Goal: Transaction & Acquisition: Purchase product/service

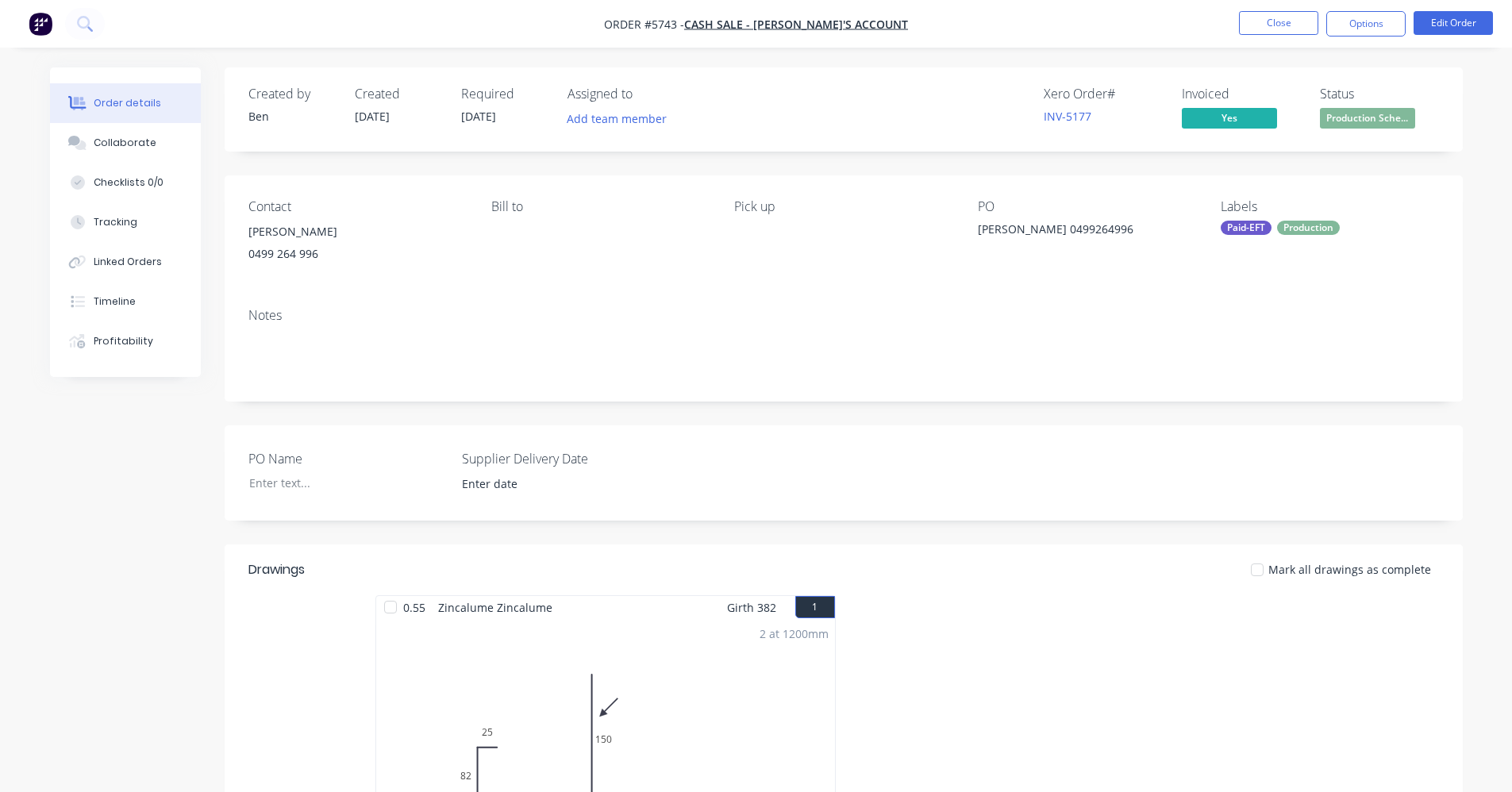
scroll to position [289, 0]
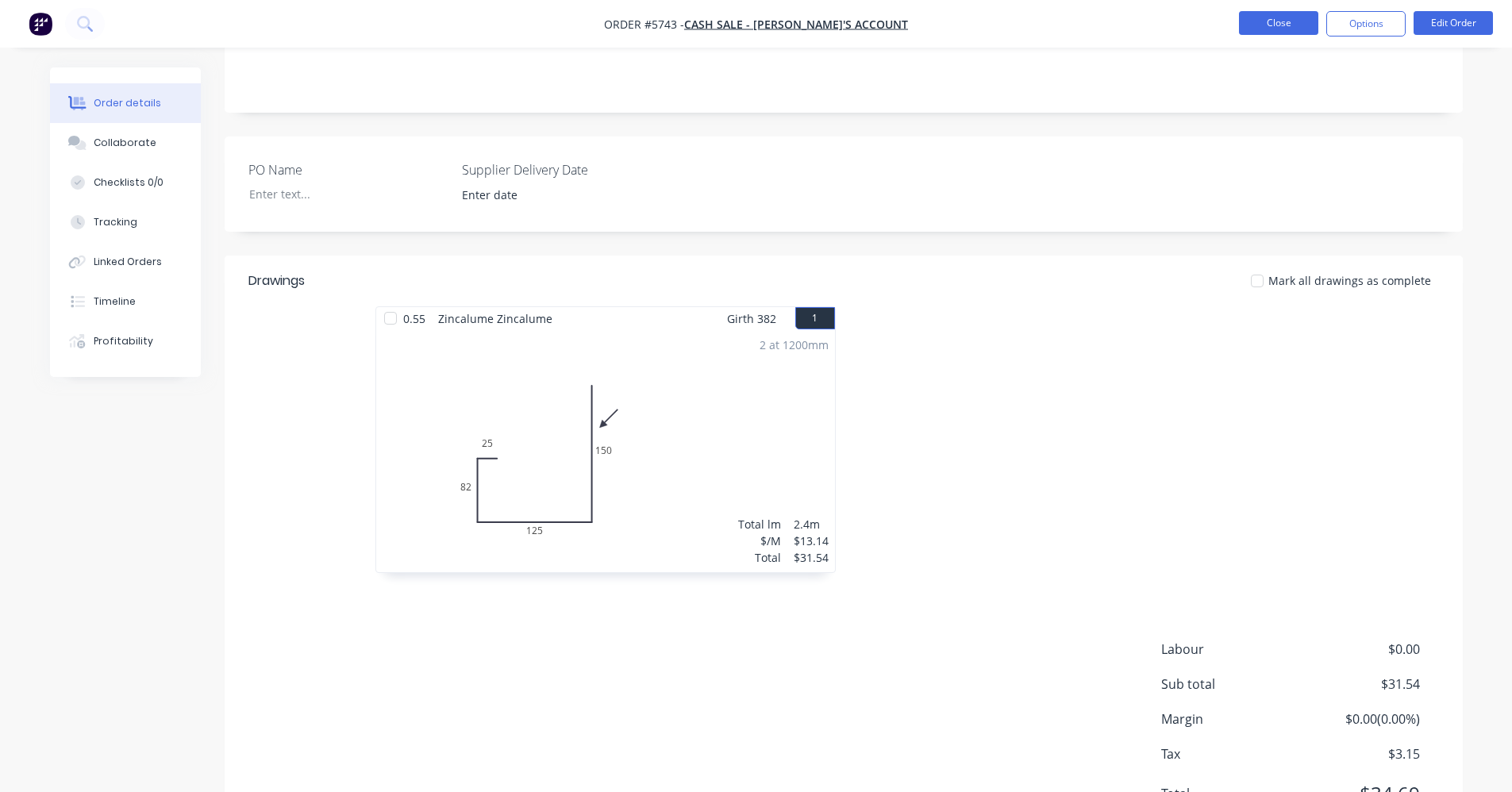
click at [1294, 17] on button "Close" at bounding box center [1279, 23] width 80 height 24
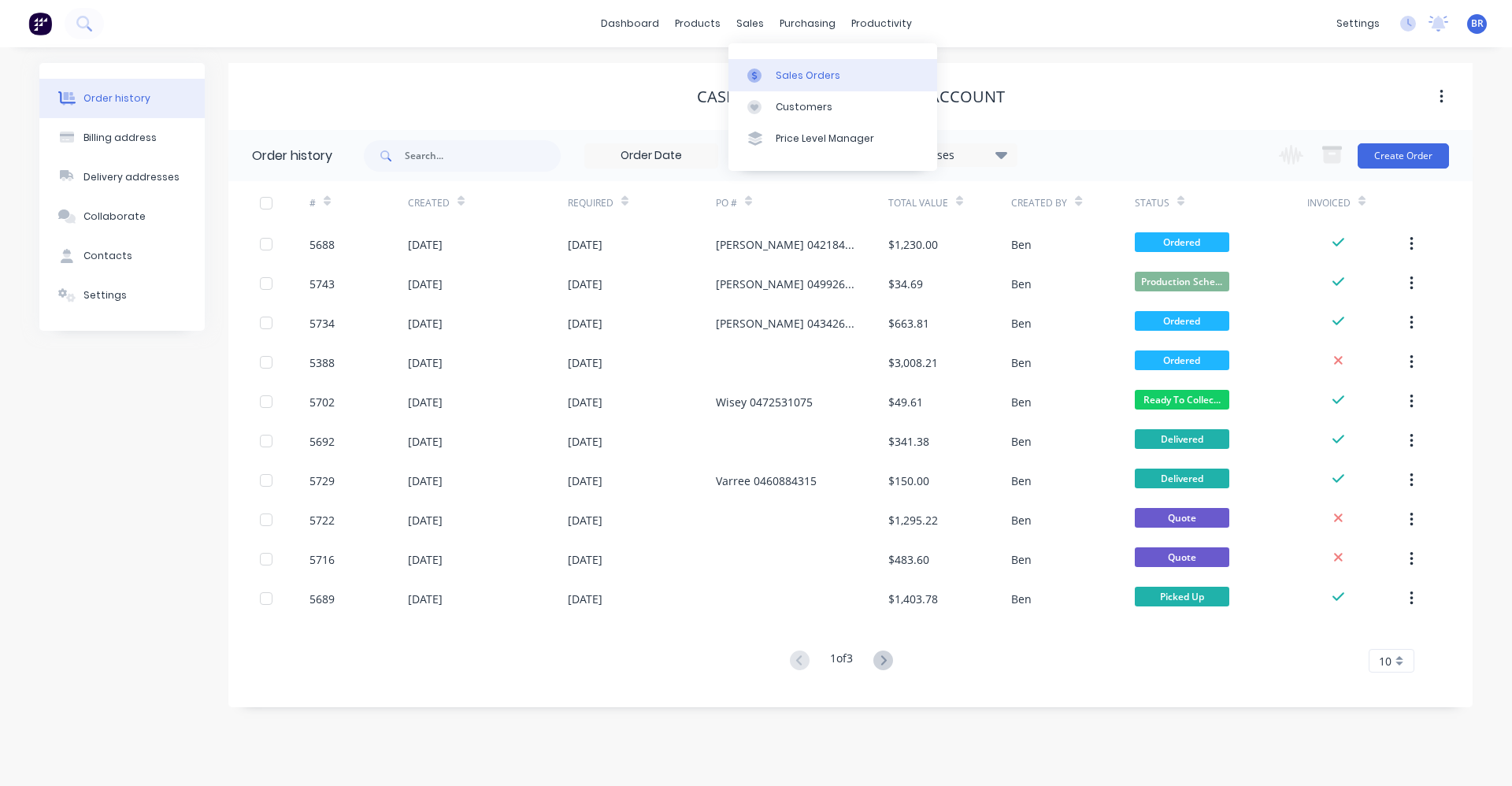
click at [811, 72] on div "Sales Orders" at bounding box center [807, 75] width 64 height 14
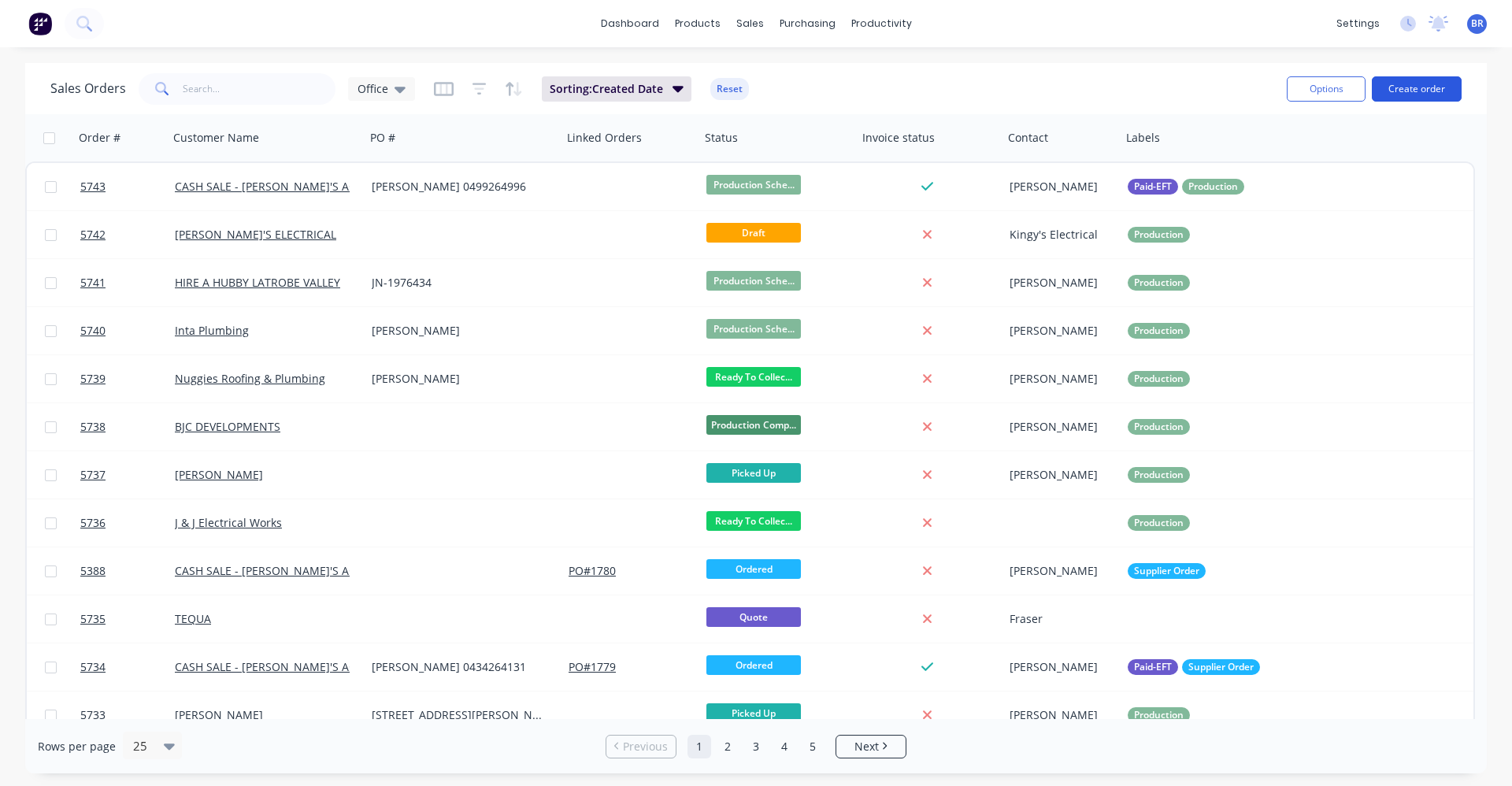
click at [1421, 88] on button "Create order" at bounding box center [1416, 89] width 90 height 26
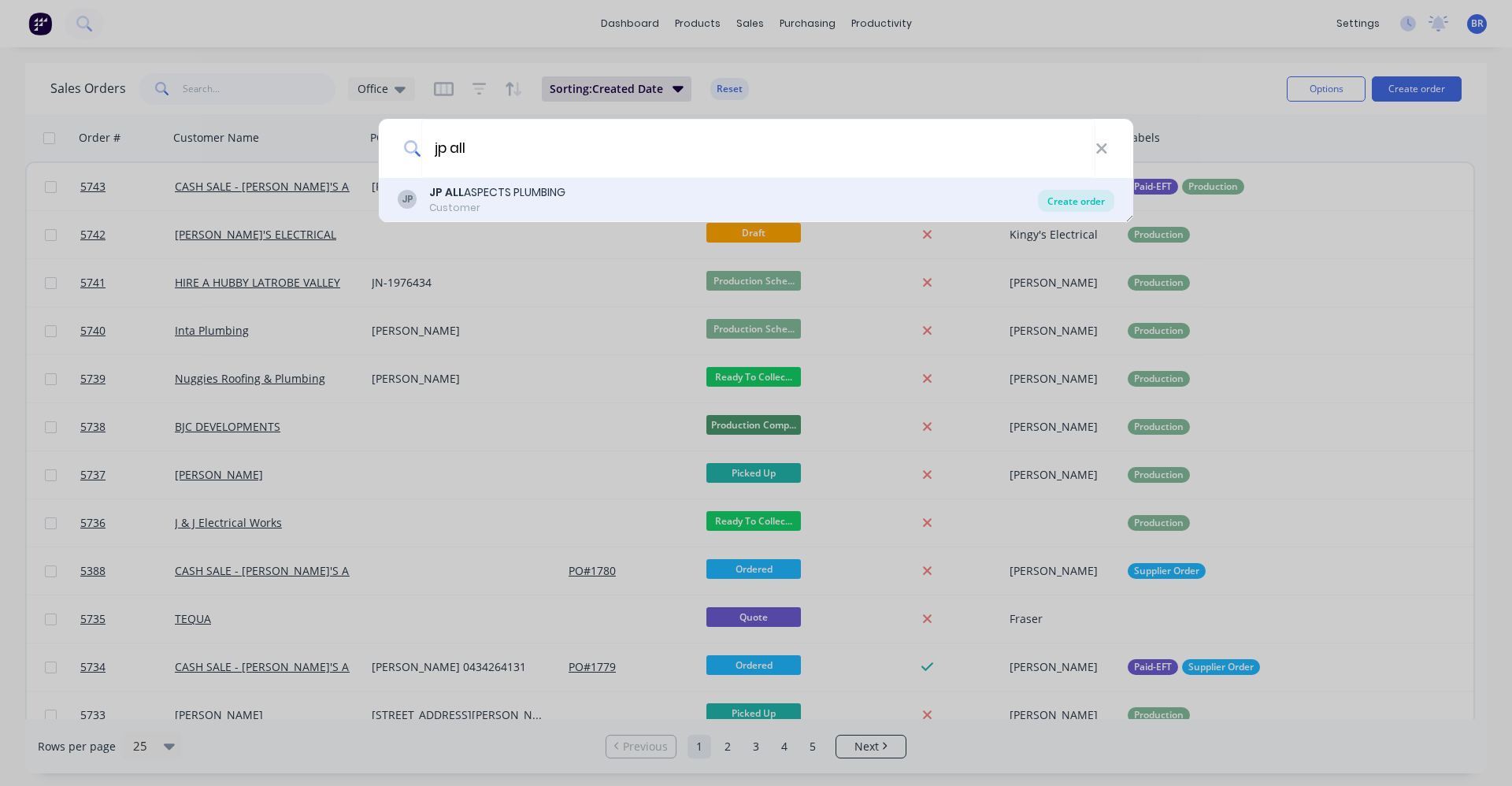
type input "jp all"
click at [1078, 206] on div "Create order" at bounding box center [1075, 200] width 76 height 22
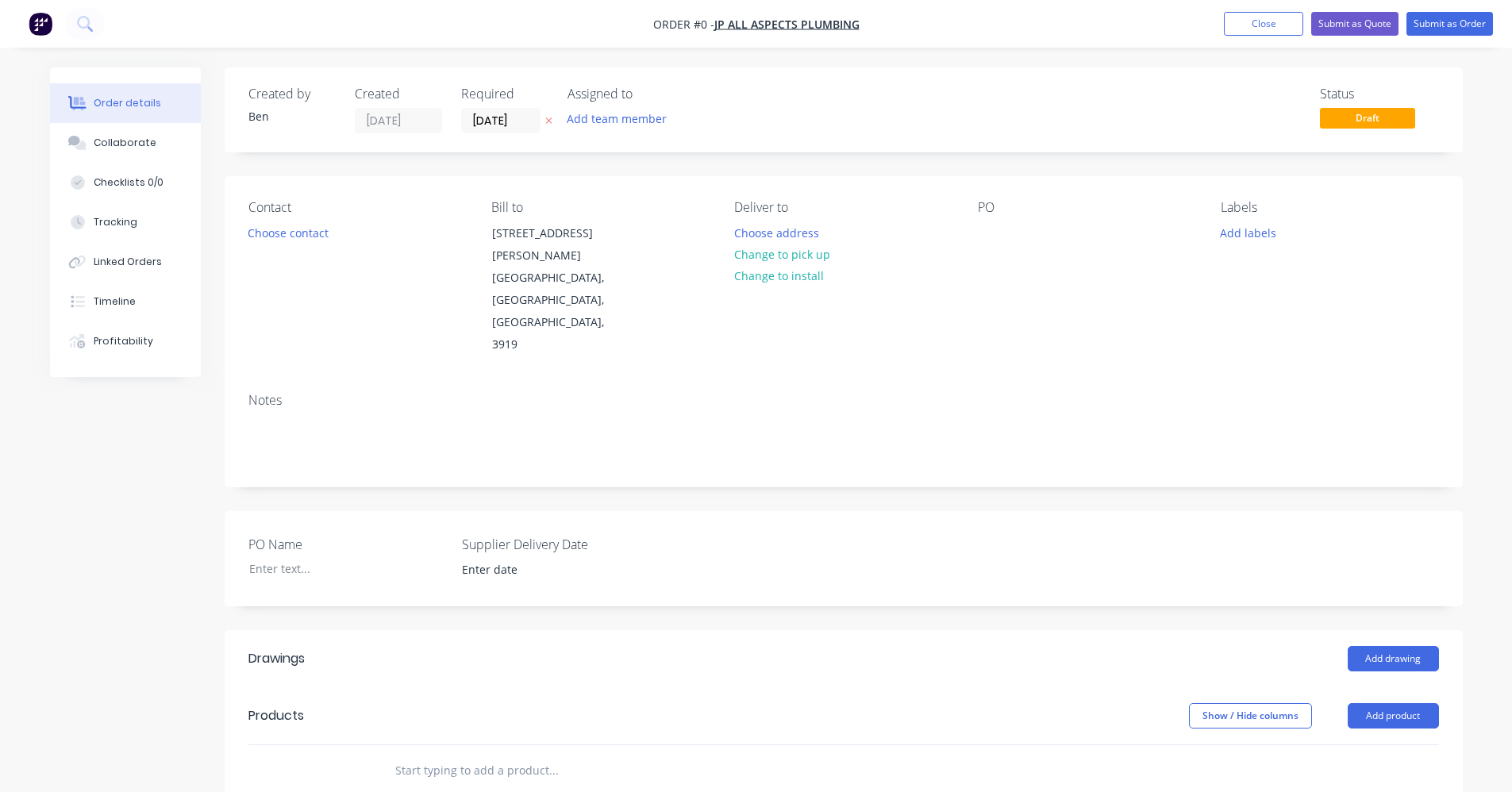
click at [495, 754] on input "text" at bounding box center [552, 770] width 318 height 32
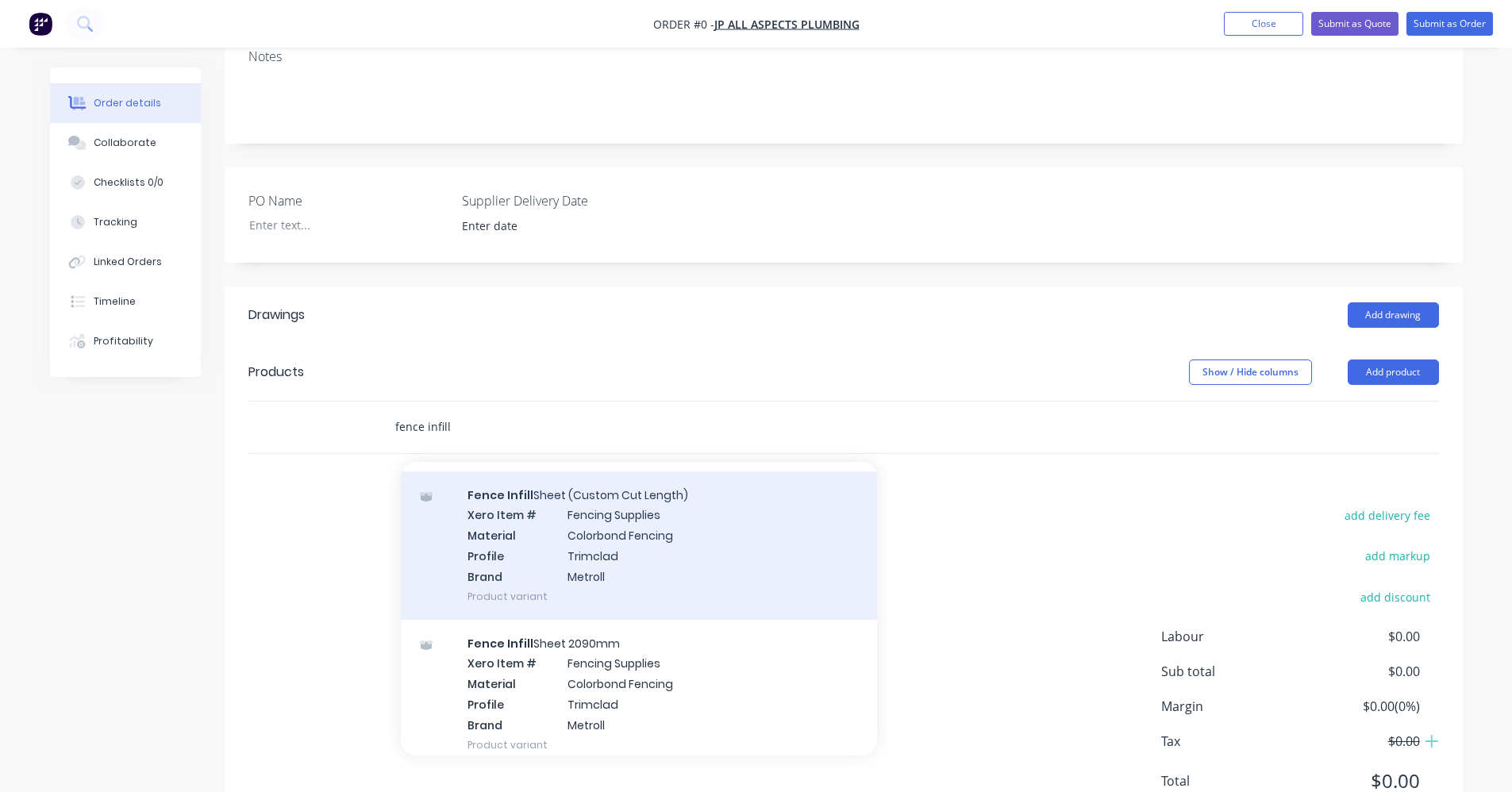
scroll to position [317, 0]
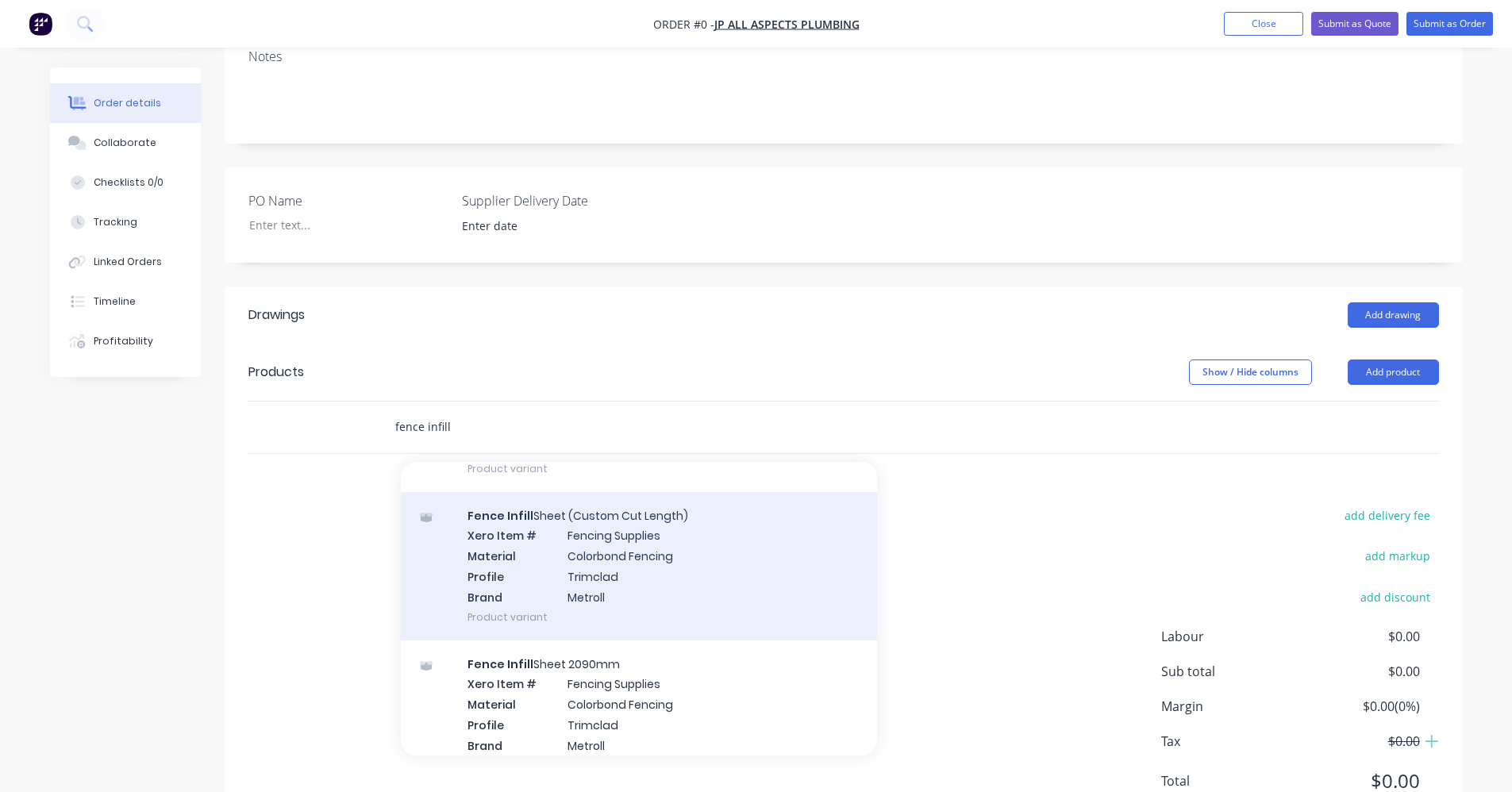
type input "fence infill"
click at [585, 495] on div "Fence Infill Sheet (Custom Cut Length) Xero Item # Fencing Supplies Material Co…" at bounding box center [639, 565] width 476 height 148
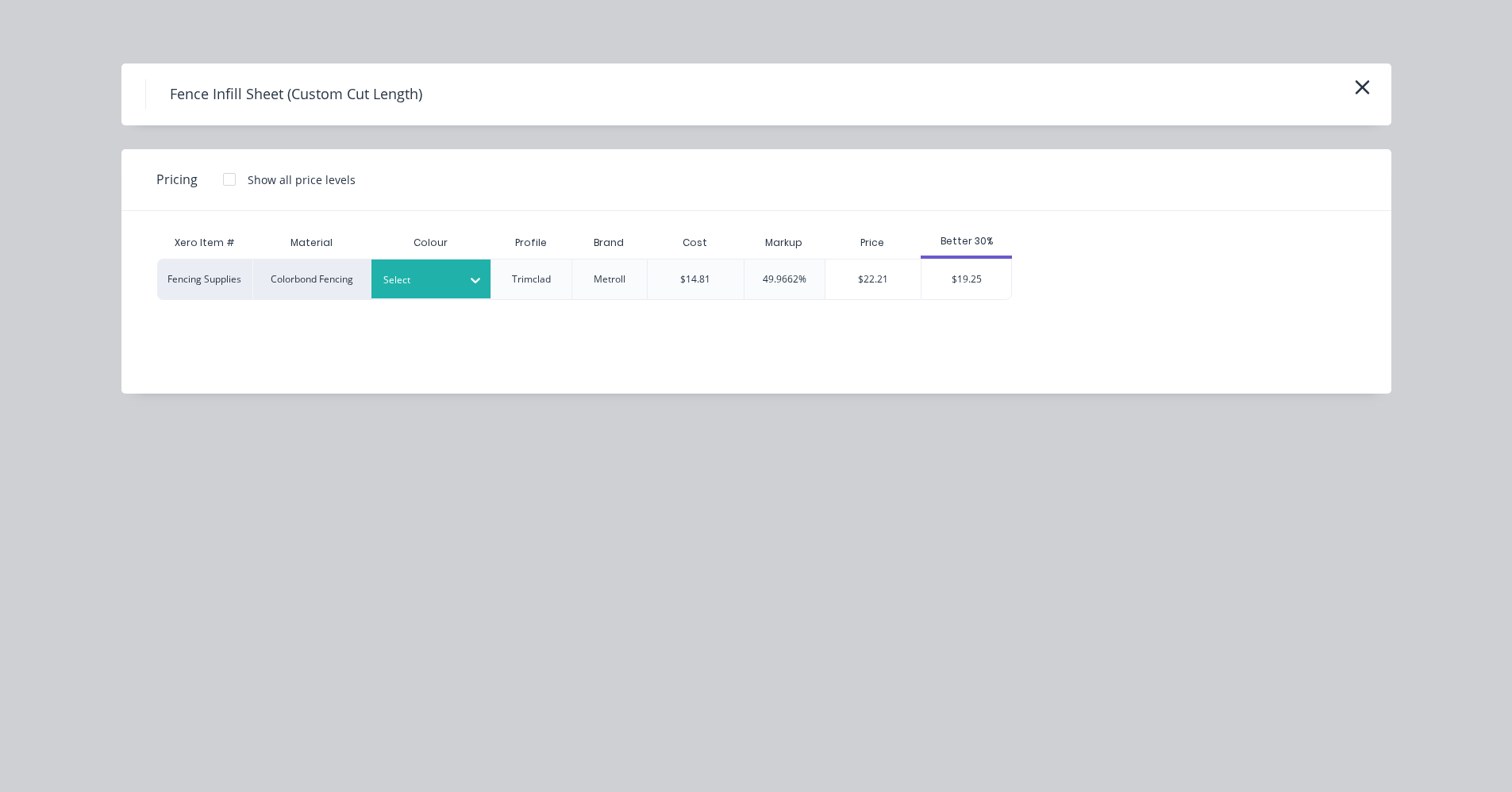
click at [456, 286] on div "Select" at bounding box center [416, 280] width 89 height 21
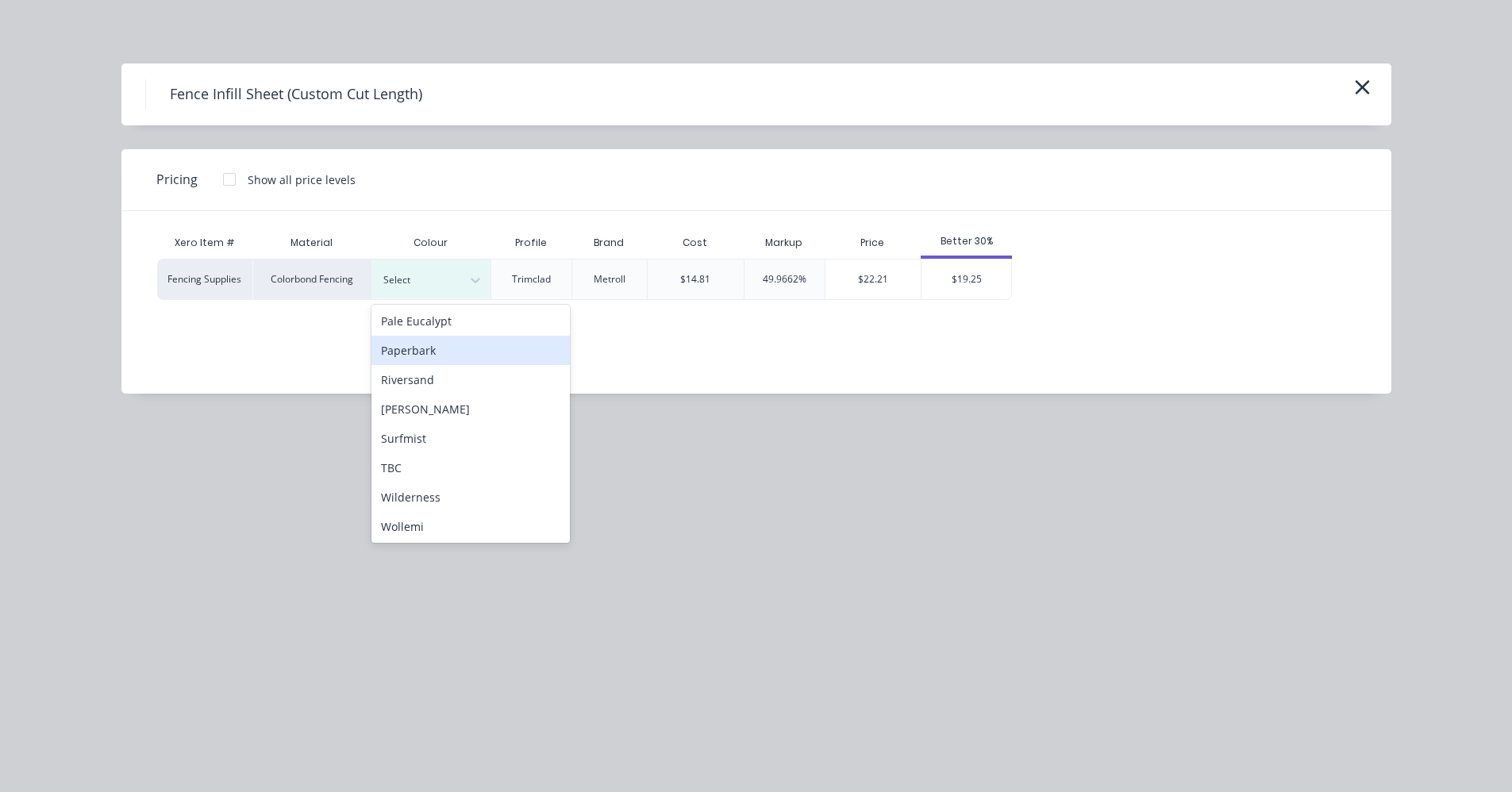
scroll to position [238, 0]
drag, startPoint x: 404, startPoint y: 465, endPoint x: 486, endPoint y: 456, distance: 82.5
click at [404, 466] on div "TBC" at bounding box center [470, 467] width 198 height 30
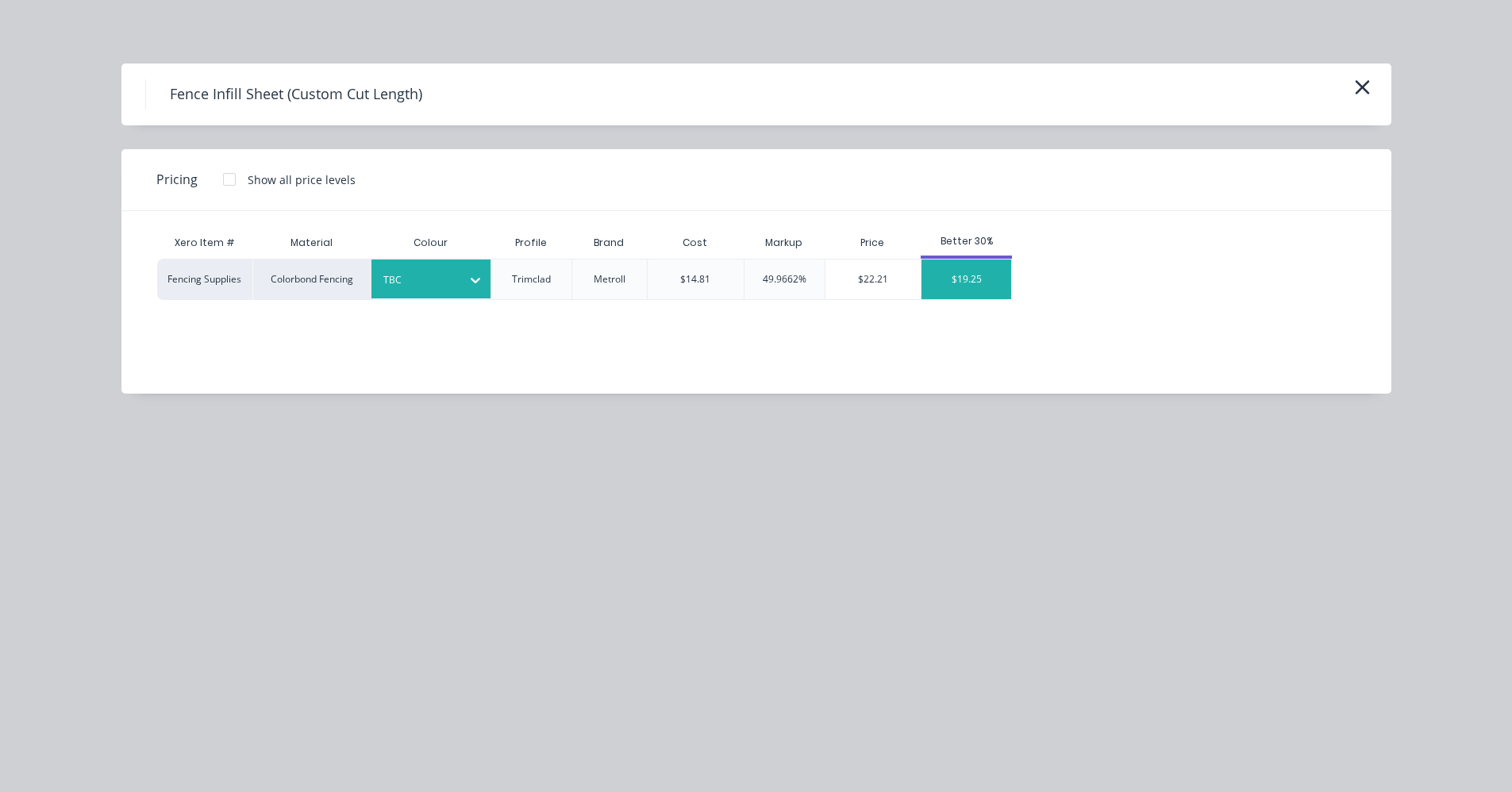
click at [978, 274] on div "$19.25" at bounding box center [967, 280] width 90 height 40
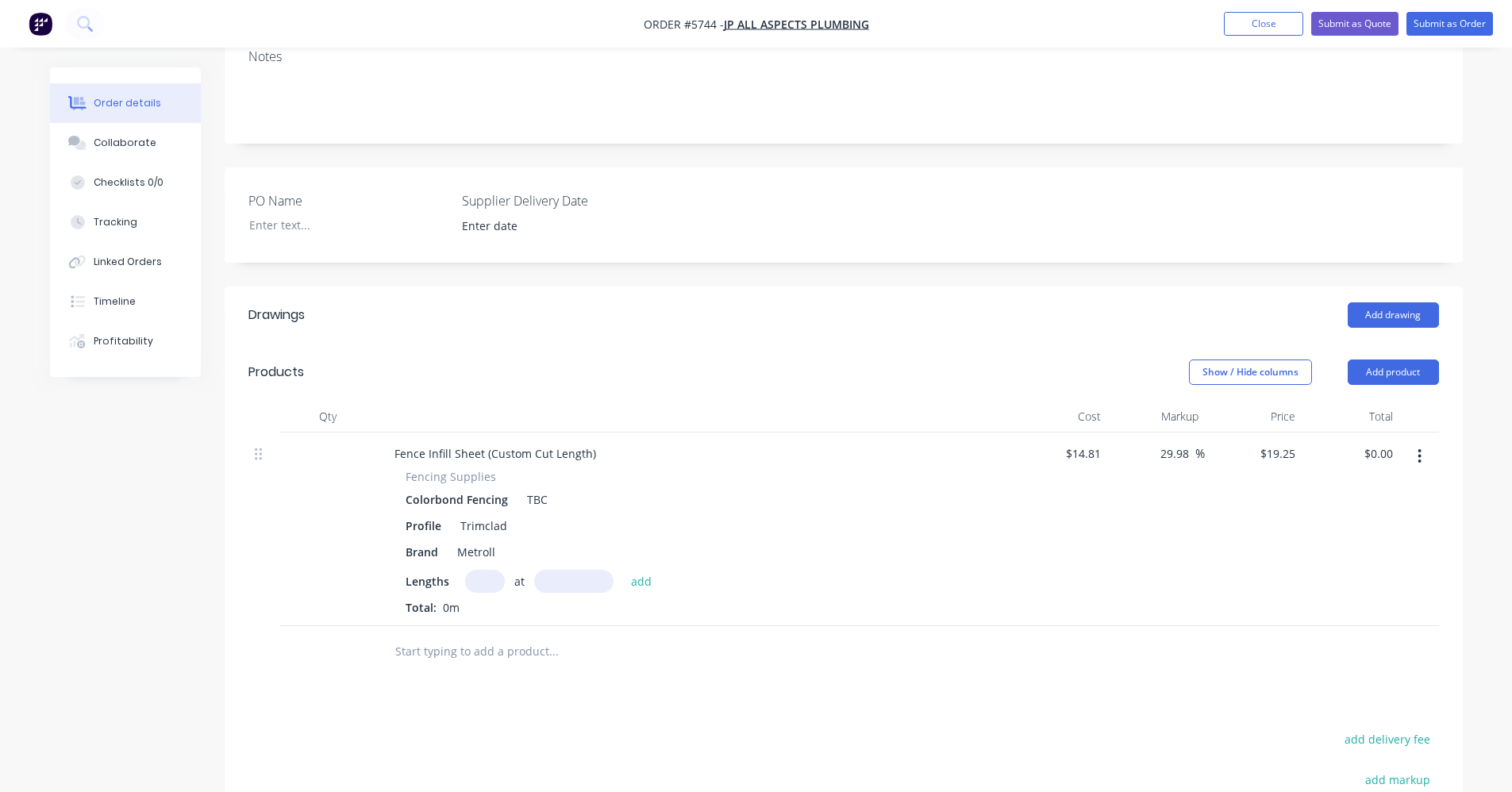
click at [481, 570] on input "text" at bounding box center [485, 581] width 40 height 23
type input "1"
type input "2200"
click at [623, 570] on button "add" at bounding box center [641, 581] width 37 height 22
type input "$42.35"
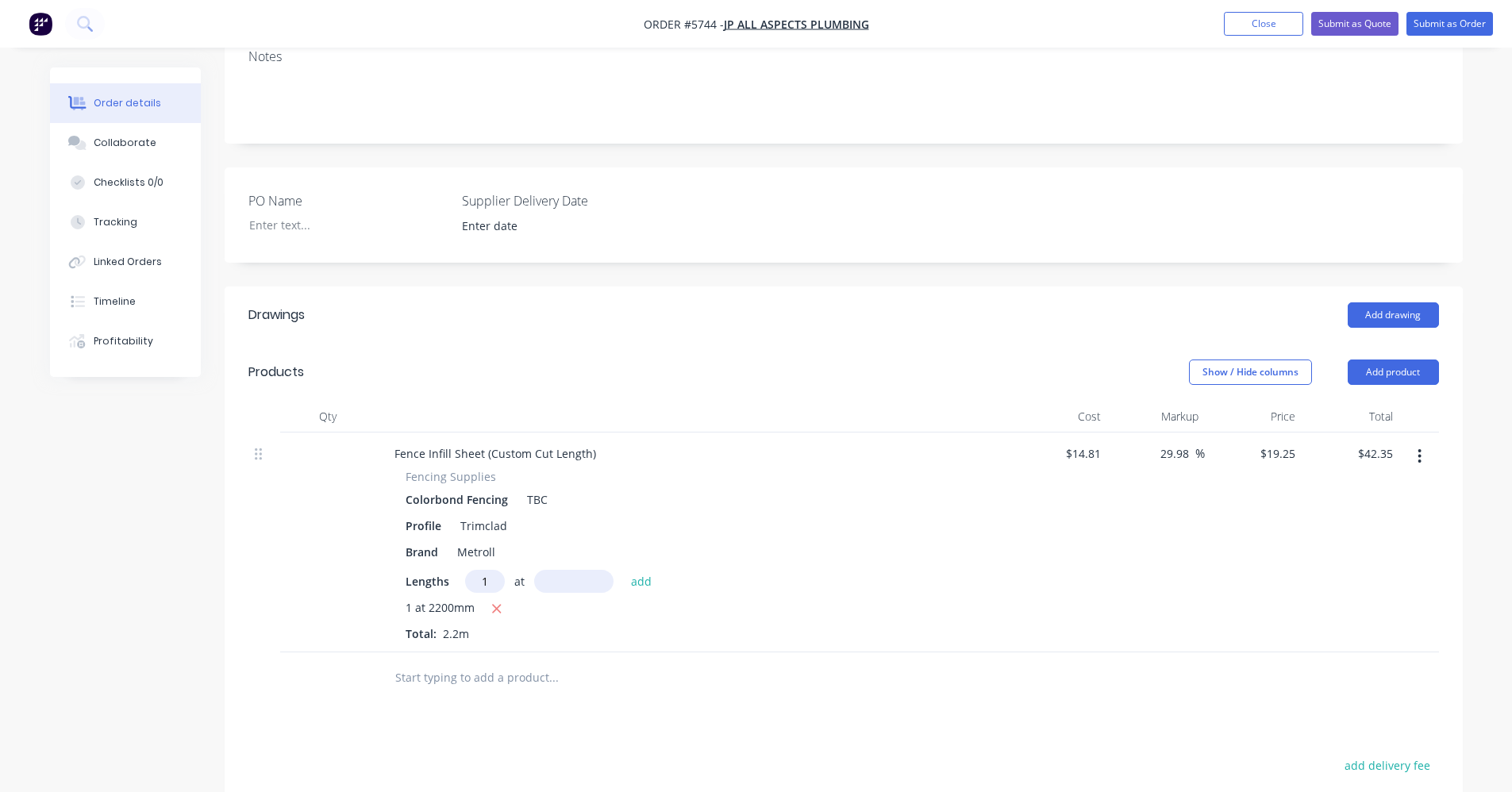
type input "1"
click at [1421, 448] on icon "button" at bounding box center [1419, 457] width 4 height 18
click at [1334, 518] on div "Duplicate" at bounding box center [1364, 529] width 122 height 23
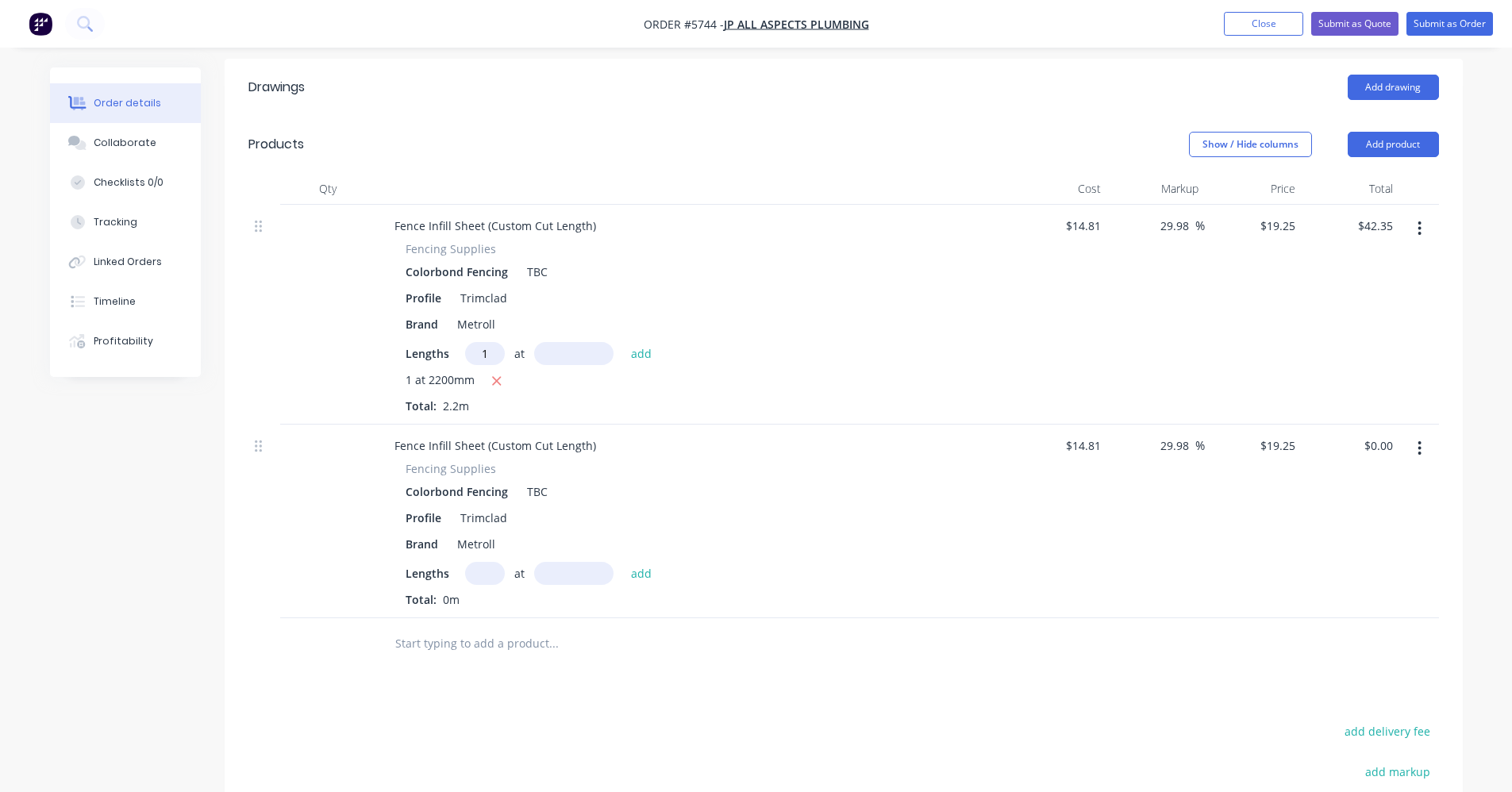
scroll to position [581, 0]
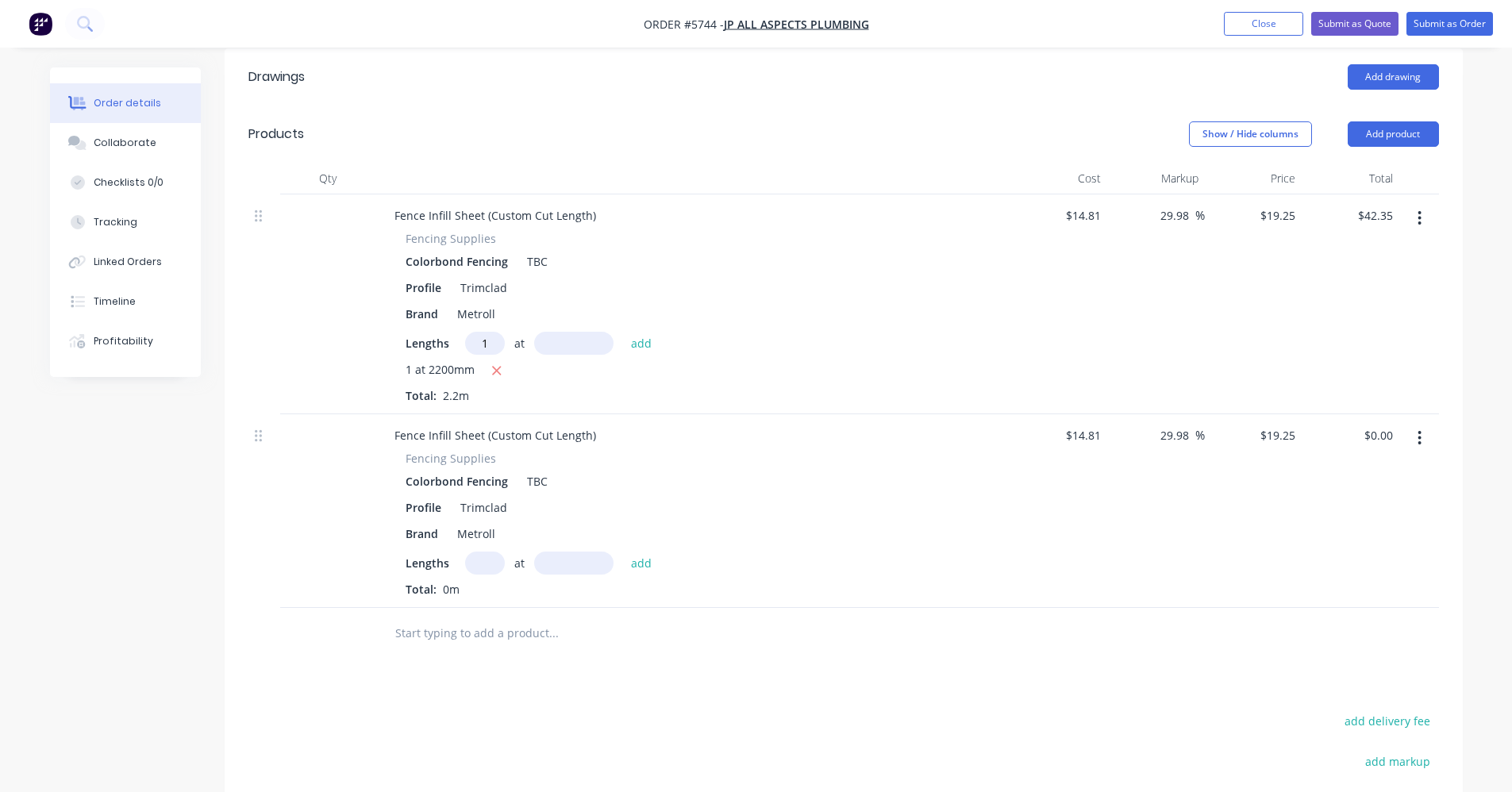
click at [492, 551] on input "text" at bounding box center [485, 562] width 40 height 23
type input "1"
type input "1800"
click at [623, 551] on button "add" at bounding box center [641, 562] width 37 height 22
type input "$34.65"
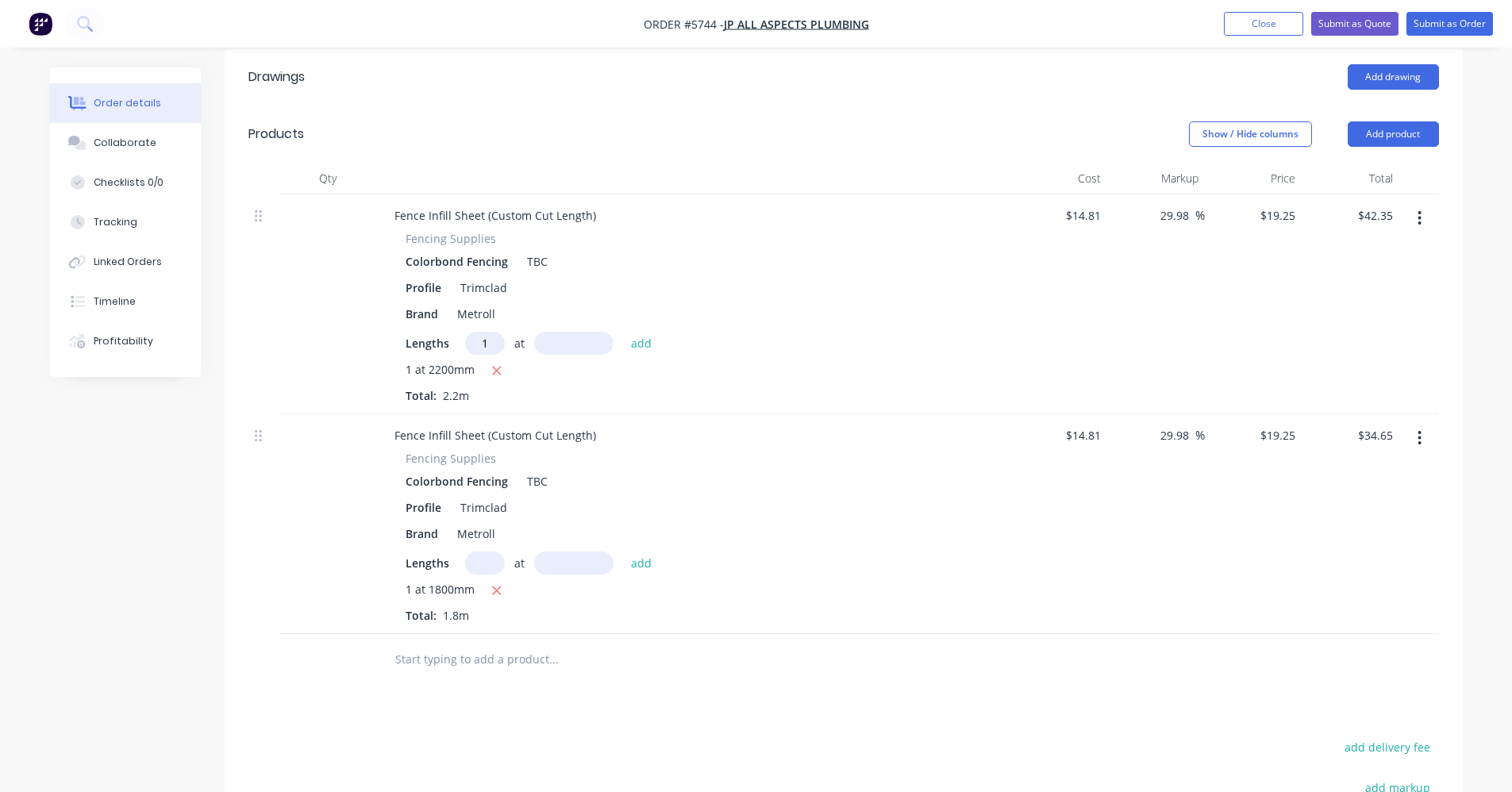
click at [1420, 429] on icon "button" at bounding box center [1419, 438] width 4 height 18
click at [1334, 499] on div "Duplicate" at bounding box center [1364, 510] width 122 height 23
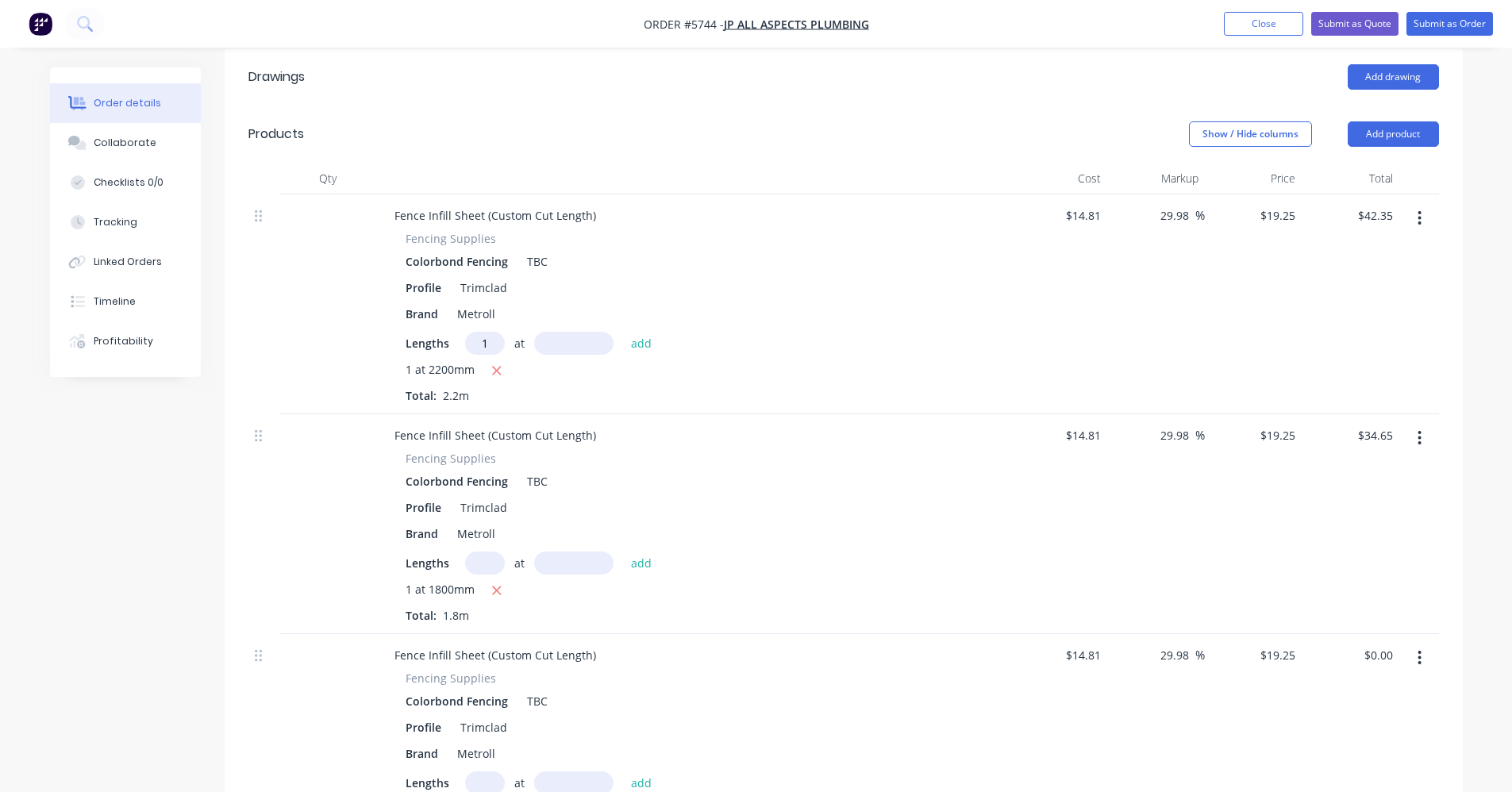
drag, startPoint x: 480, startPoint y: 714, endPoint x: 503, endPoint y: 714, distance: 23.0
click at [481, 771] on input "text" at bounding box center [485, 782] width 40 height 23
type input "1"
type input "2000"
click at [623, 771] on button "add" at bounding box center [641, 782] width 37 height 22
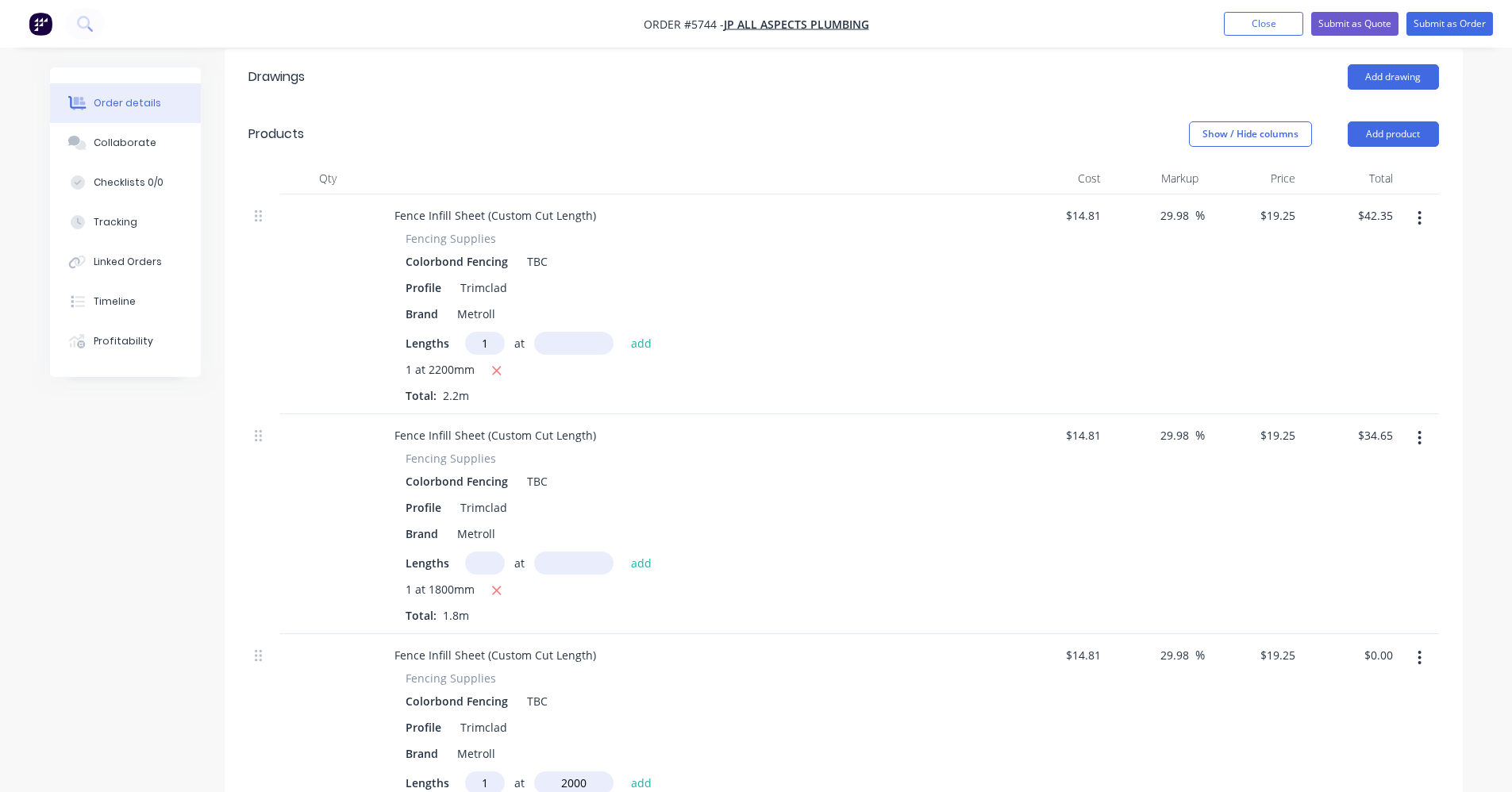
type input "$38.50"
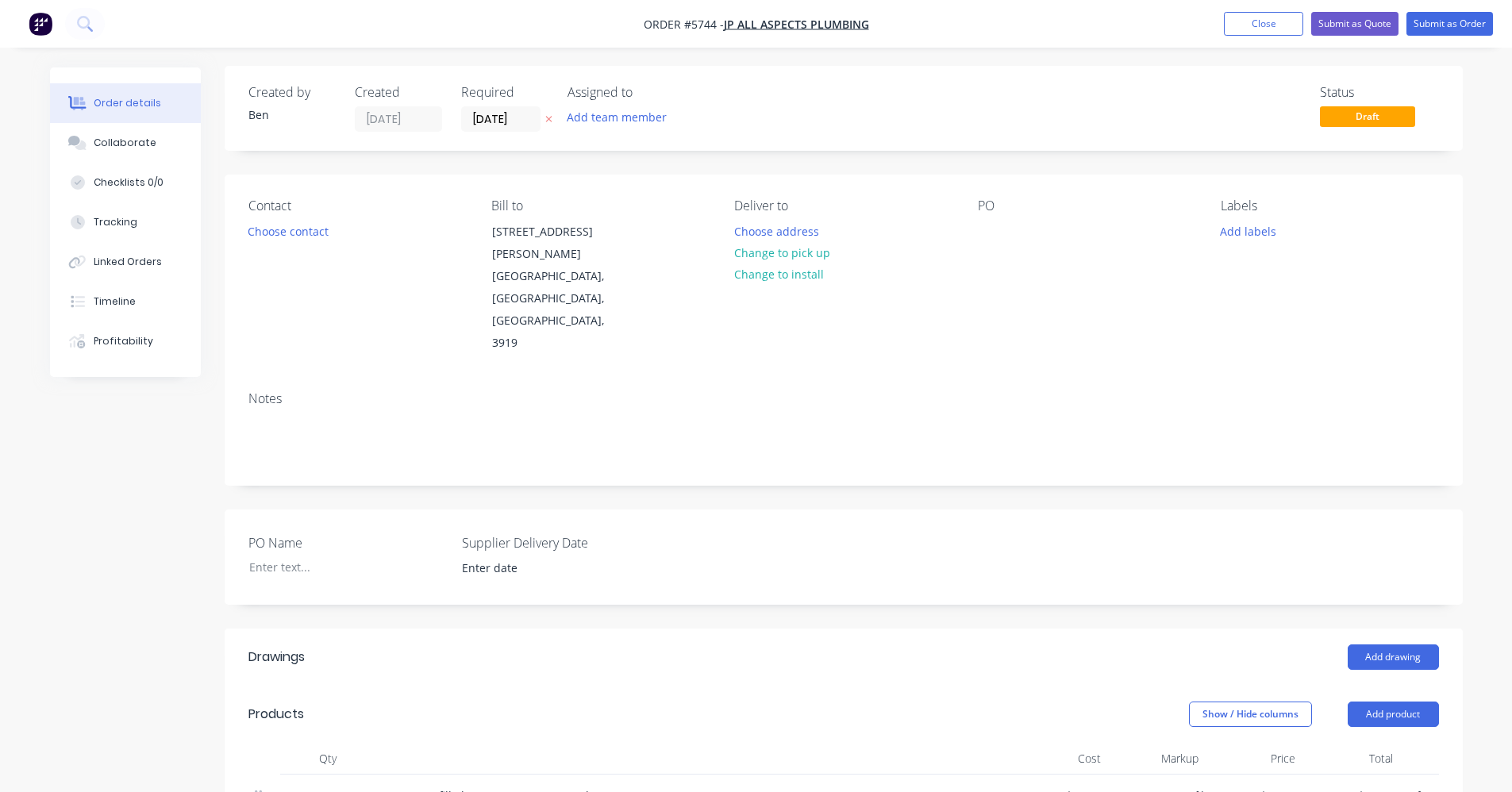
scroll to position [0, 0]
click at [806, 253] on button "Change to pick up" at bounding box center [781, 255] width 112 height 22
drag, startPoint x: 1362, startPoint y: 28, endPoint x: 374, endPoint y: 230, distance: 1008.4
click at [284, 238] on button "Choose contact" at bounding box center [288, 232] width 98 height 22
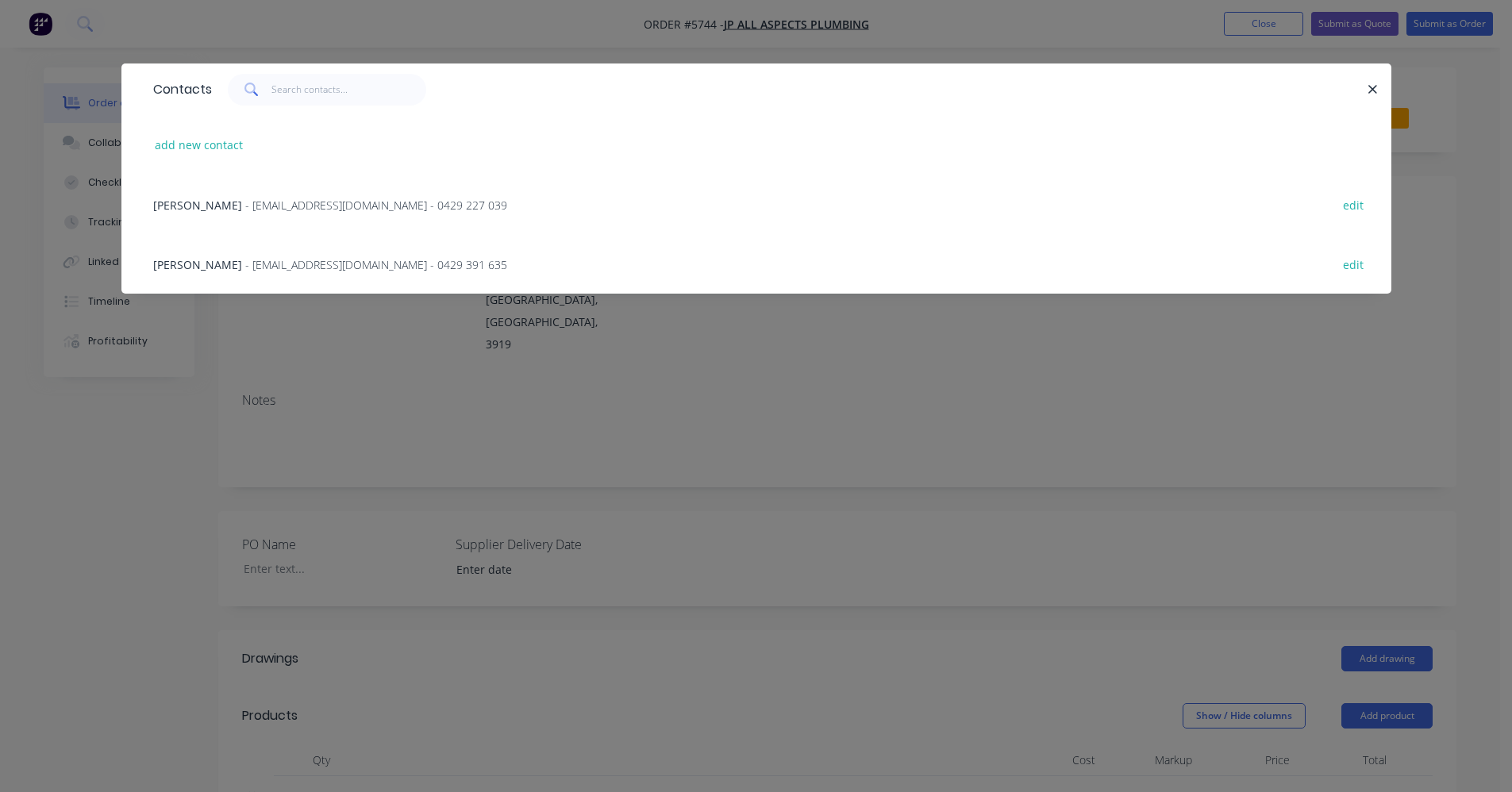
click at [245, 265] on span "- jpallplumbing@outlook.com - 0429 391 635" at bounding box center [375, 264] width 262 height 15
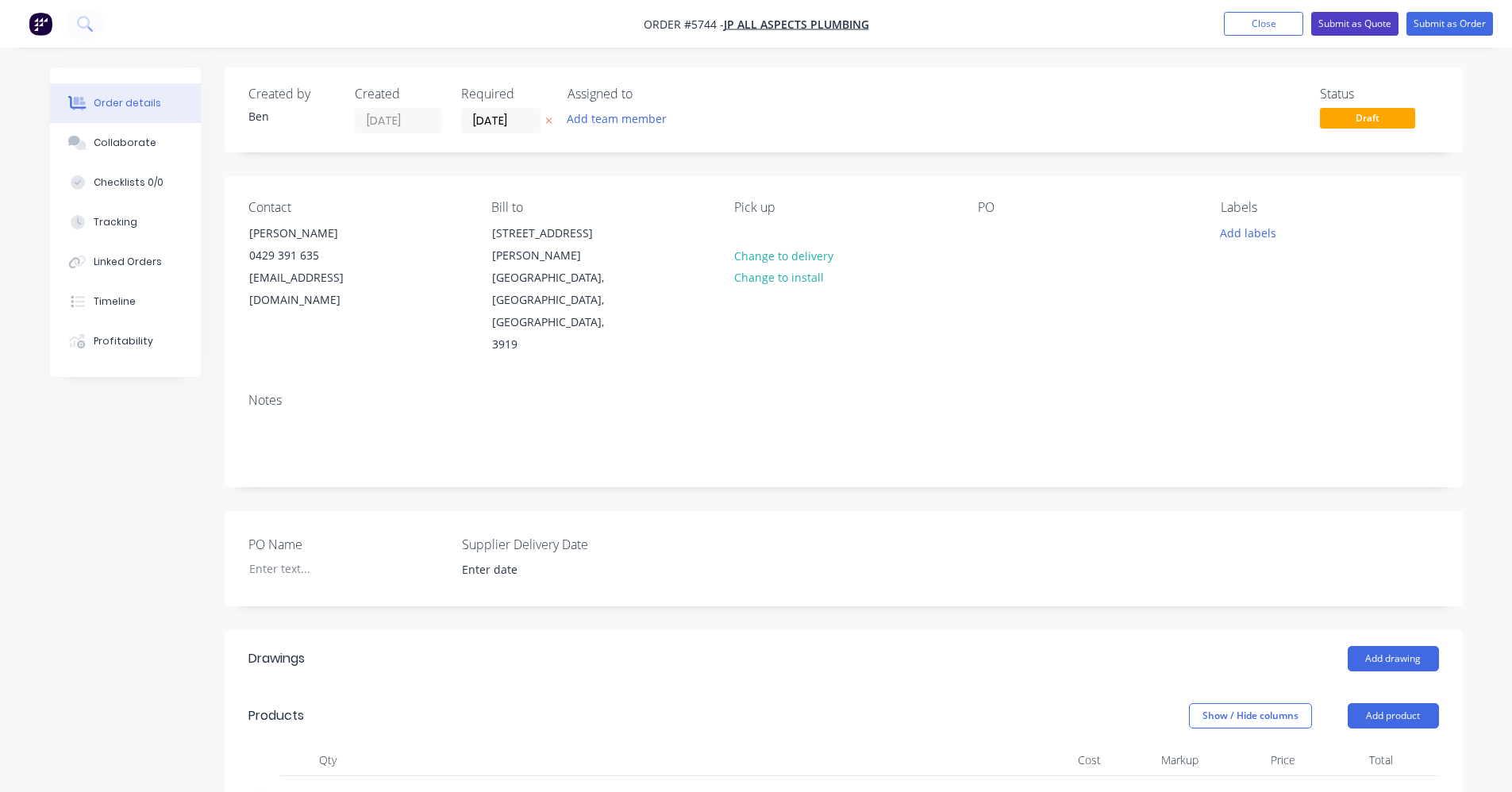
drag, startPoint x: 1376, startPoint y: 14, endPoint x: 1370, endPoint y: 22, distance: 10.0
click at [1375, 14] on button "Submit as Quote" at bounding box center [1355, 24] width 88 height 24
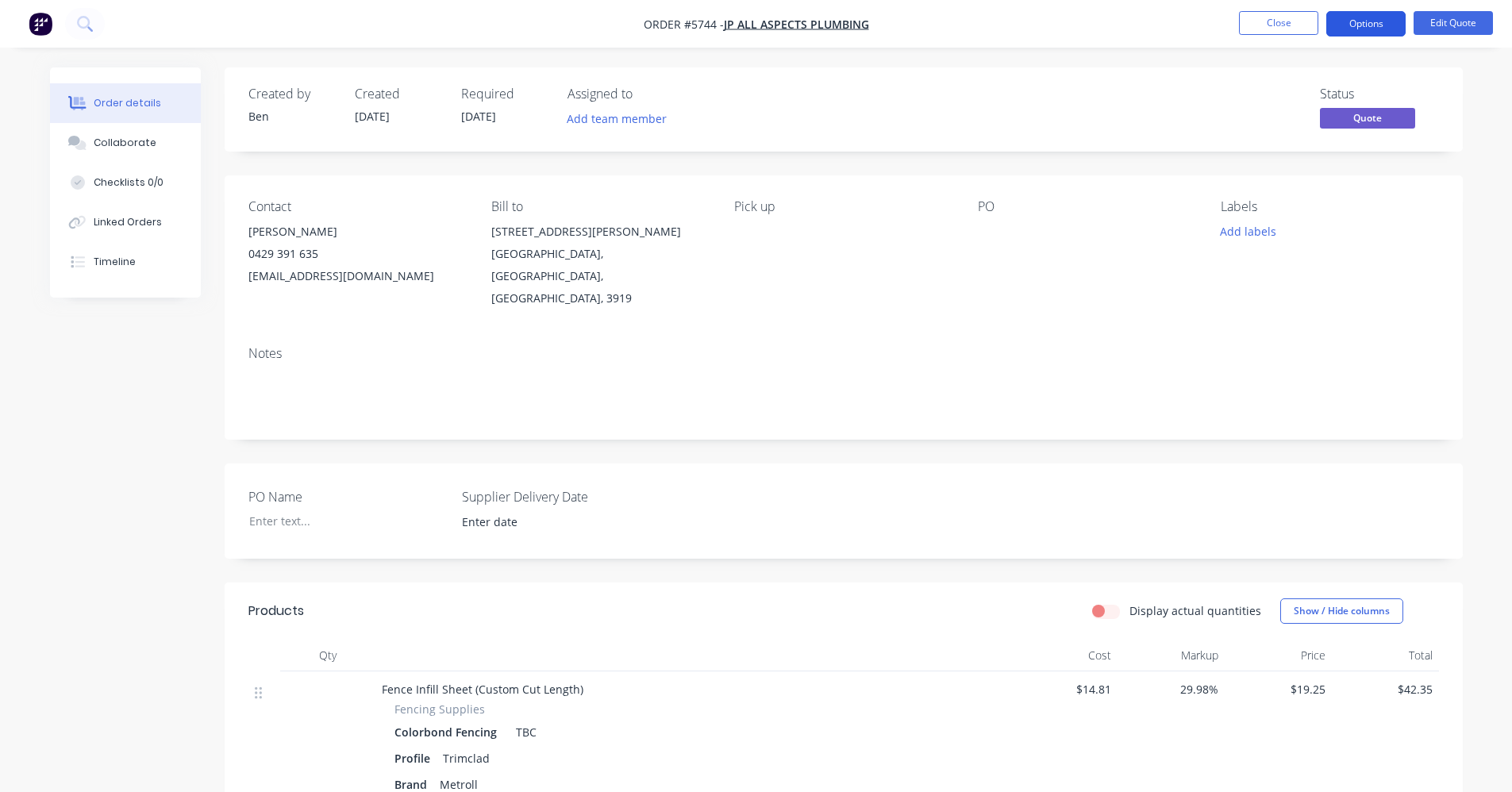
click at [1387, 17] on button "Options" at bounding box center [1366, 24] width 80 height 26
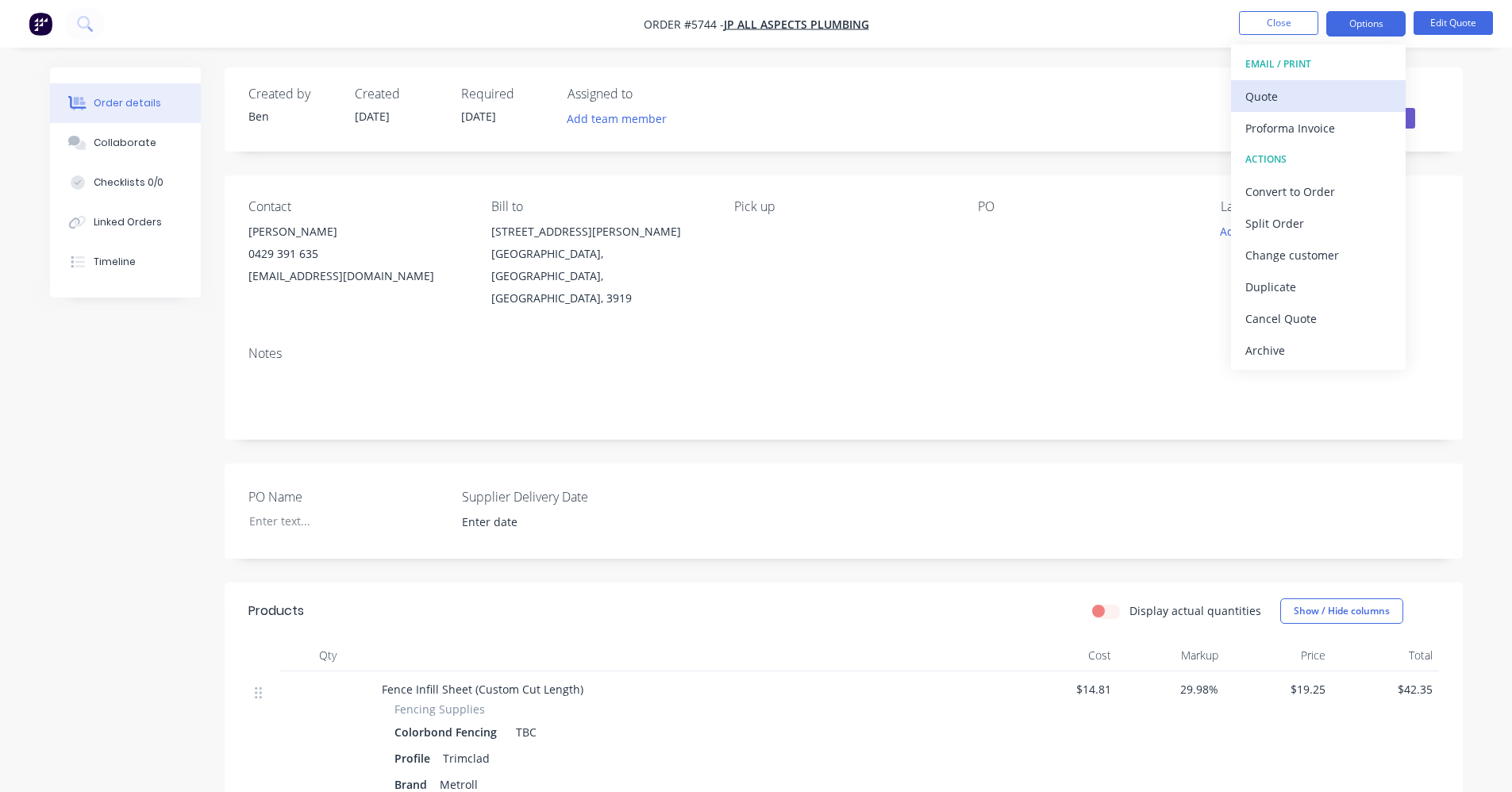
click at [1282, 96] on div "Quote" at bounding box center [1318, 96] width 146 height 23
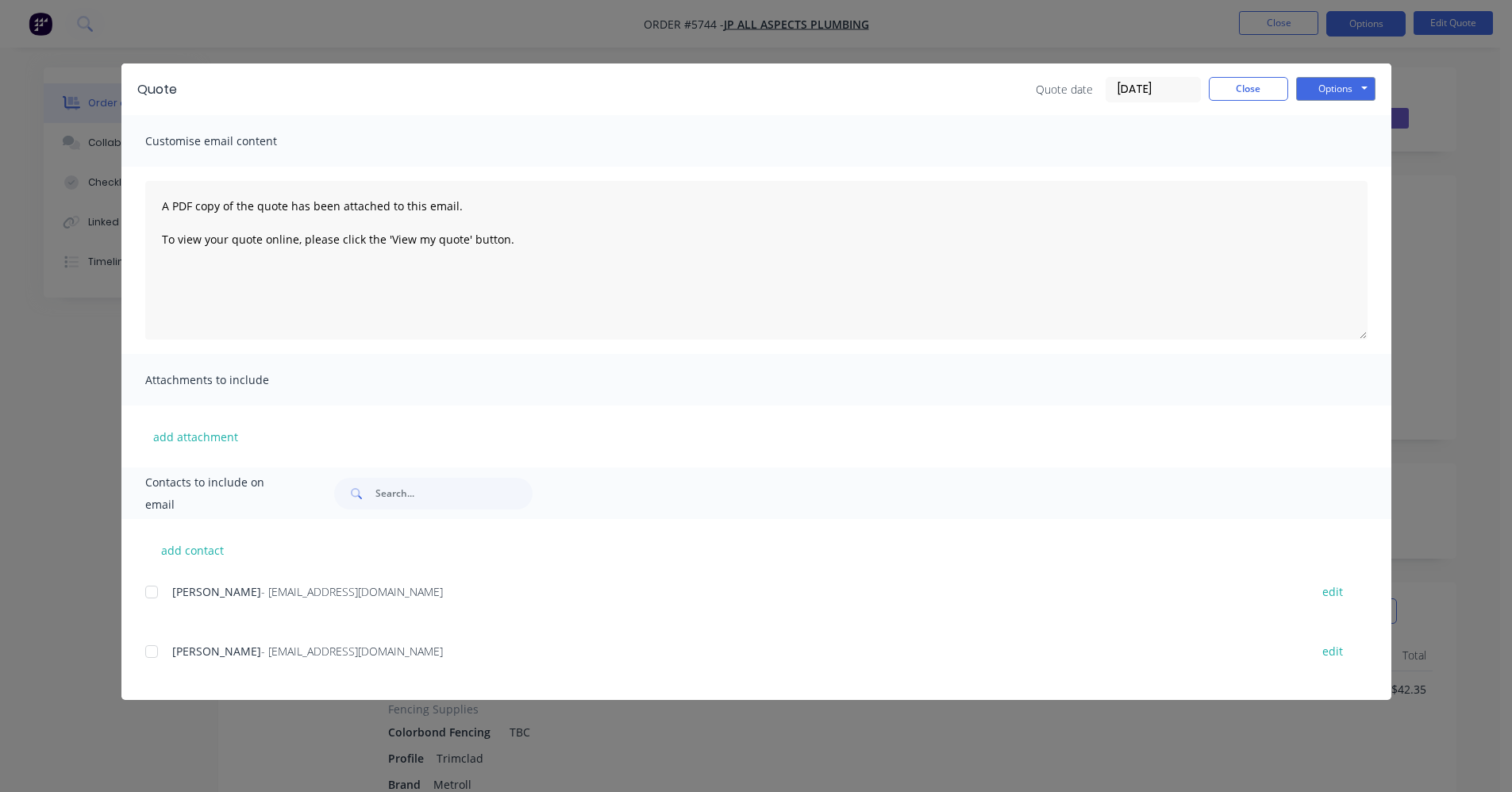
click at [166, 652] on div at bounding box center [151, 652] width 32 height 32
click at [1340, 80] on button "Options" at bounding box center [1336, 89] width 80 height 24
click at [1343, 169] on button "Email" at bounding box center [1347, 169] width 102 height 26
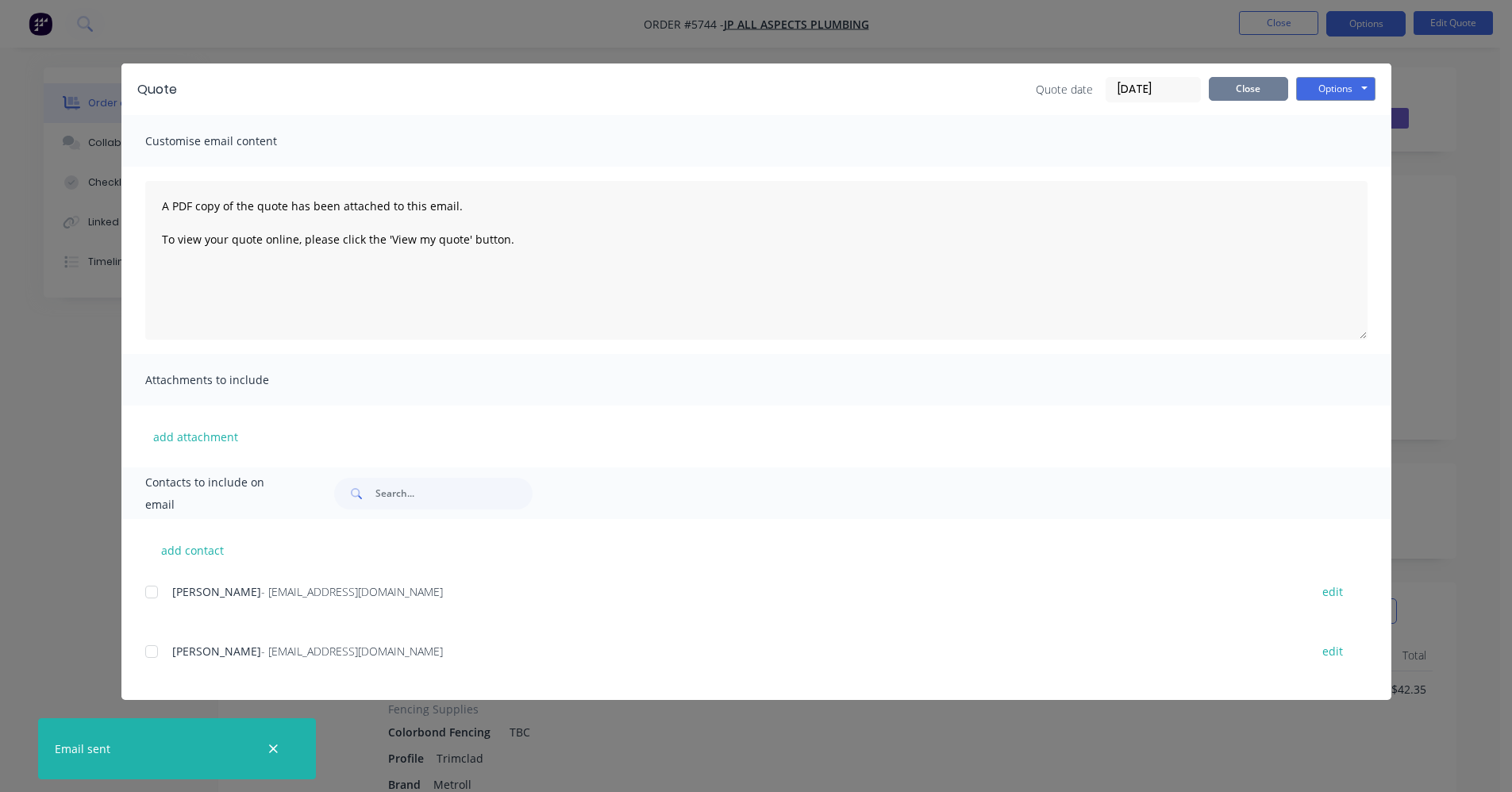
click at [1259, 91] on button "Close" at bounding box center [1248, 89] width 80 height 24
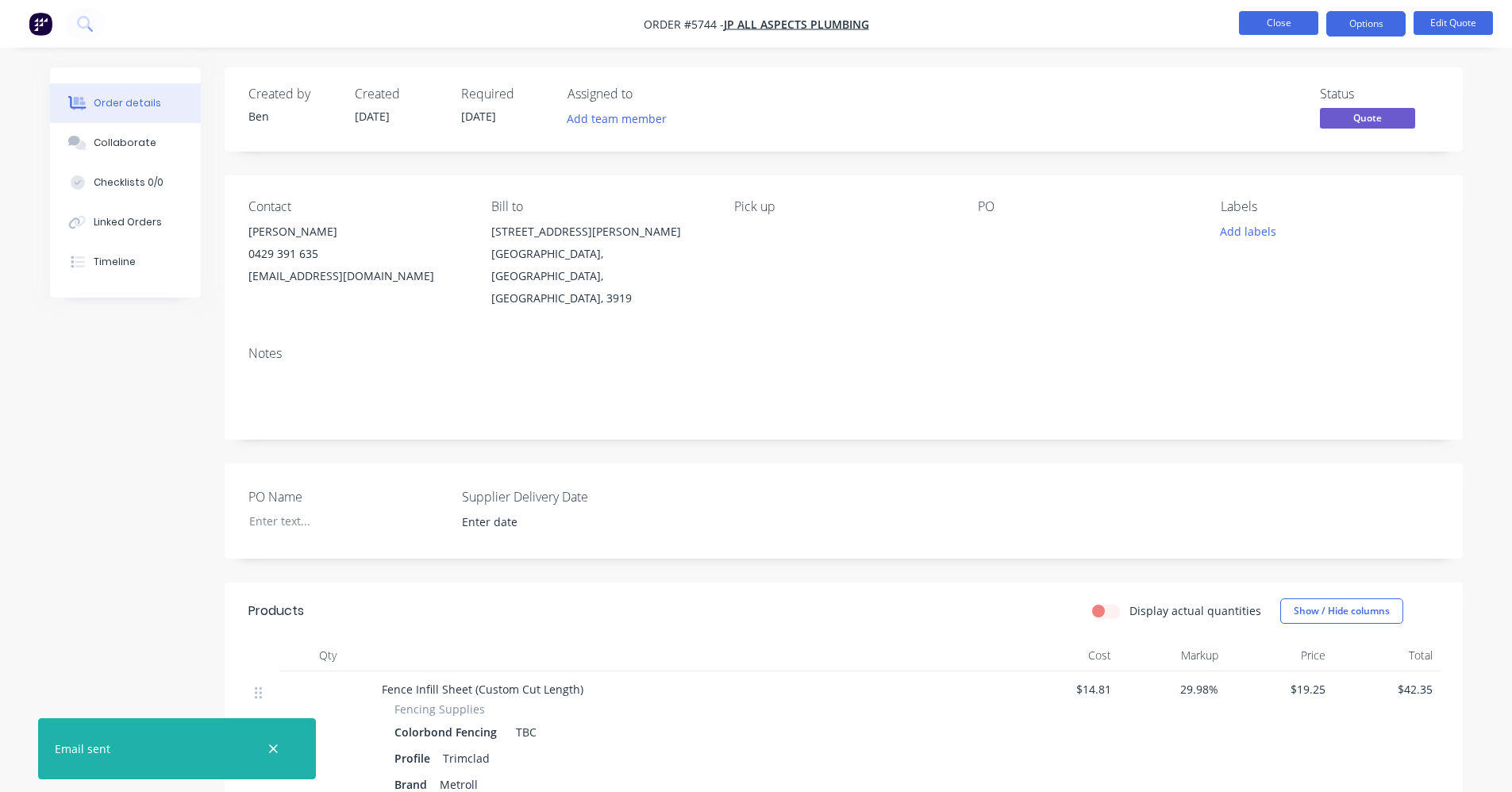
click at [1279, 21] on button "Close" at bounding box center [1279, 23] width 80 height 24
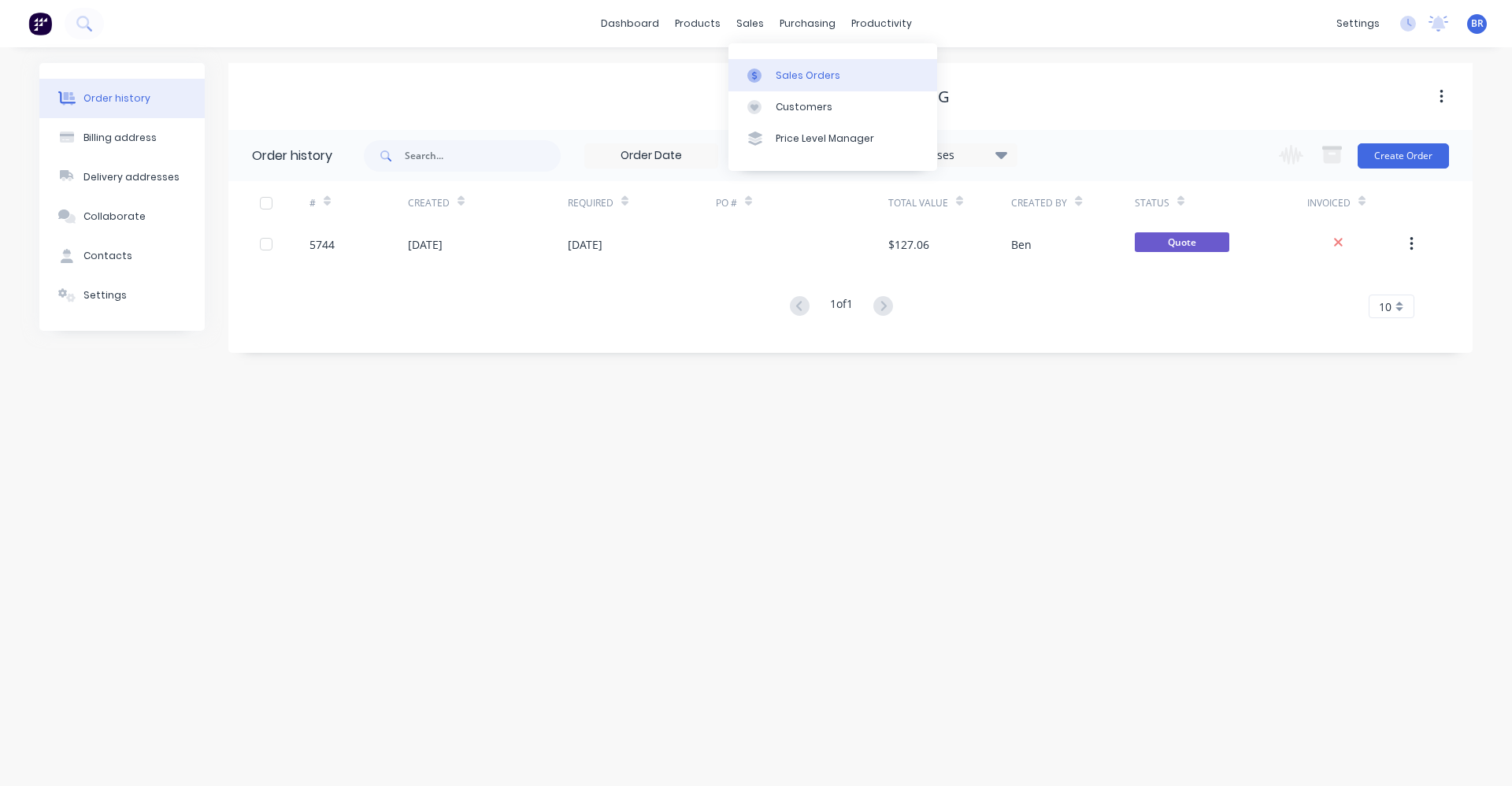
click at [791, 64] on link "Sales Orders" at bounding box center [833, 75] width 208 height 32
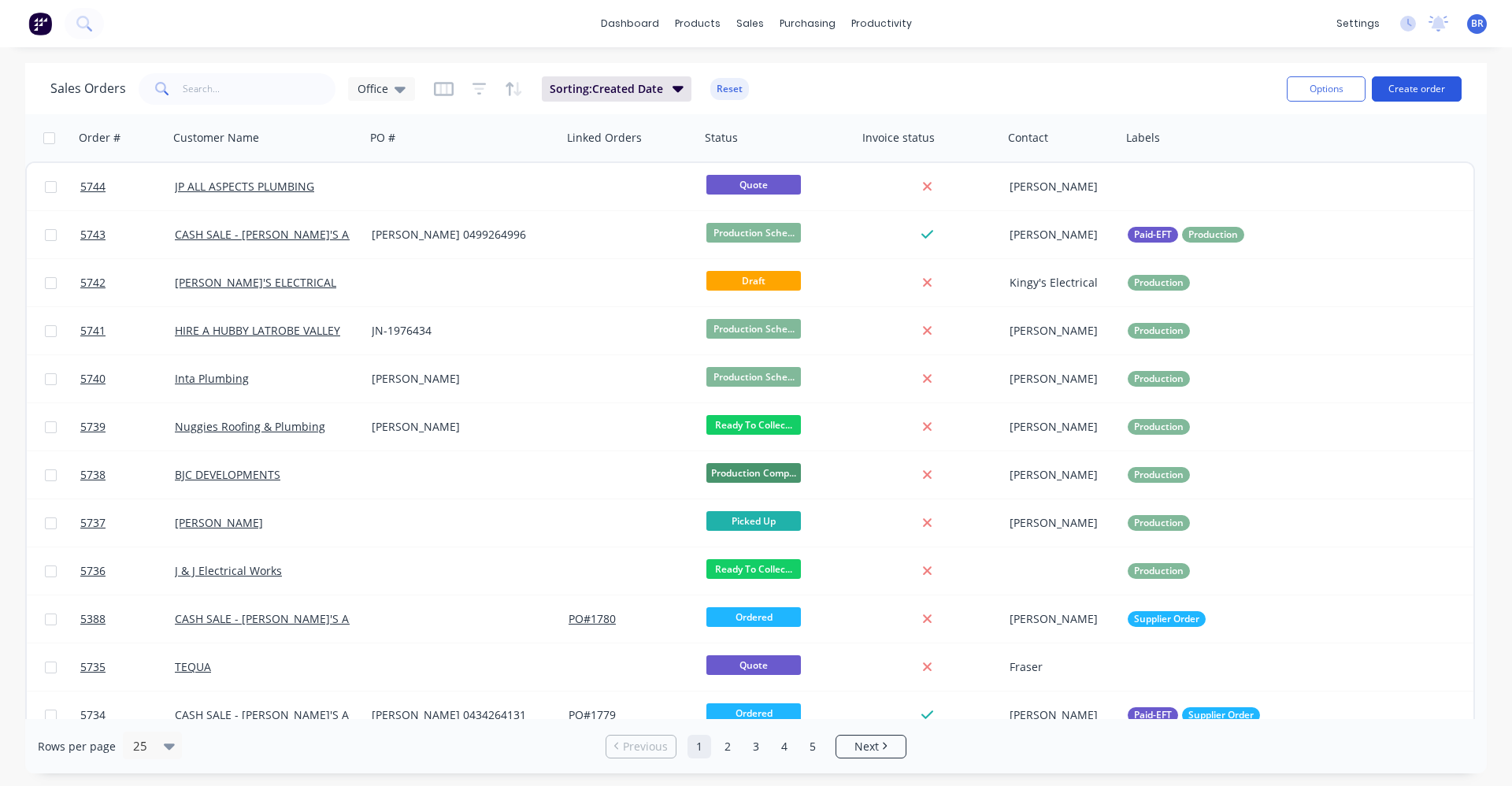
click at [1404, 85] on button "Create order" at bounding box center [1416, 89] width 90 height 26
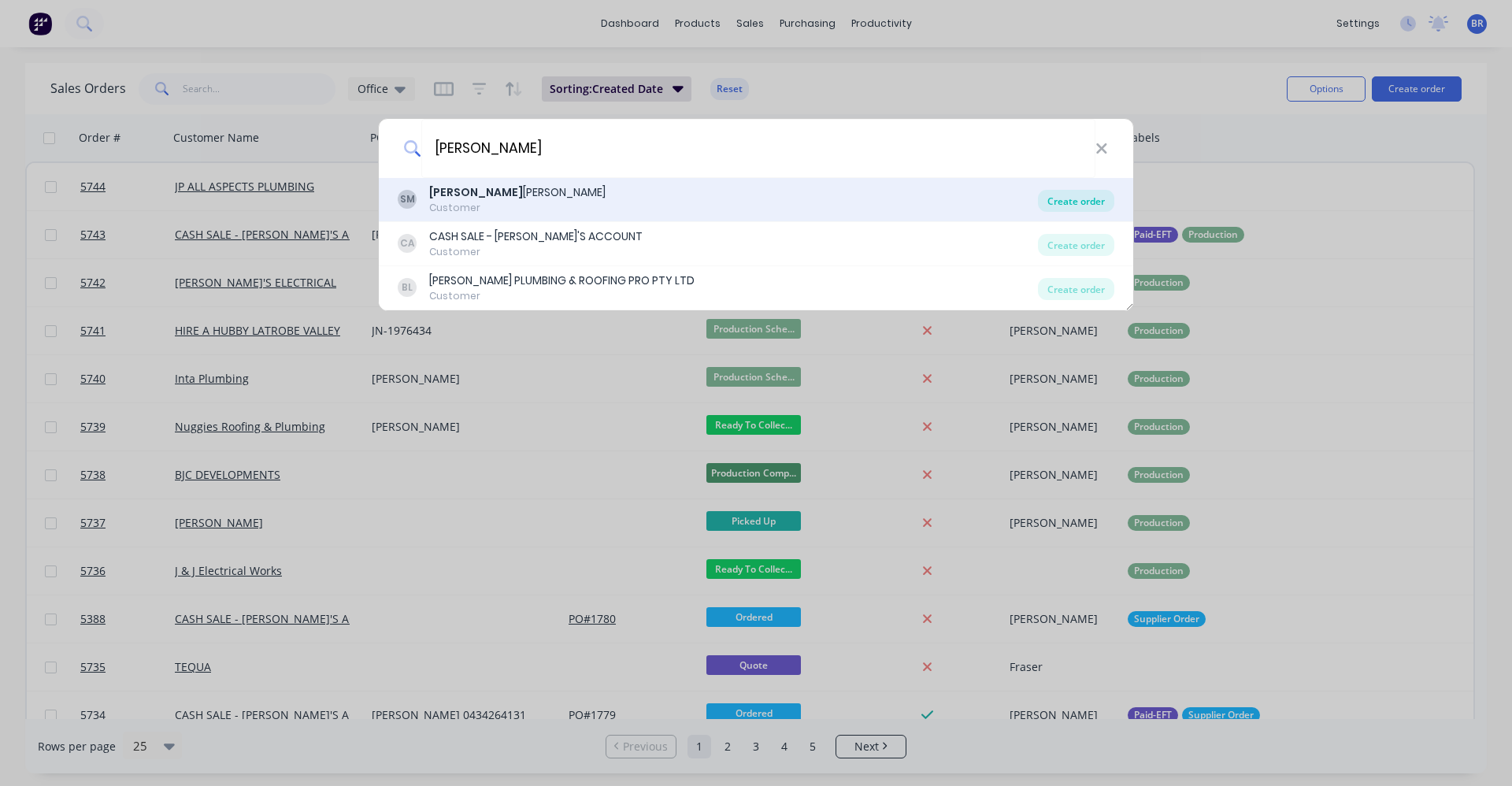
type input "shaun"
click at [1083, 208] on div "Create order" at bounding box center [1075, 200] width 76 height 22
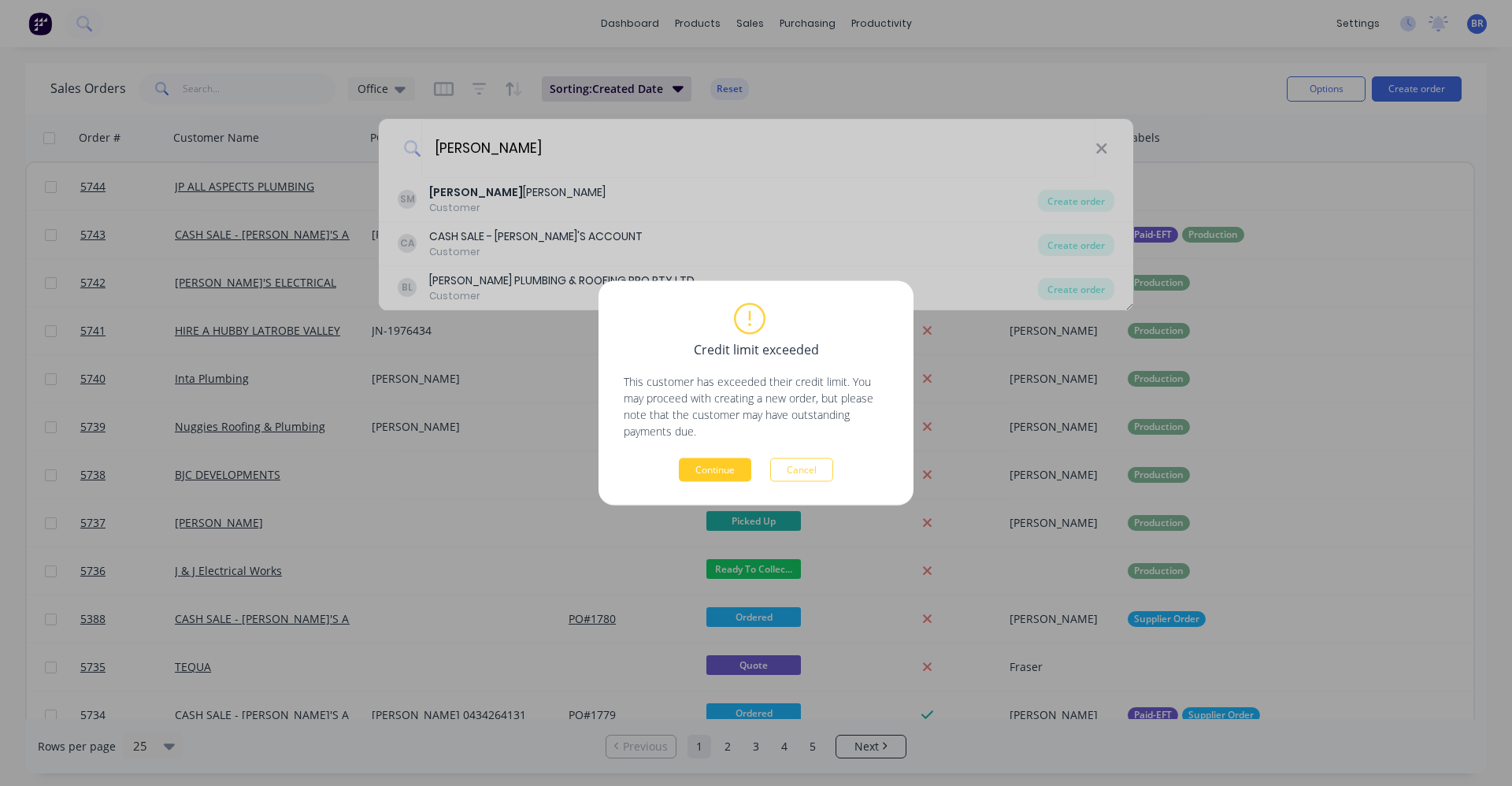
click at [697, 476] on button "Continue" at bounding box center [714, 470] width 72 height 24
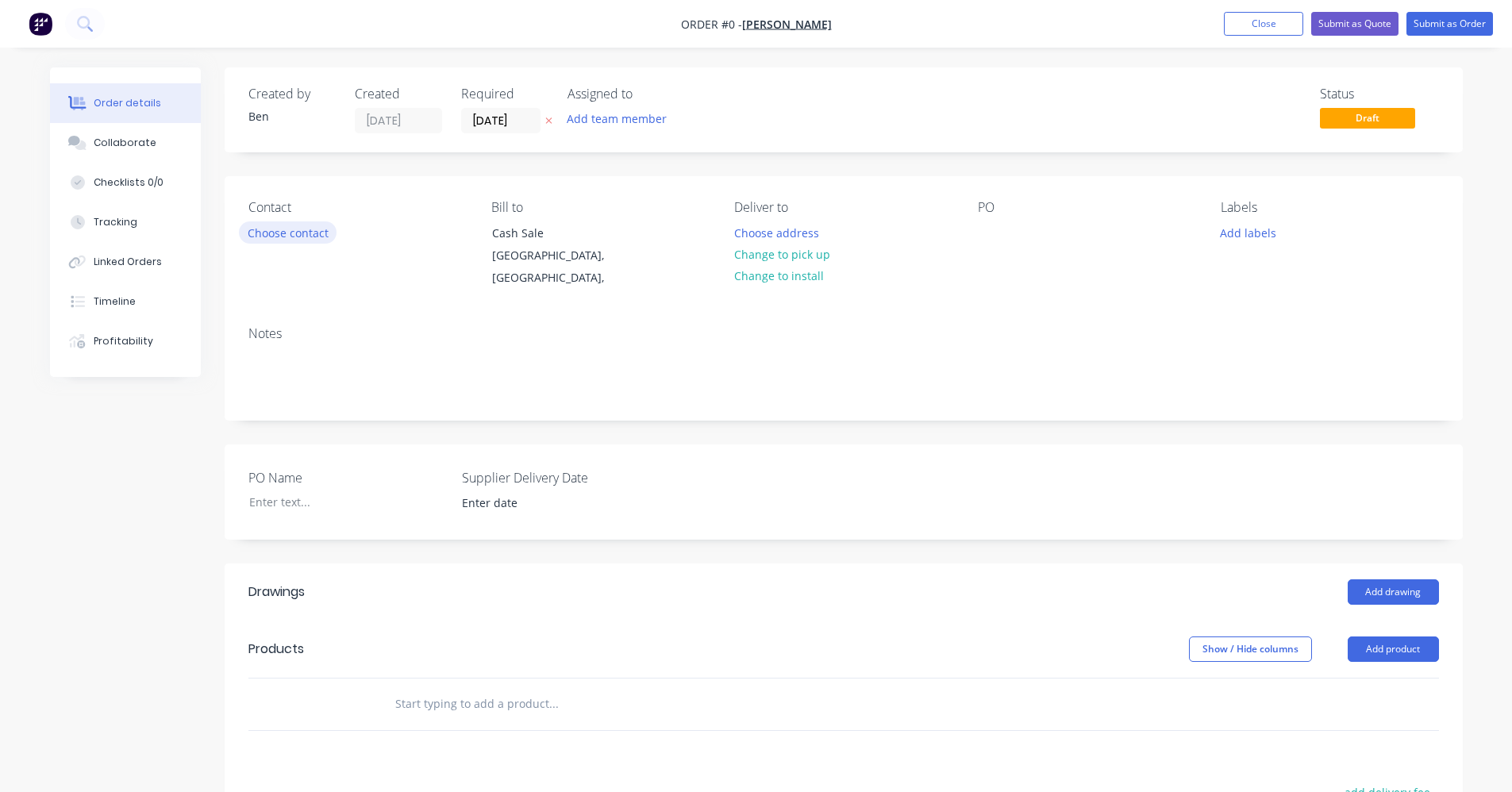
click at [309, 233] on button "Choose contact" at bounding box center [288, 232] width 98 height 22
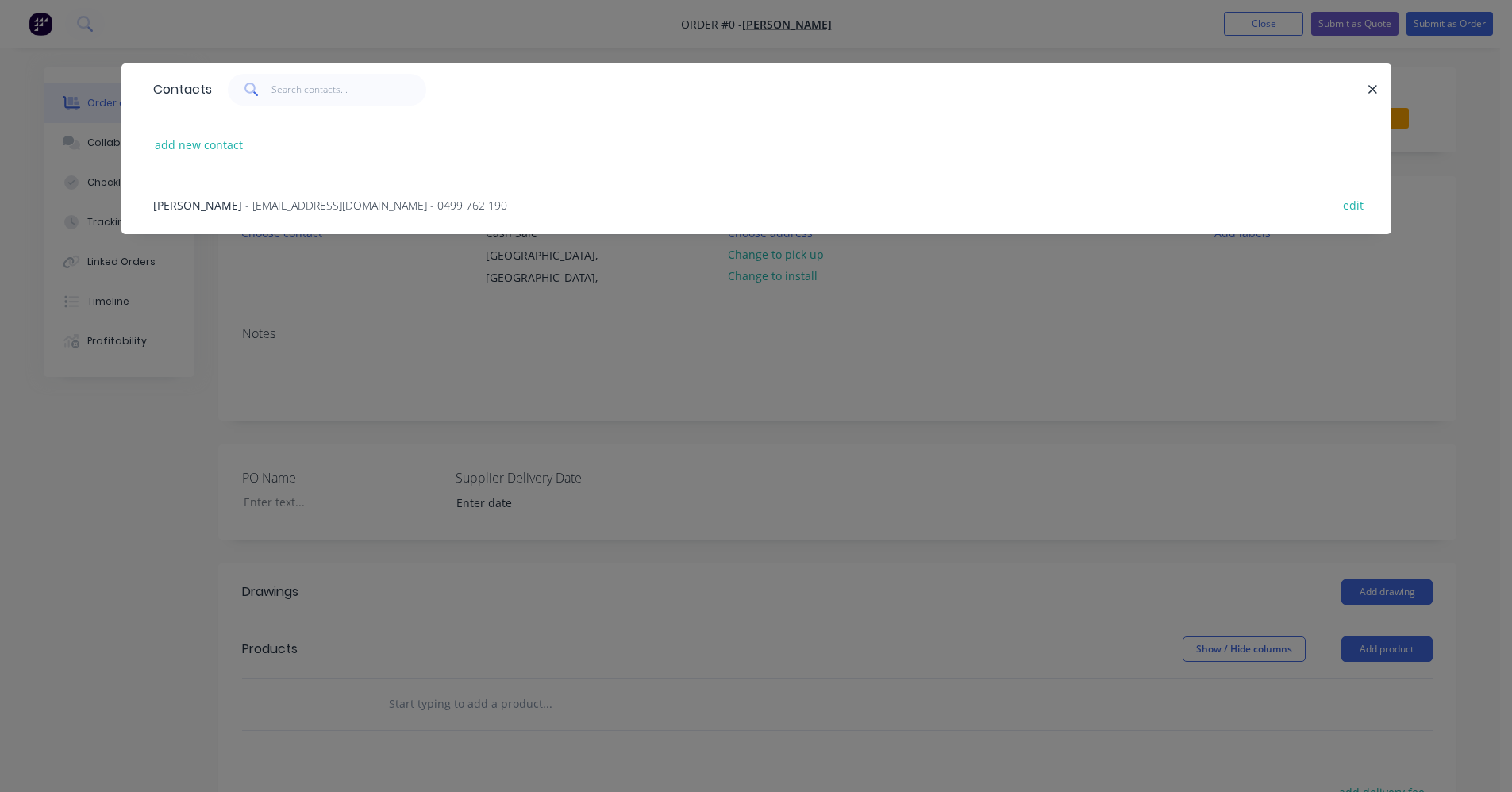
click at [288, 205] on span "- gandoe2016@gmail.com - 0499 762 190" at bounding box center [375, 205] width 262 height 15
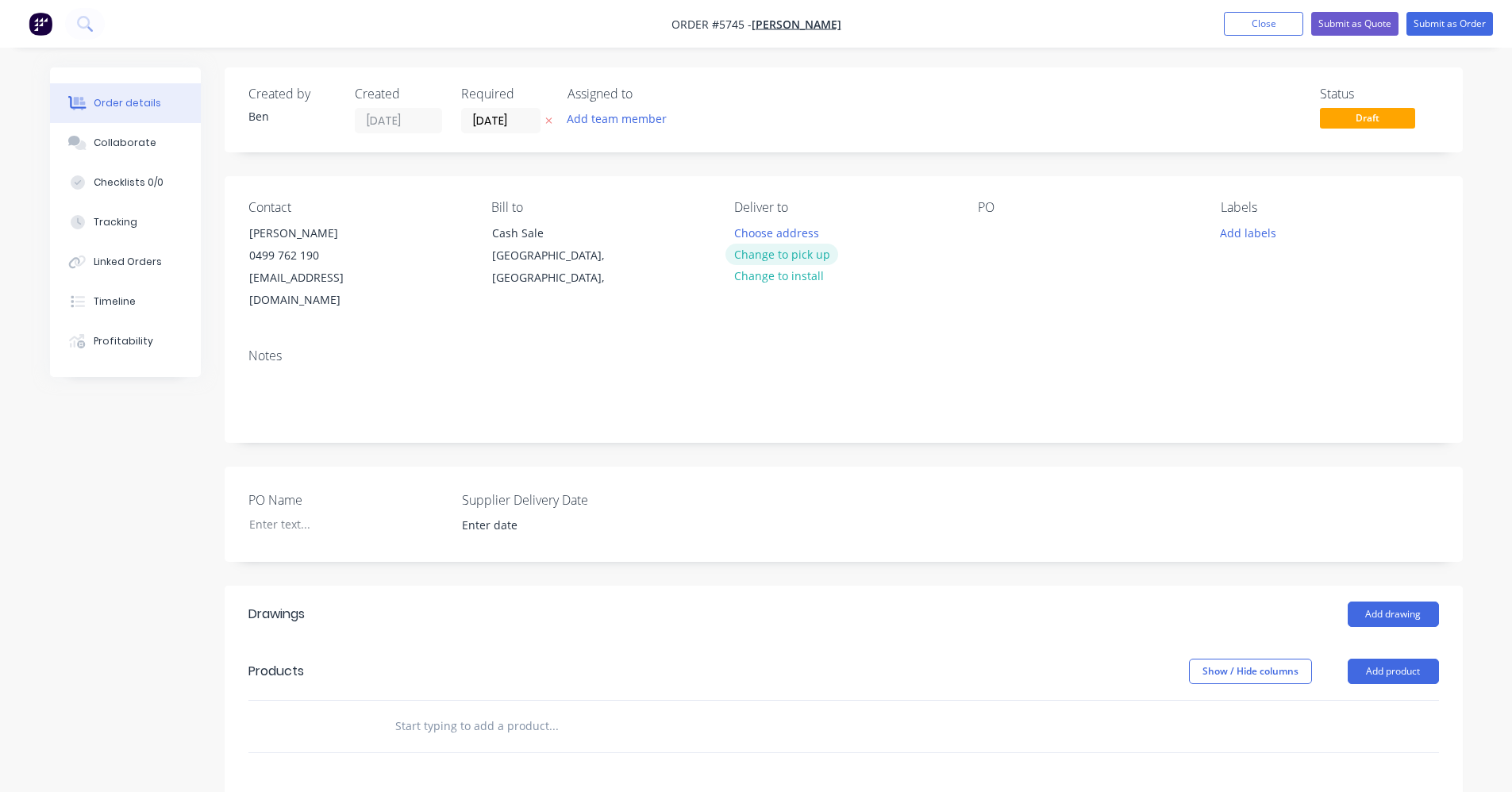
click at [781, 256] on button "Change to pick up" at bounding box center [781, 255] width 112 height 22
click at [994, 232] on div at bounding box center [990, 232] width 26 height 23
click at [1406, 601] on button "Add drawing" at bounding box center [1394, 614] width 92 height 26
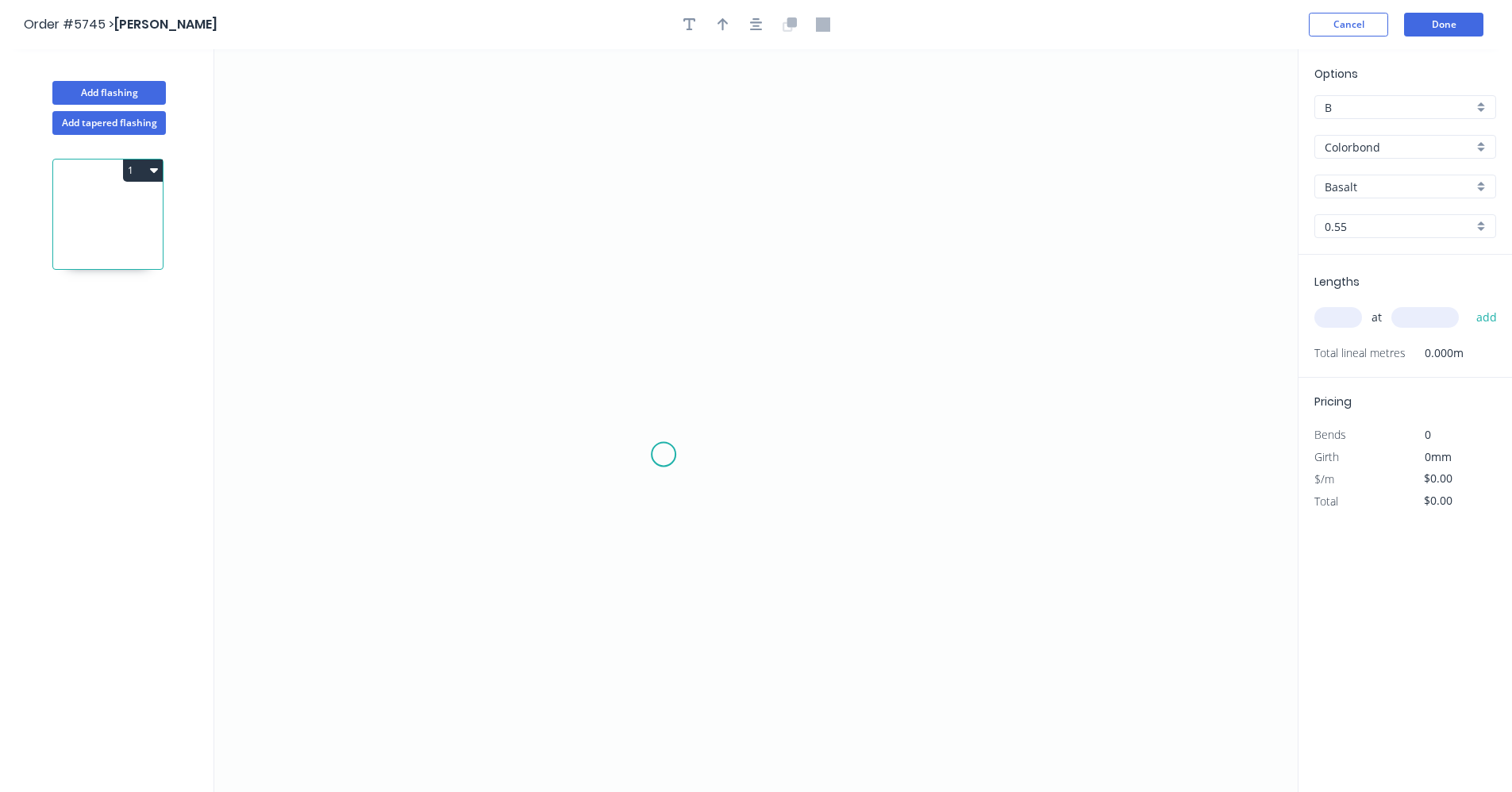
click at [664, 455] on icon "0" at bounding box center [756, 420] width 1083 height 742
click at [664, 265] on icon "0" at bounding box center [756, 420] width 1083 height 742
click at [1098, 266] on icon "0 ?" at bounding box center [756, 420] width 1083 height 742
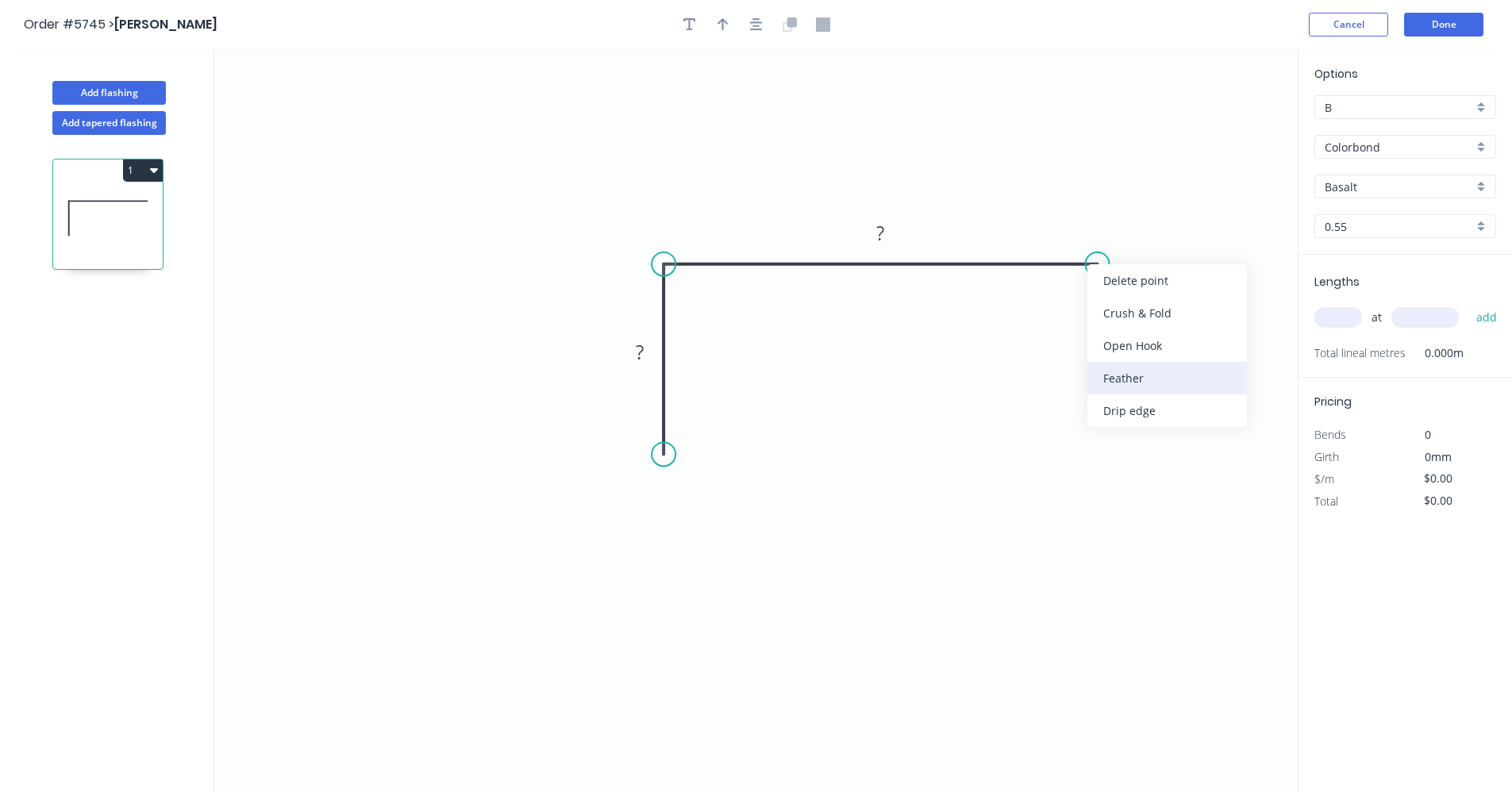
click at [1141, 375] on div "Feather" at bounding box center [1167, 378] width 159 height 33
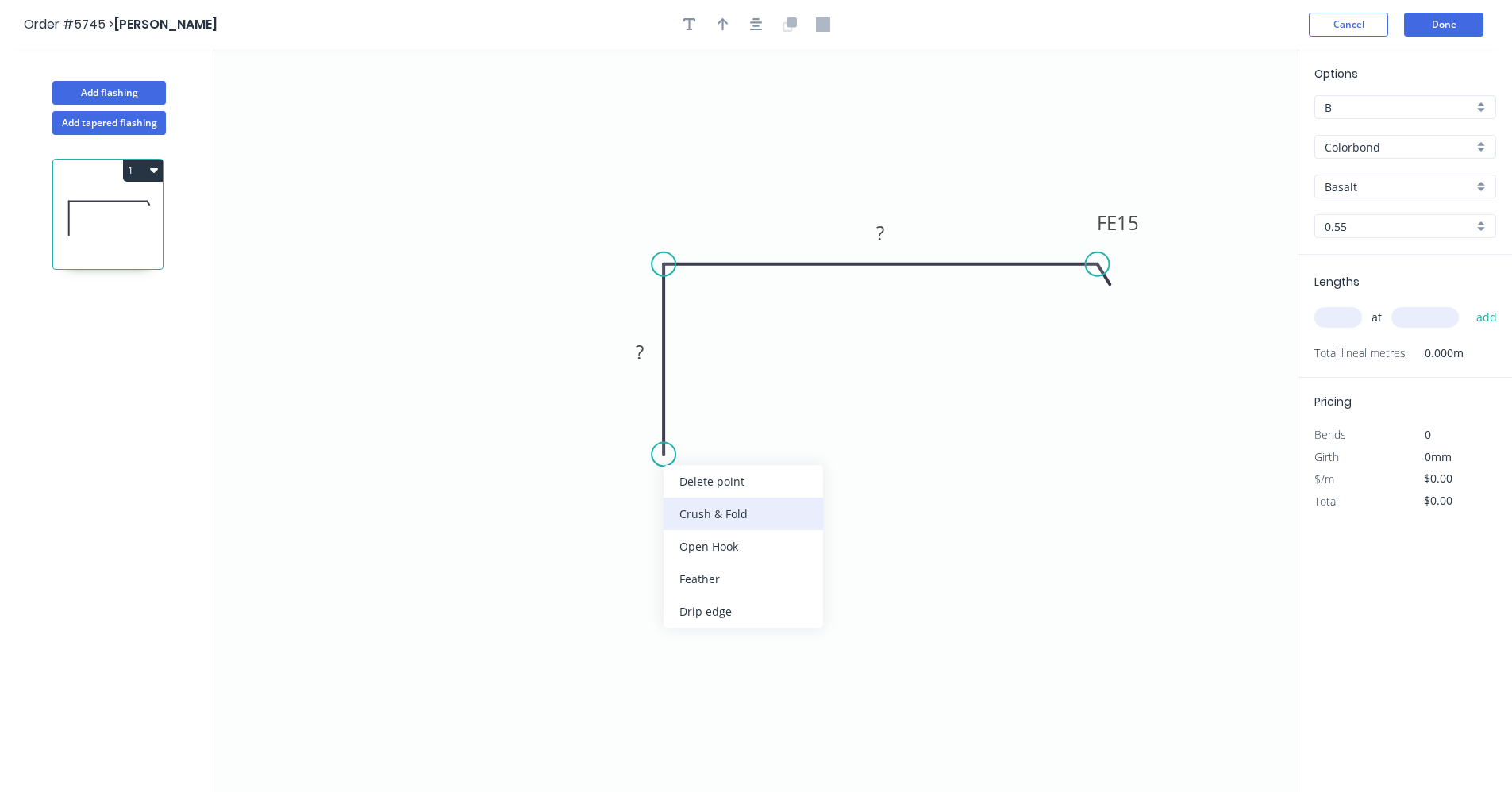
click at [711, 506] on div "Crush & Fold" at bounding box center [744, 513] width 159 height 33
click at [648, 355] on rect at bounding box center [640, 353] width 32 height 22
type input "$20.36"
click at [1332, 314] on input "text" at bounding box center [1338, 317] width 48 height 21
type input "1"
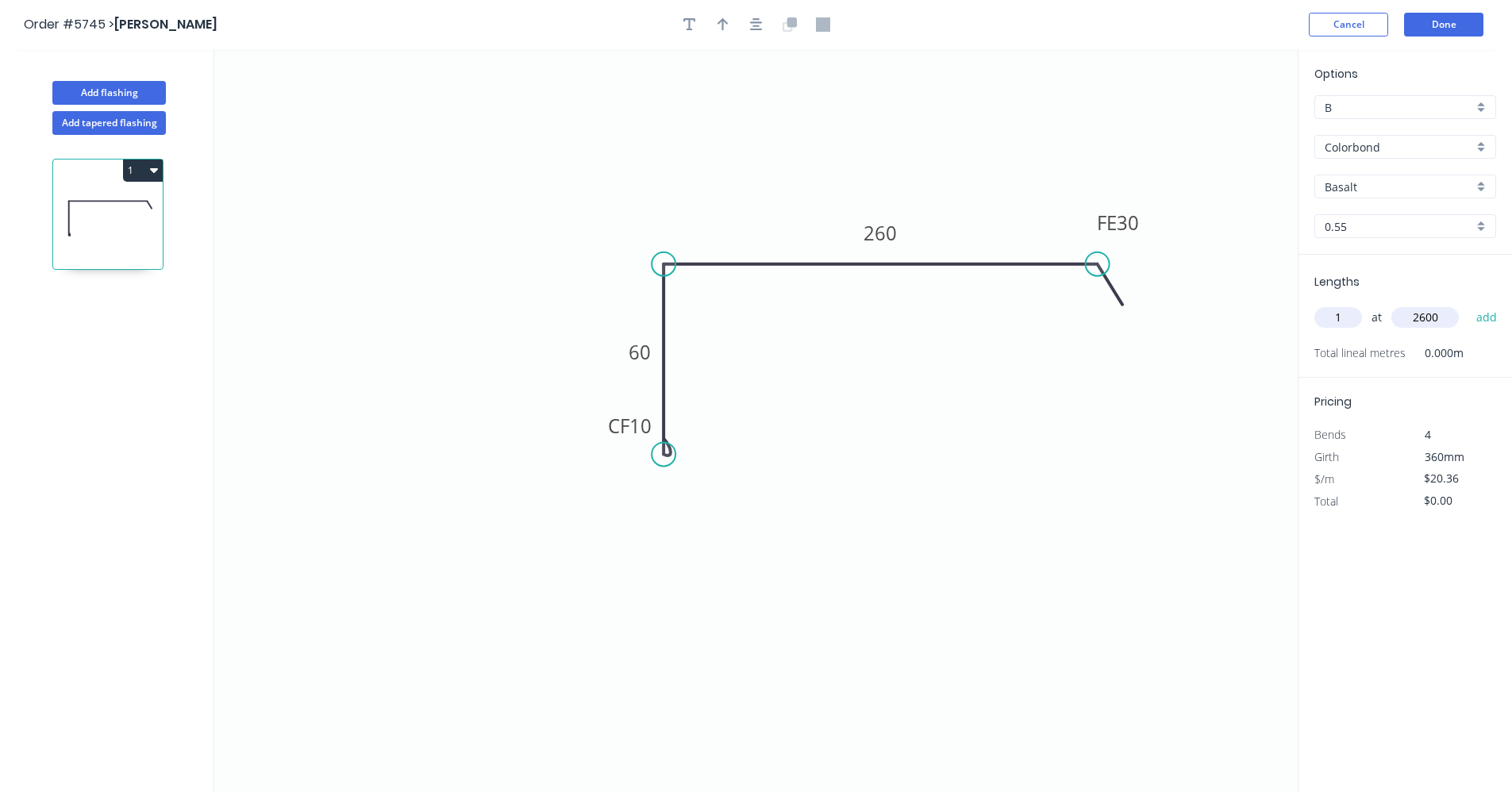
type input "2600"
click at [1468, 303] on button "add" at bounding box center [1486, 316] width 37 height 27
type input "$52.94"
type input "1"
type input "2000"
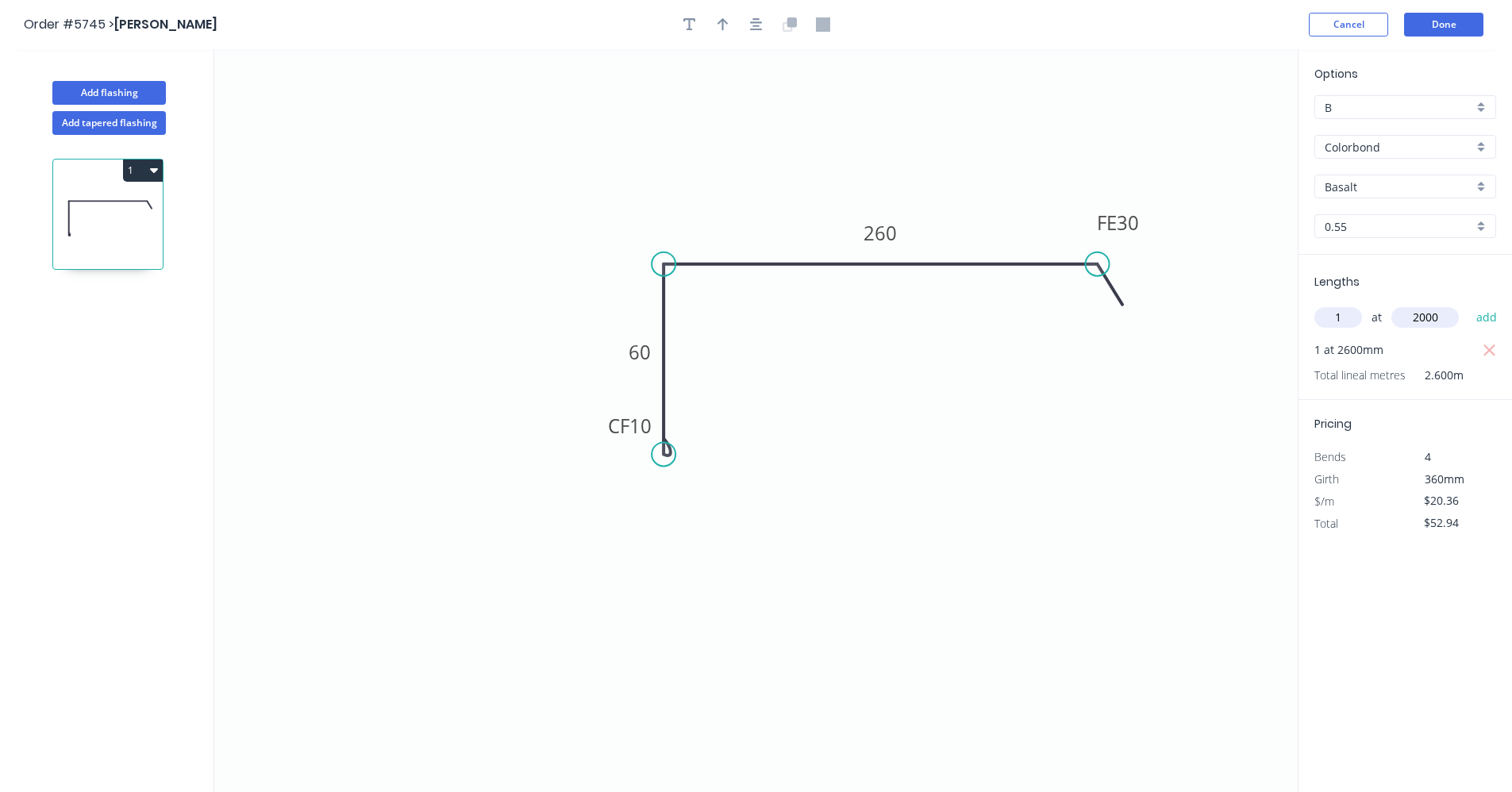
click at [1468, 303] on button "add" at bounding box center [1486, 316] width 37 height 27
type input "$93.66"
click at [1448, 17] on button "Done" at bounding box center [1444, 25] width 80 height 24
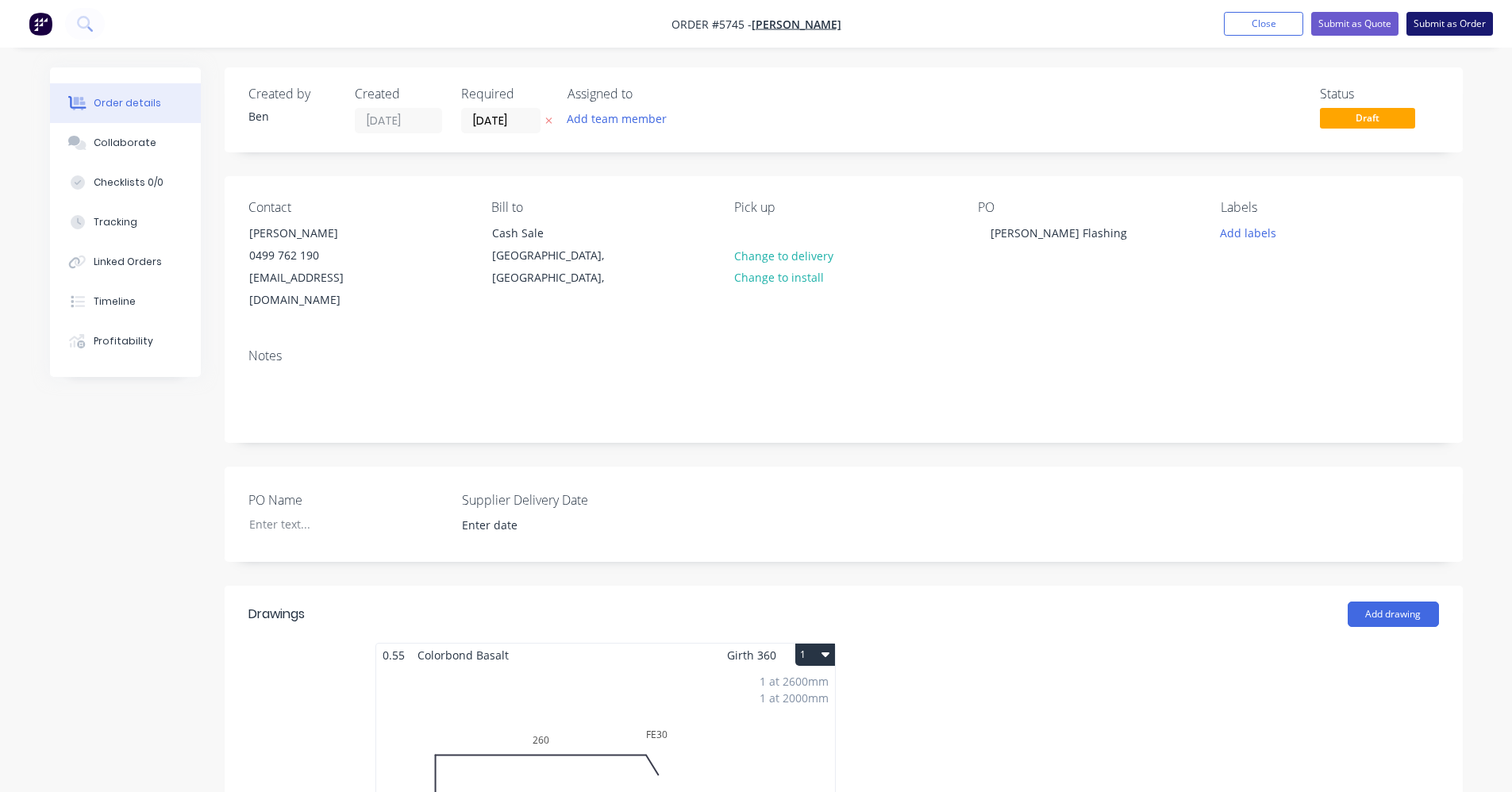
click at [1468, 28] on button "Submit as Order" at bounding box center [1449, 24] width 87 height 24
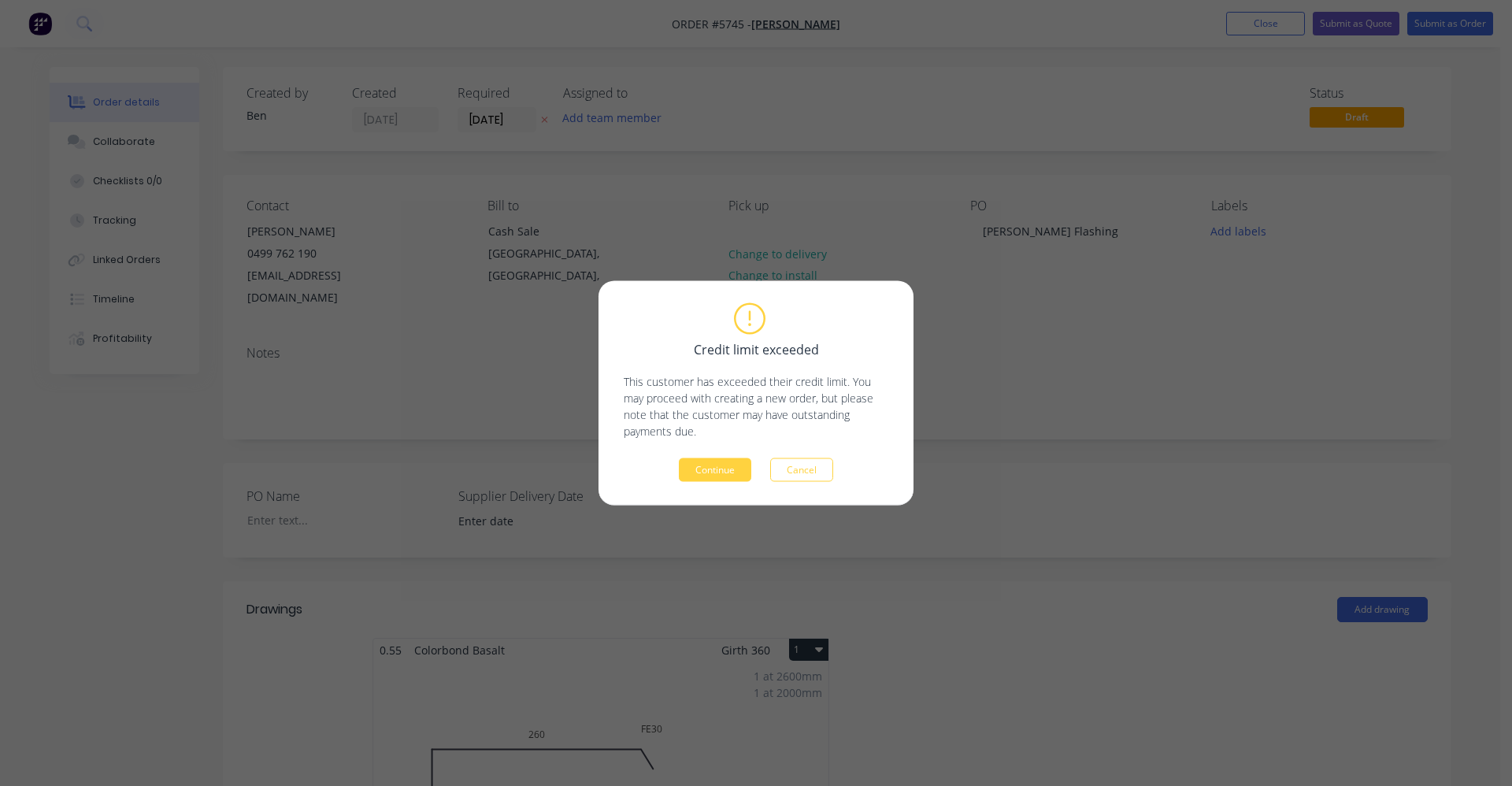
drag, startPoint x: 704, startPoint y: 466, endPoint x: 1125, endPoint y: 279, distance: 460.7
click at [707, 460] on button "Continue" at bounding box center [714, 470] width 72 height 24
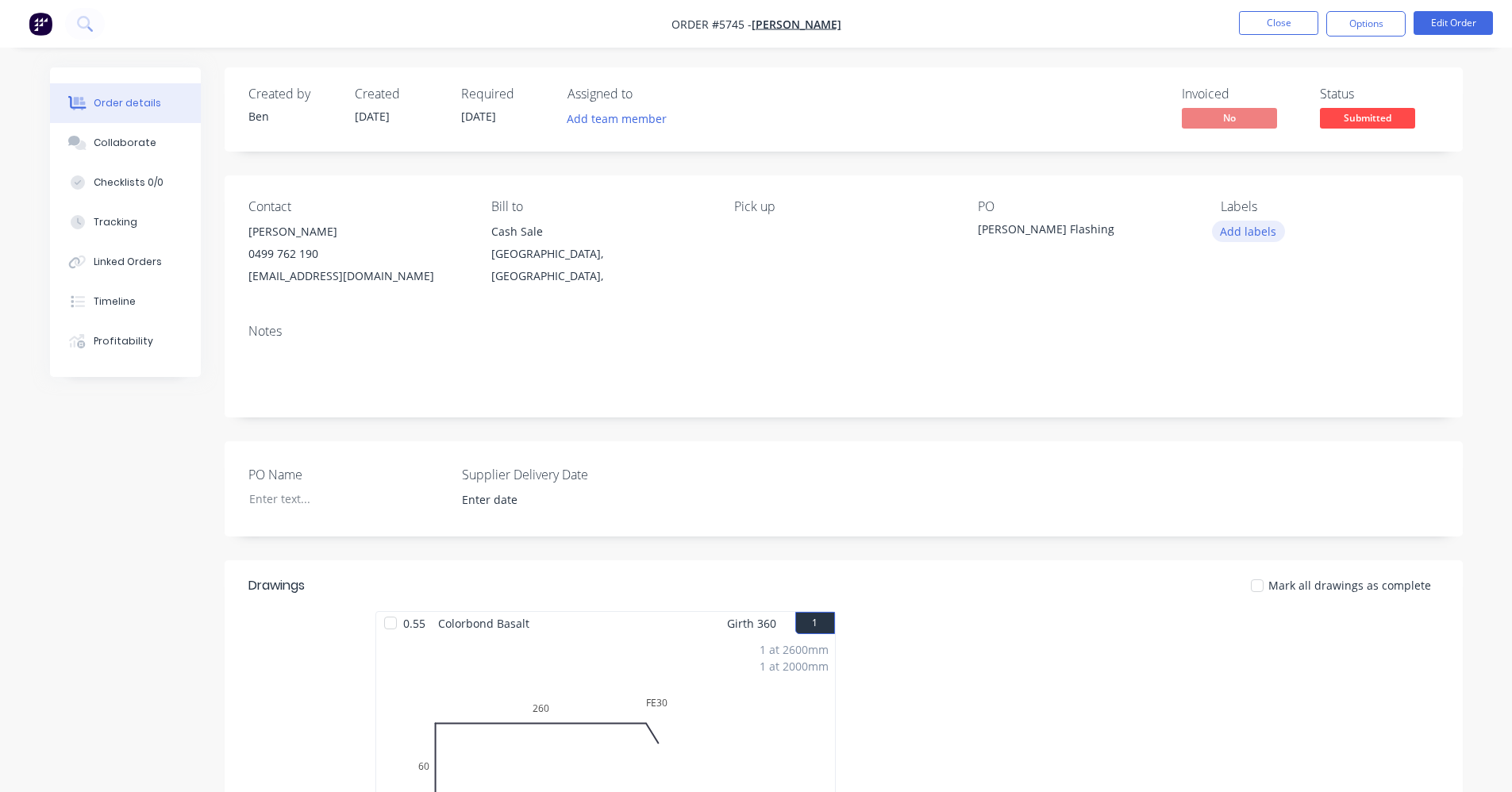
click at [1253, 231] on button "Add labels" at bounding box center [1248, 232] width 73 height 22
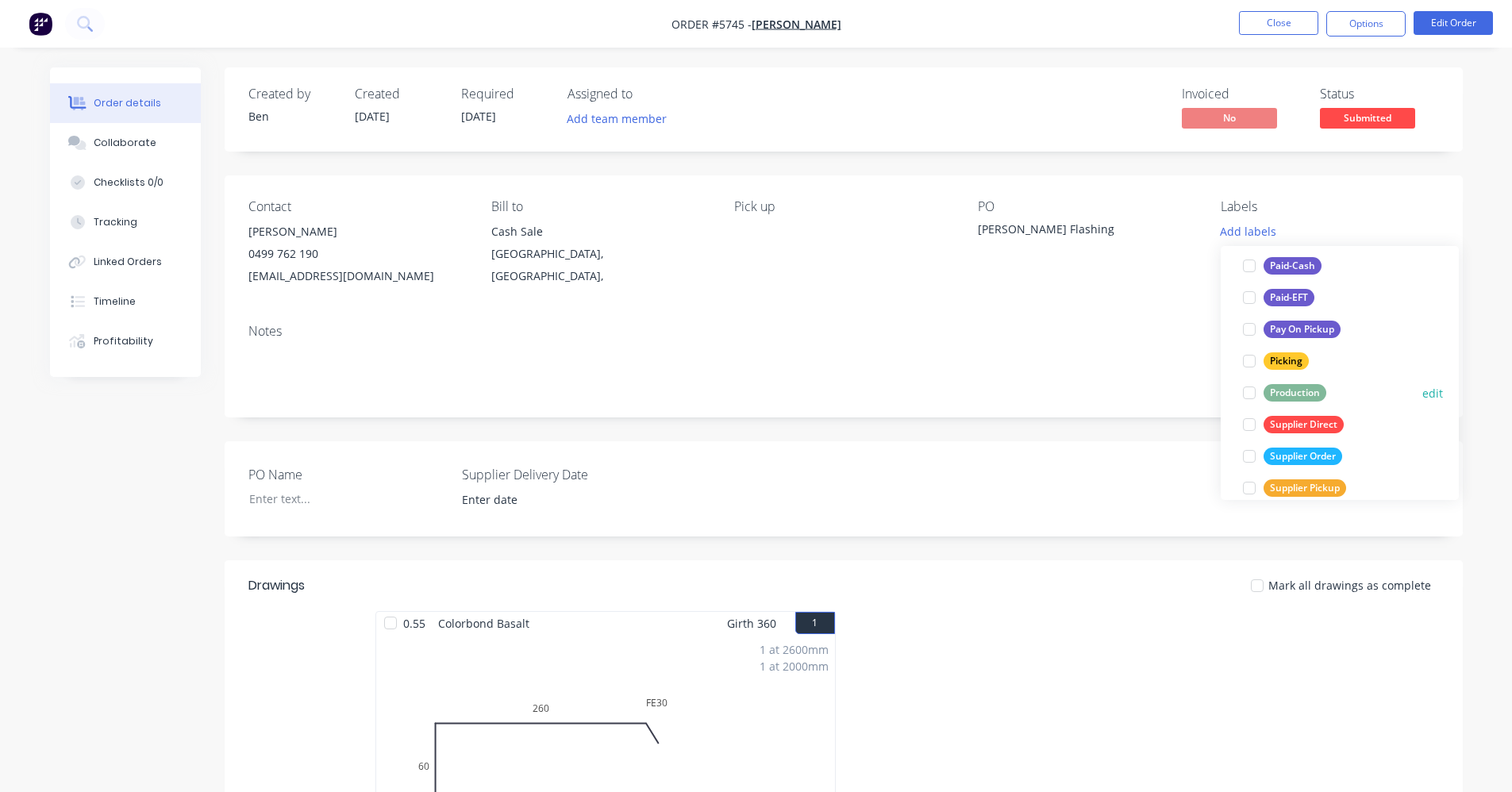
scroll to position [238, 0]
click at [1291, 396] on div "Production" at bounding box center [1294, 389] width 63 height 18
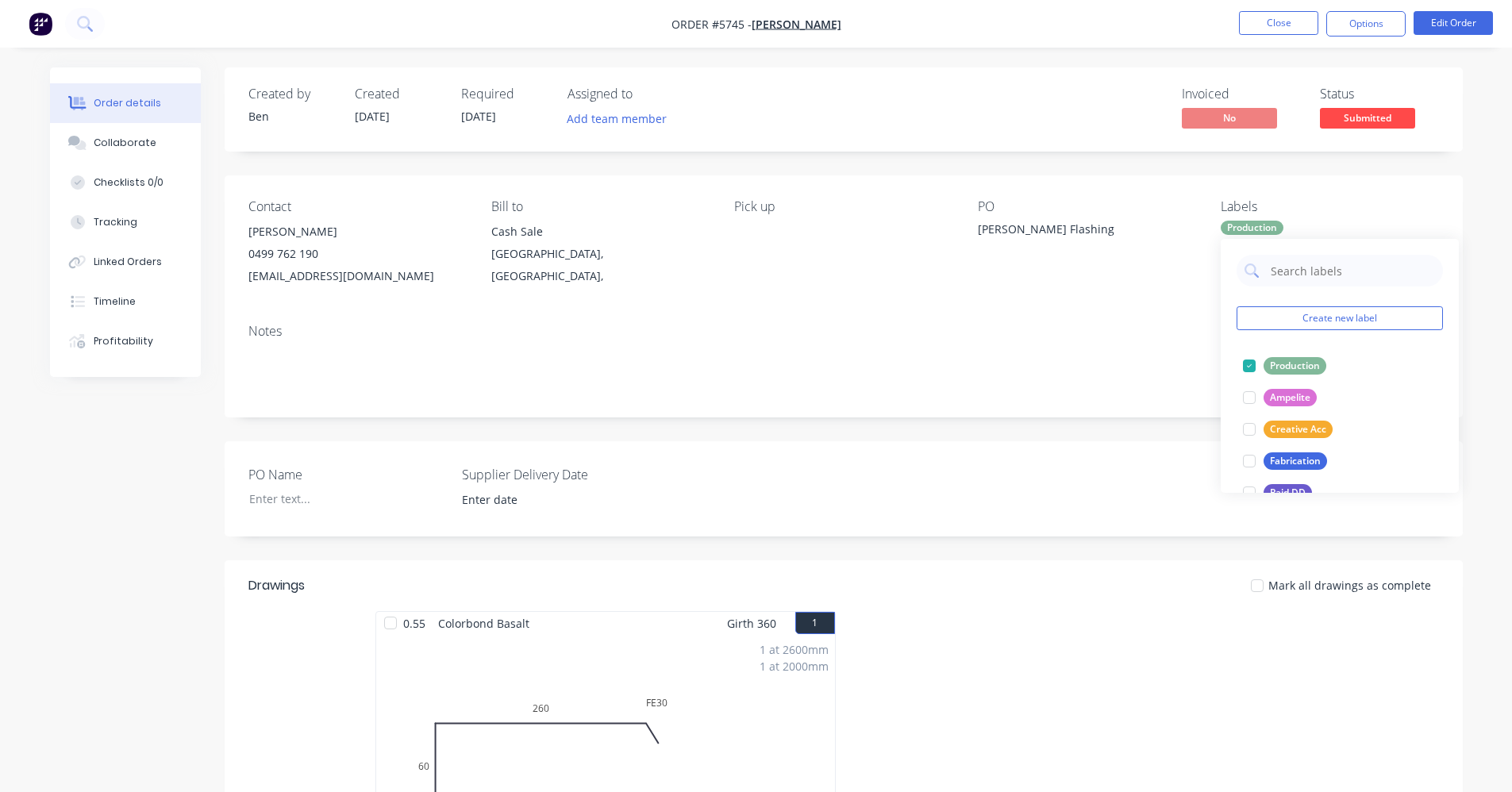
drag, startPoint x: 1155, startPoint y: 303, endPoint x: 1330, endPoint y: 189, distance: 208.9
click at [1158, 302] on div "Contact Shaun Muller 0499 762 190 gandoe2016@gmail.com Bill to Cash Sale Victor…" at bounding box center [844, 243] width 1238 height 135
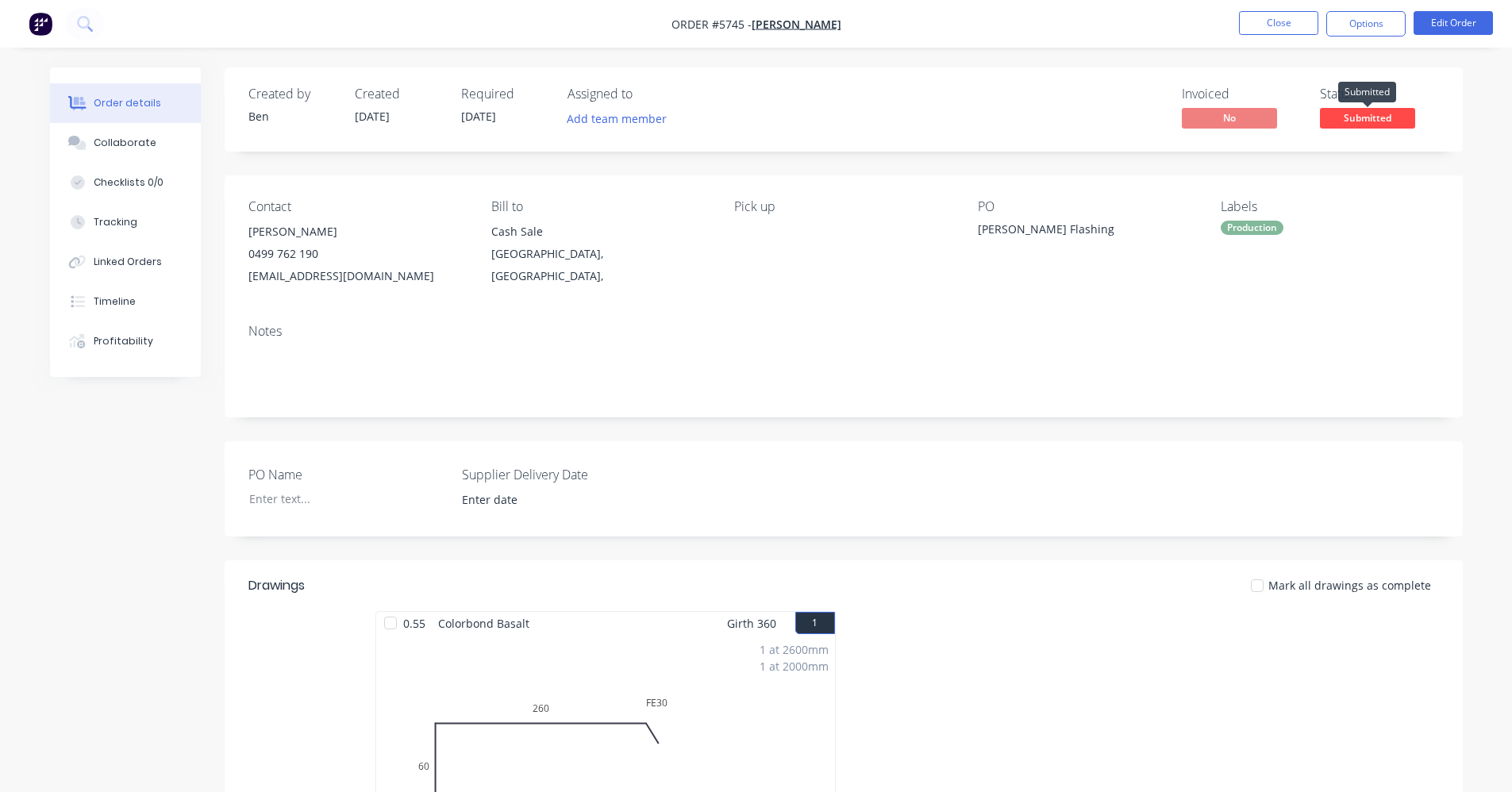
click at [1390, 115] on span "Submitted" at bounding box center [1368, 117] width 96 height 20
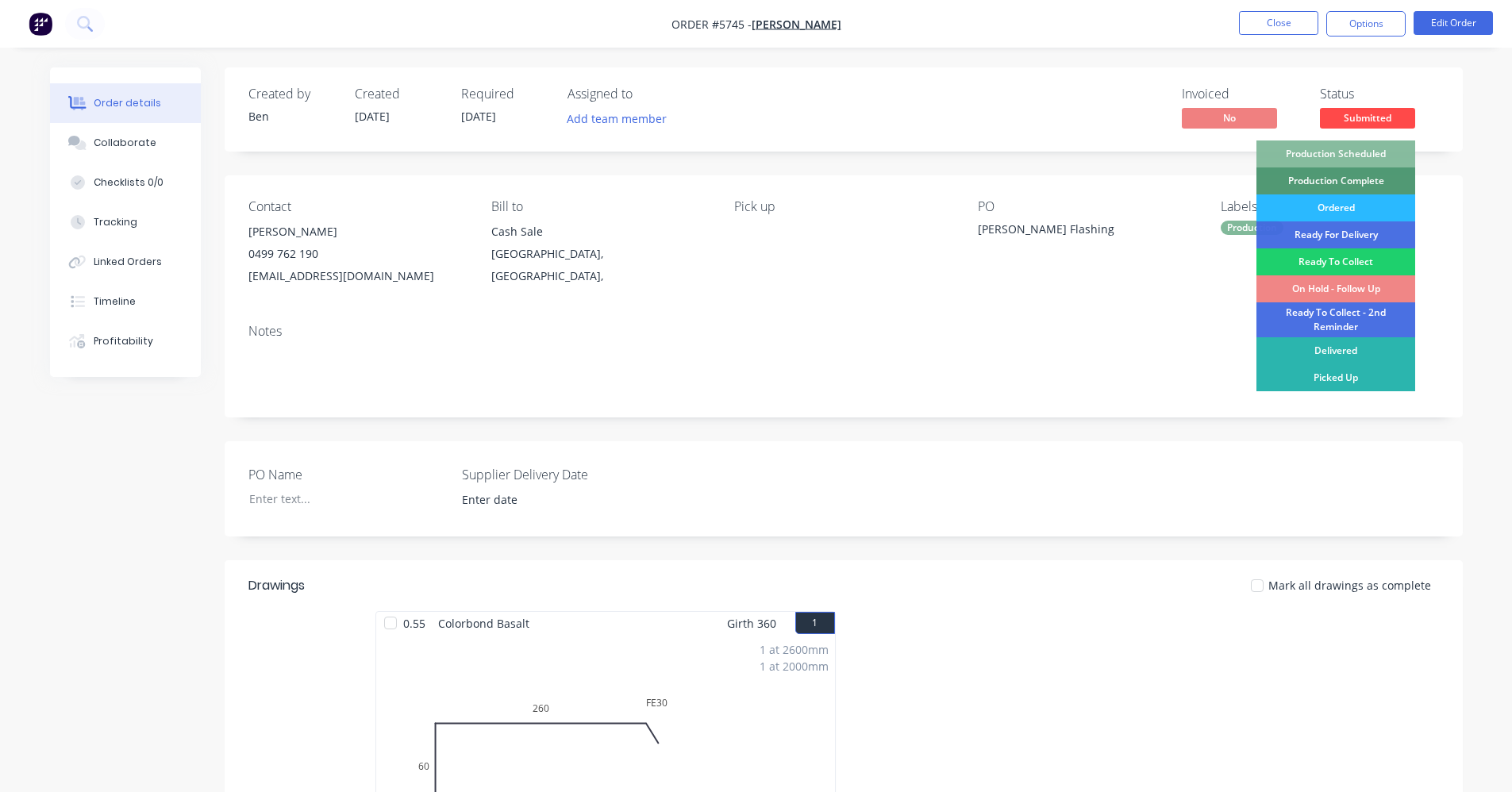
drag, startPoint x: 1334, startPoint y: 153, endPoint x: 1372, endPoint y: 75, distance: 86.8
click at [1334, 152] on div "Production Scheduled" at bounding box center [1335, 153] width 158 height 27
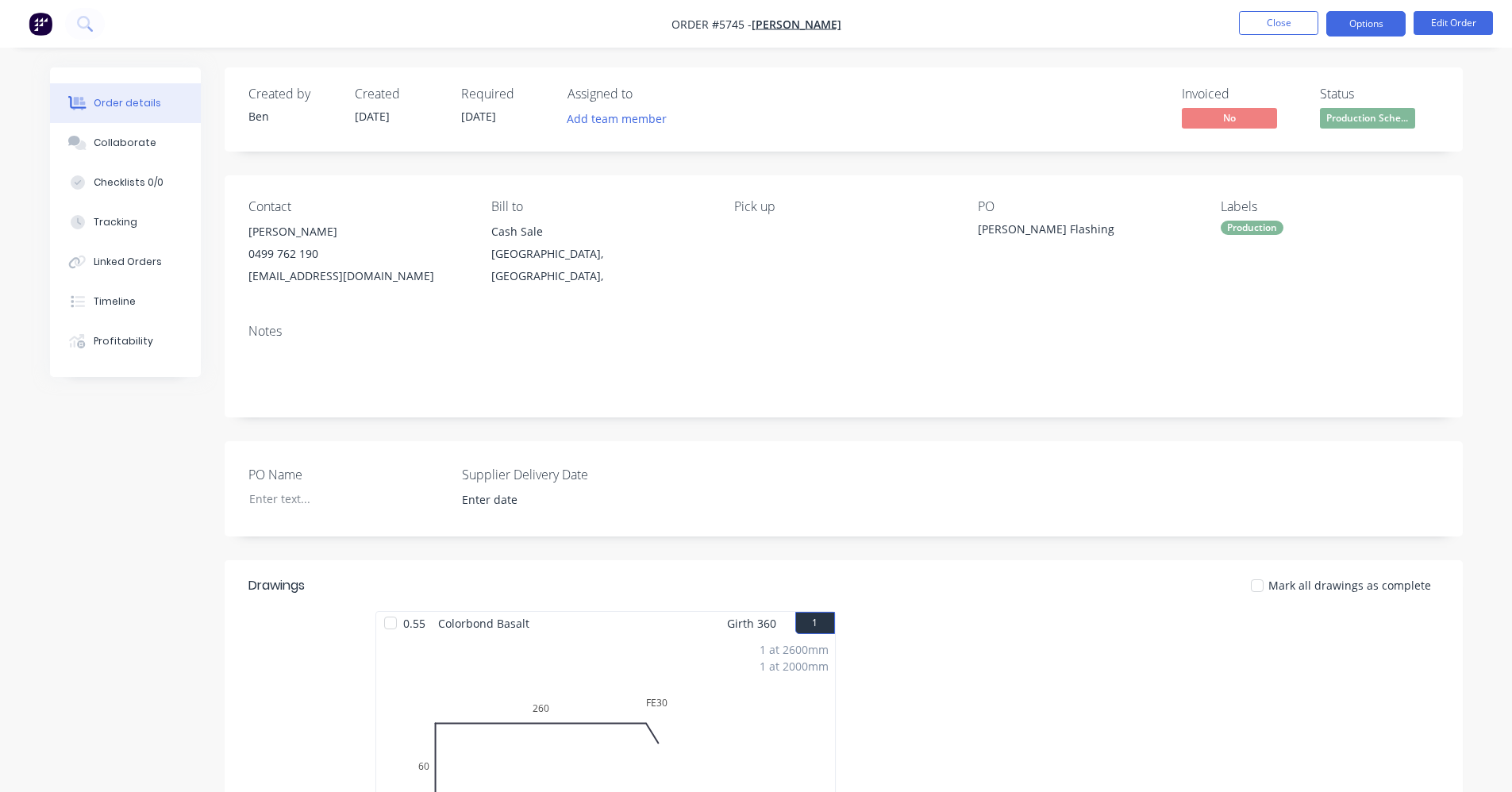
click at [1375, 24] on button "Options" at bounding box center [1366, 24] width 80 height 26
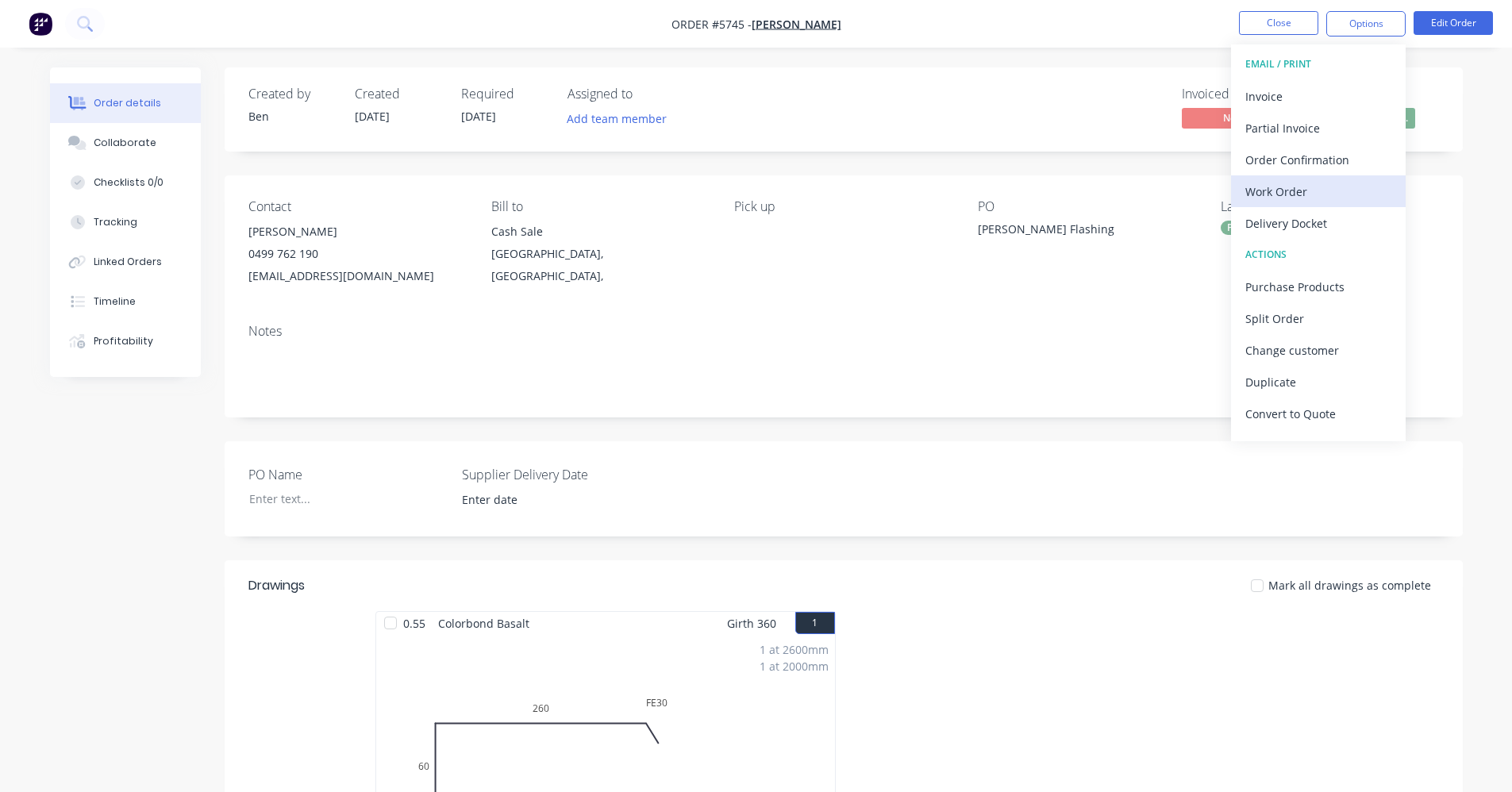
click at [1294, 196] on div "Work Order" at bounding box center [1318, 191] width 146 height 23
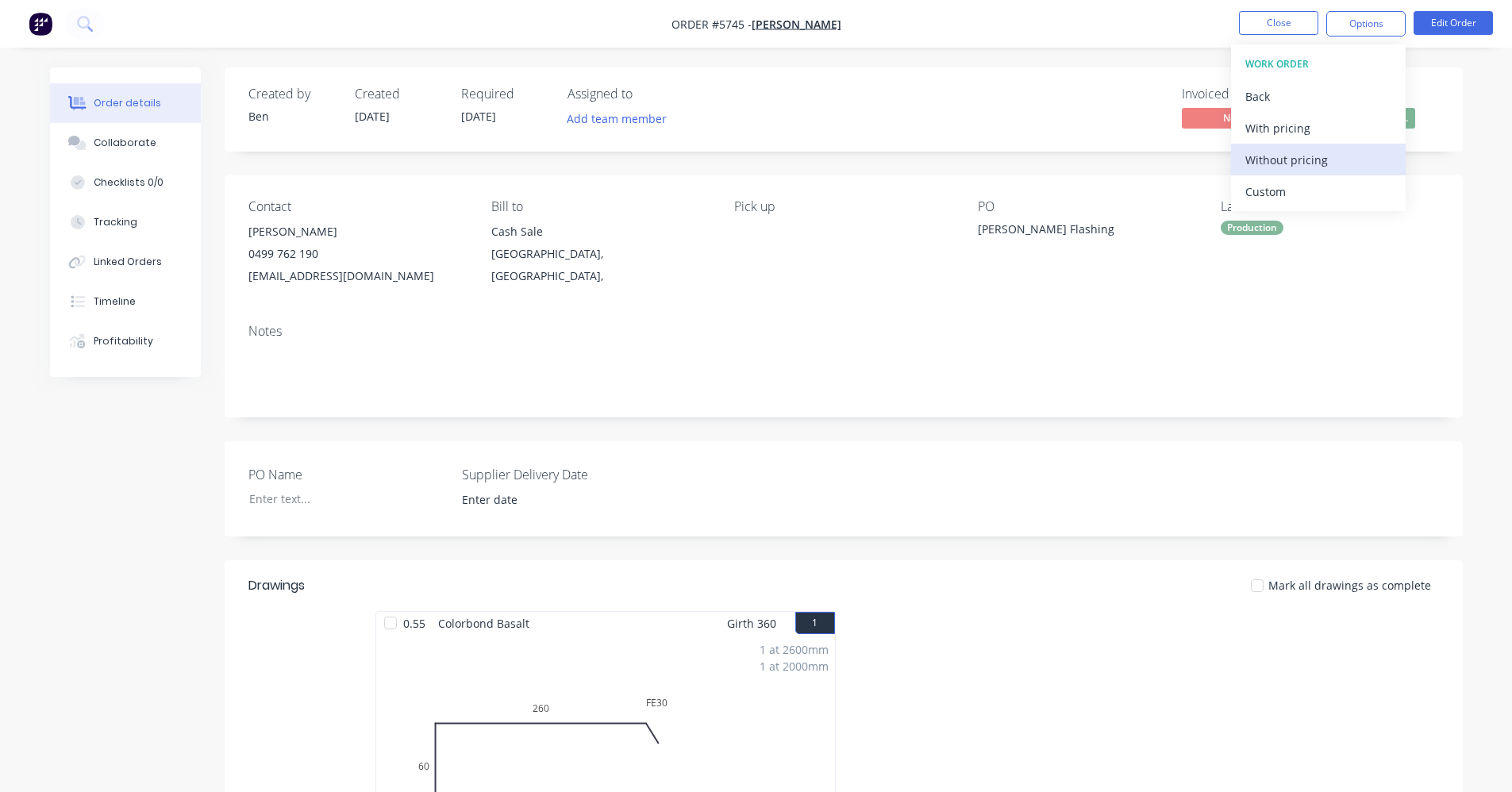
click at [1290, 166] on div "Without pricing" at bounding box center [1318, 159] width 146 height 23
click at [654, 338] on div "Notes" at bounding box center [844, 330] width 1190 height 15
click at [617, 633] on div "0.55 Colorbond Basalt Girth 360 1" at bounding box center [605, 623] width 459 height 23
click at [613, 700] on div "1 at 2600mm 1 at 2000mm Total lm $/M Total 4.6m $20.36 $93.66" at bounding box center [605, 755] width 459 height 242
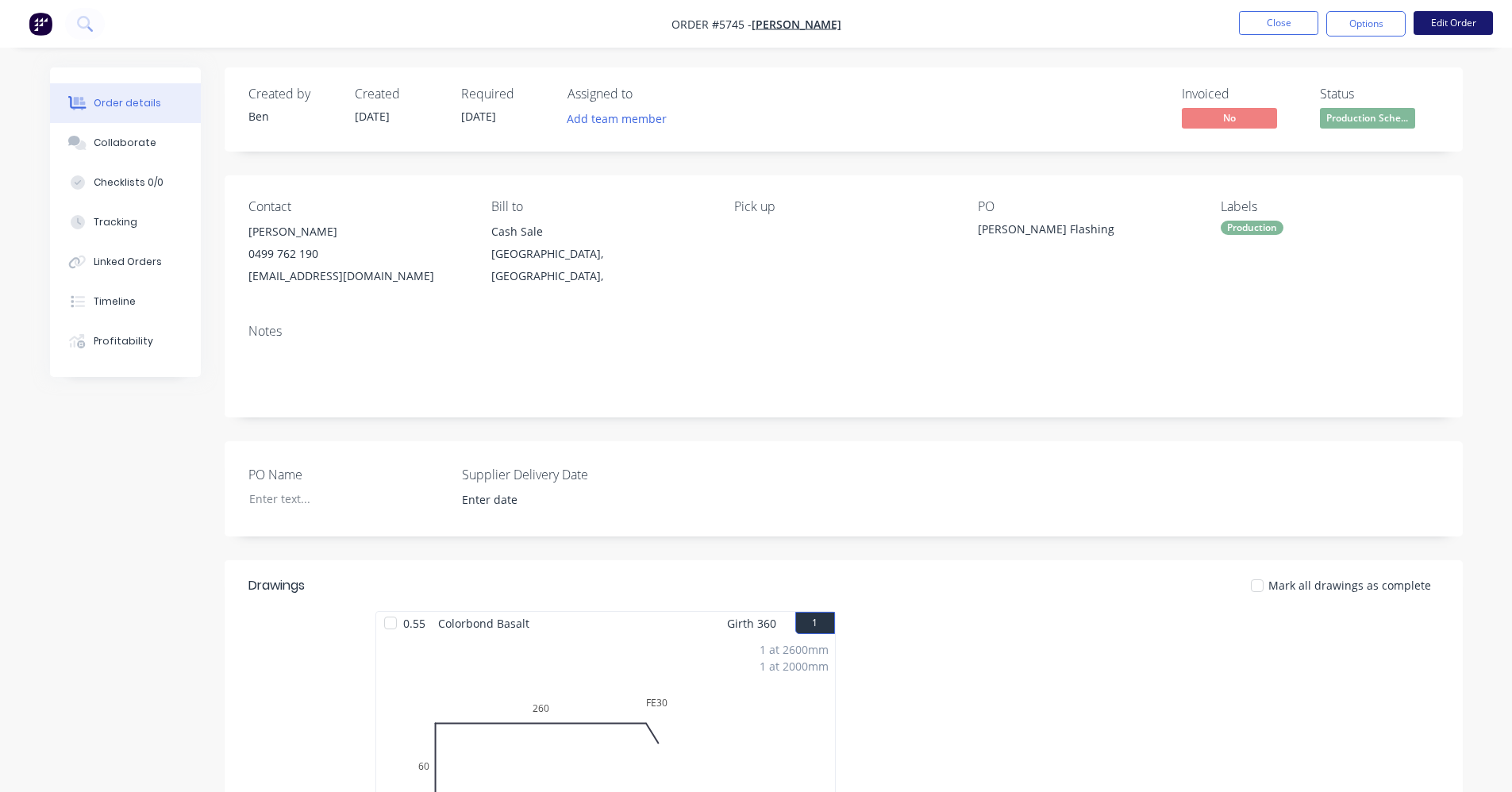
click at [1464, 16] on button "Edit Order" at bounding box center [1453, 23] width 80 height 24
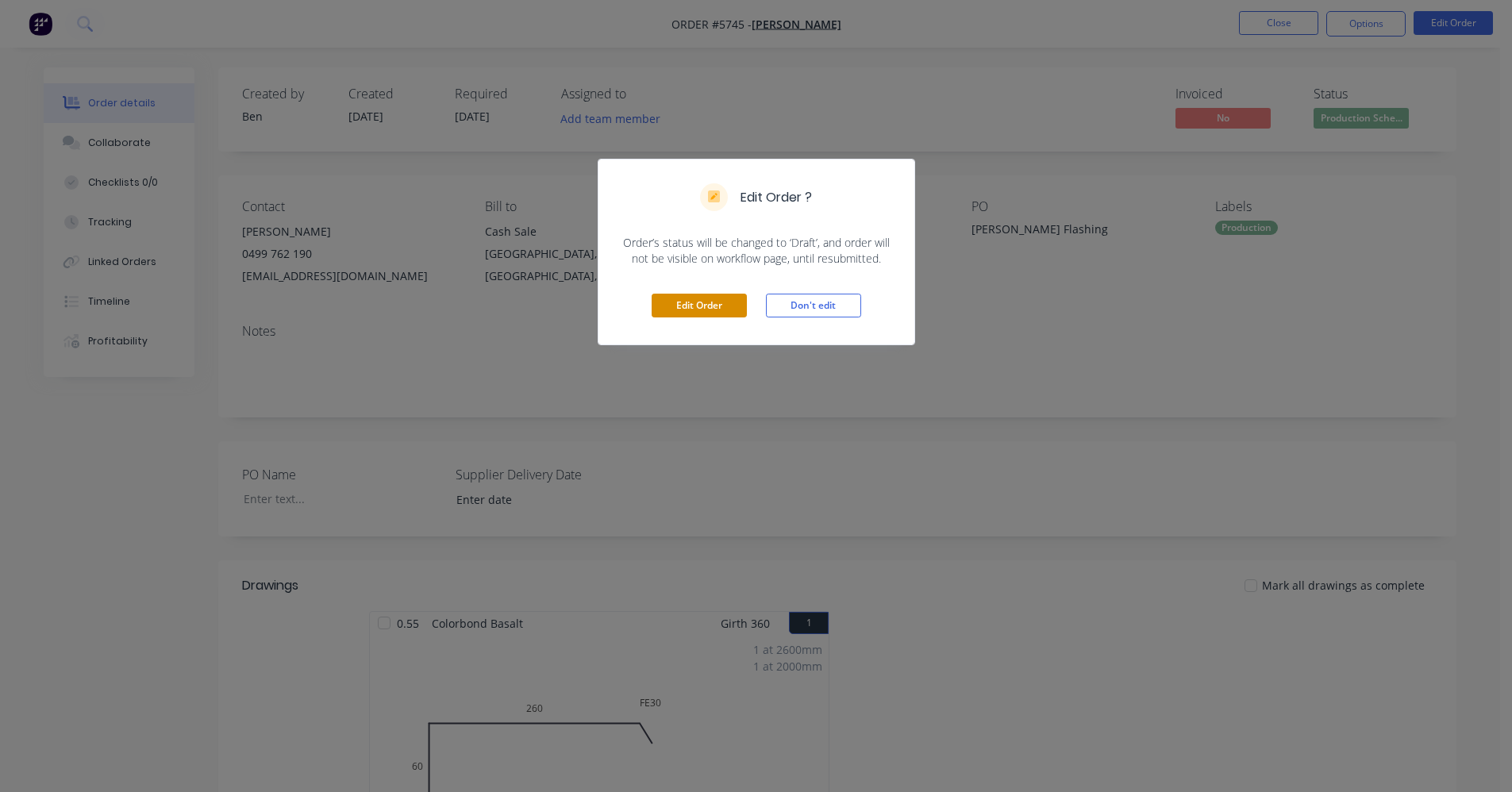
click at [707, 307] on button "Edit Order" at bounding box center [700, 305] width 96 height 24
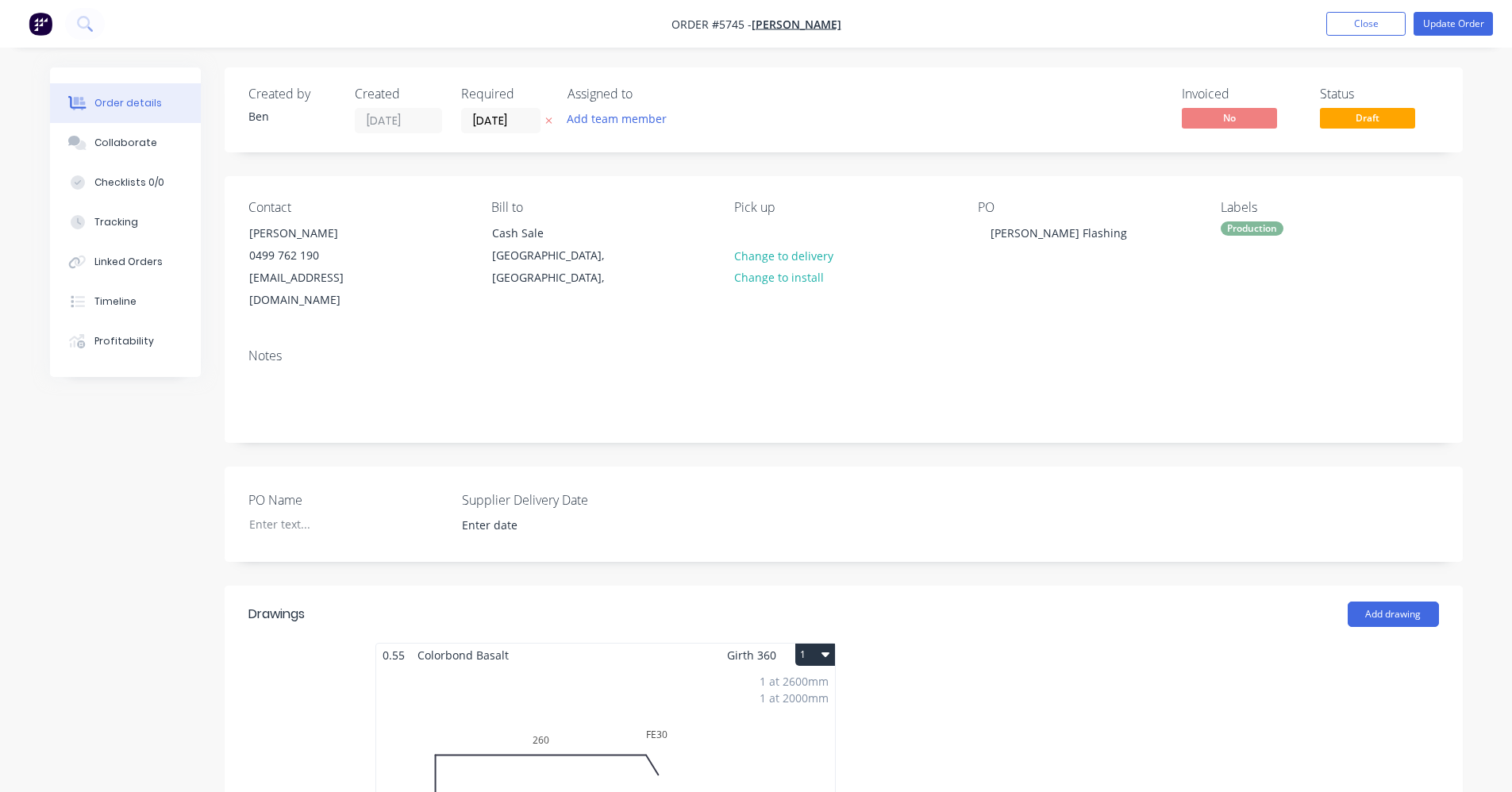
click at [605, 683] on div "1 at 2600mm 1 at 2000mm Total lm $/M Total 4.6m $20.36 $93.66" at bounding box center [605, 787] width 459 height 242
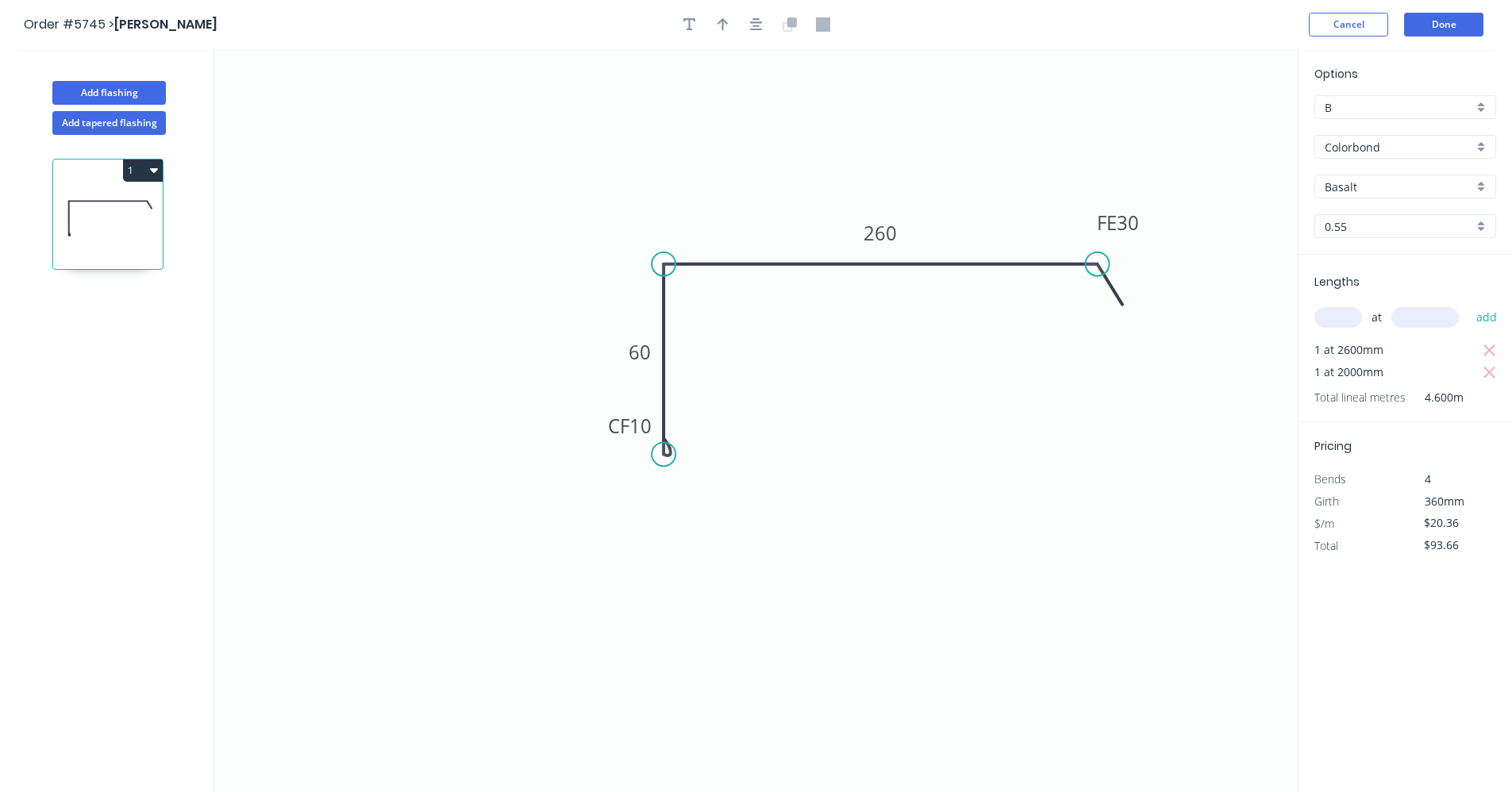
click at [1477, 147] on div "Colorbond" at bounding box center [1404, 147] width 182 height 24
click at [1365, 256] on div "Zincalume" at bounding box center [1404, 261] width 180 height 28
type input "Zincalume"
type input "$15.95"
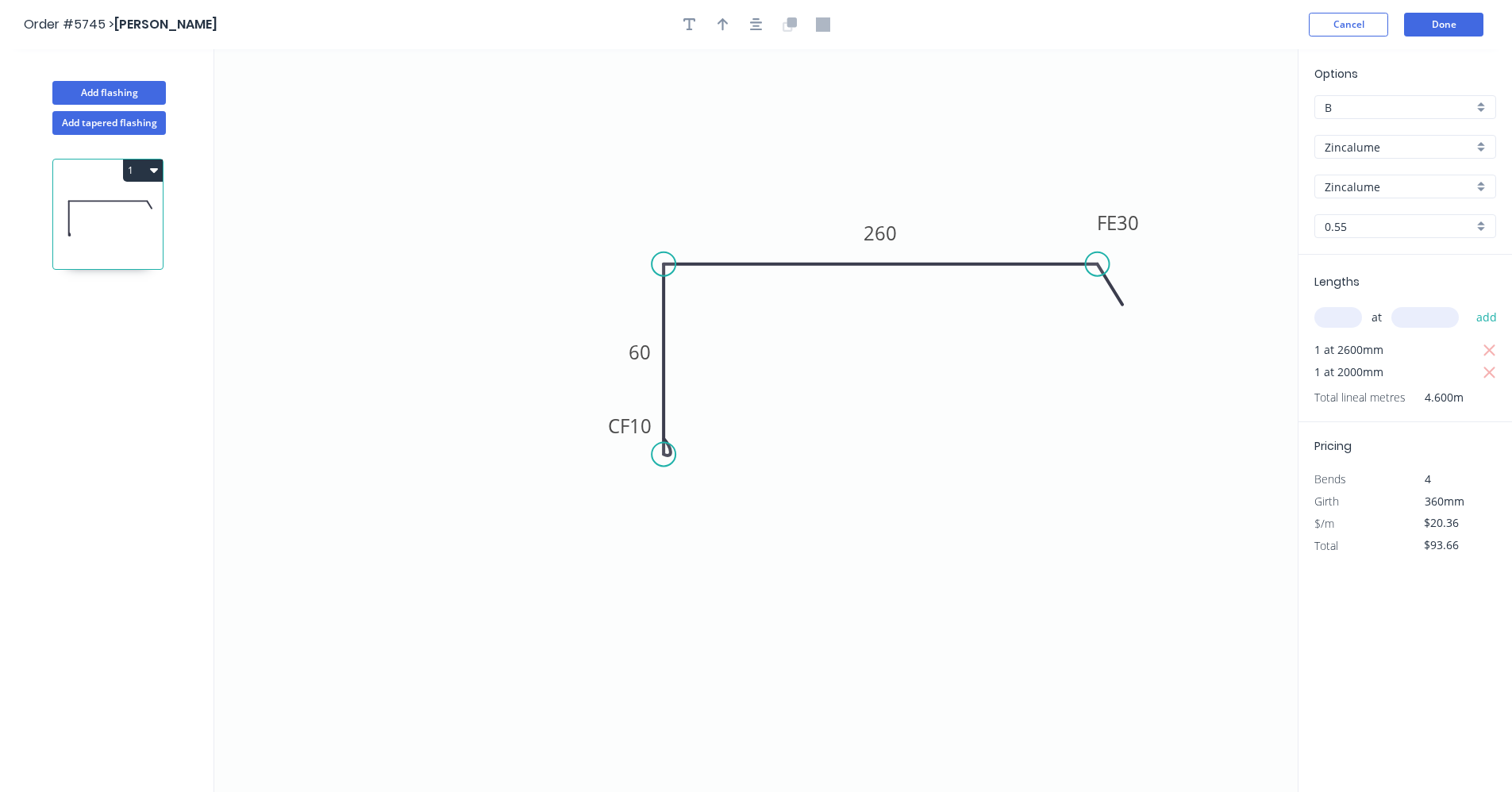
type input "$73.37"
click at [1418, 28] on button "Done" at bounding box center [1444, 25] width 80 height 24
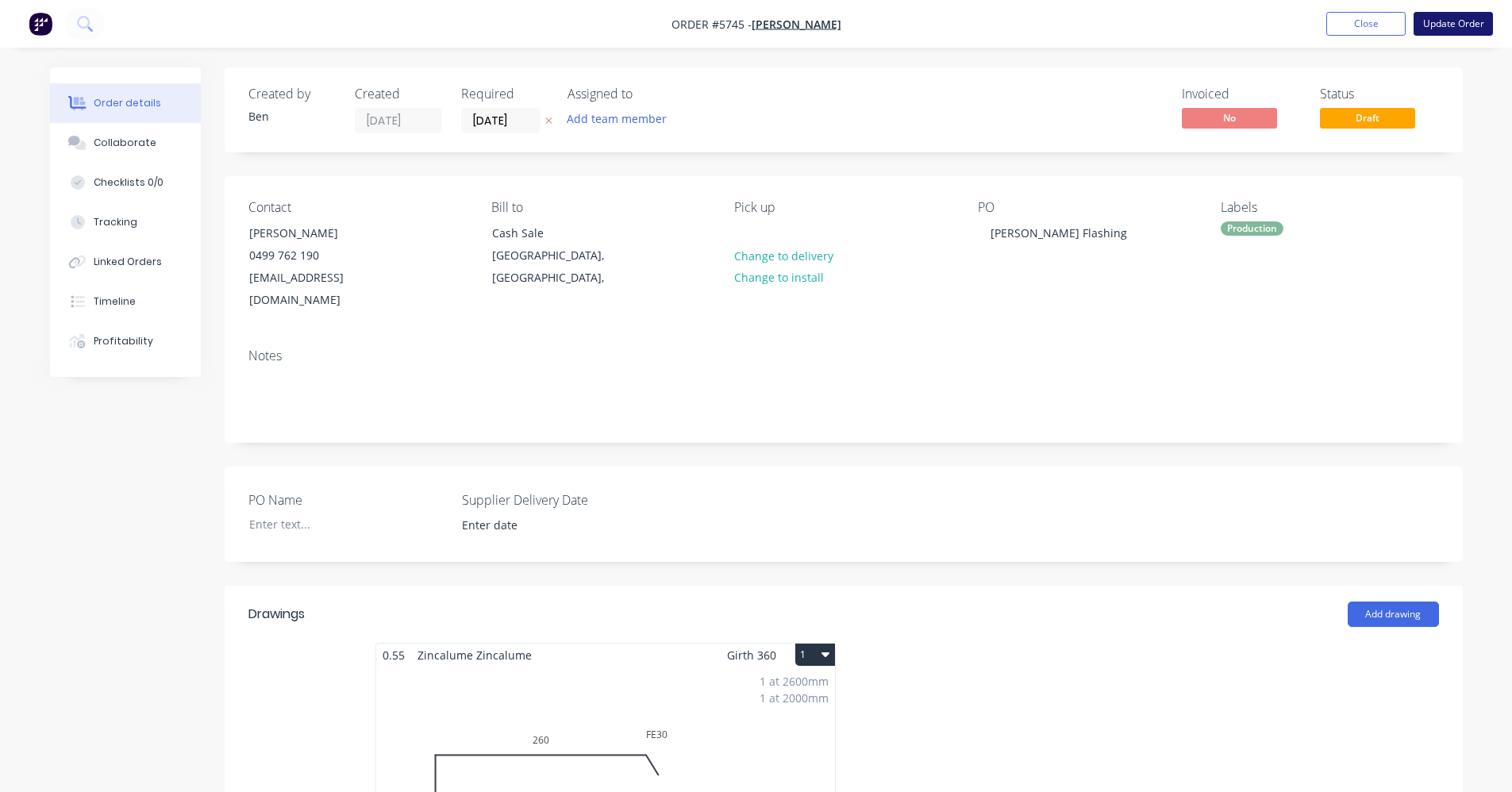
click at [1446, 20] on button "Update Order" at bounding box center [1453, 24] width 80 height 24
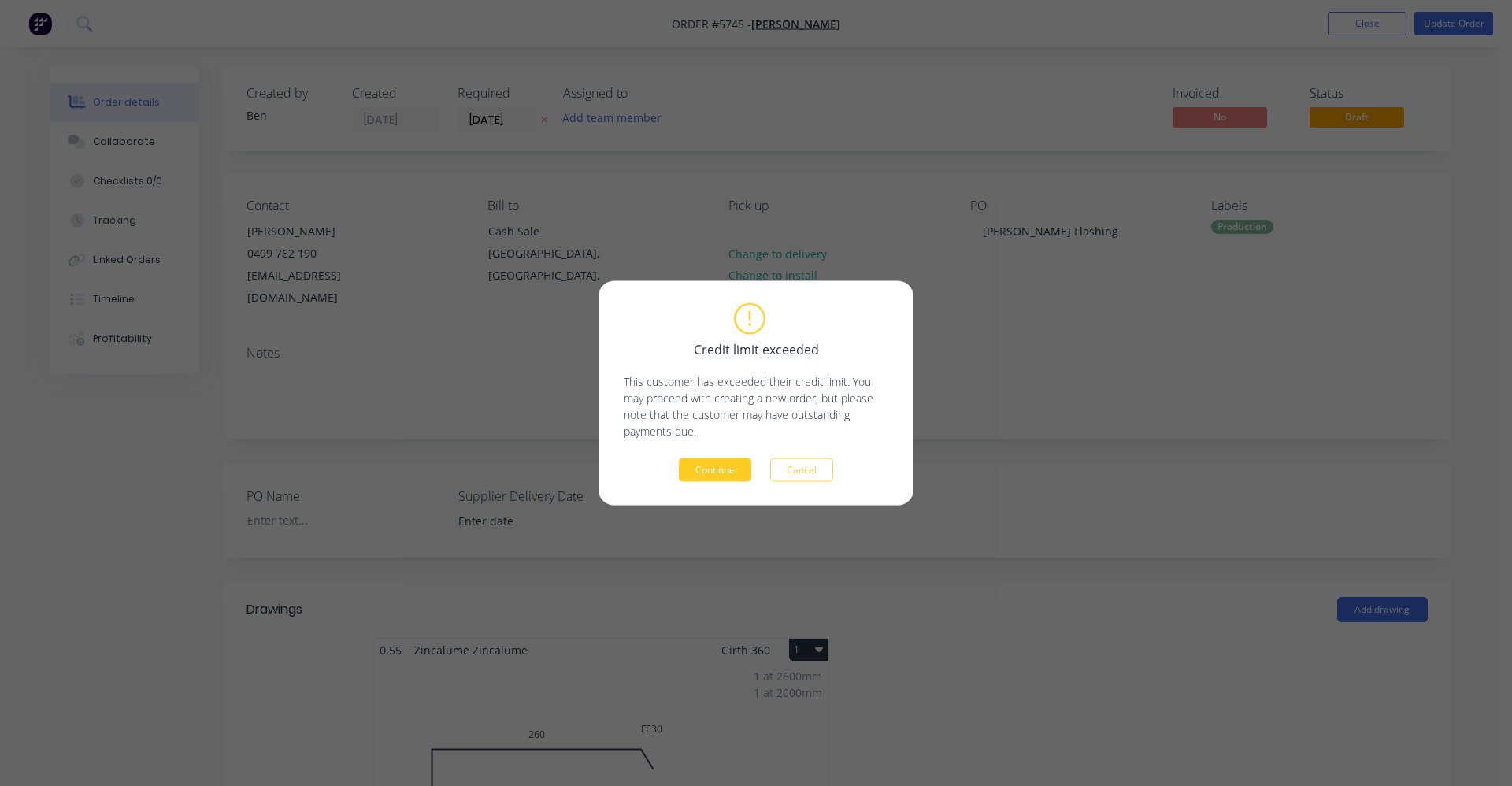
drag, startPoint x: 698, startPoint y: 483, endPoint x: 696, endPoint y: 472, distance: 11.2
click at [697, 477] on div "Credit limit exceeded This customer has exceeded their credit limit. You may pr…" at bounding box center [756, 393] width 315 height 224
click at [696, 472] on button "Continue" at bounding box center [714, 470] width 72 height 24
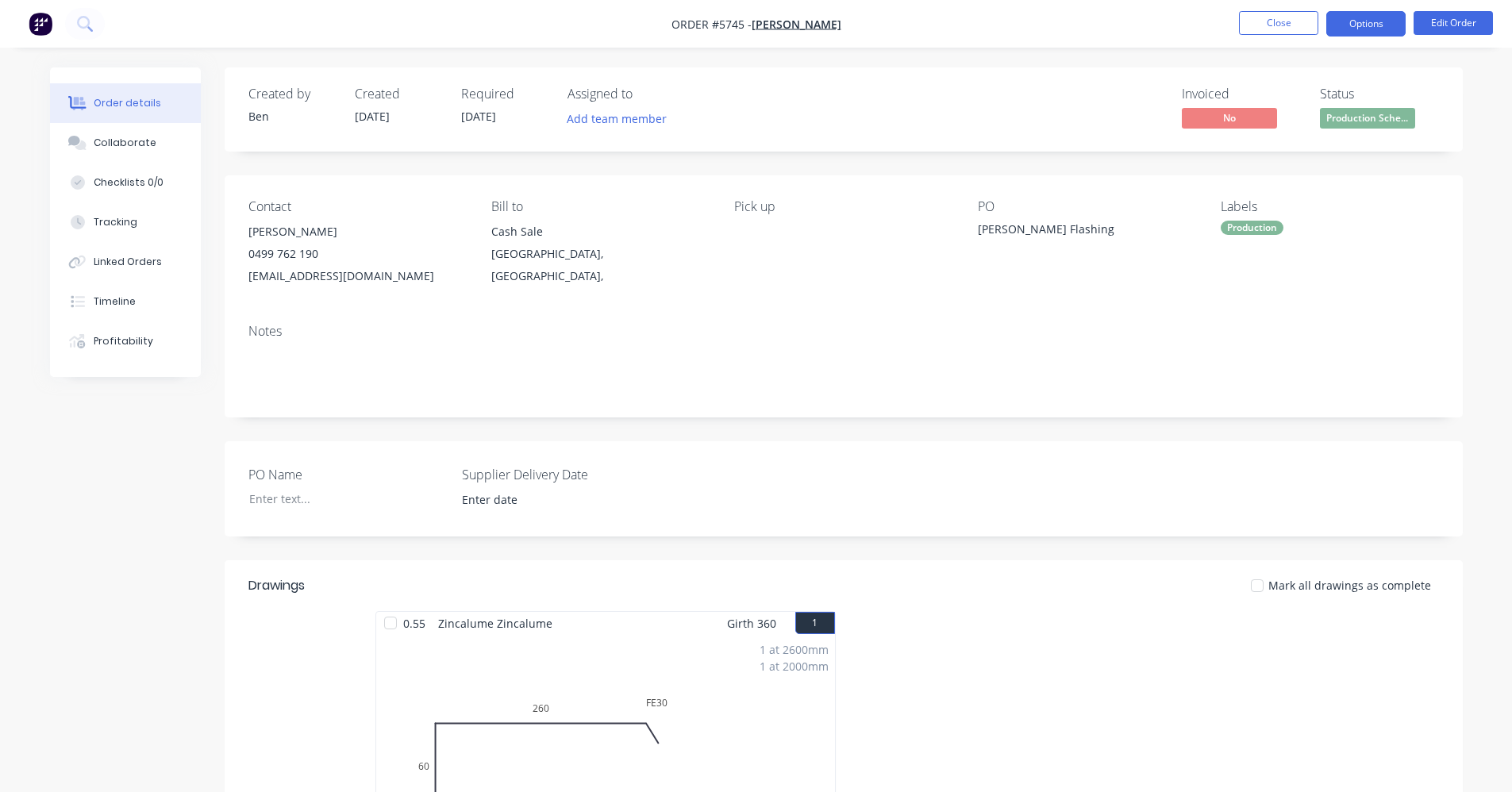
click at [1364, 18] on button "Options" at bounding box center [1366, 24] width 80 height 26
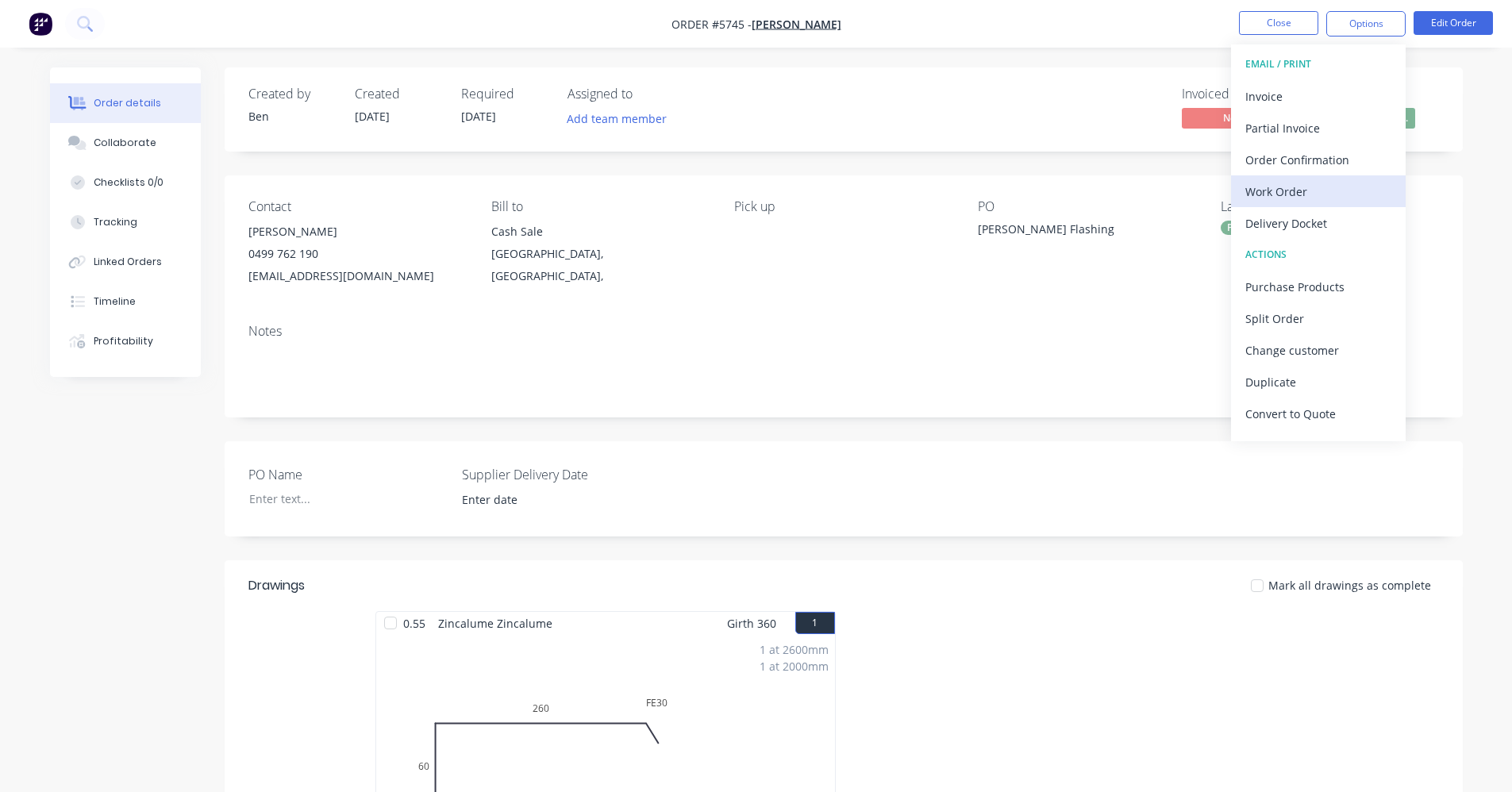
click at [1284, 186] on div "Work Order" at bounding box center [1318, 191] width 146 height 23
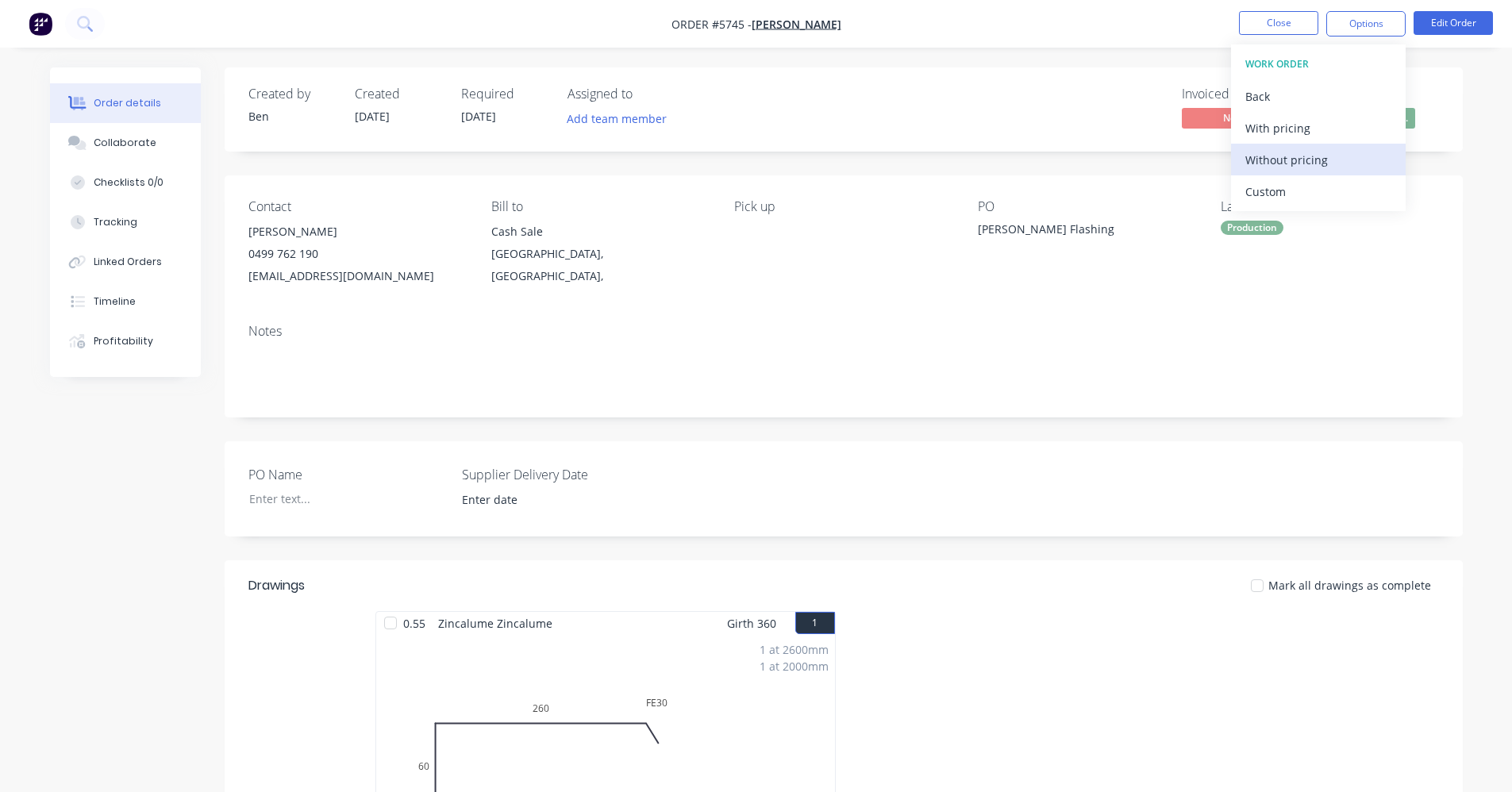
click at [1280, 160] on div "Without pricing" at bounding box center [1318, 159] width 146 height 23
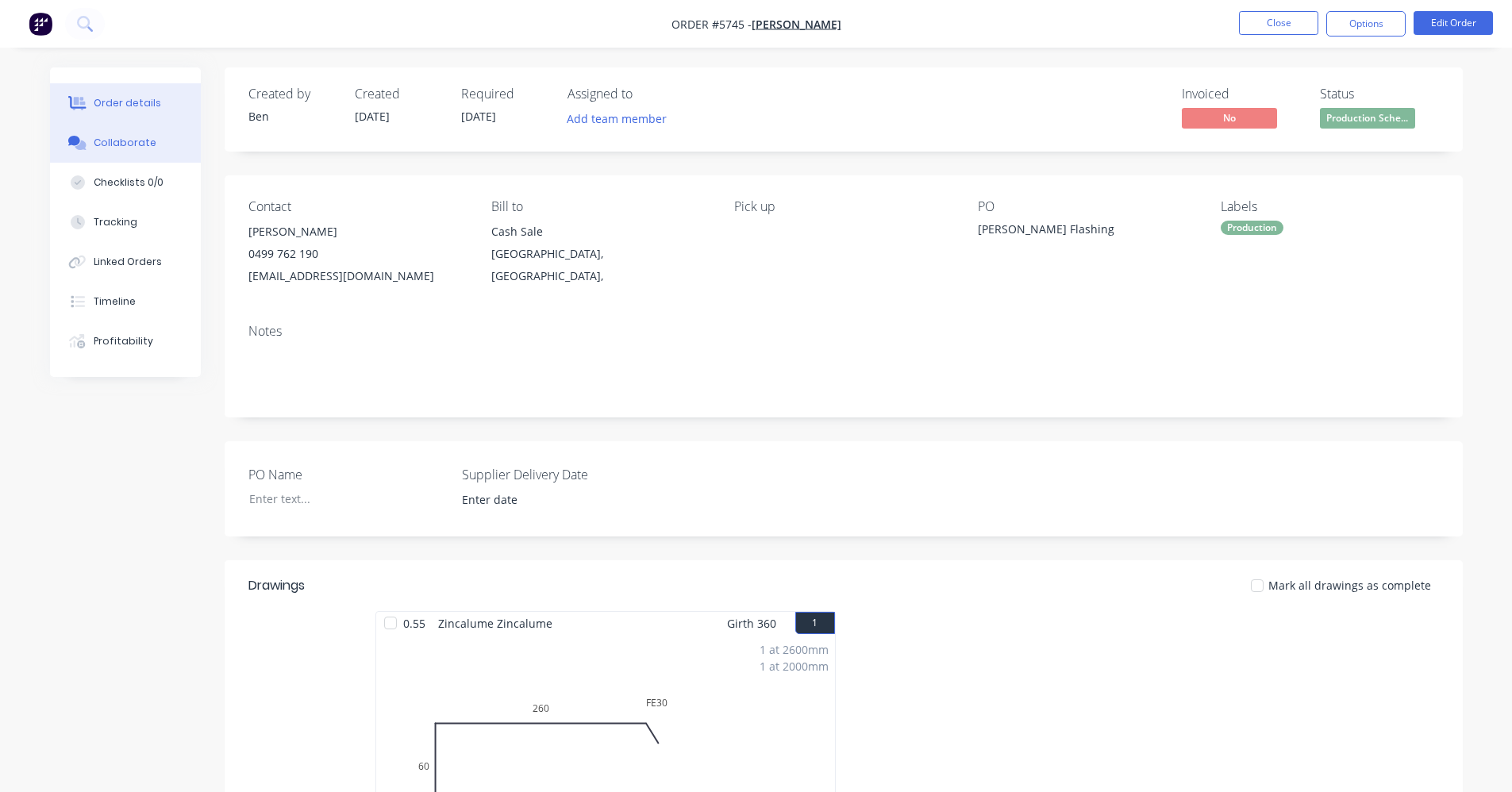
click at [124, 143] on div "Collaborate" at bounding box center [124, 142] width 63 height 14
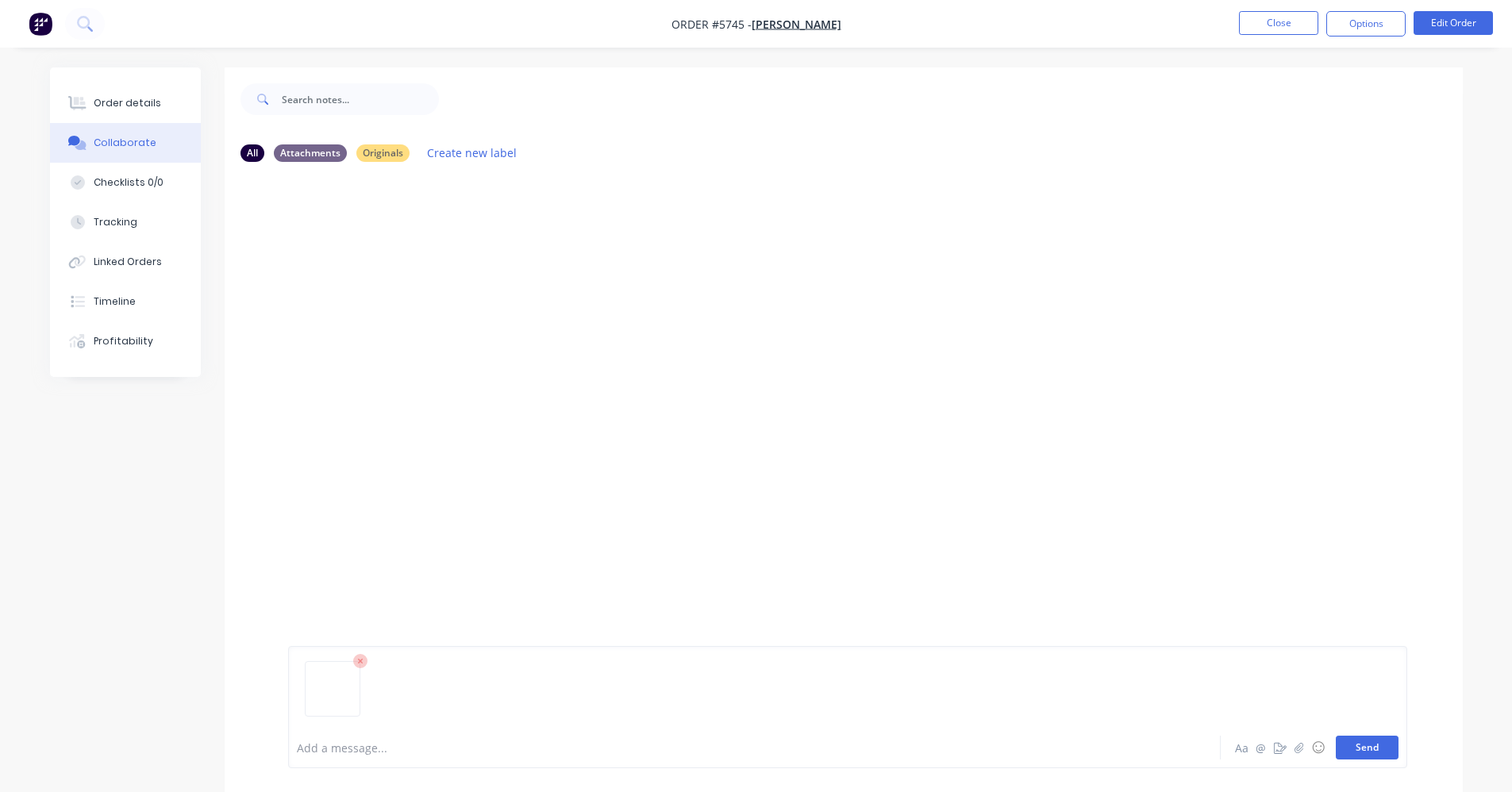
drag, startPoint x: 1353, startPoint y: 755, endPoint x: 1360, endPoint y: 751, distance: 8.1
click at [1355, 754] on button "Send" at bounding box center [1367, 747] width 63 height 24
click at [1284, 19] on button "Close" at bounding box center [1279, 23] width 80 height 24
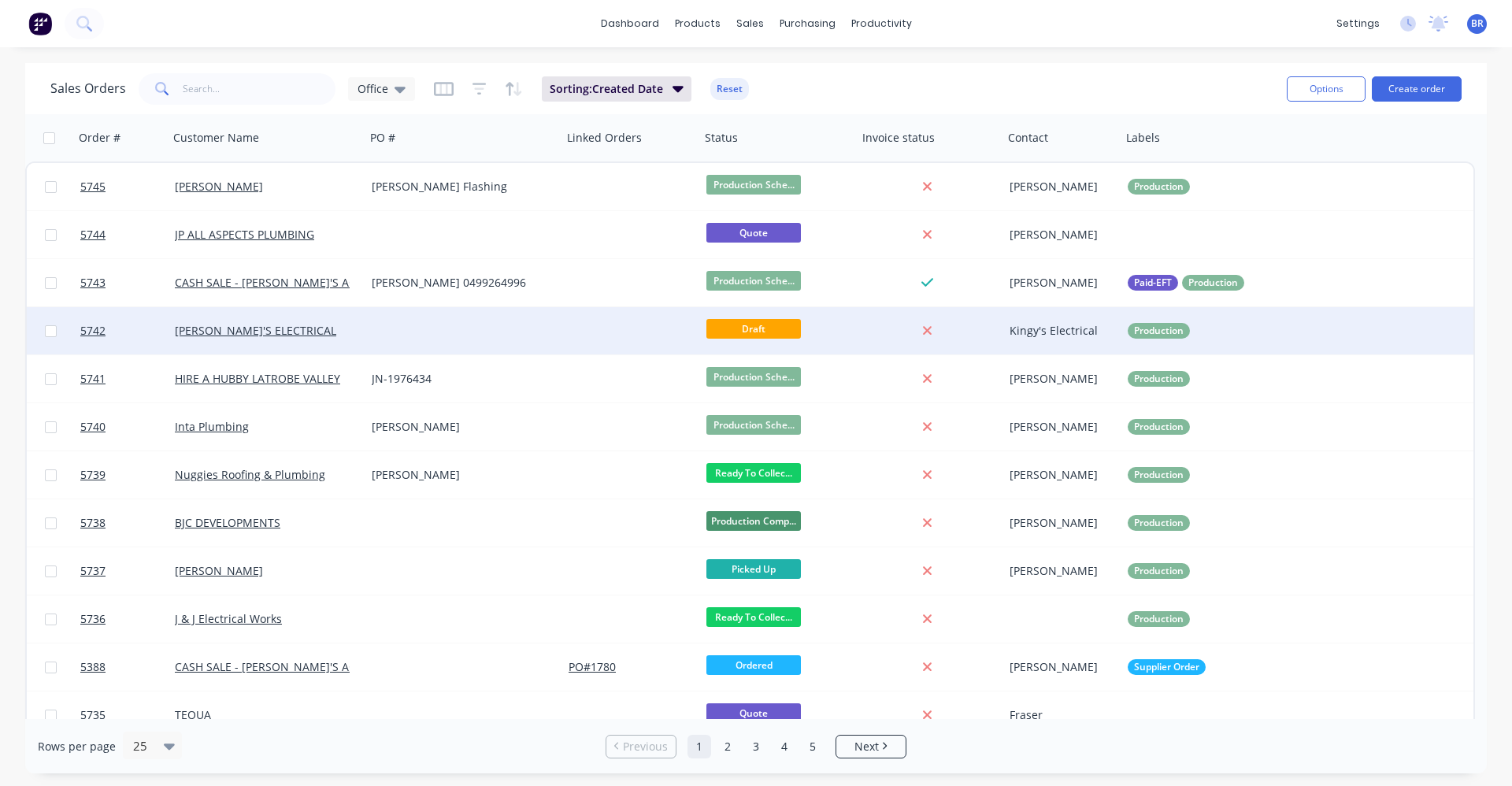
click at [612, 335] on div at bounding box center [631, 331] width 138 height 47
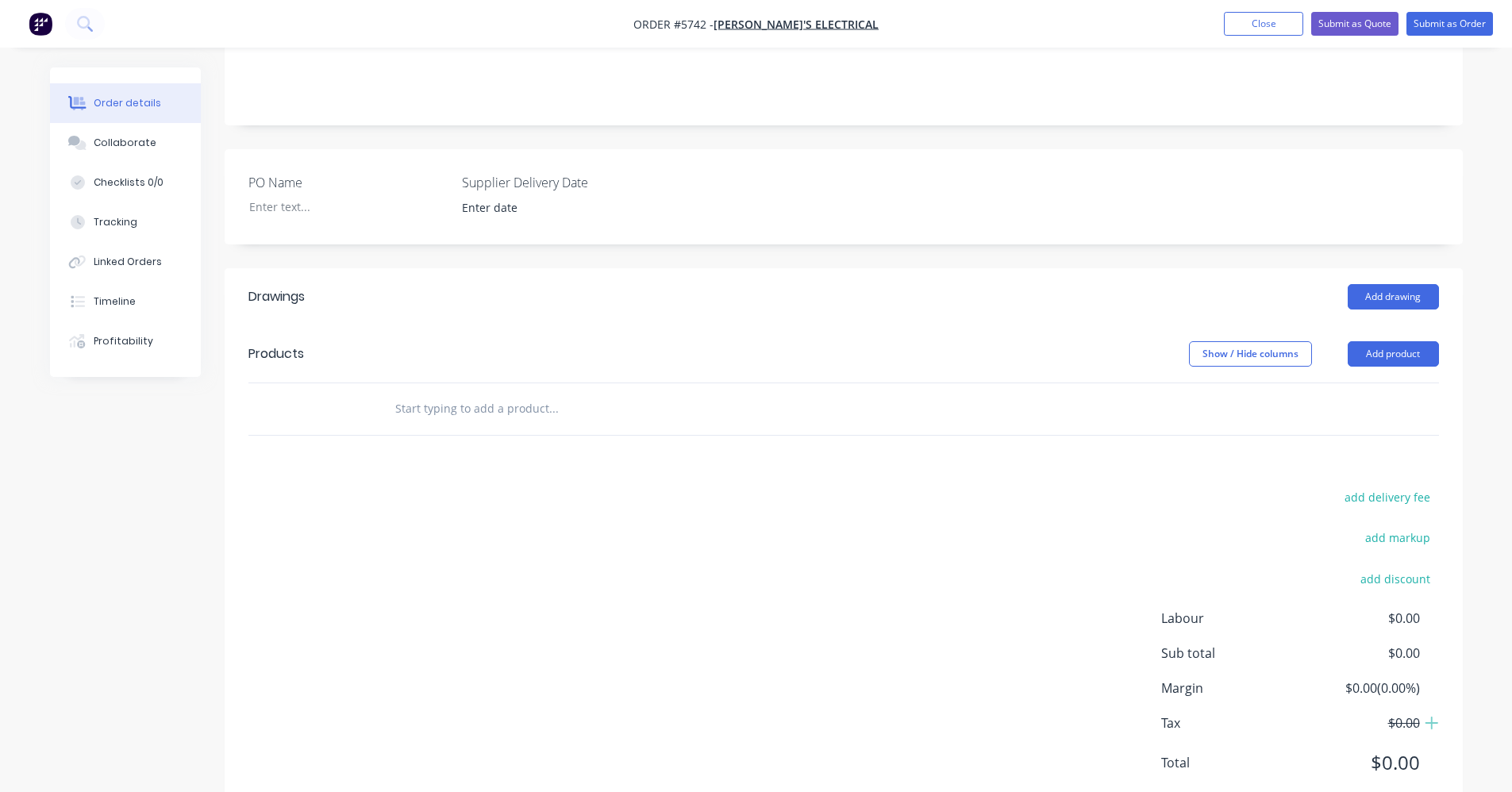
scroll to position [343, 0]
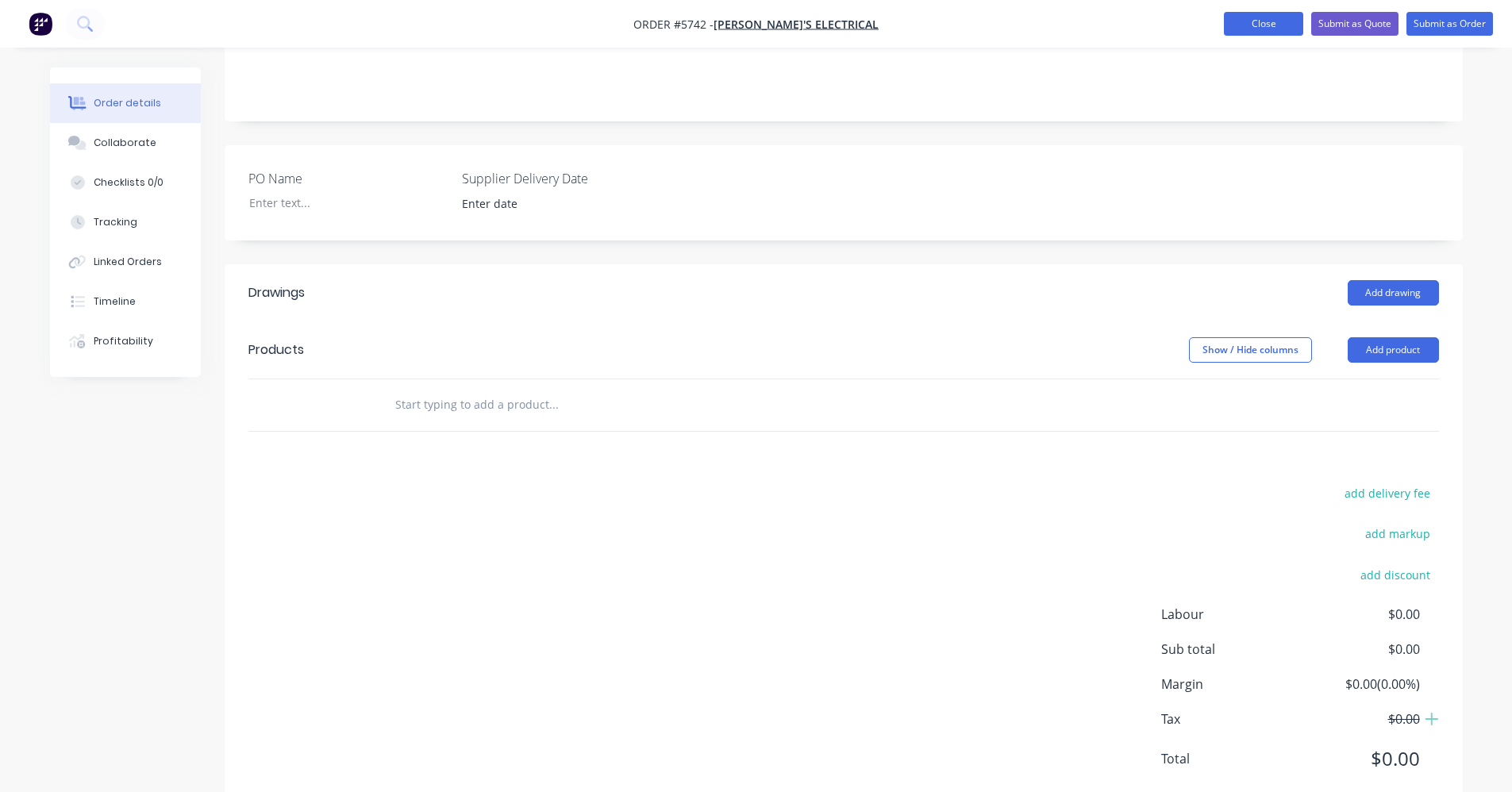
click at [1255, 30] on button "Close" at bounding box center [1264, 24] width 80 height 24
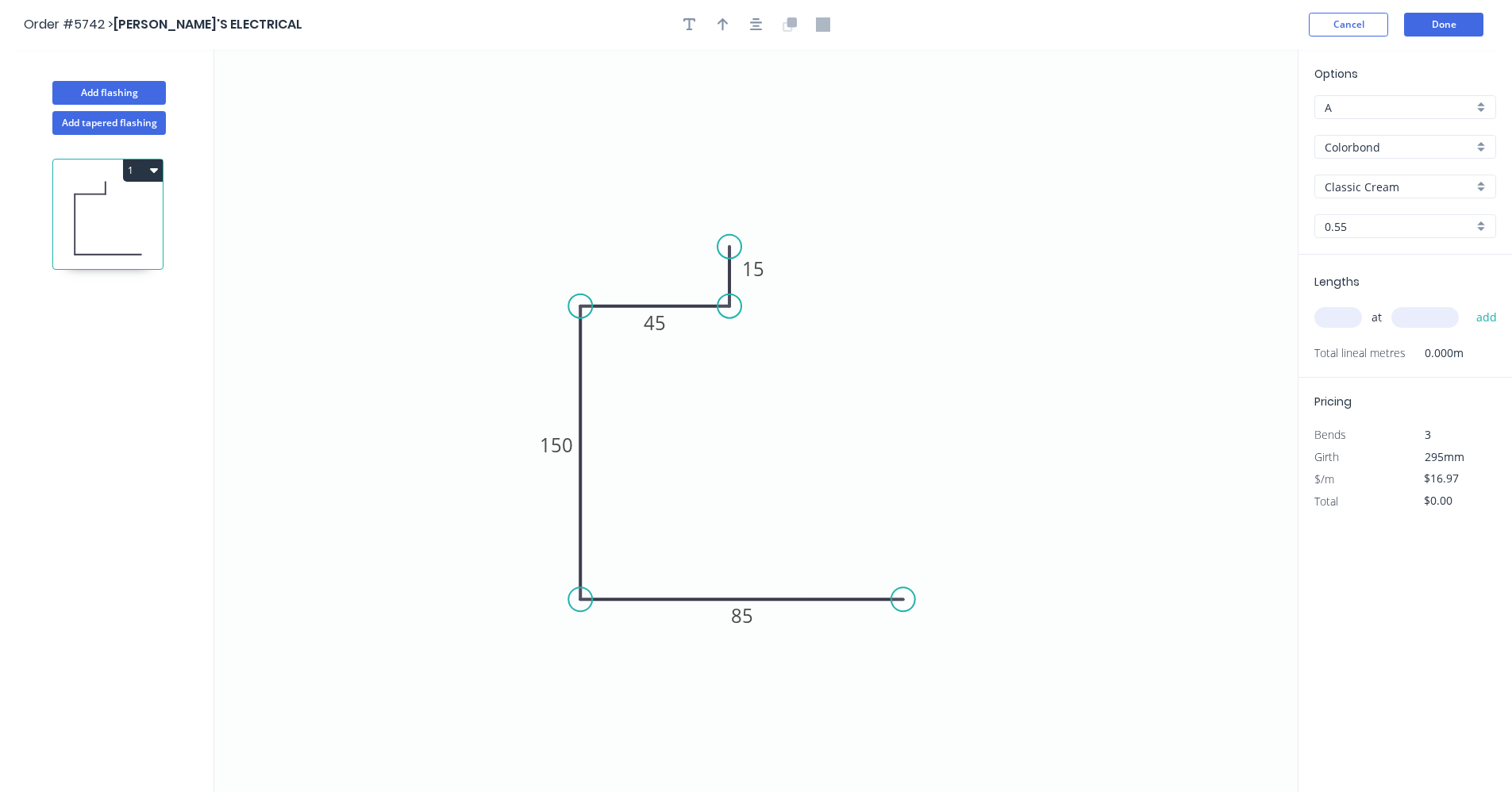
click at [1337, 316] on input "text" at bounding box center [1338, 317] width 48 height 21
type input "1"
type input "3600"
click at [1468, 303] on button "add" at bounding box center [1486, 316] width 37 height 27
type input "$61.09"
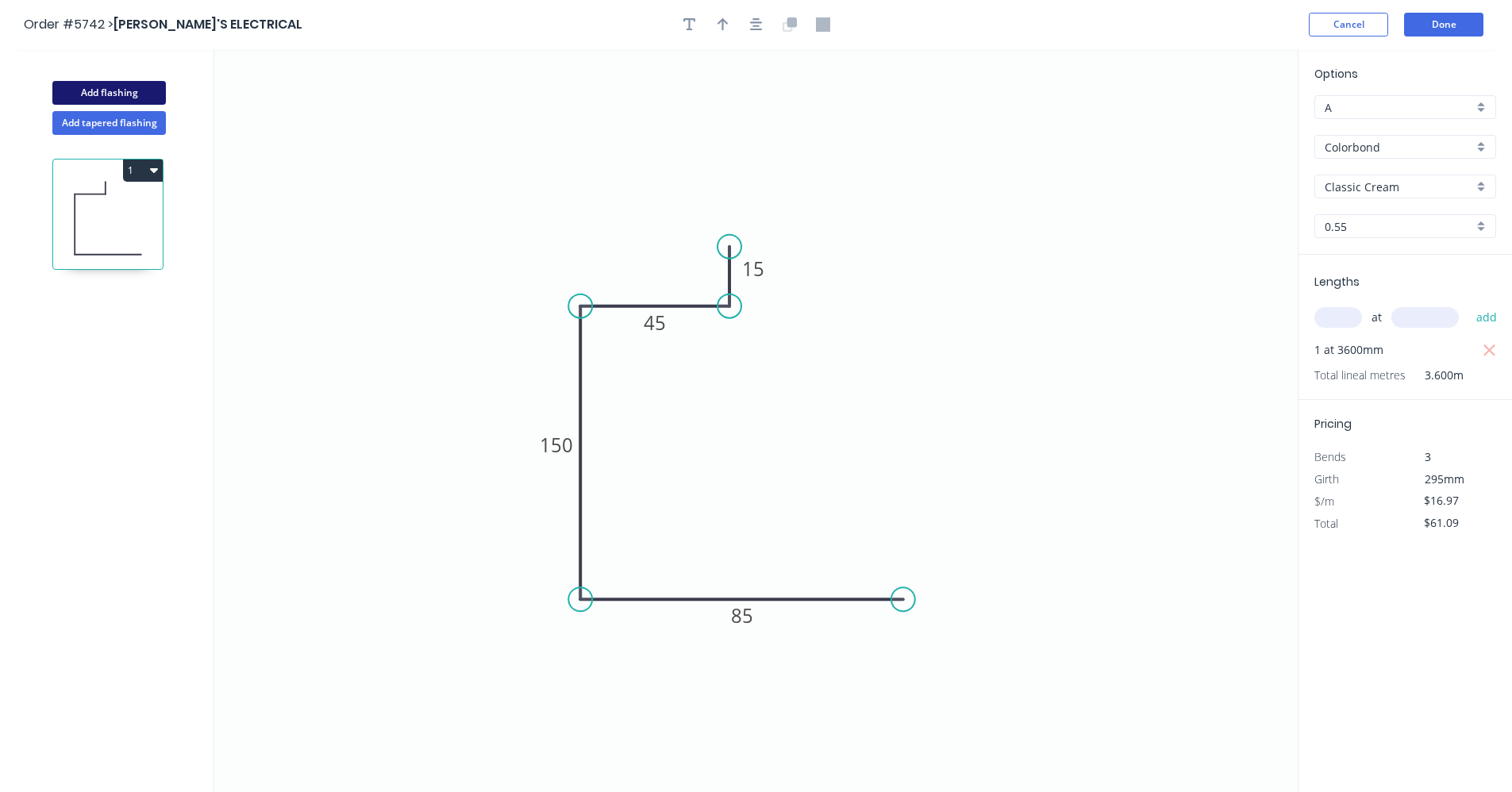
click at [127, 91] on button "Add flashing" at bounding box center [109, 93] width 113 height 24
type input "$0.00"
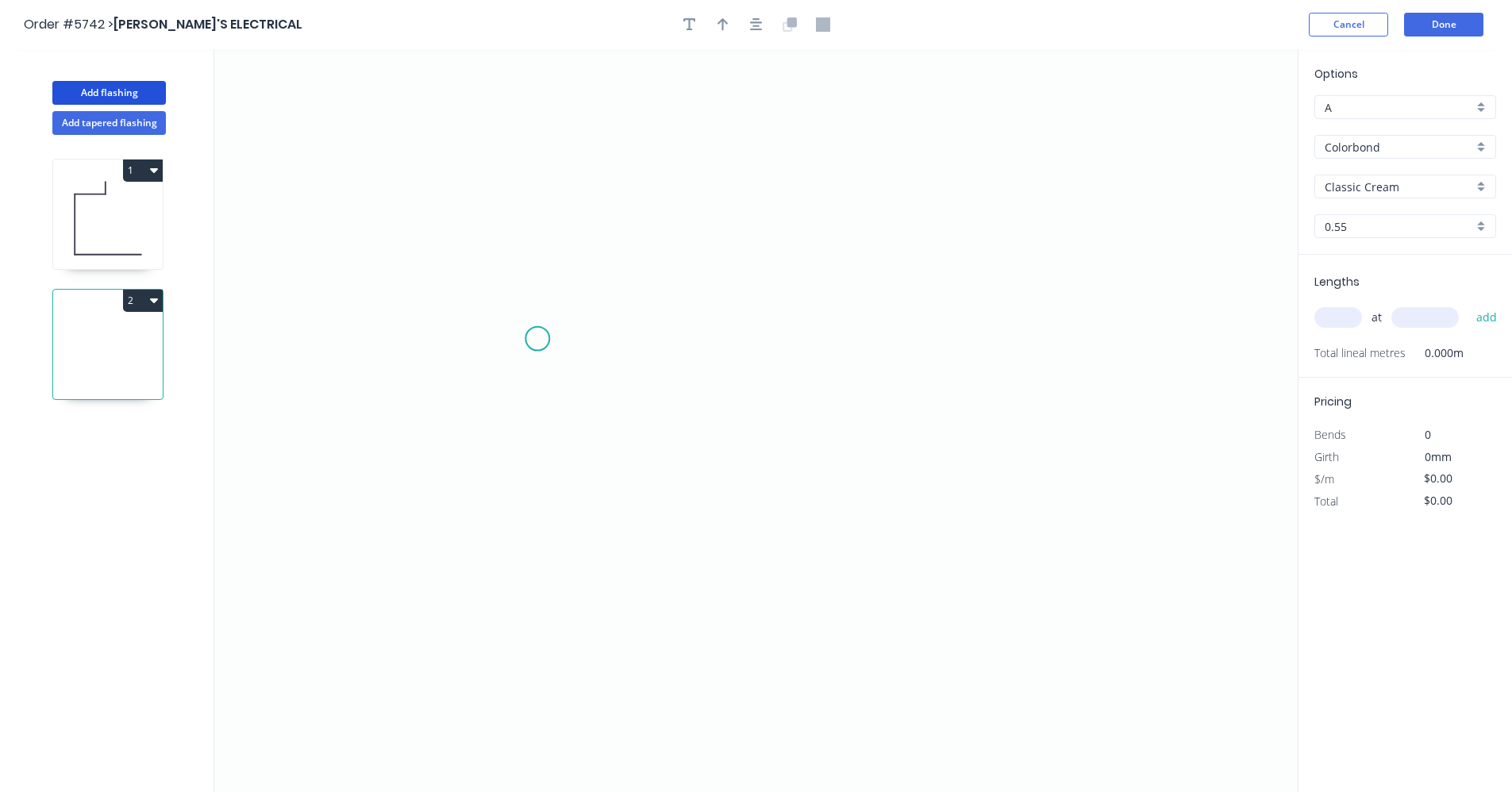
click at [527, 335] on icon "0" at bounding box center [756, 420] width 1083 height 742
drag, startPoint x: 608, startPoint y: 336, endPoint x: 609, endPoint y: 350, distance: 14.0
click at [609, 337] on icon "0" at bounding box center [756, 420] width 1083 height 742
drag, startPoint x: 620, startPoint y: 524, endPoint x: 727, endPoint y: 520, distance: 107.1
click at [620, 525] on icon "0 ?" at bounding box center [756, 420] width 1083 height 742
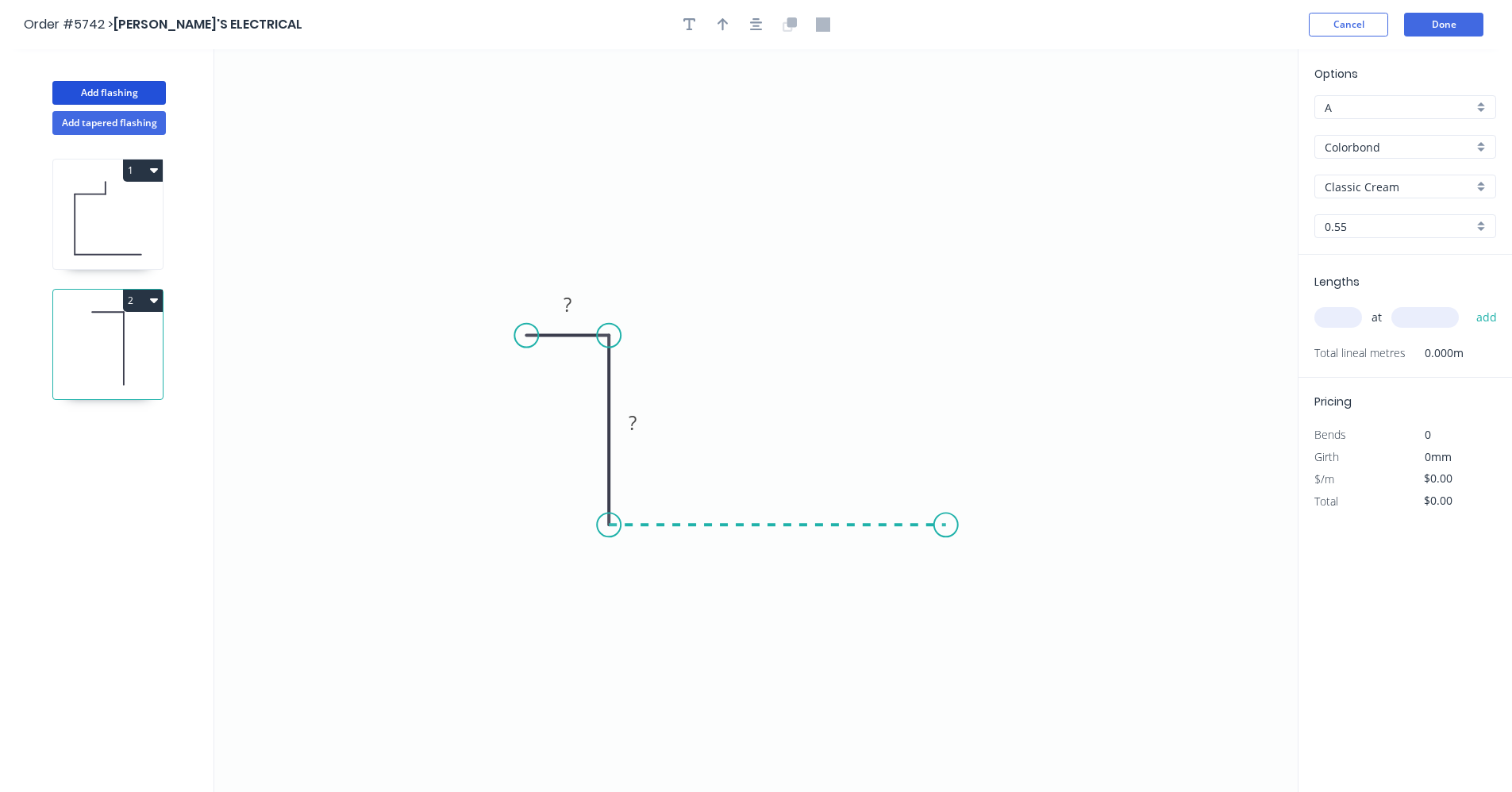
click at [946, 516] on icon "0 ? ?" at bounding box center [756, 420] width 1083 height 742
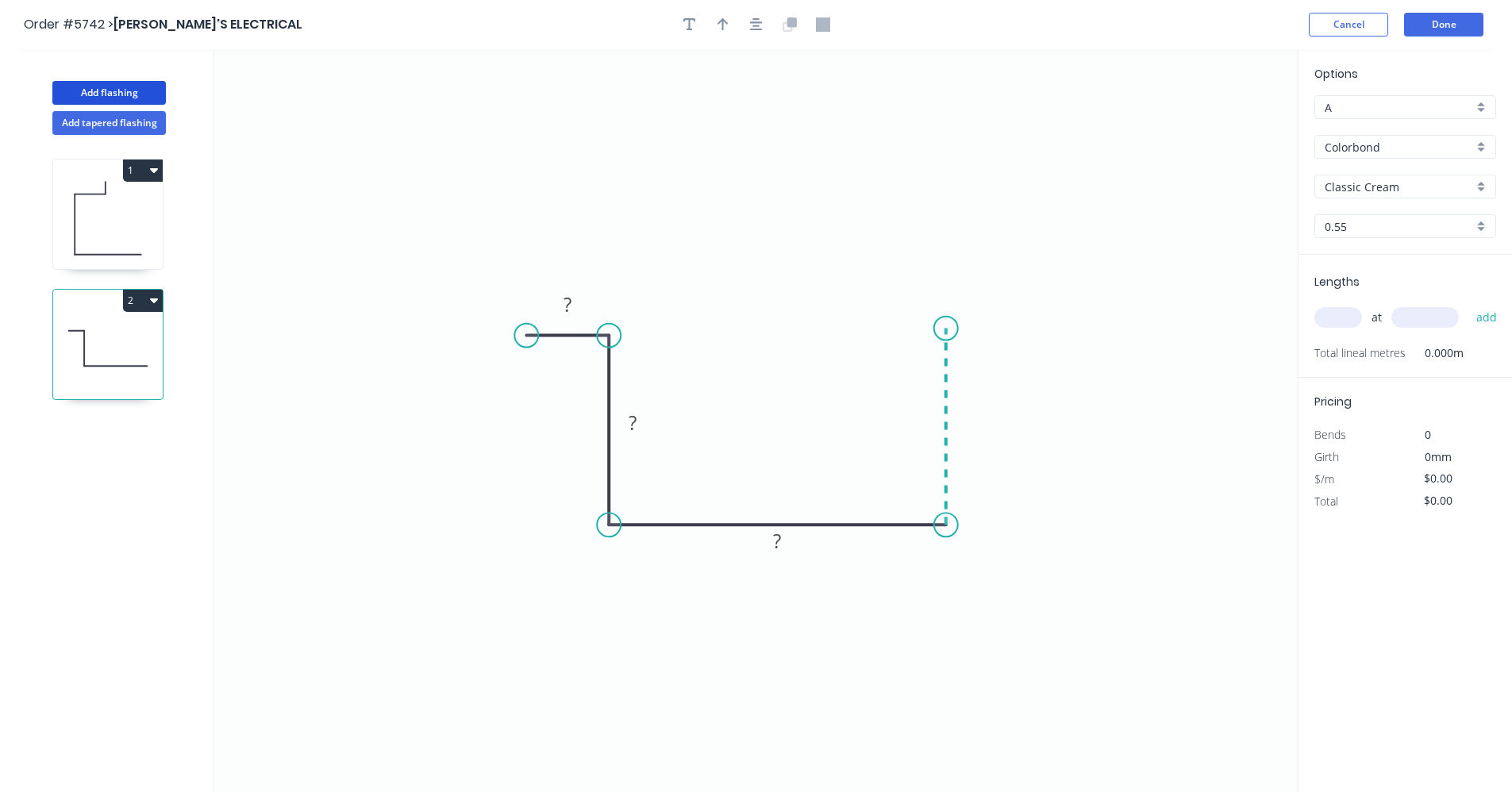
click at [939, 328] on icon "0 ? ? ?" at bounding box center [756, 420] width 1083 height 742
click at [1020, 329] on icon "0 ? ? ? ?" at bounding box center [756, 420] width 1083 height 742
click at [571, 301] on tspan "?" at bounding box center [567, 304] width 8 height 26
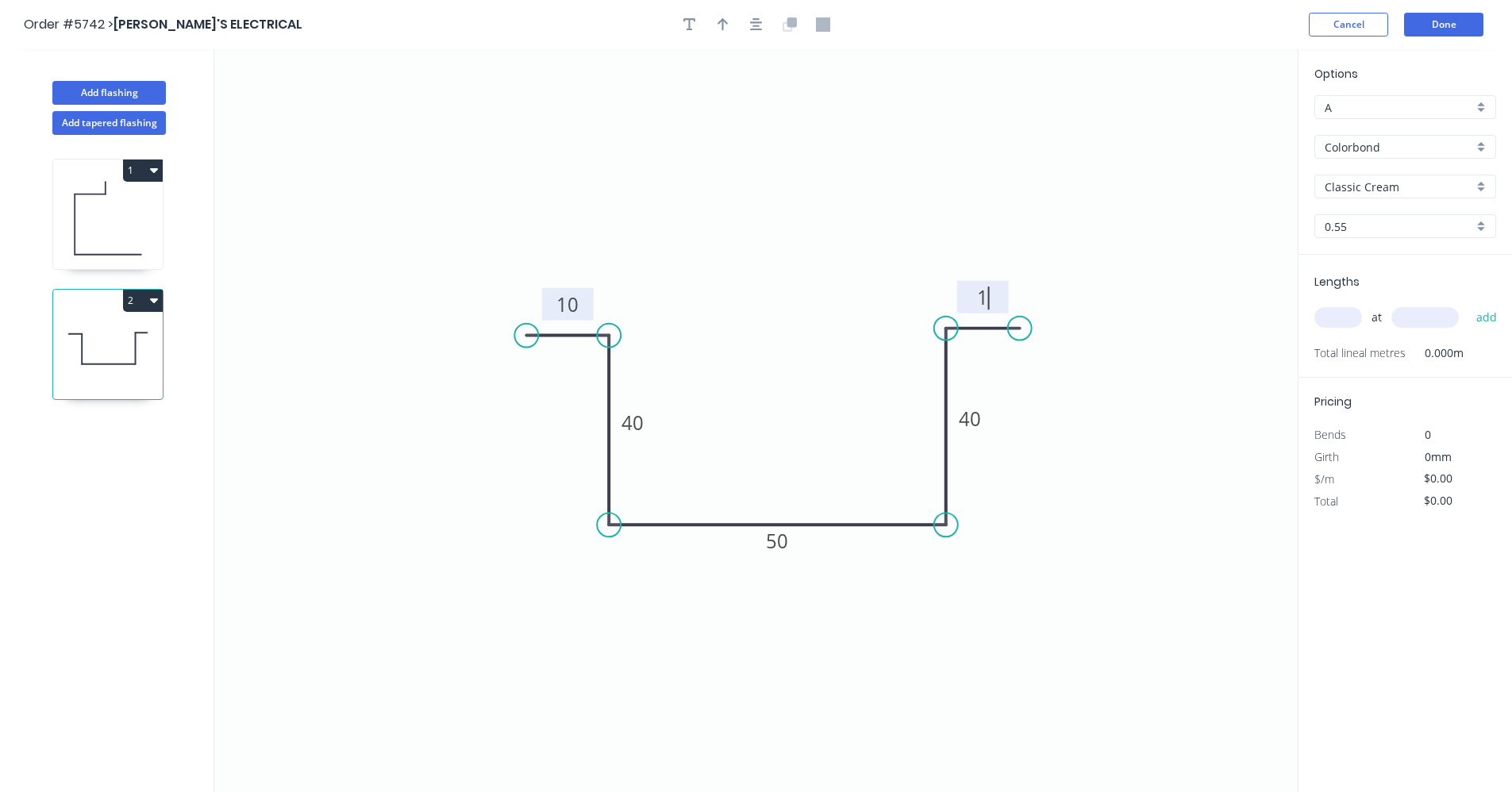
type input "$13.73"
click at [1345, 319] on input "text" at bounding box center [1338, 317] width 48 height 21
type input "1"
type input "1700"
click at [1468, 303] on button "add" at bounding box center [1486, 316] width 37 height 27
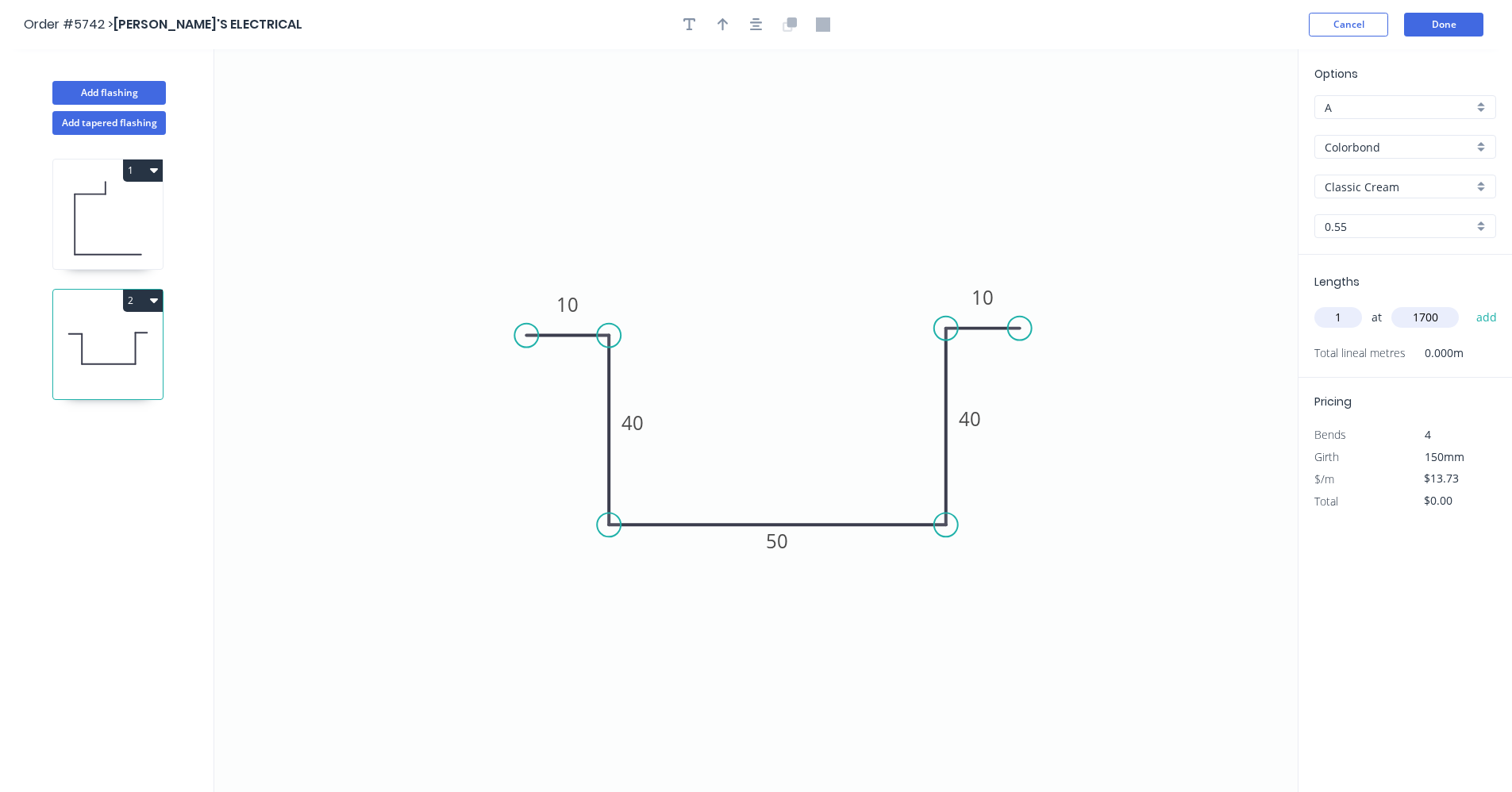
type input "$23.34"
click at [106, 217] on icon at bounding box center [108, 218] width 109 height 101
type input "$16.97"
type input "$61.09"
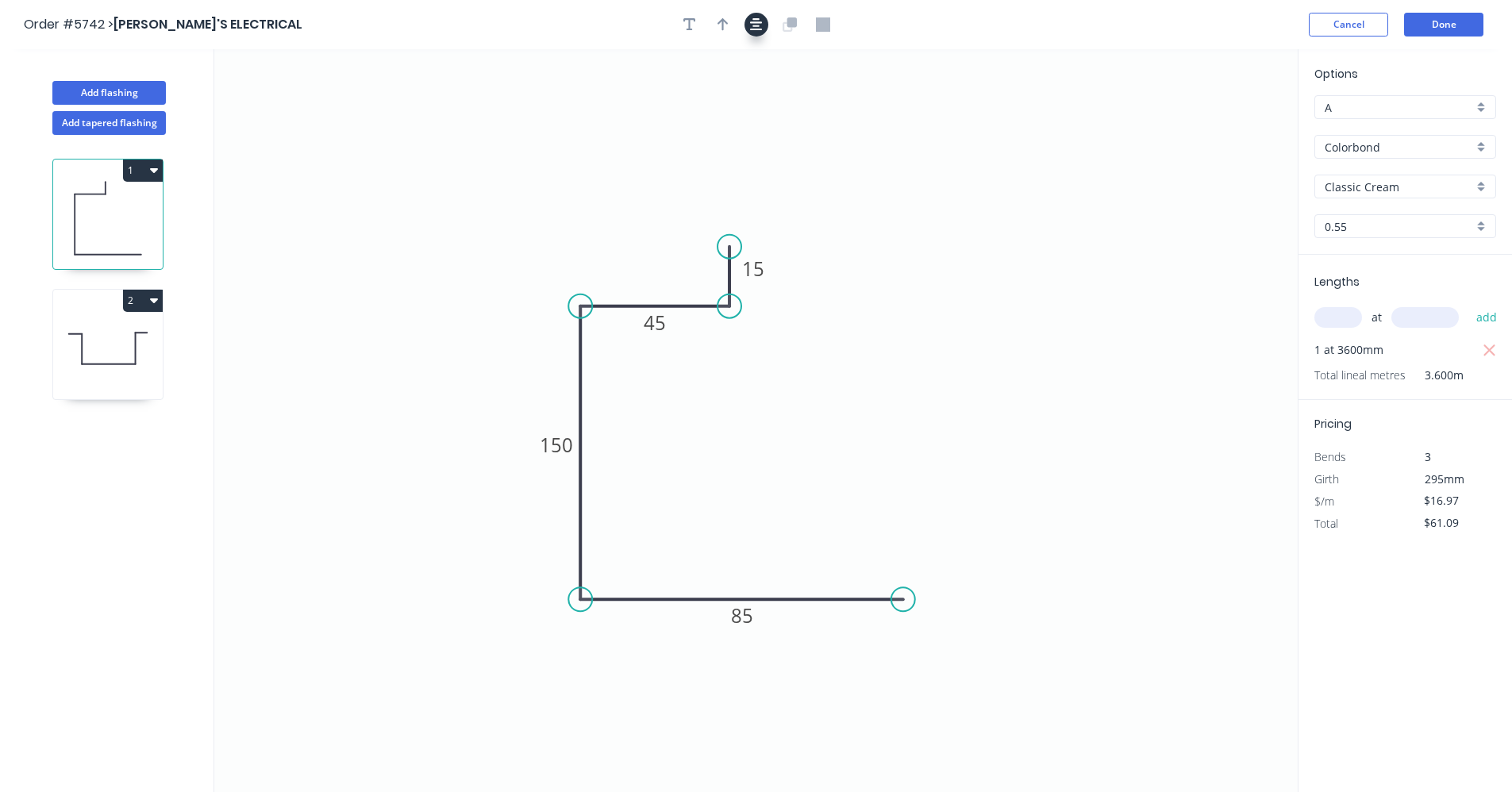
click at [745, 28] on div at bounding box center [756, 25] width 166 height 24
click at [751, 27] on icon "button" at bounding box center [756, 25] width 13 height 14
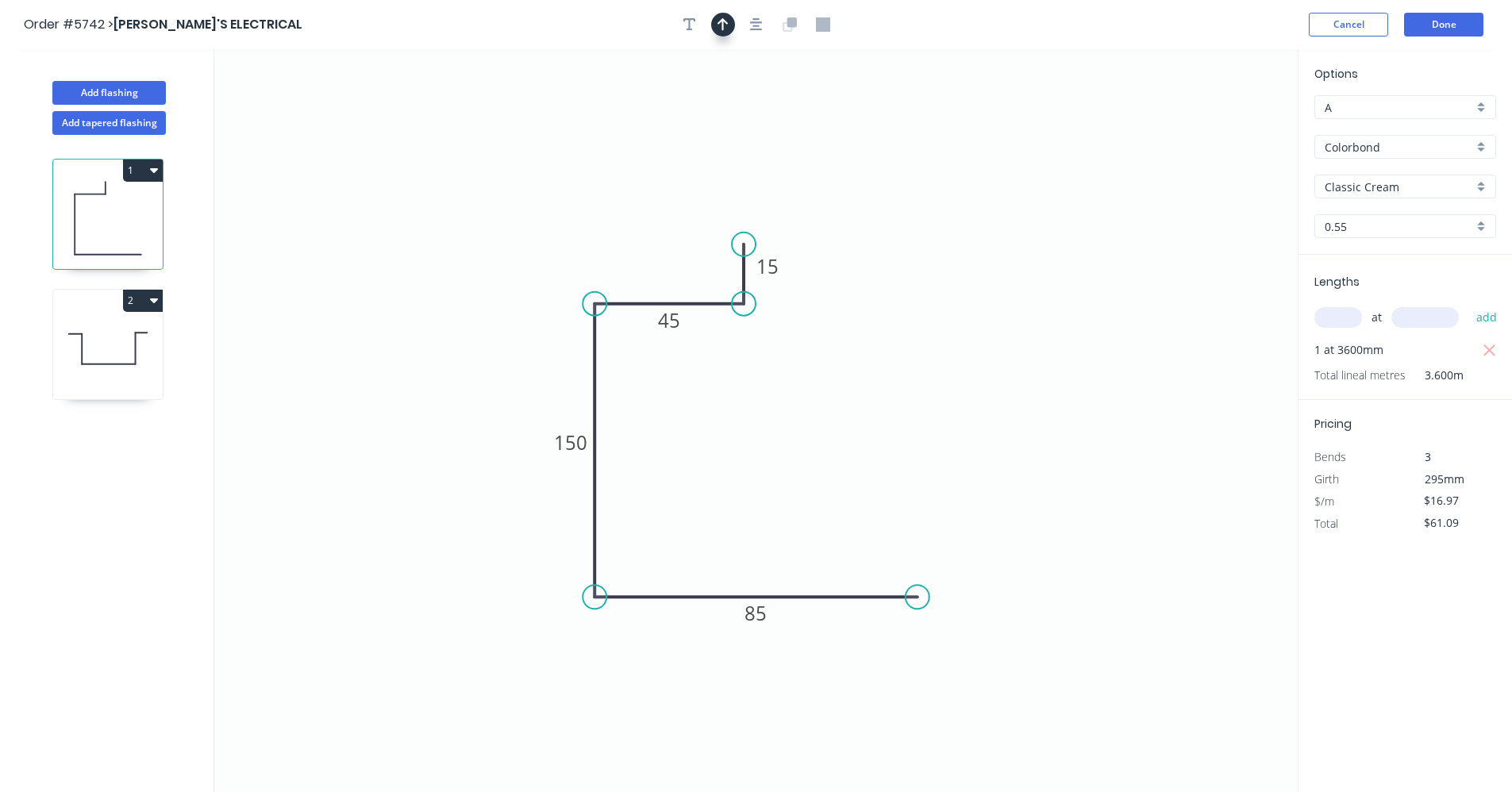
click at [731, 28] on button "button" at bounding box center [723, 25] width 24 height 24
drag, startPoint x: 1215, startPoint y: 126, endPoint x: 489, endPoint y: 471, distance: 803.8
click at [492, 473] on icon at bounding box center [493, 454] width 14 height 51
click at [488, 471] on icon at bounding box center [491, 454] width 14 height 51
click at [488, 471] on icon "0 15 45 150 85" at bounding box center [756, 420] width 1083 height 742
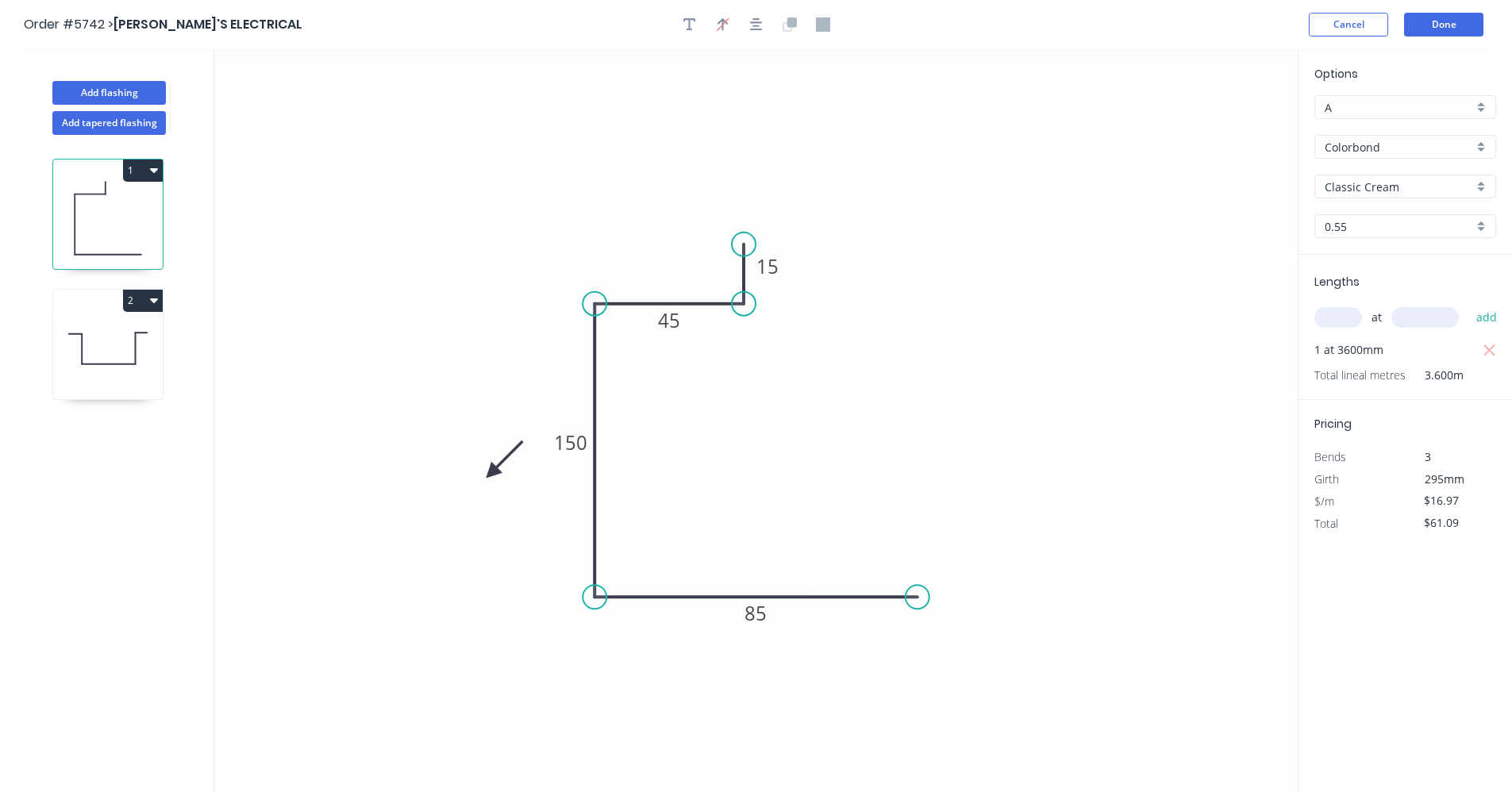
click at [488, 471] on icon "0 15 45 150 85" at bounding box center [756, 420] width 1083 height 742
click at [493, 470] on icon at bounding box center [505, 460] width 46 height 46
click at [493, 470] on icon at bounding box center [509, 472] width 51 height 14
click at [495, 470] on icon at bounding box center [505, 486] width 46 height 46
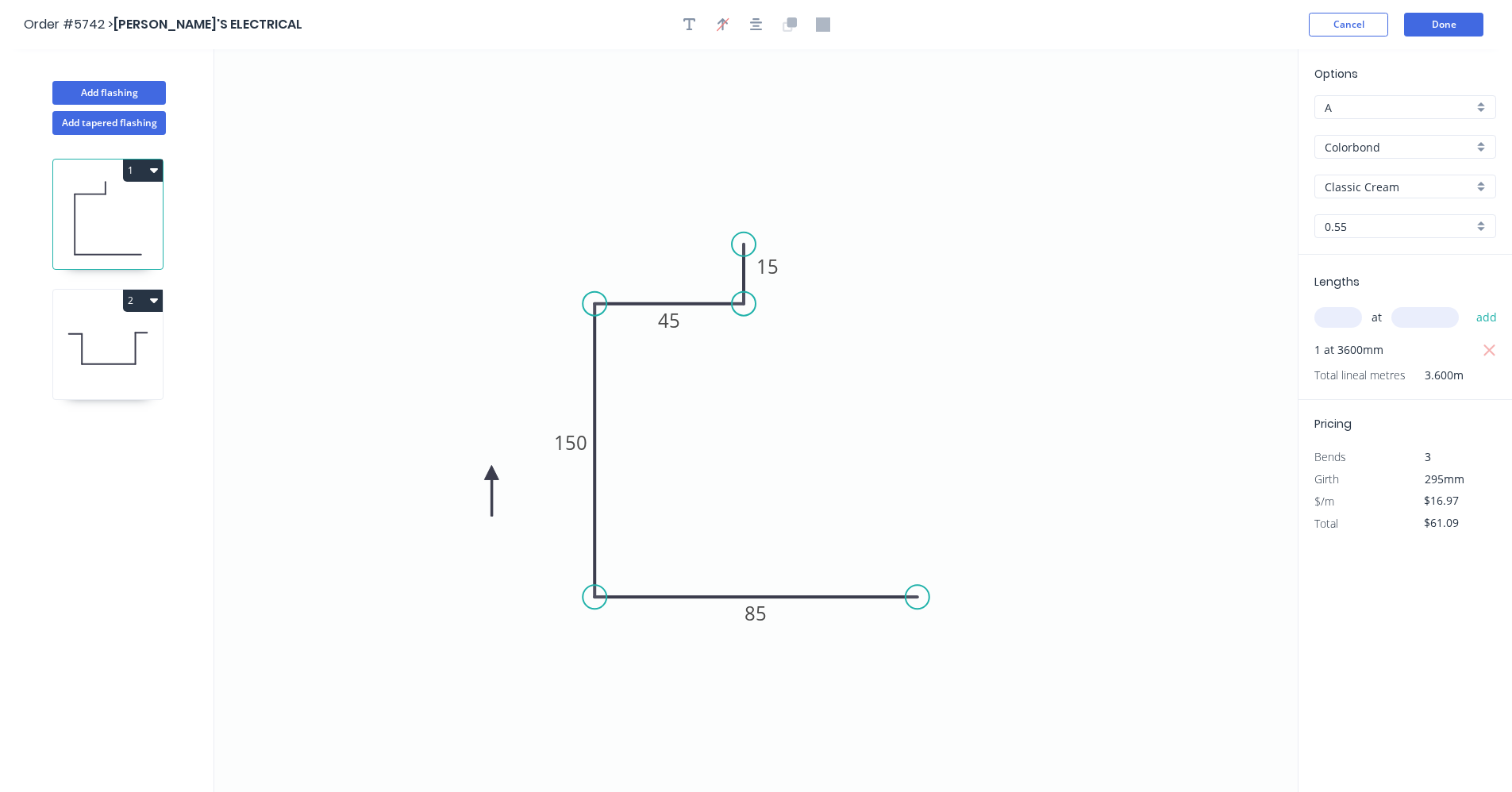
click at [495, 470] on icon "0 15 45 150 85" at bounding box center [756, 420] width 1083 height 742
click at [490, 473] on icon at bounding box center [491, 490] width 14 height 51
click at [490, 473] on icon at bounding box center [479, 486] width 46 height 46
drag, startPoint x: 490, startPoint y: 473, endPoint x: 570, endPoint y: 498, distance: 83.8
click at [580, 499] on icon at bounding box center [560, 500] width 51 height 14
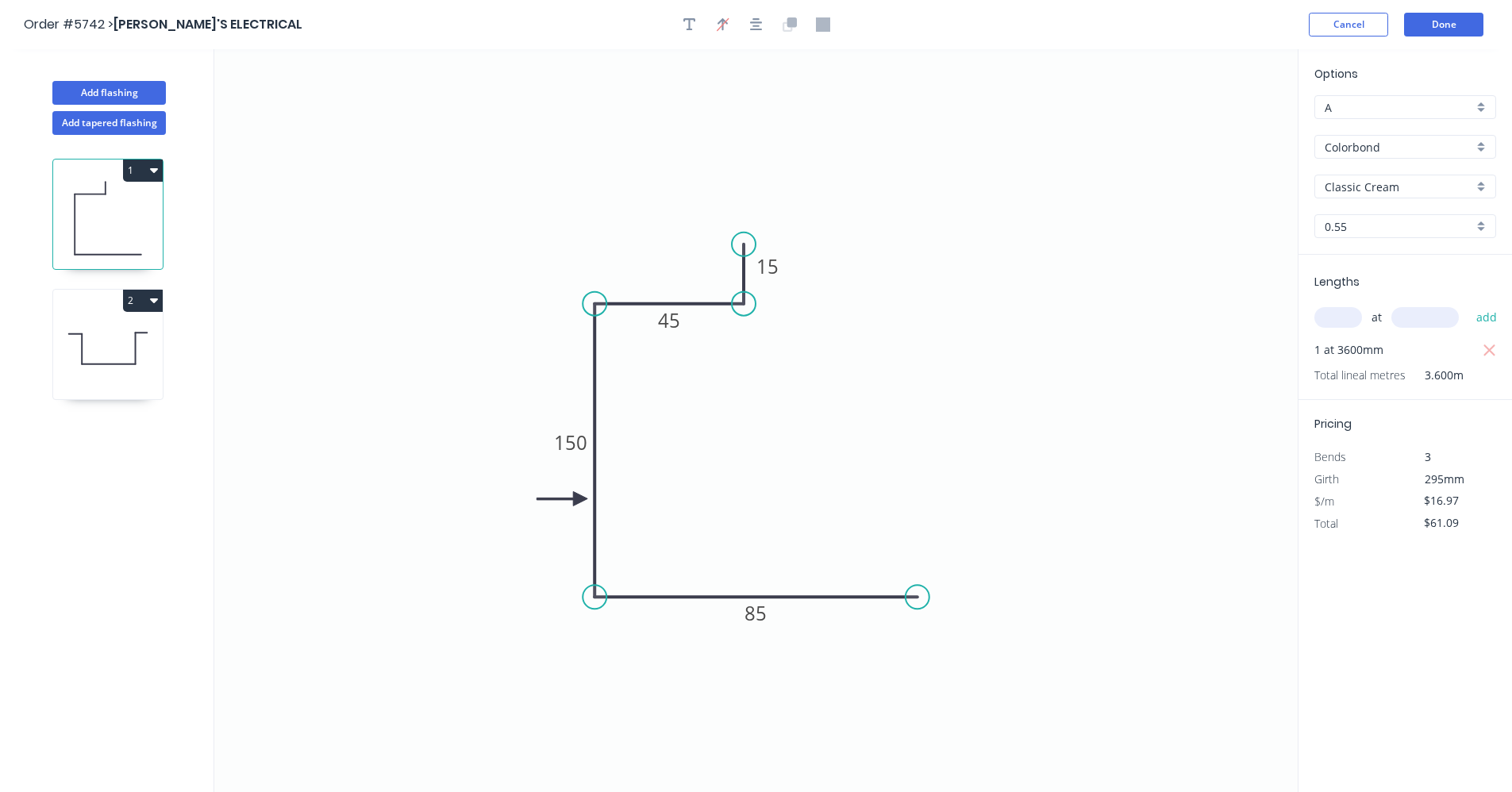
click at [138, 346] on icon at bounding box center [108, 348] width 109 height 101
type input "$13.73"
type input "$23.34"
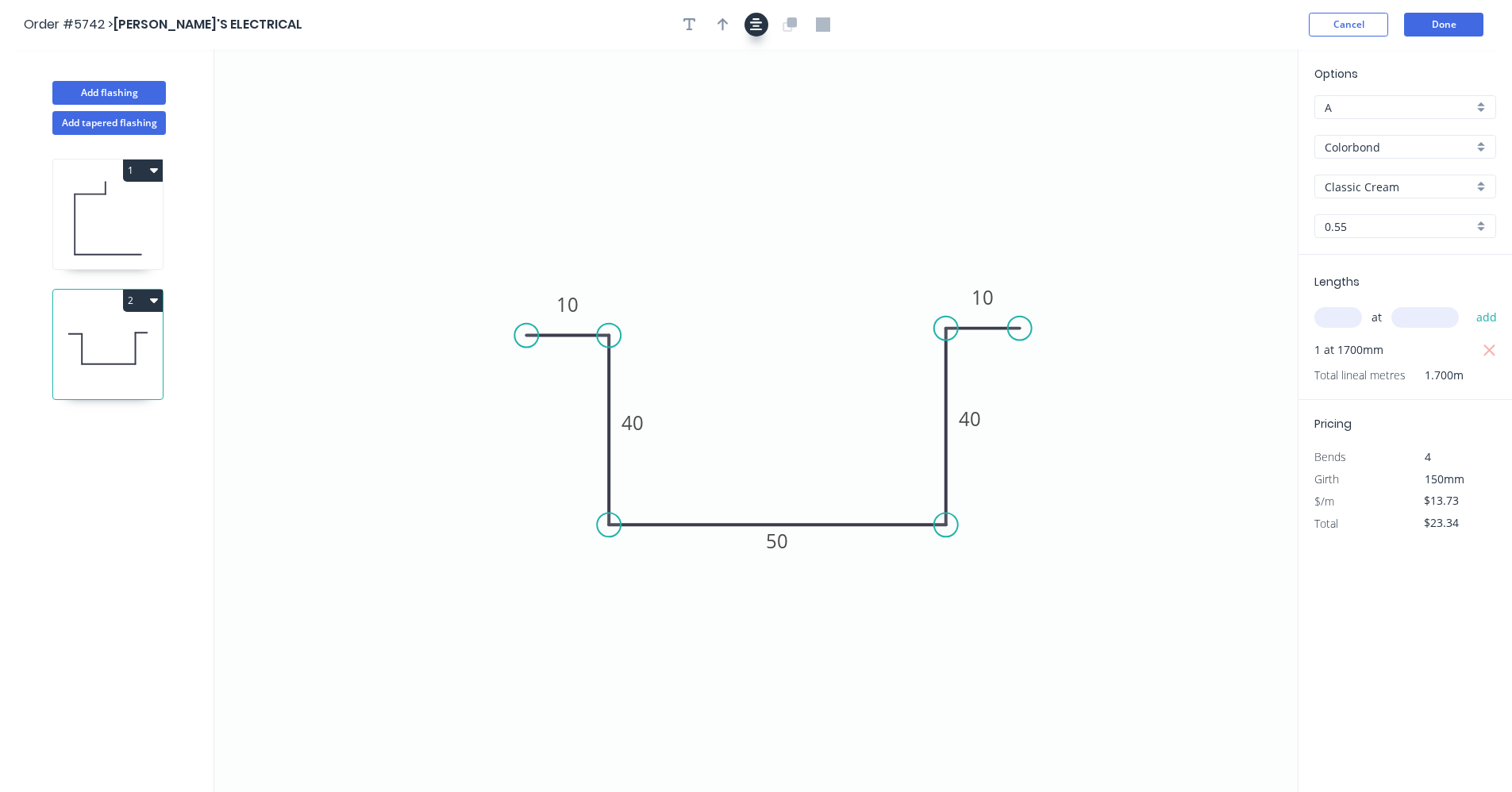
click at [755, 24] on icon "button" at bounding box center [756, 25] width 13 height 14
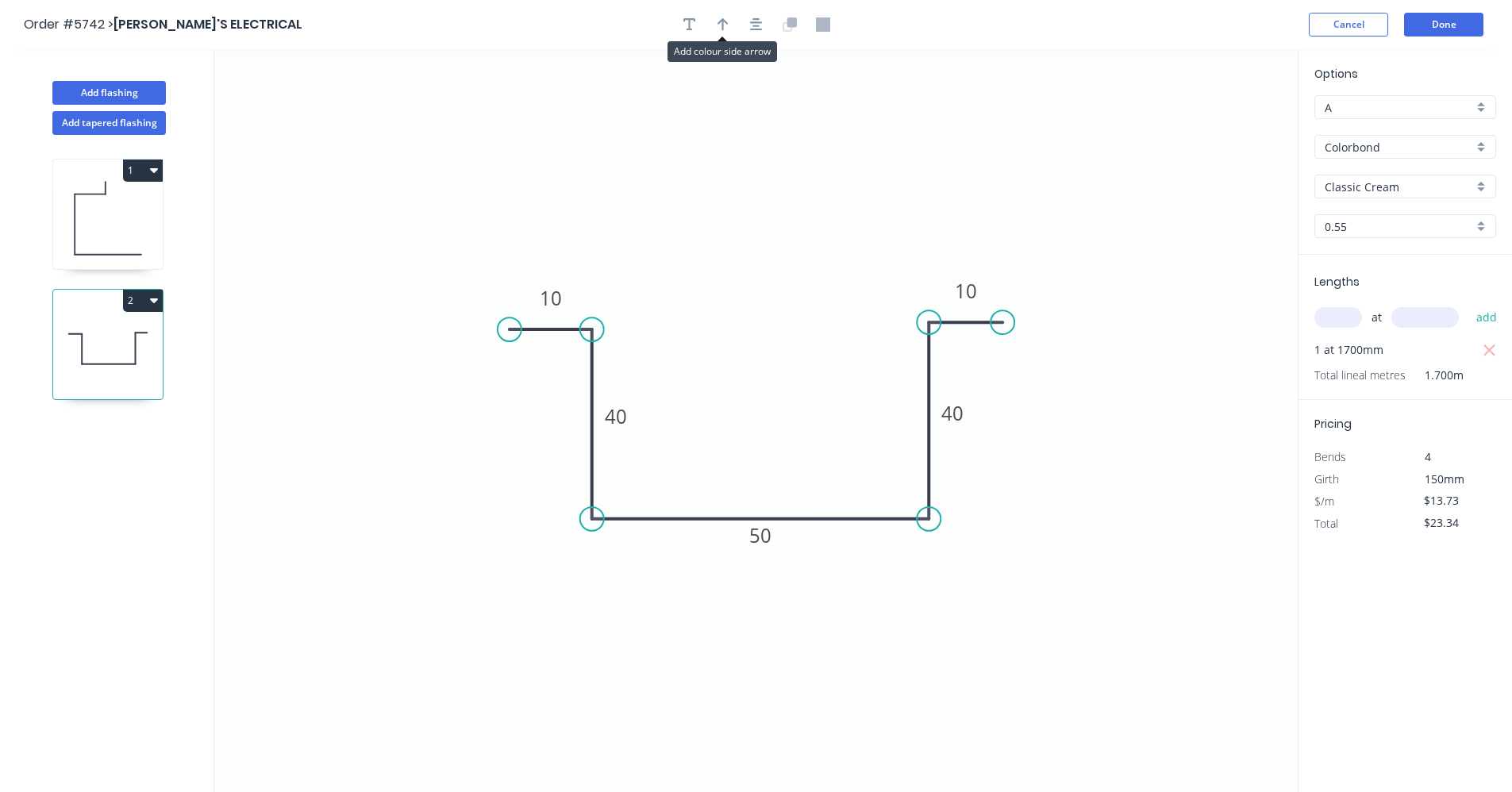
drag, startPoint x: 731, startPoint y: 25, endPoint x: 976, endPoint y: 125, distance: 264.6
click at [730, 25] on button "button" at bounding box center [723, 25] width 24 height 24
click at [1215, 125] on icon at bounding box center [1217, 109] width 14 height 51
click at [1216, 125] on icon at bounding box center [1231, 115] width 46 height 46
click at [1216, 125] on icon "0 10 40 50 40 10" at bounding box center [756, 420] width 1083 height 742
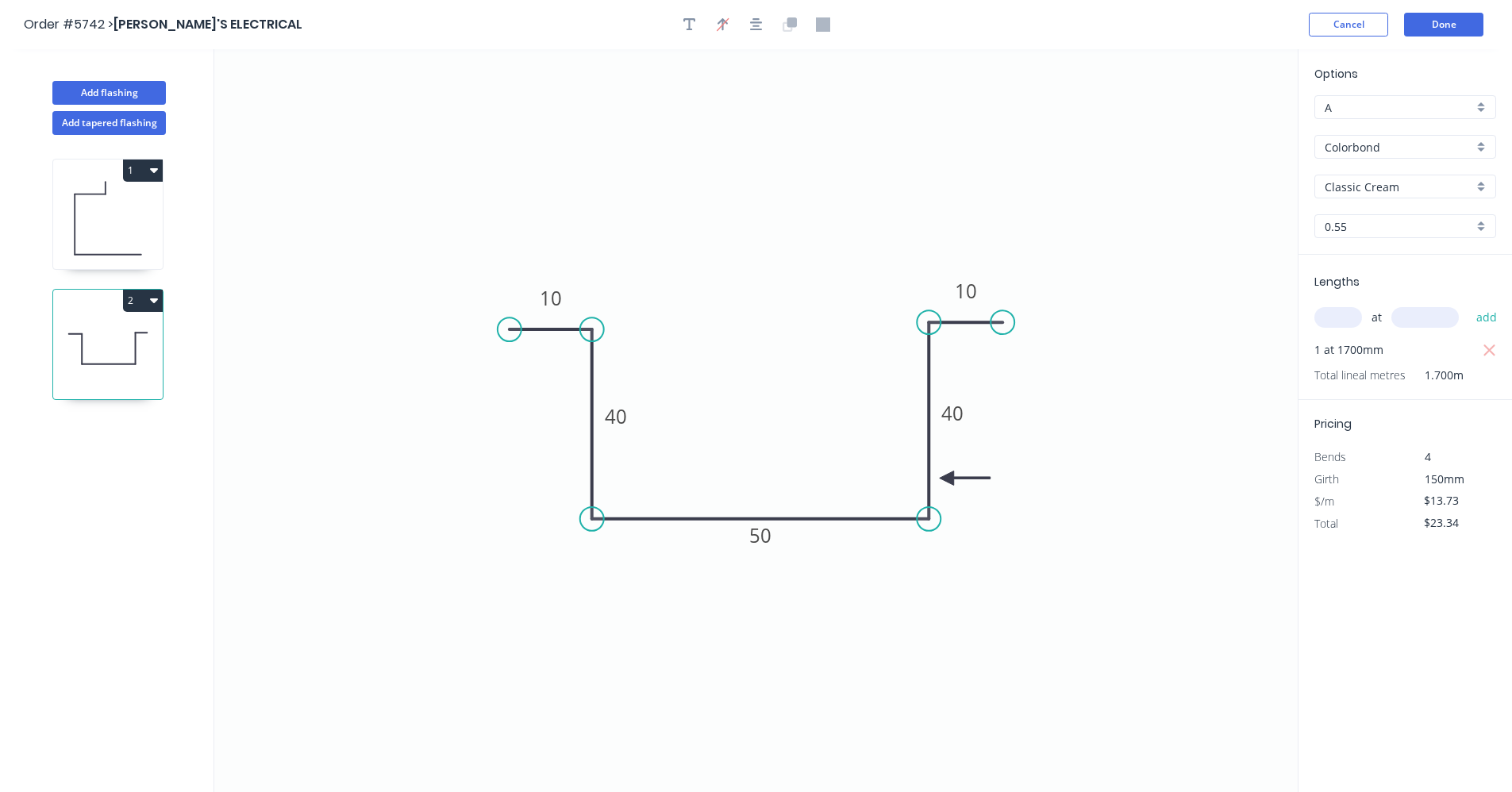
drag, startPoint x: 1221, startPoint y: 143, endPoint x: 944, endPoint y: 476, distance: 433.1
click at [946, 479] on icon at bounding box center [965, 478] width 51 height 14
drag, startPoint x: 931, startPoint y: 111, endPoint x: 1158, endPoint y: 96, distance: 227.5
click at [948, 108] on icon "0 10 40 50 40 10" at bounding box center [756, 420] width 1083 height 742
click at [1444, 14] on button "Done" at bounding box center [1444, 25] width 80 height 24
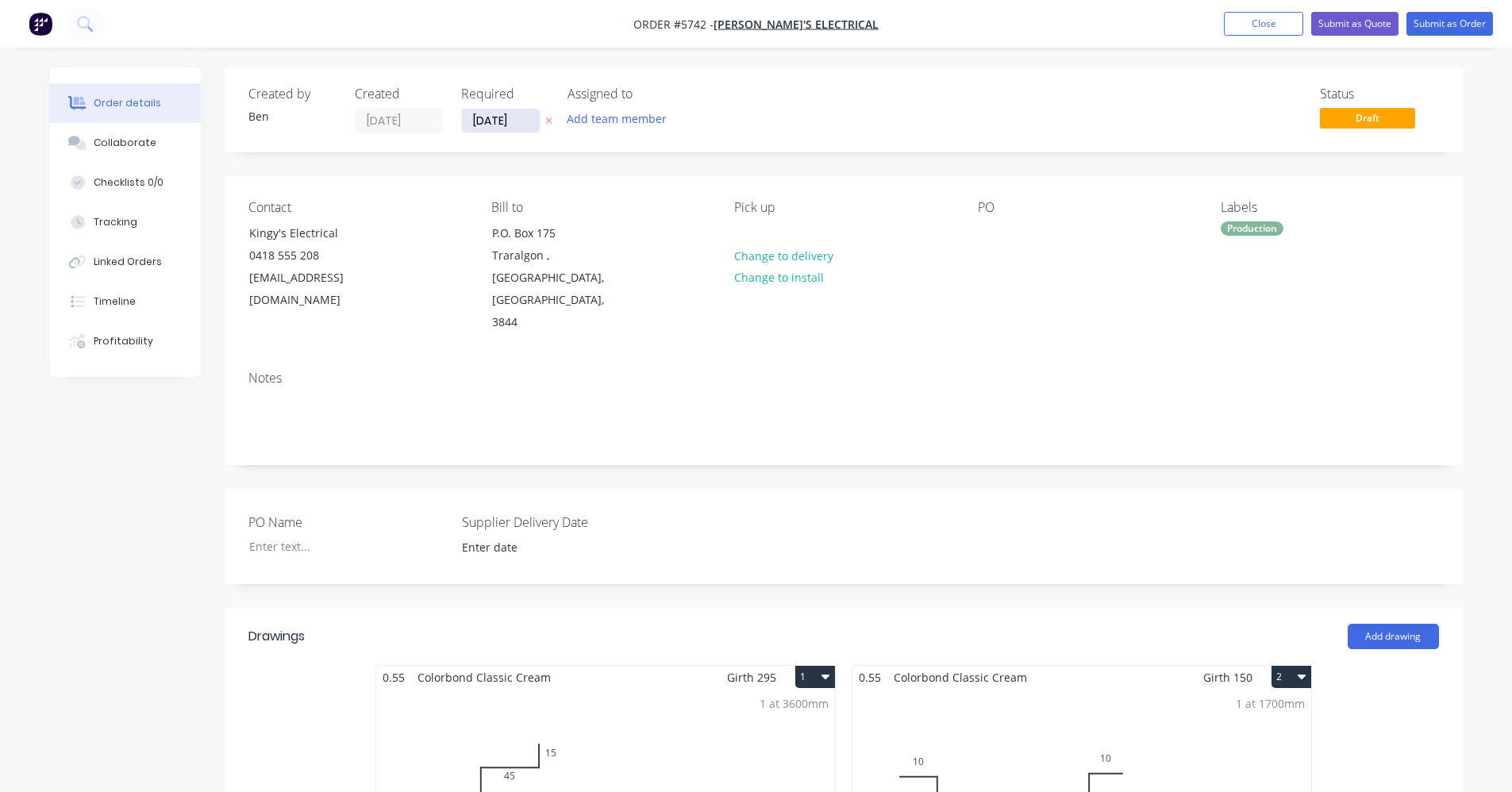
click at [495, 126] on input "[DATE]" at bounding box center [501, 120] width 78 height 24
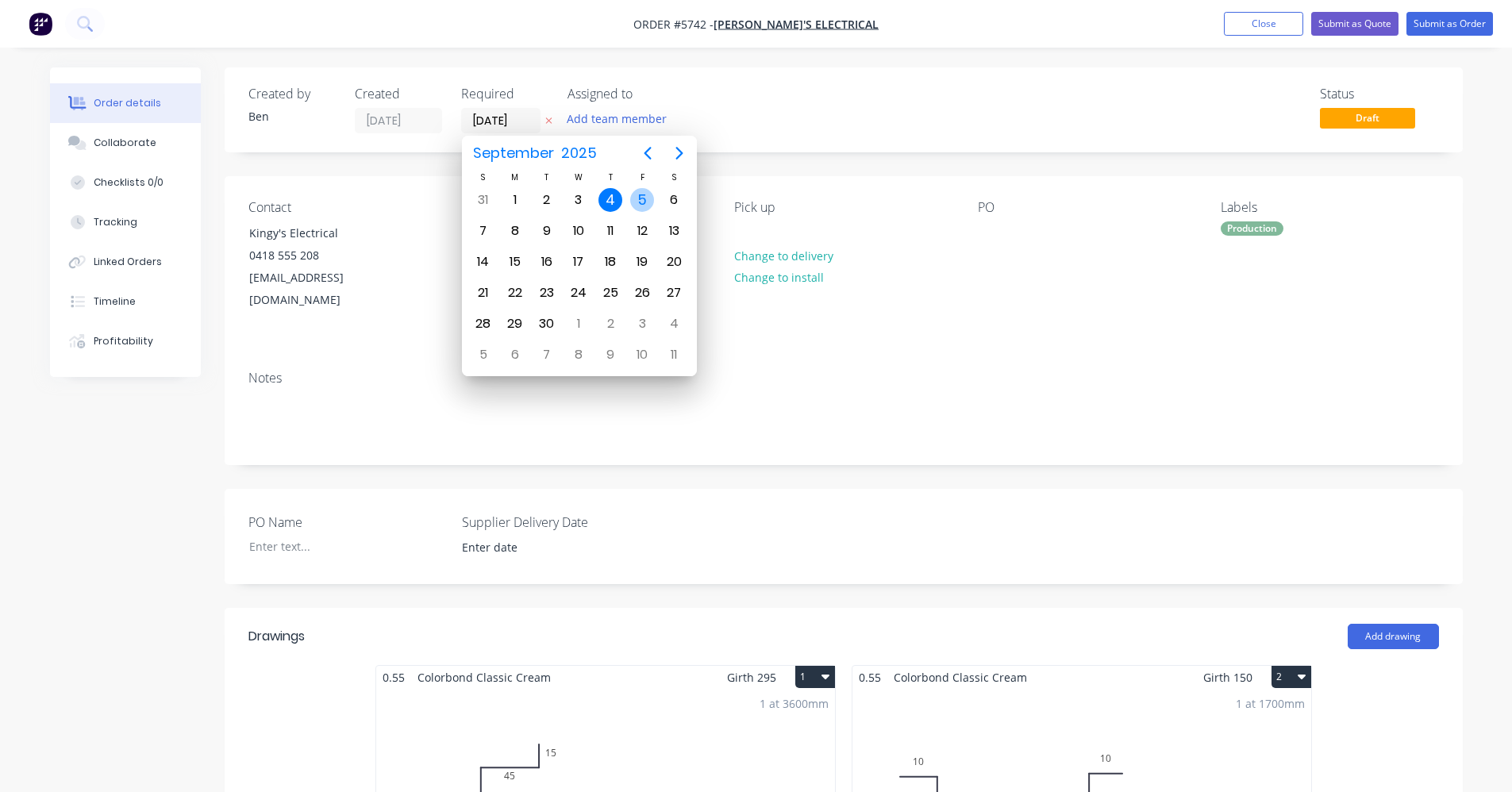
drag, startPoint x: 647, startPoint y: 203, endPoint x: 728, endPoint y: 190, distance: 82.0
click at [648, 202] on div "5" at bounding box center [642, 200] width 24 height 24
type input "[DATE]"
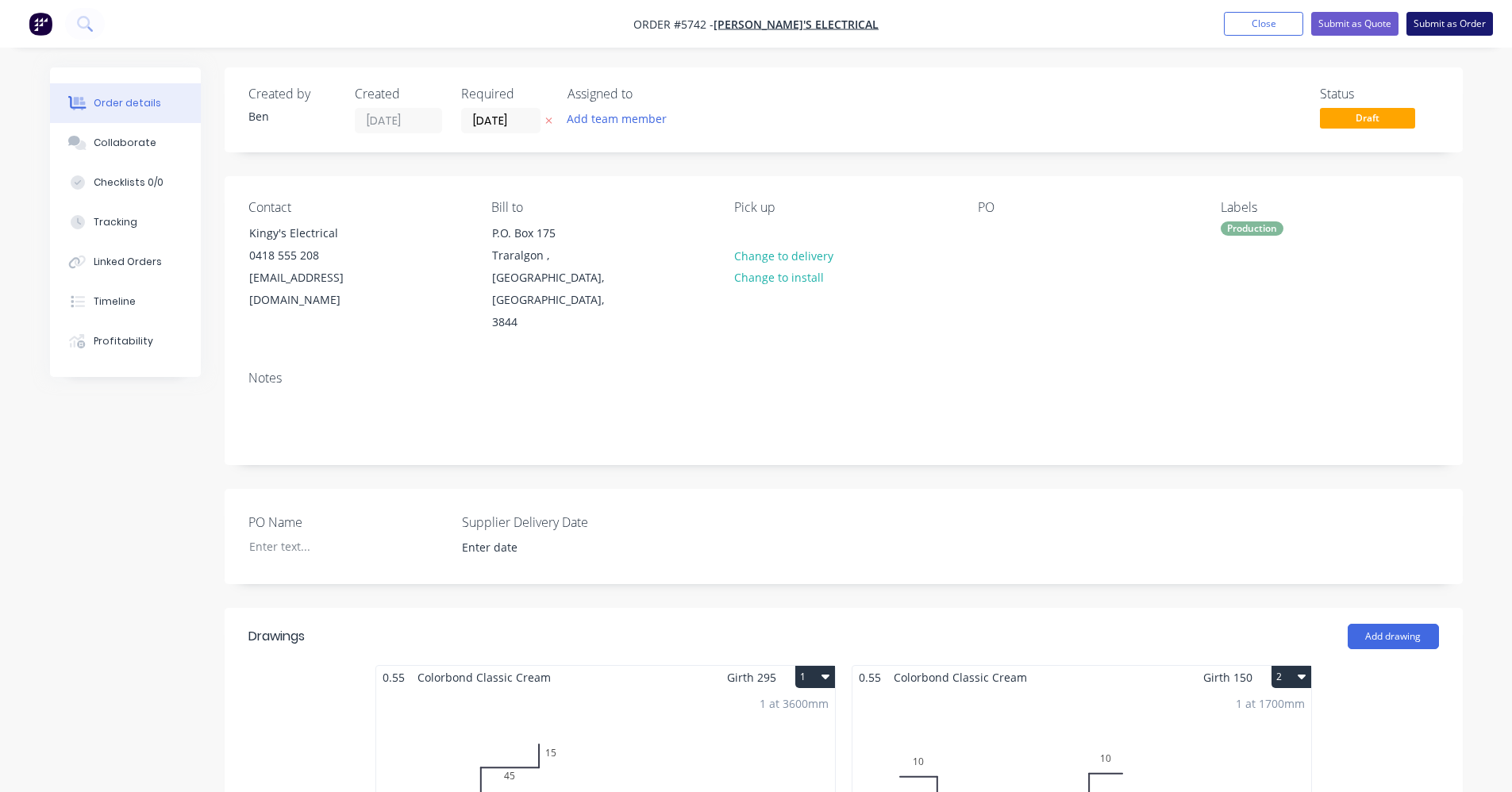
click at [1430, 26] on button "Submit as Order" at bounding box center [1449, 24] width 87 height 24
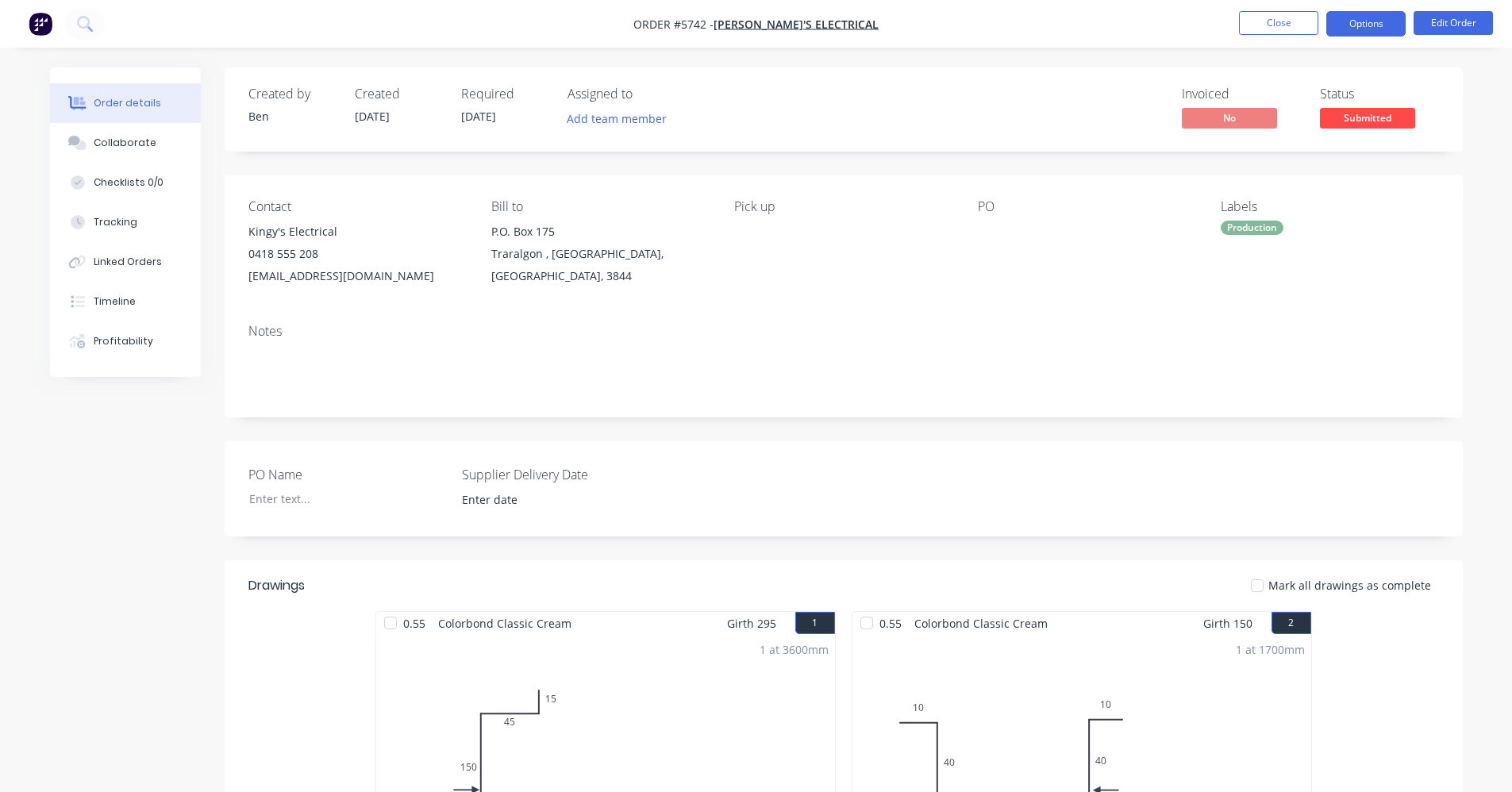
click at [1367, 30] on button "Options" at bounding box center [1366, 24] width 80 height 26
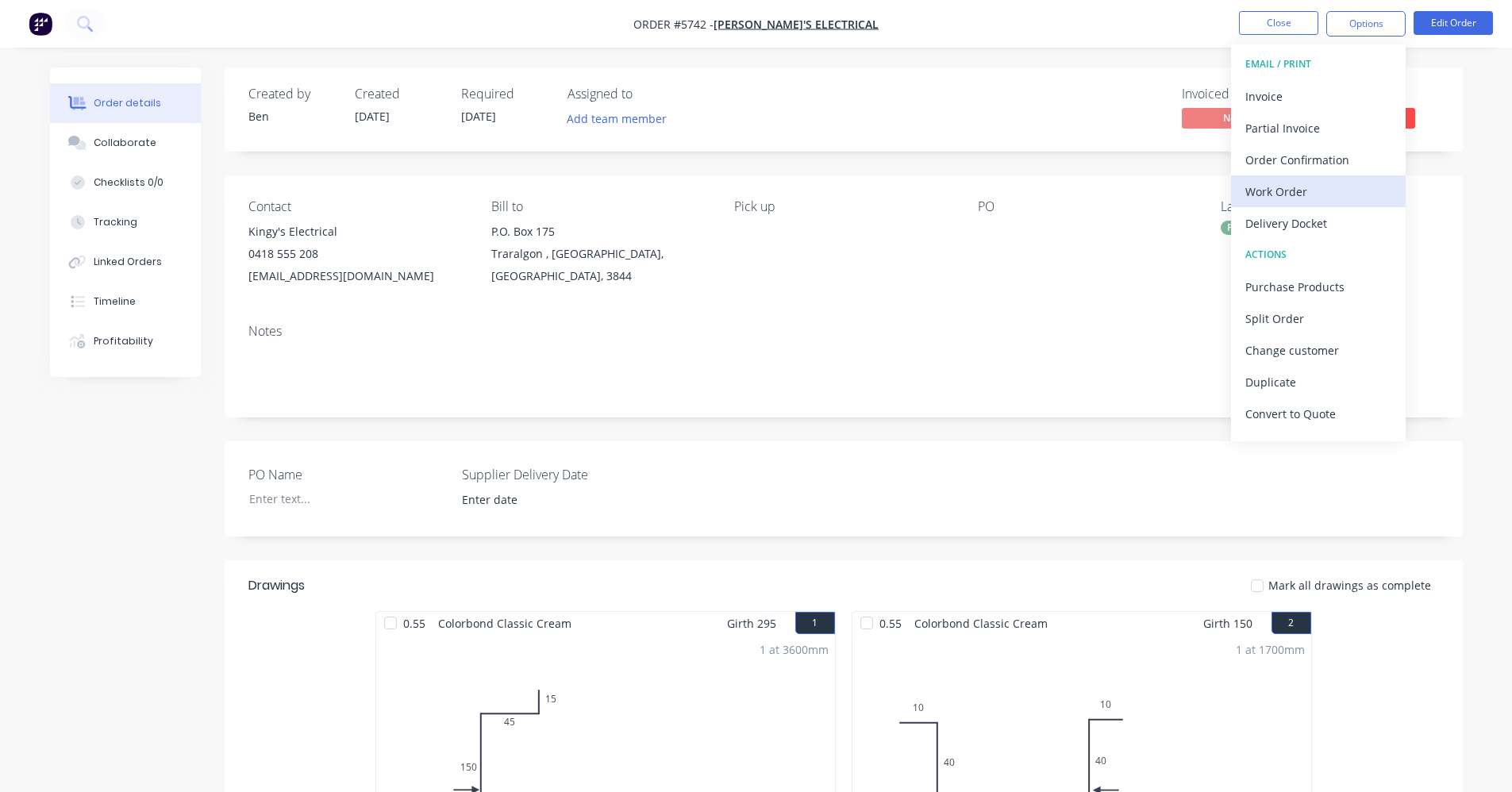
click at [1301, 190] on div "Work Order" at bounding box center [1318, 191] width 146 height 23
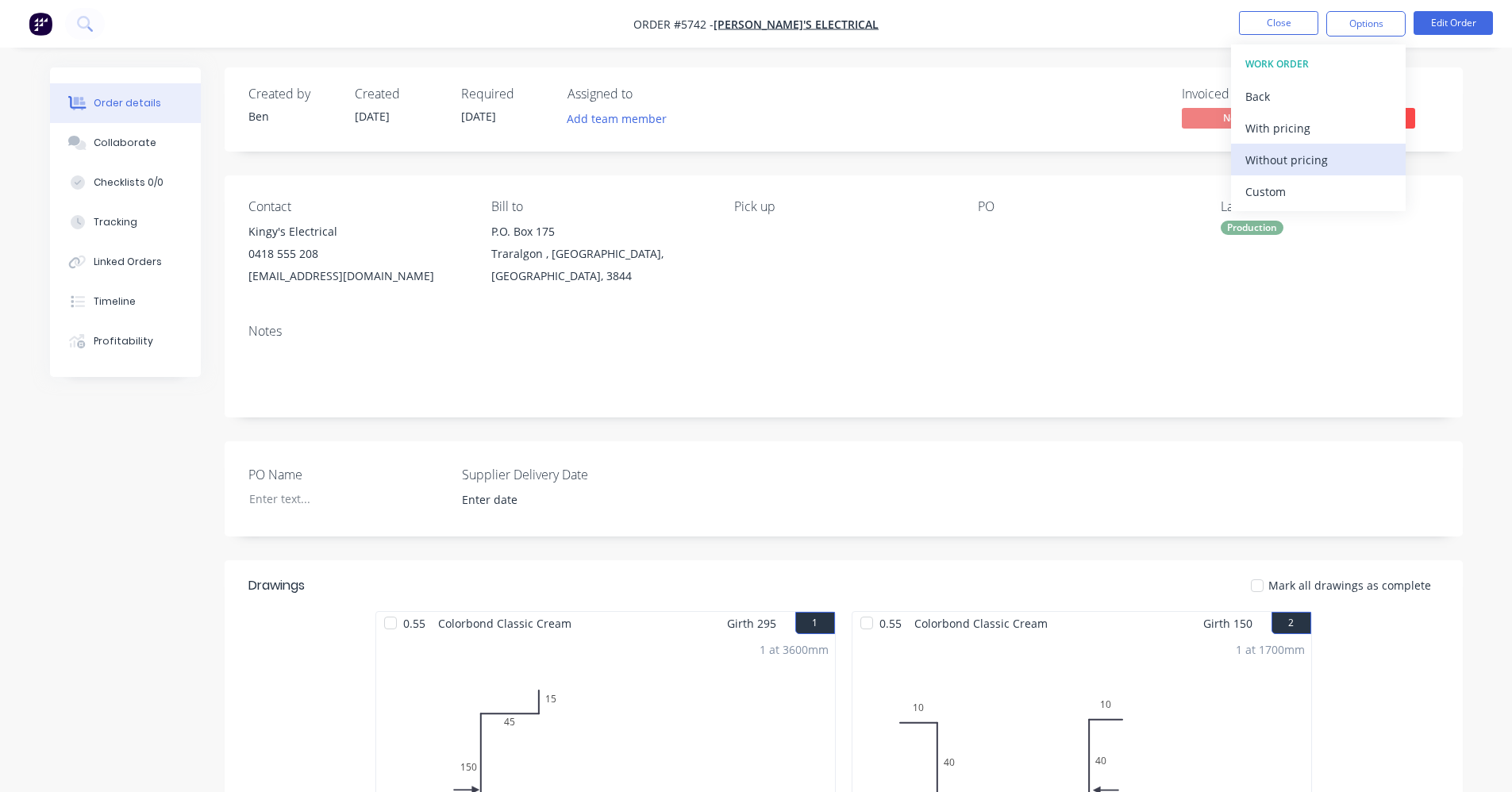
click at [1296, 162] on div "Without pricing" at bounding box center [1318, 159] width 146 height 23
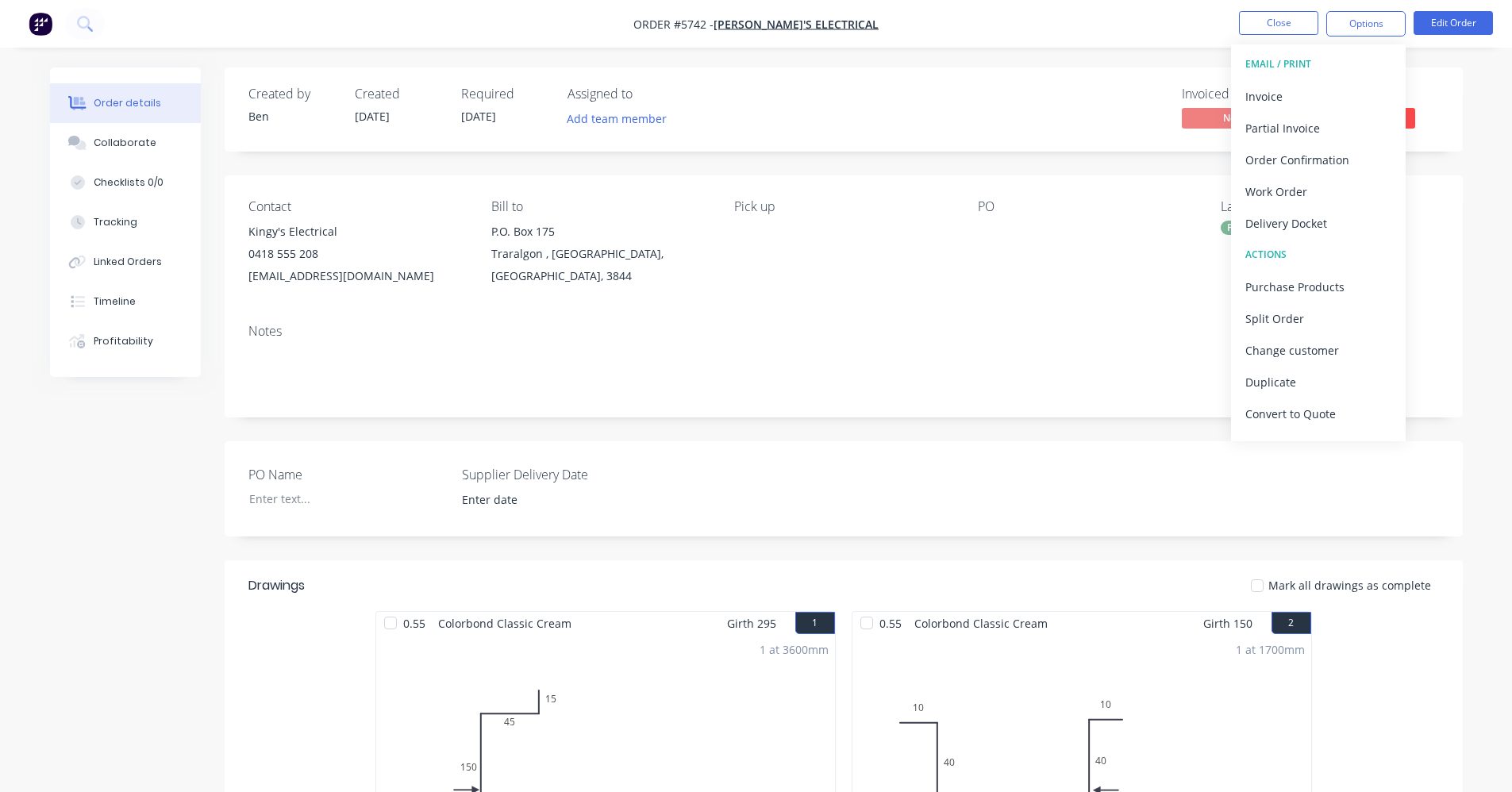
click at [887, 303] on div "Contact [PERSON_NAME]'s Electrical 0418 555 208 [EMAIL_ADDRESS][DOMAIN_NAME] Bi…" at bounding box center [844, 243] width 1238 height 135
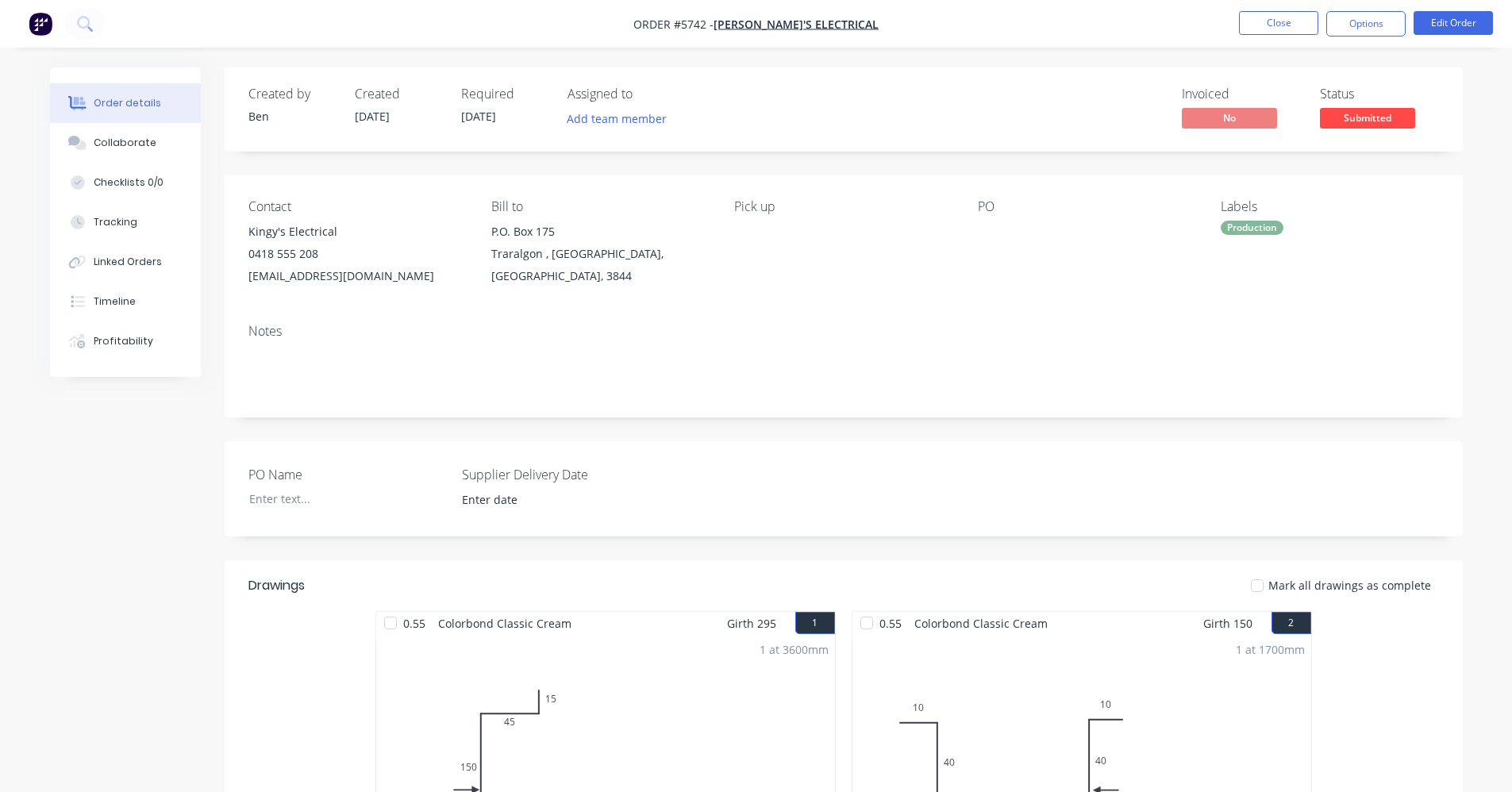
click at [1397, 115] on span "Submitted" at bounding box center [1368, 117] width 96 height 20
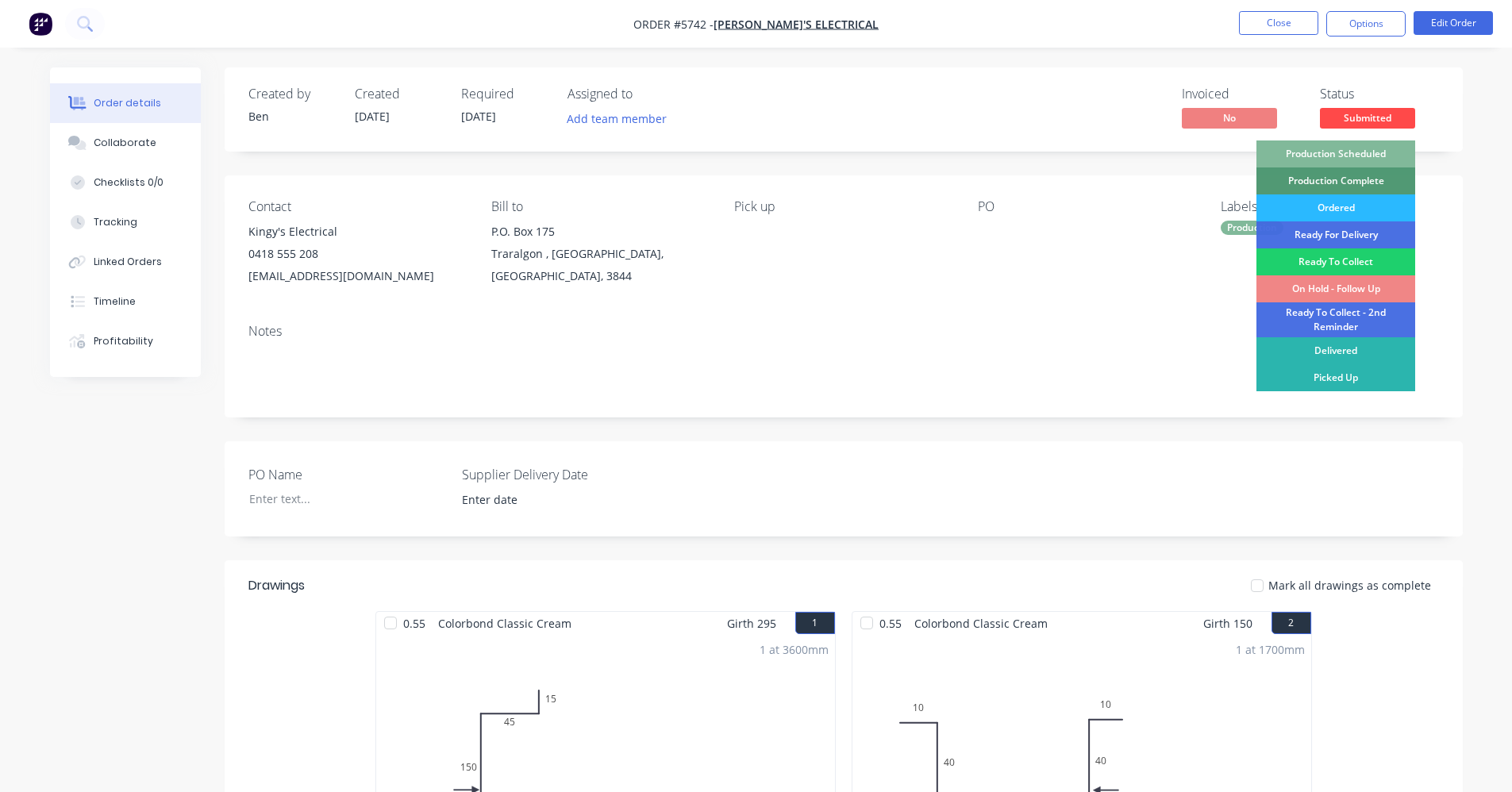
click at [1356, 143] on div "Production Scheduled" at bounding box center [1335, 153] width 158 height 27
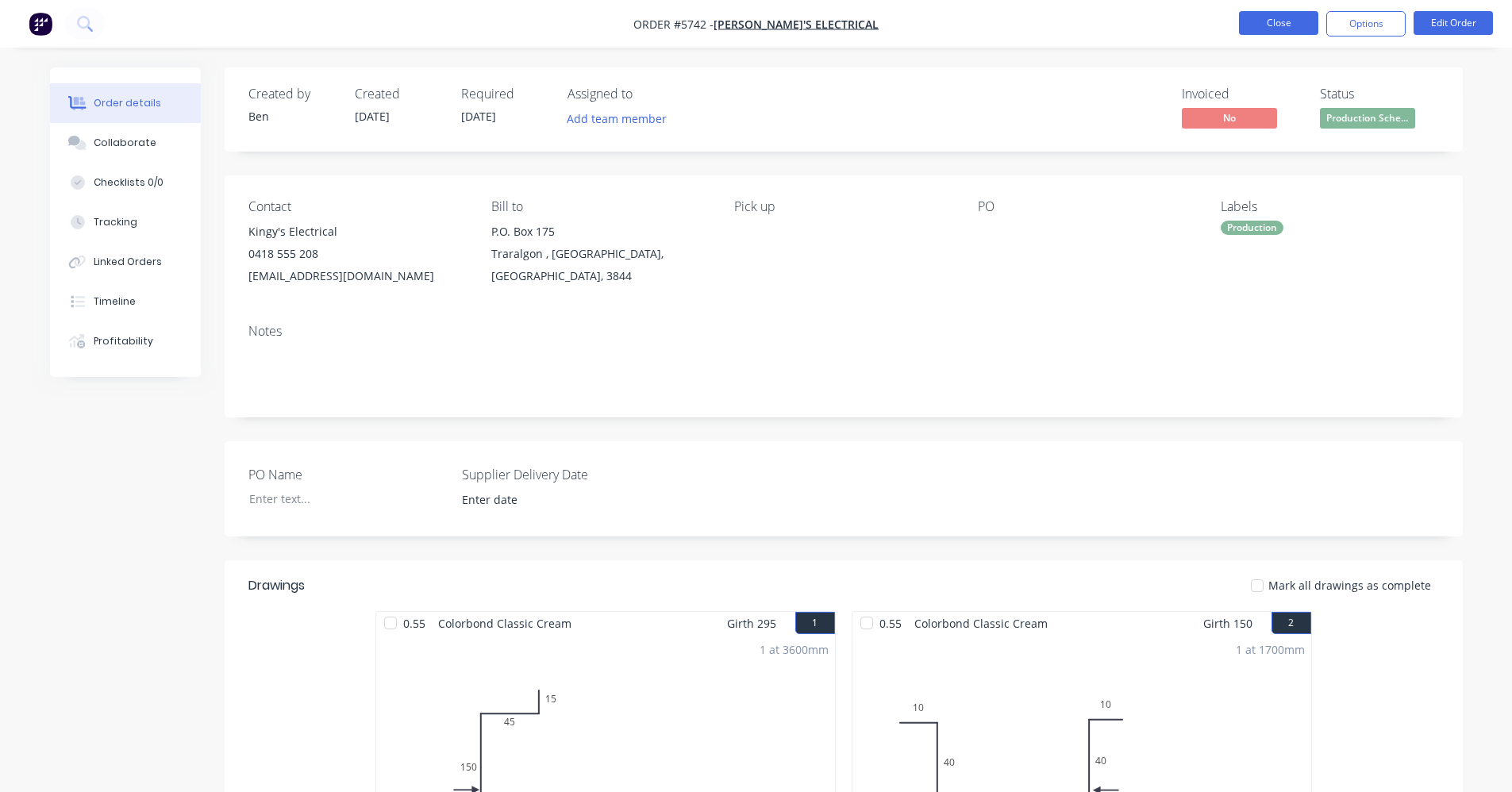
click at [1300, 21] on button "Close" at bounding box center [1279, 23] width 80 height 24
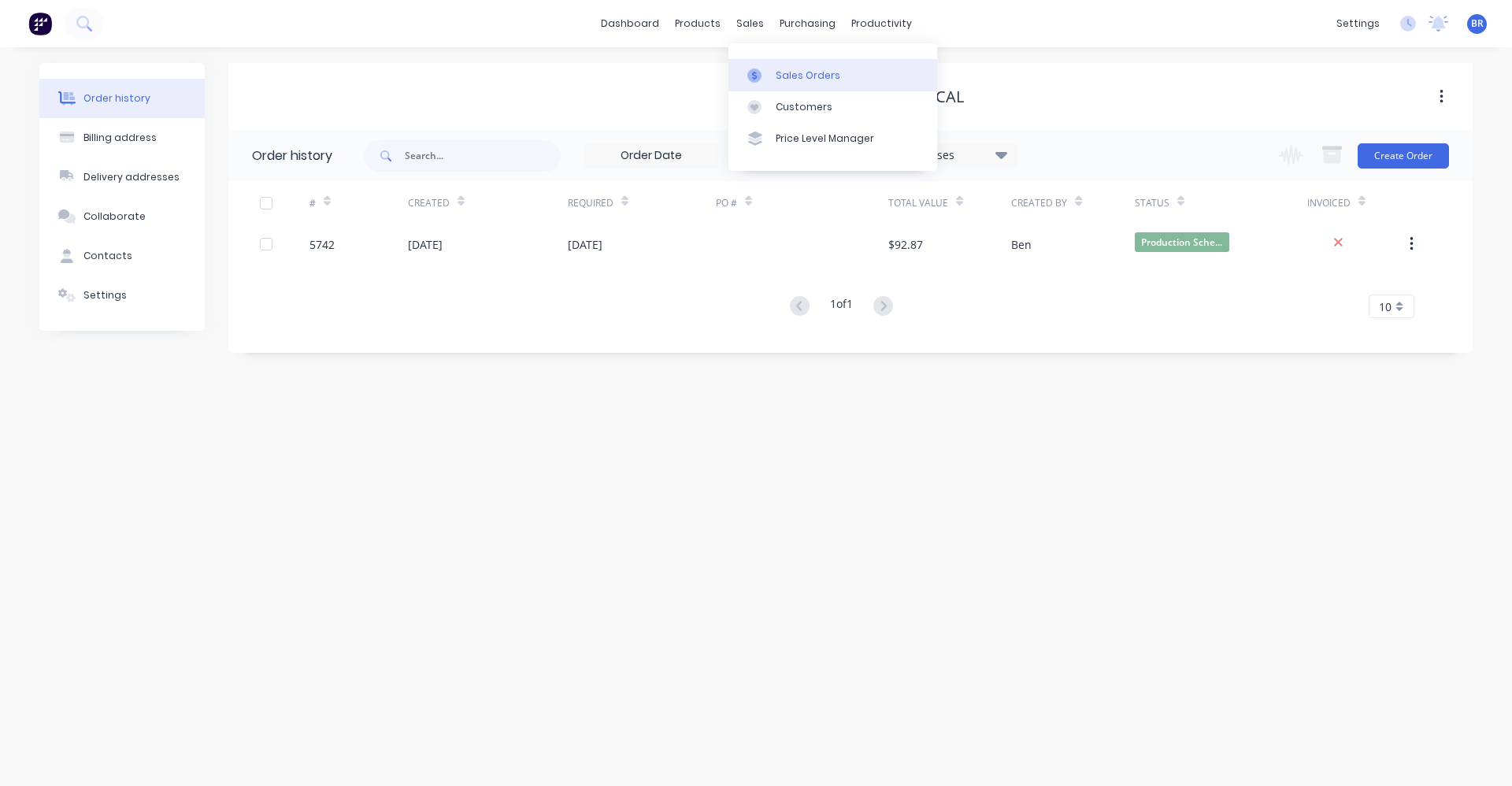
drag, startPoint x: 755, startPoint y: 30, endPoint x: 771, endPoint y: 62, distance: 35.8
click at [755, 32] on div "sales" at bounding box center [751, 24] width 43 height 24
click at [803, 77] on div "Sales Orders" at bounding box center [807, 75] width 64 height 14
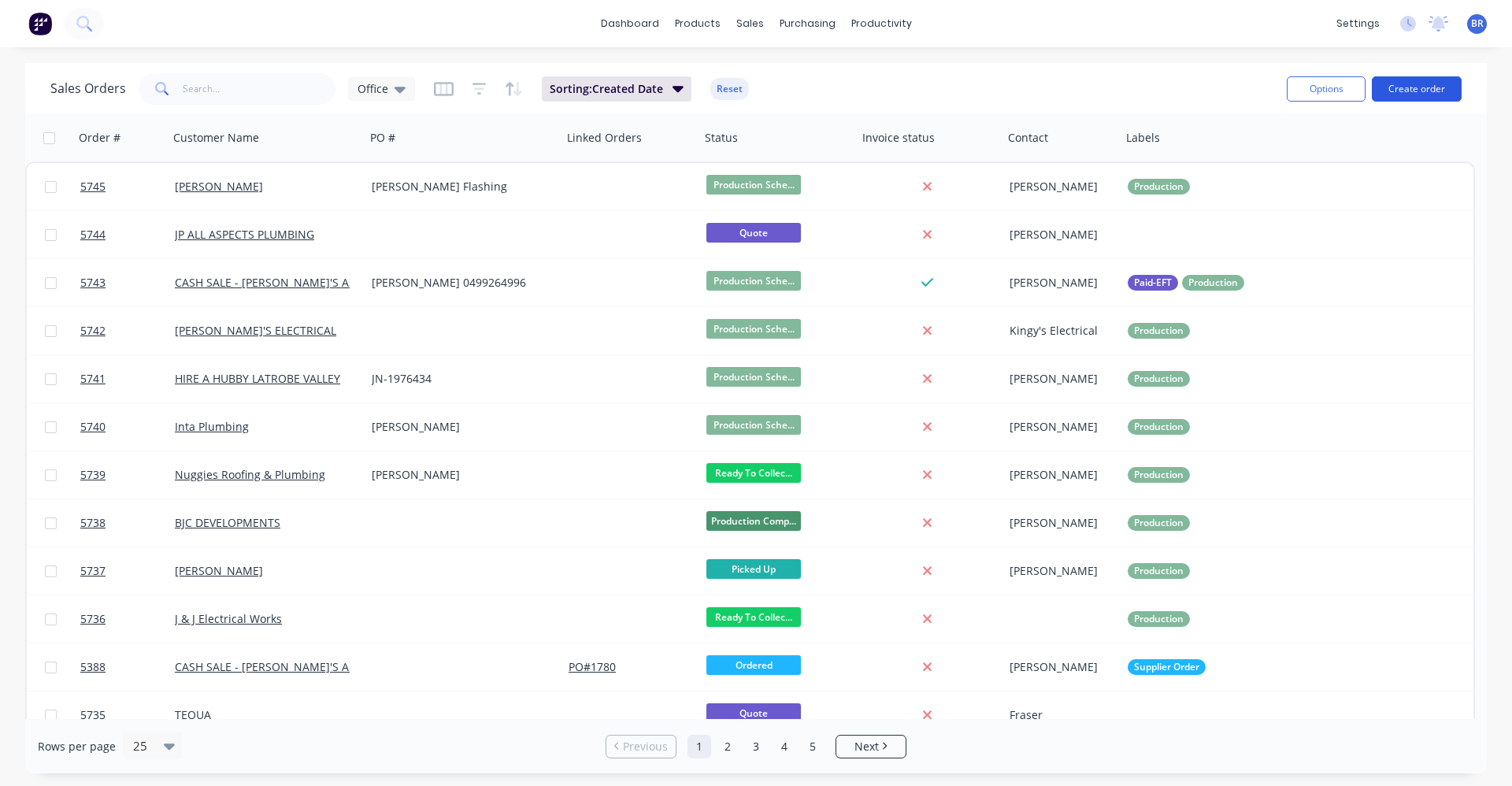
click at [1417, 90] on button "Create order" at bounding box center [1416, 89] width 90 height 26
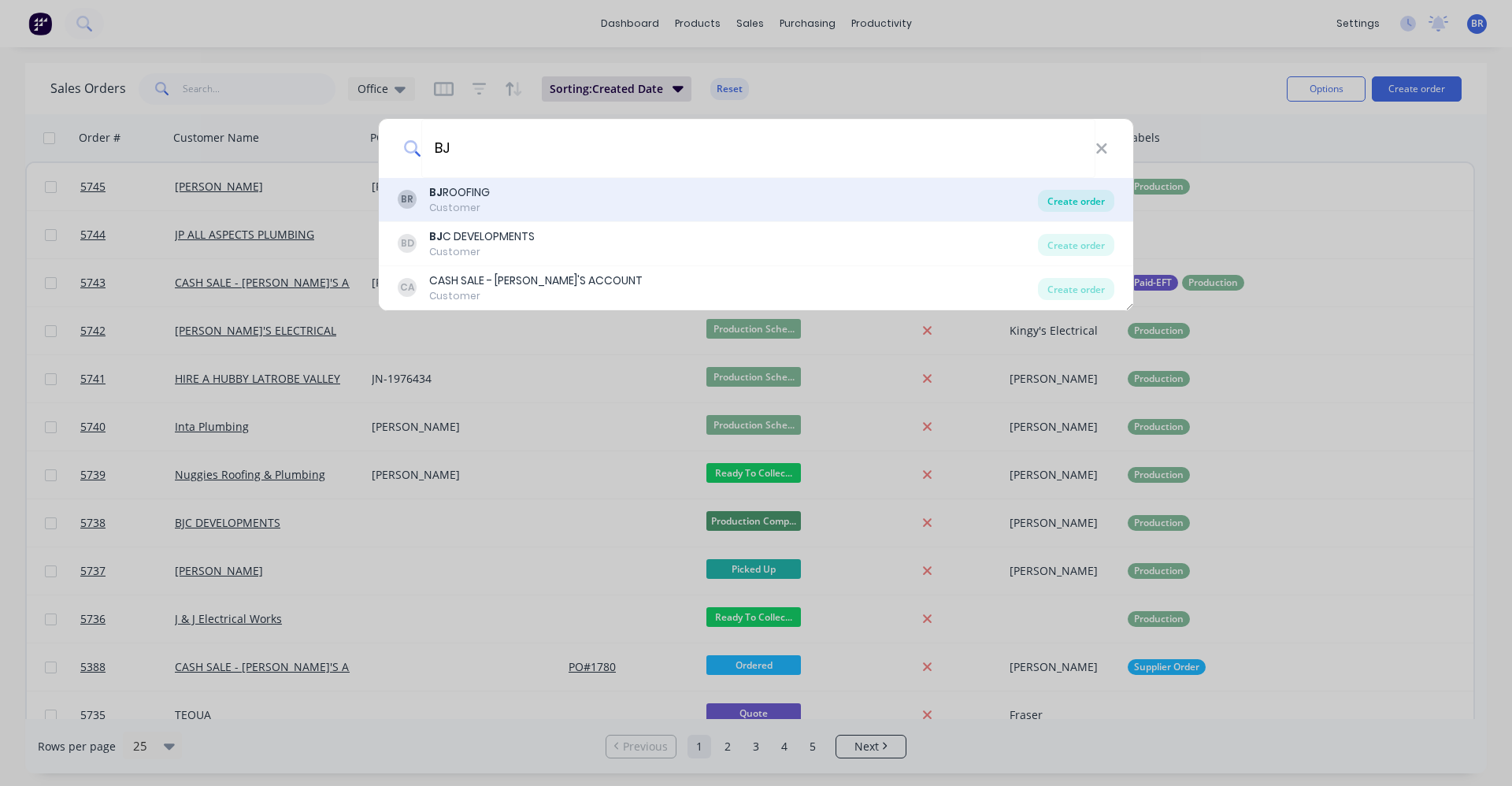
type input "BJ"
click at [1067, 194] on div "Create order" at bounding box center [1075, 200] width 76 height 22
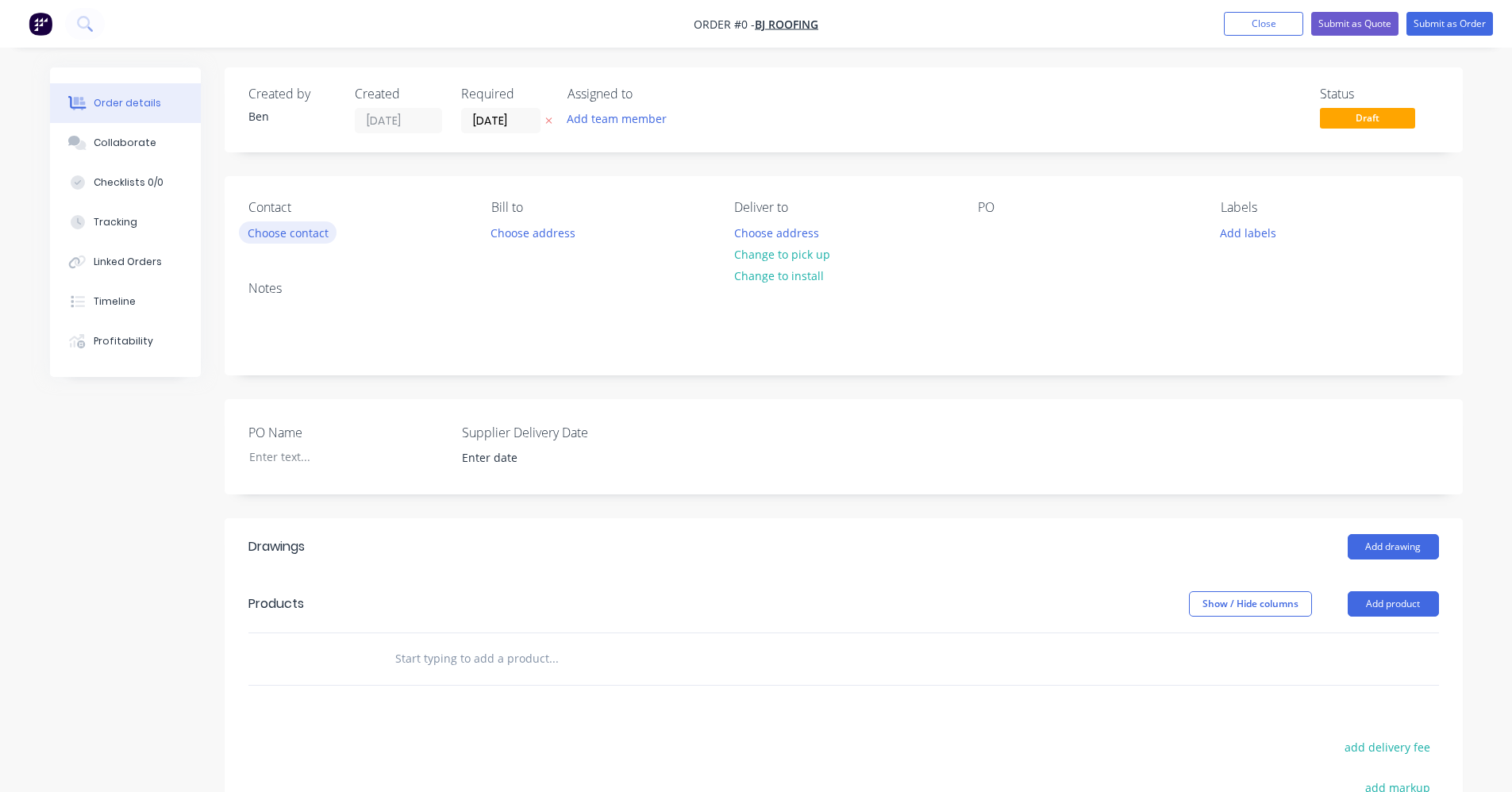
click at [312, 227] on button "Choose contact" at bounding box center [288, 232] width 98 height 22
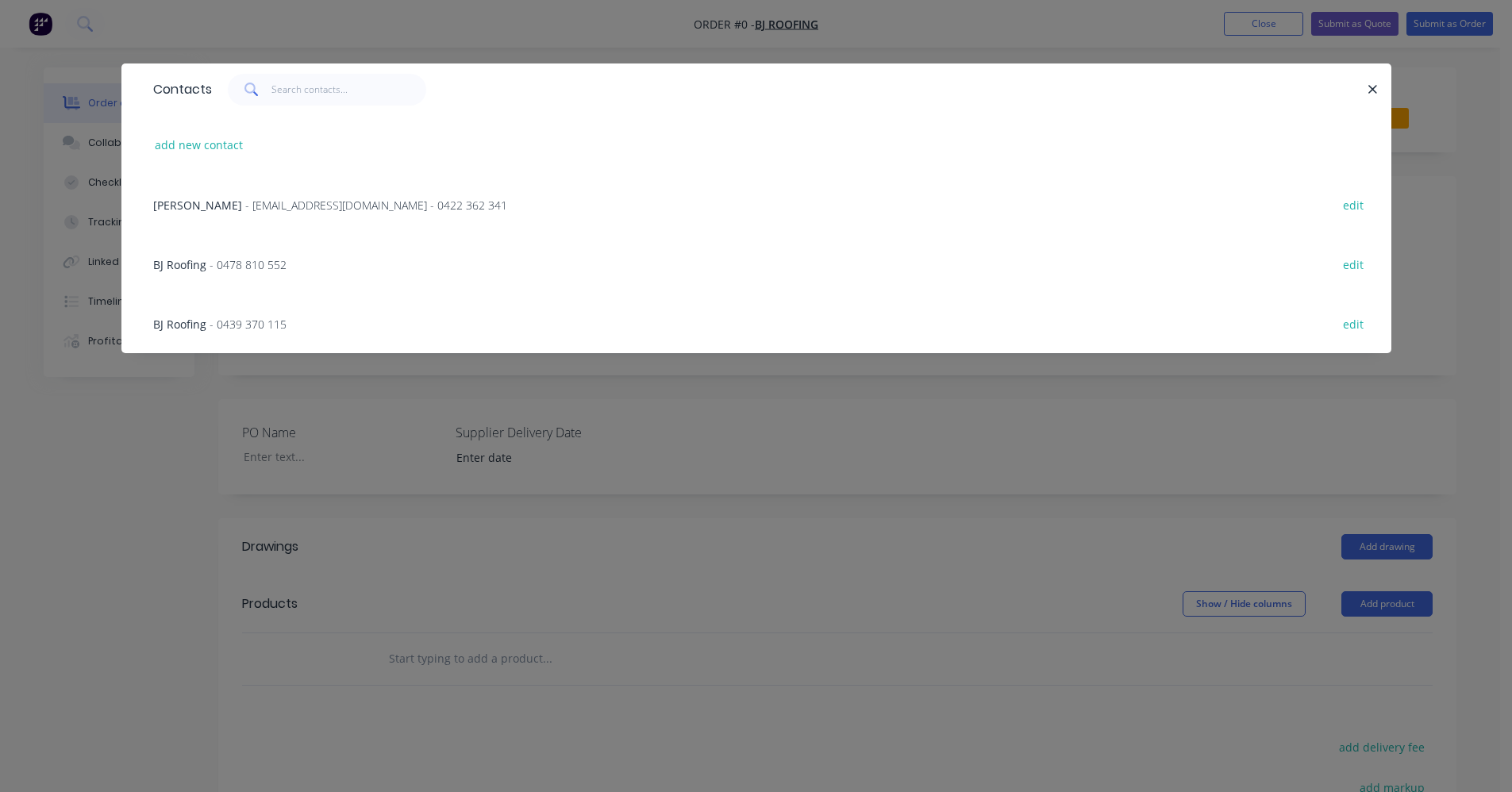
click at [236, 213] on div "[PERSON_NAME] - [EMAIL_ADDRESS][DOMAIN_NAME] - 0422 362 341" at bounding box center [330, 205] width 354 height 17
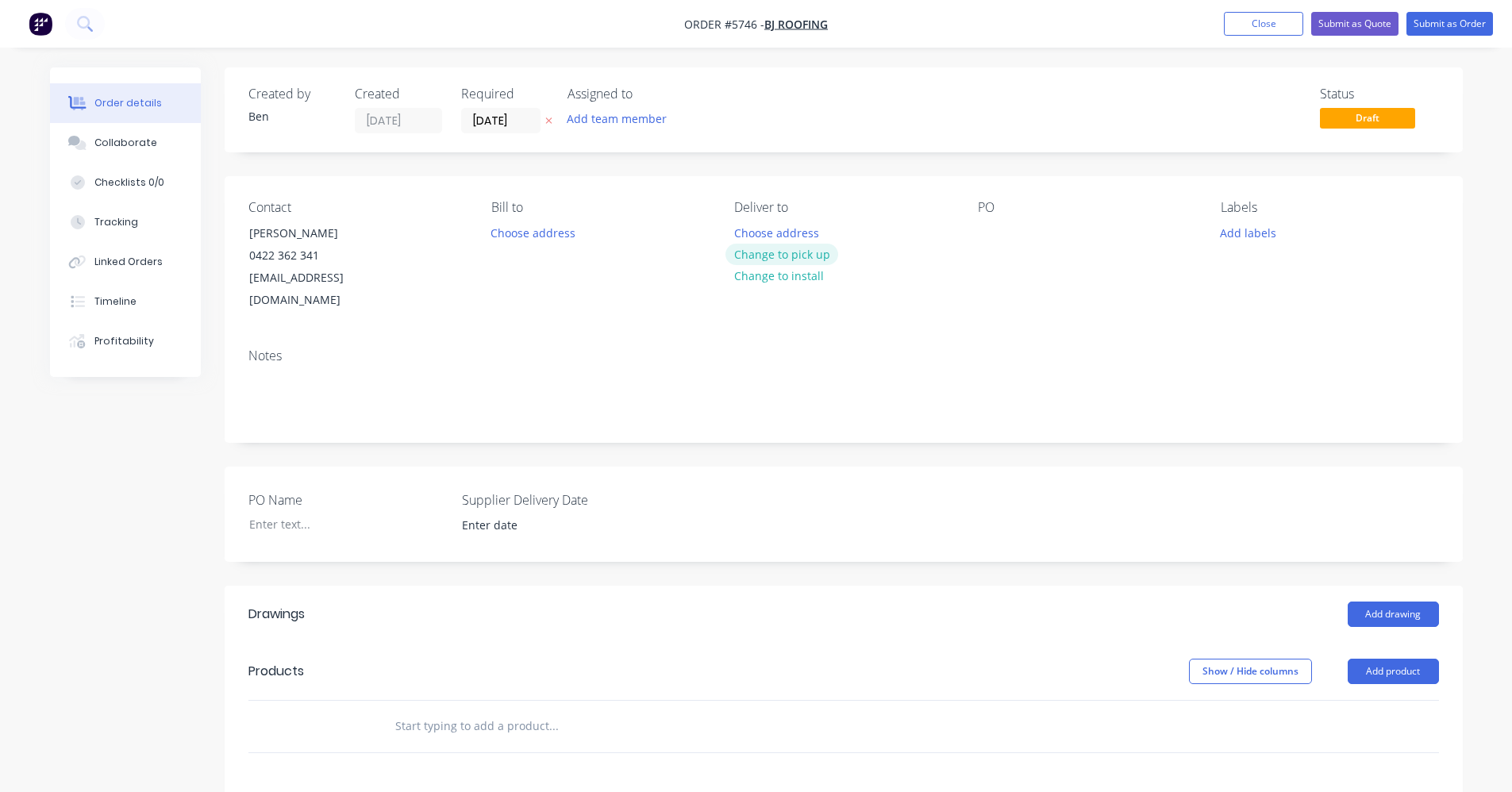
click at [793, 260] on button "Change to pick up" at bounding box center [781, 255] width 112 height 22
click at [993, 233] on div at bounding box center [990, 232] width 26 height 23
click at [1248, 236] on button "Add labels" at bounding box center [1248, 232] width 73 height 22
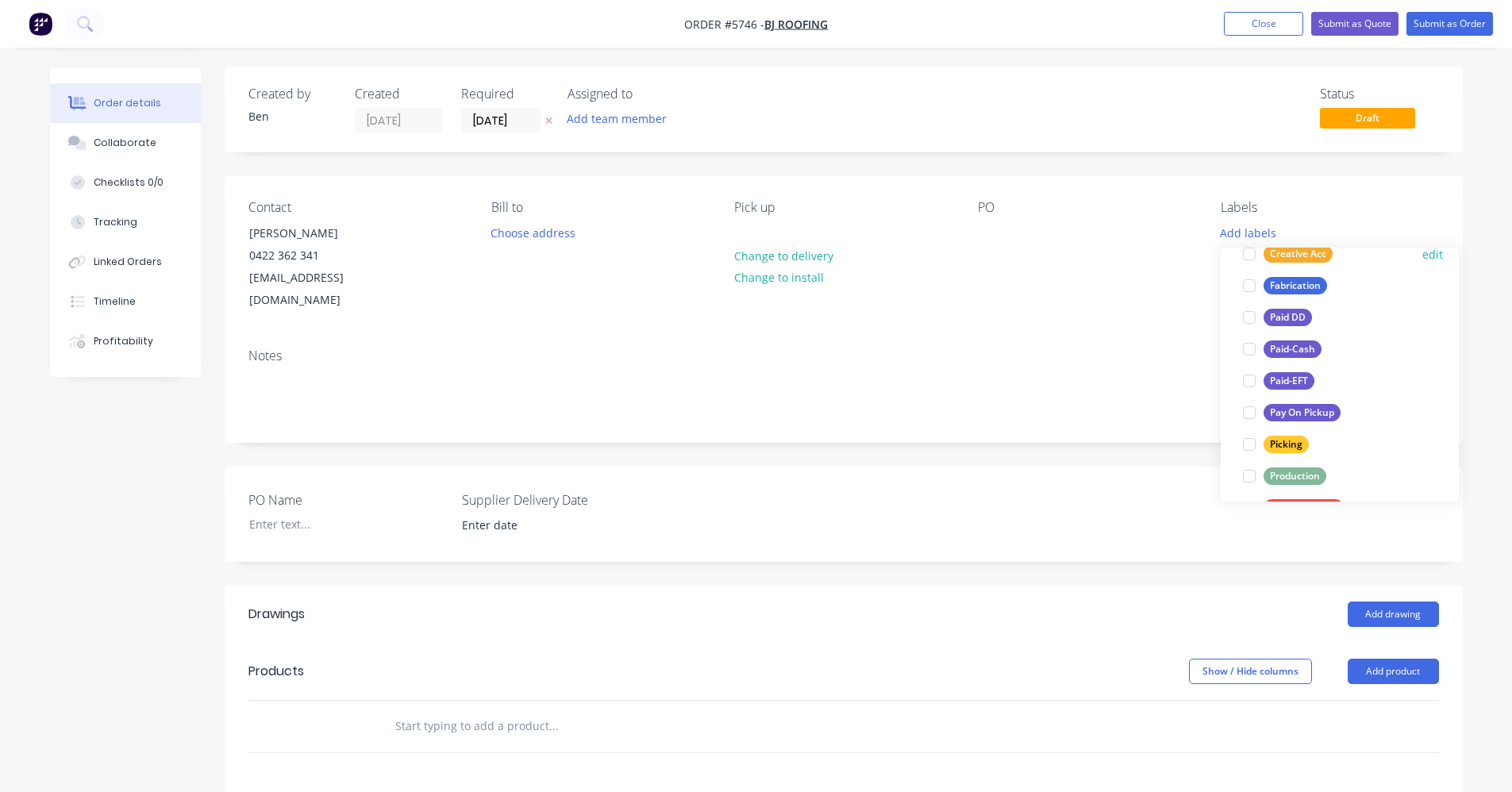
scroll to position [158, 0]
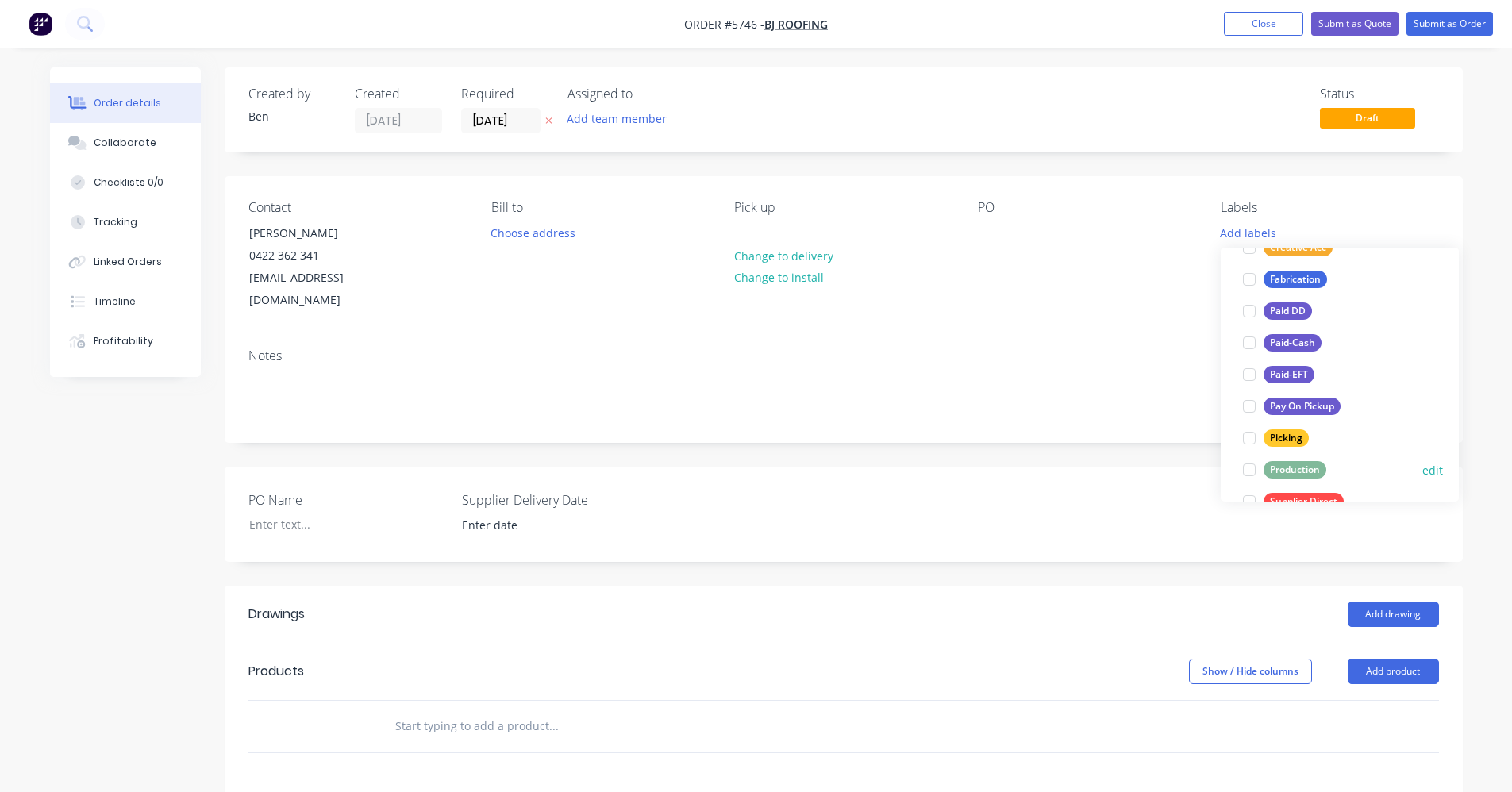
click at [1303, 467] on div "Production" at bounding box center [1294, 470] width 63 height 18
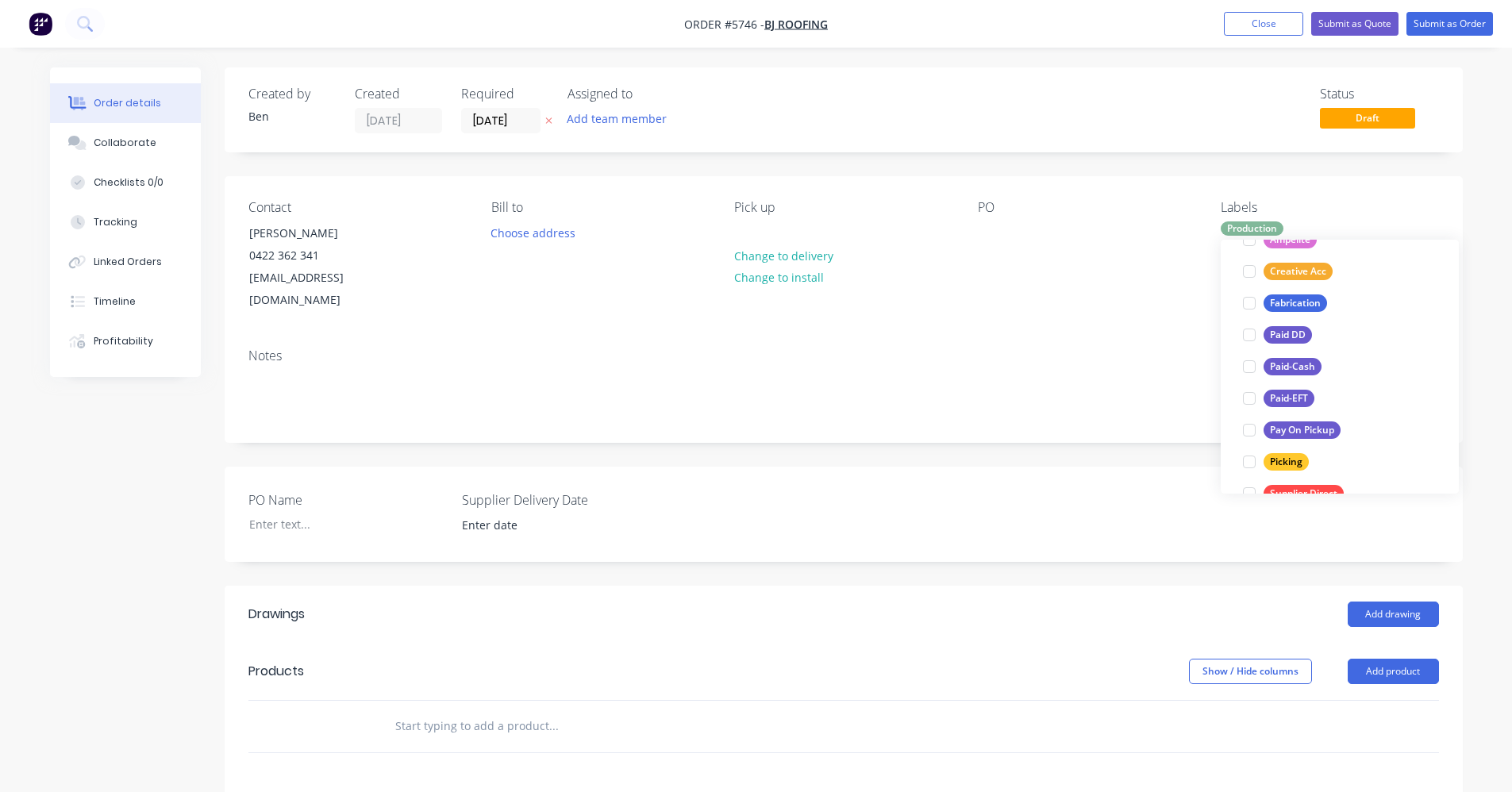
scroll to position [0, 0]
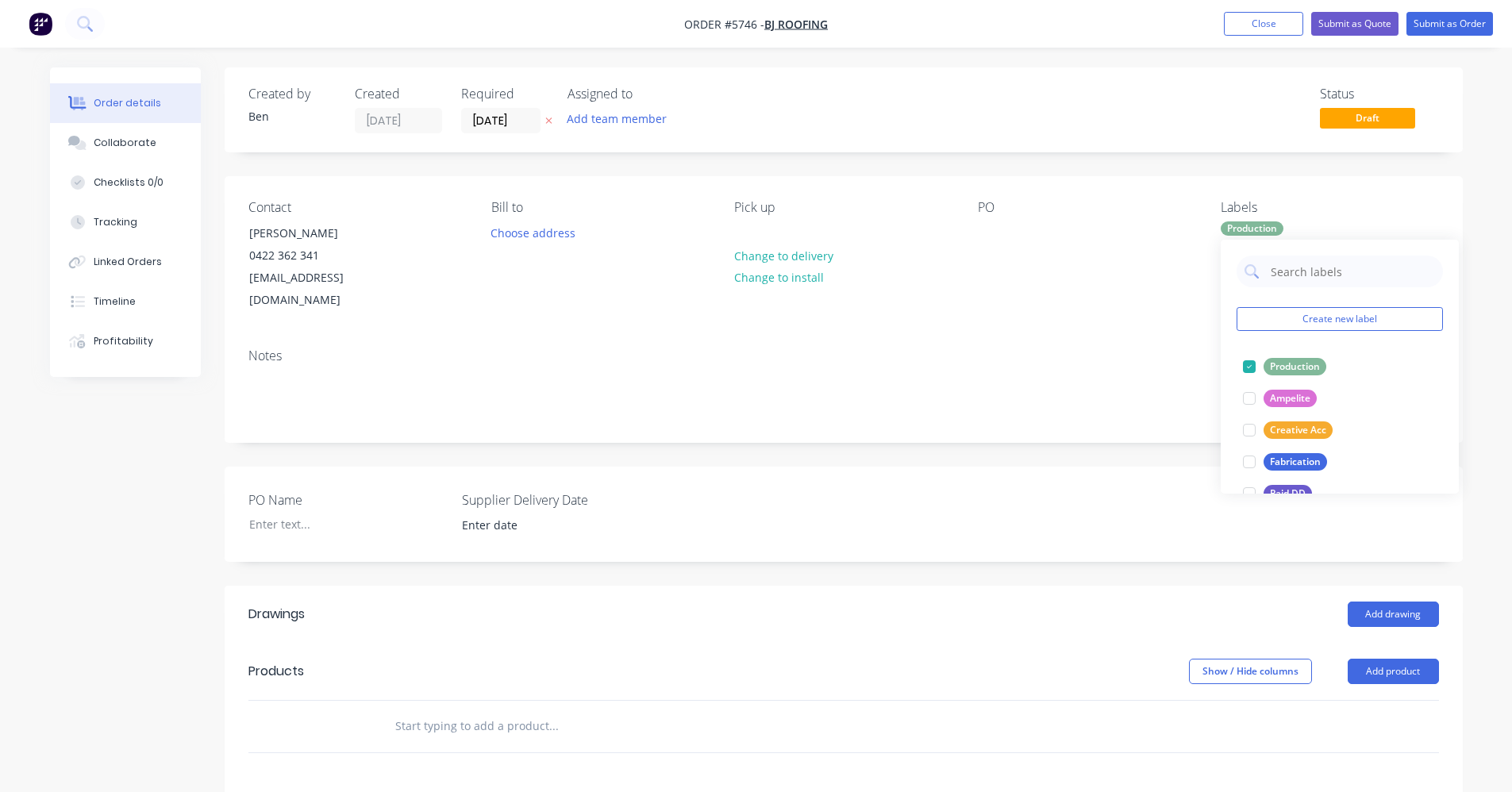
click at [730, 476] on div "PO Name Supplier Delivery Date" at bounding box center [844, 514] width 1238 height 96
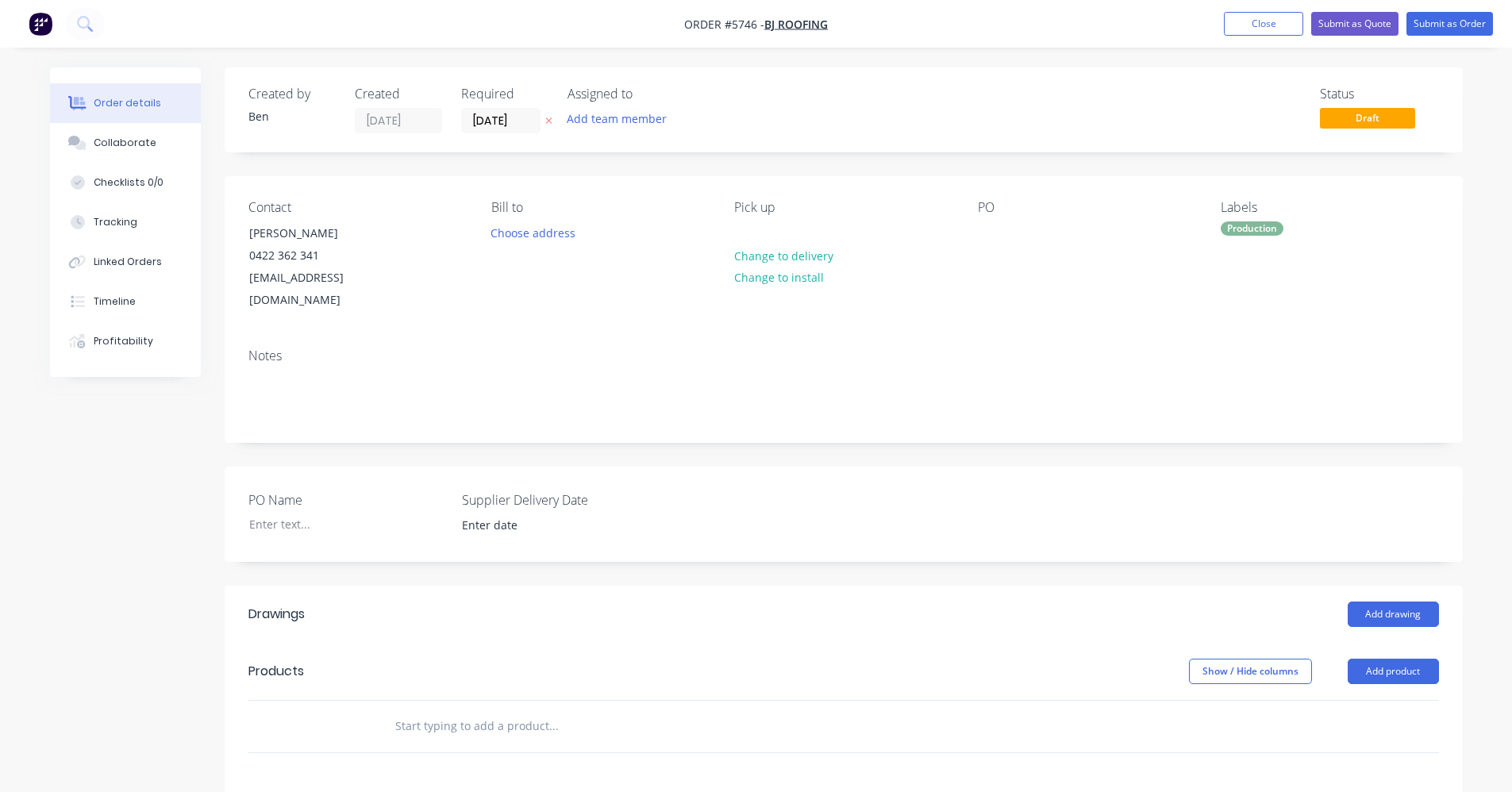
drag, startPoint x: 435, startPoint y: 638, endPoint x: 806, endPoint y: 639, distance: 371.0
click at [457, 659] on div "Products" at bounding box center [375, 672] width 253 height 26
click at [1377, 601] on button "Add drawing" at bounding box center [1394, 614] width 92 height 26
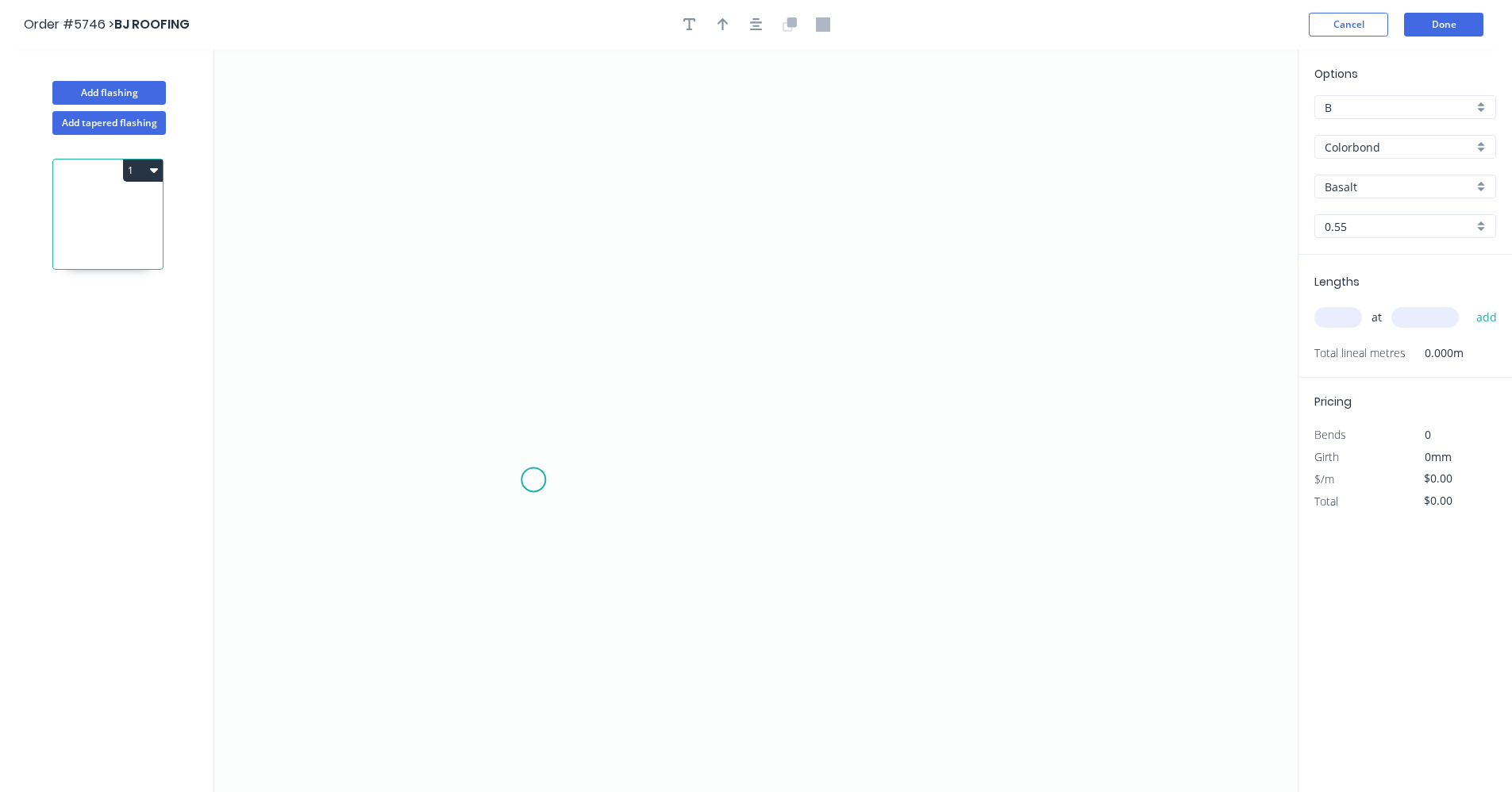
click at [534, 480] on icon "0" at bounding box center [756, 420] width 1083 height 742
click at [543, 330] on icon "0" at bounding box center [756, 420] width 1083 height 742
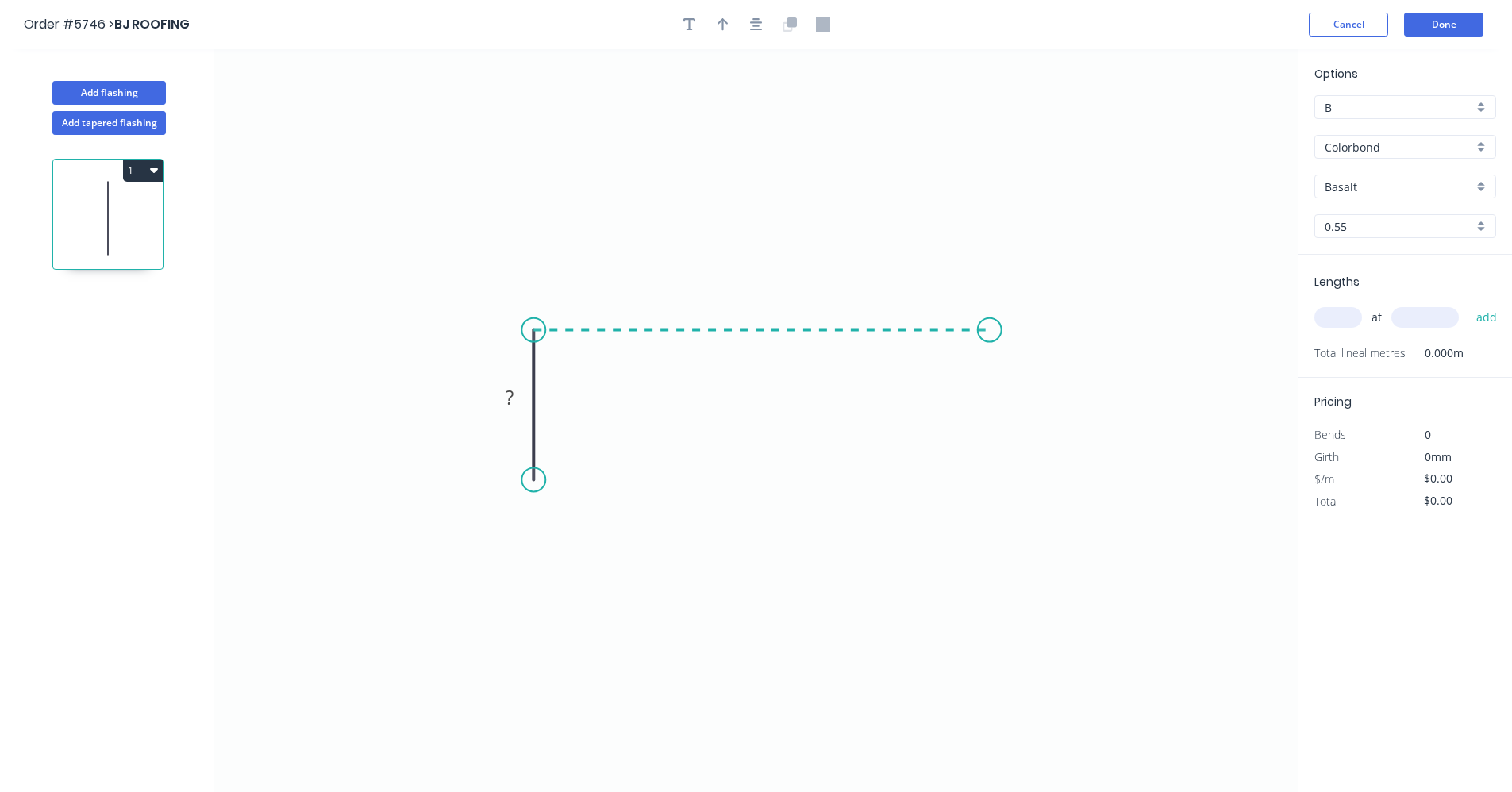
click at [989, 346] on icon "0 ?" at bounding box center [756, 420] width 1083 height 742
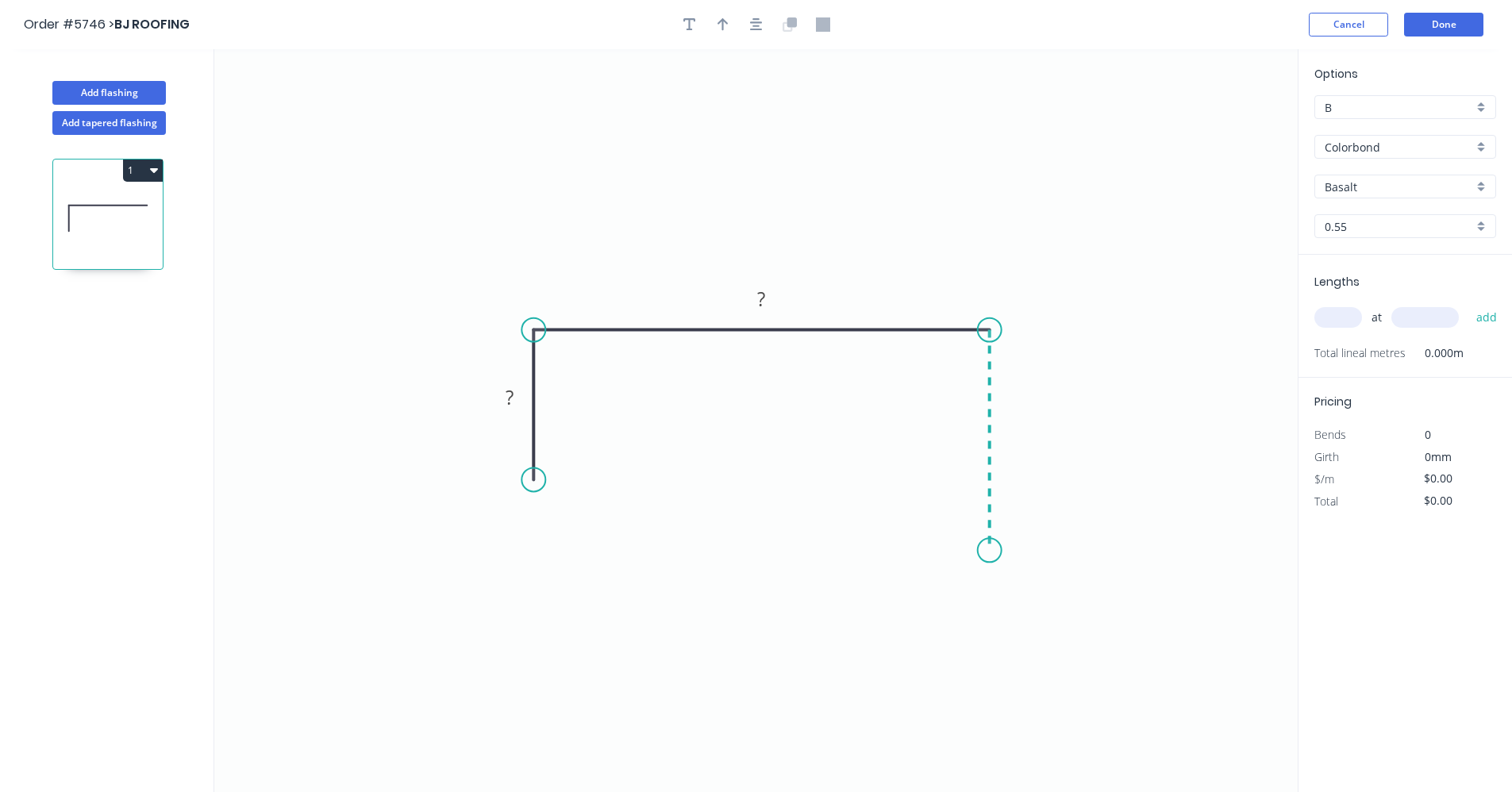
click at [989, 550] on icon "0 ? ?" at bounding box center [756, 420] width 1083 height 742
click at [1032, 672] on div "Feather" at bounding box center [1070, 671] width 159 height 33
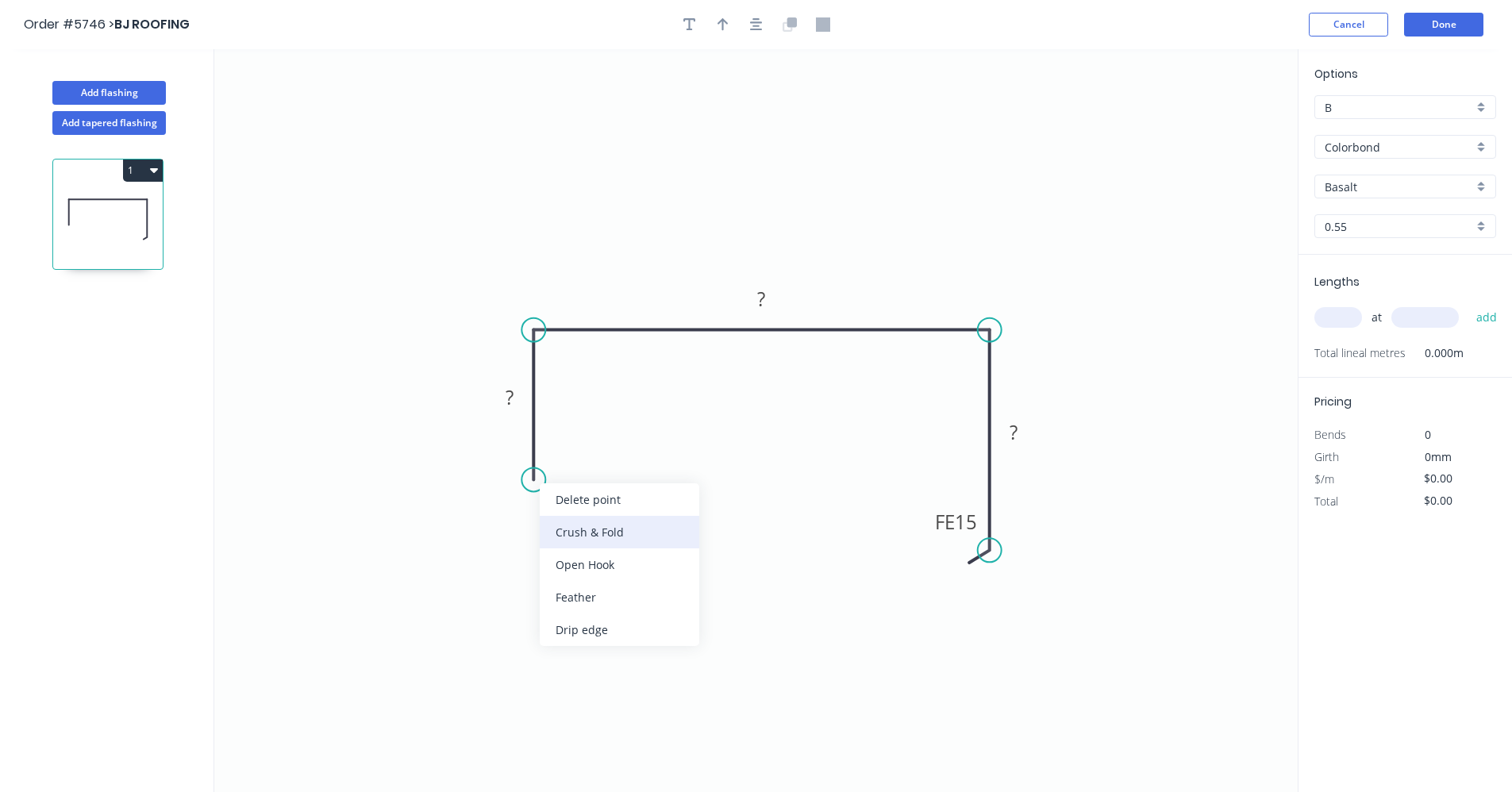
click at [589, 528] on div "Crush & Fold" at bounding box center [619, 531] width 159 height 33
click at [519, 457] on tspan "10" at bounding box center [511, 451] width 22 height 26
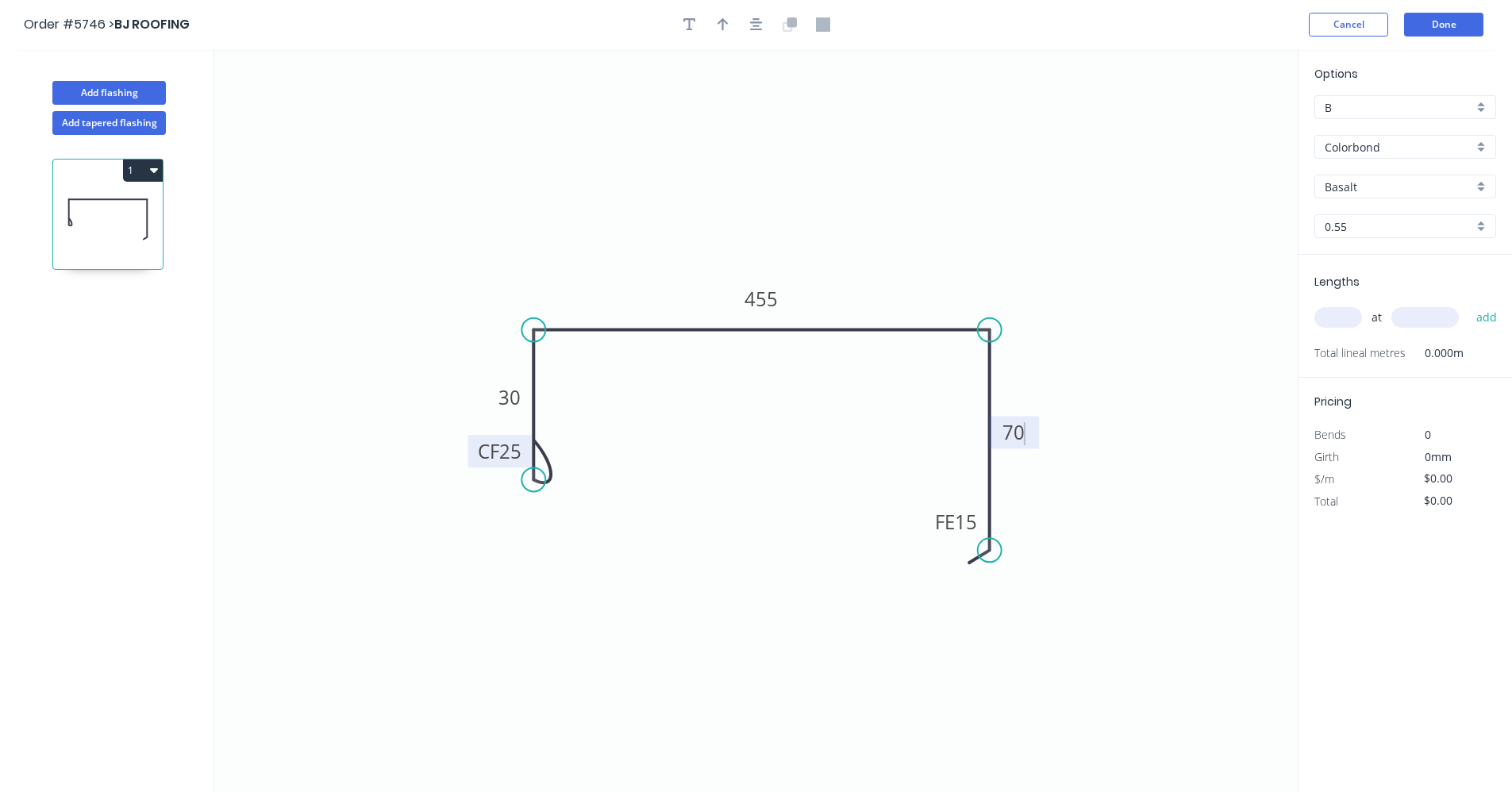
type input "$28.65"
drag, startPoint x: 1484, startPoint y: 189, endPoint x: 1473, endPoint y: 197, distance: 13.6
click at [1483, 189] on div "Basalt" at bounding box center [1404, 186] width 182 height 24
click at [1368, 315] on div "Surfmist" at bounding box center [1404, 320] width 180 height 28
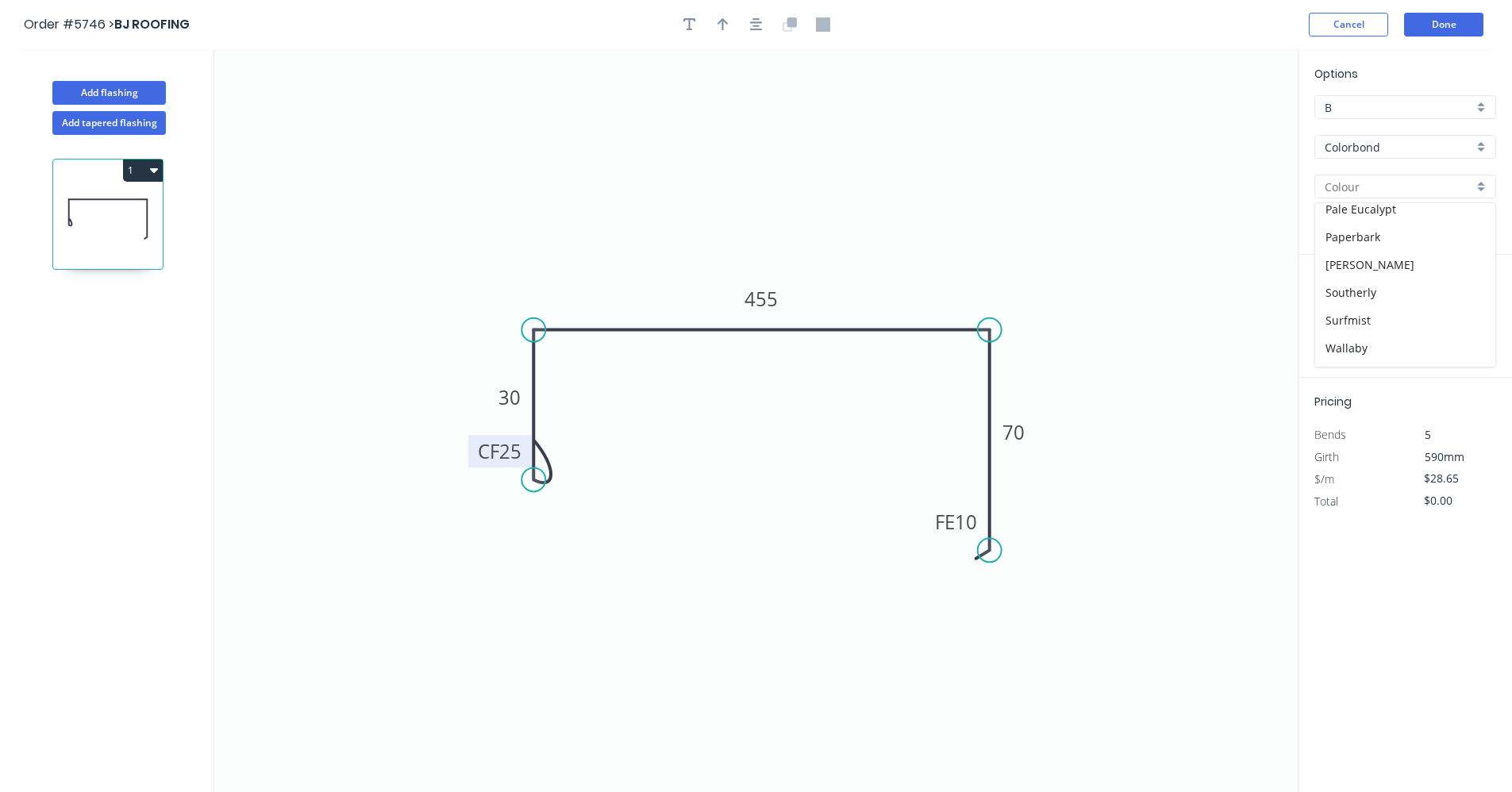
type input "Surfmist"
drag, startPoint x: 759, startPoint y: 16, endPoint x: 743, endPoint y: 27, distance: 19.4
click at [757, 17] on button "button" at bounding box center [756, 25] width 24 height 24
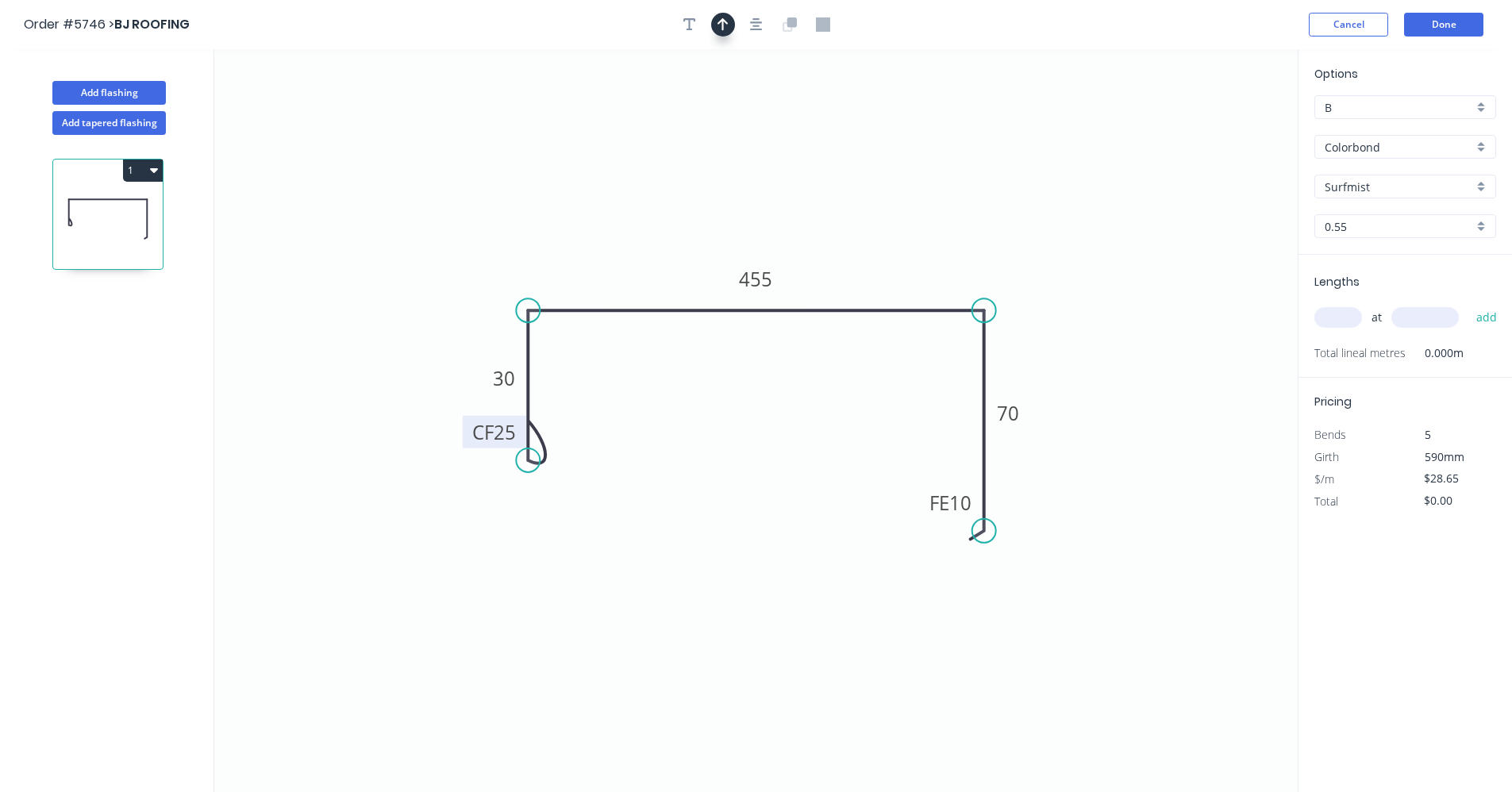
click at [731, 25] on button "button" at bounding box center [723, 25] width 24 height 24
drag, startPoint x: 1215, startPoint y: 123, endPoint x: 1008, endPoint y: 306, distance: 276.3
click at [853, 293] on icon at bounding box center [853, 274] width 14 height 51
click at [1347, 312] on input "text" at bounding box center [1338, 317] width 48 height 21
type input "1"
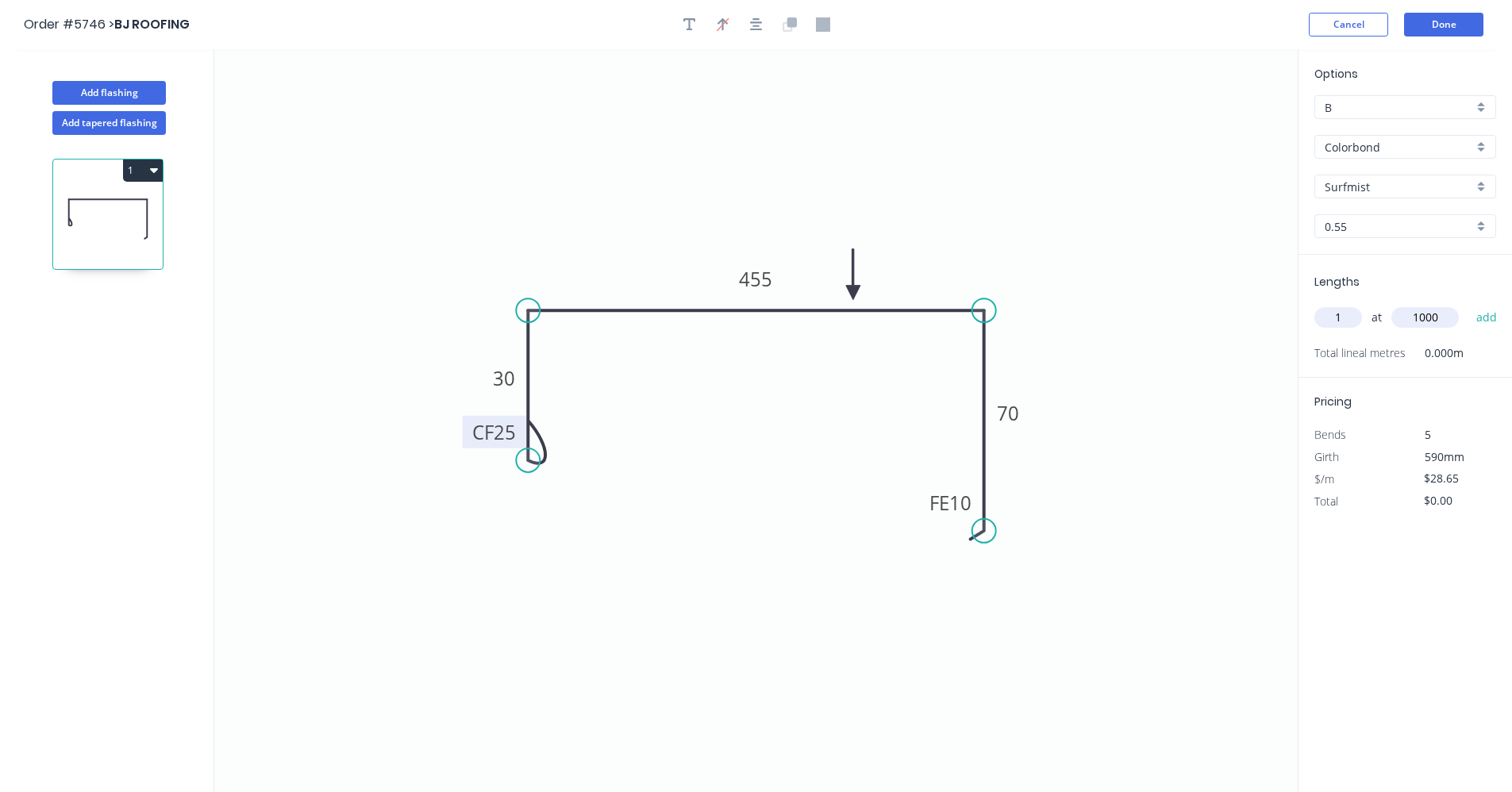
type input "1000"
click at [1468, 303] on button "add" at bounding box center [1486, 316] width 37 height 27
type input "$28.65"
click at [140, 96] on button "Add flashing" at bounding box center [109, 93] width 113 height 24
type input "$0.00"
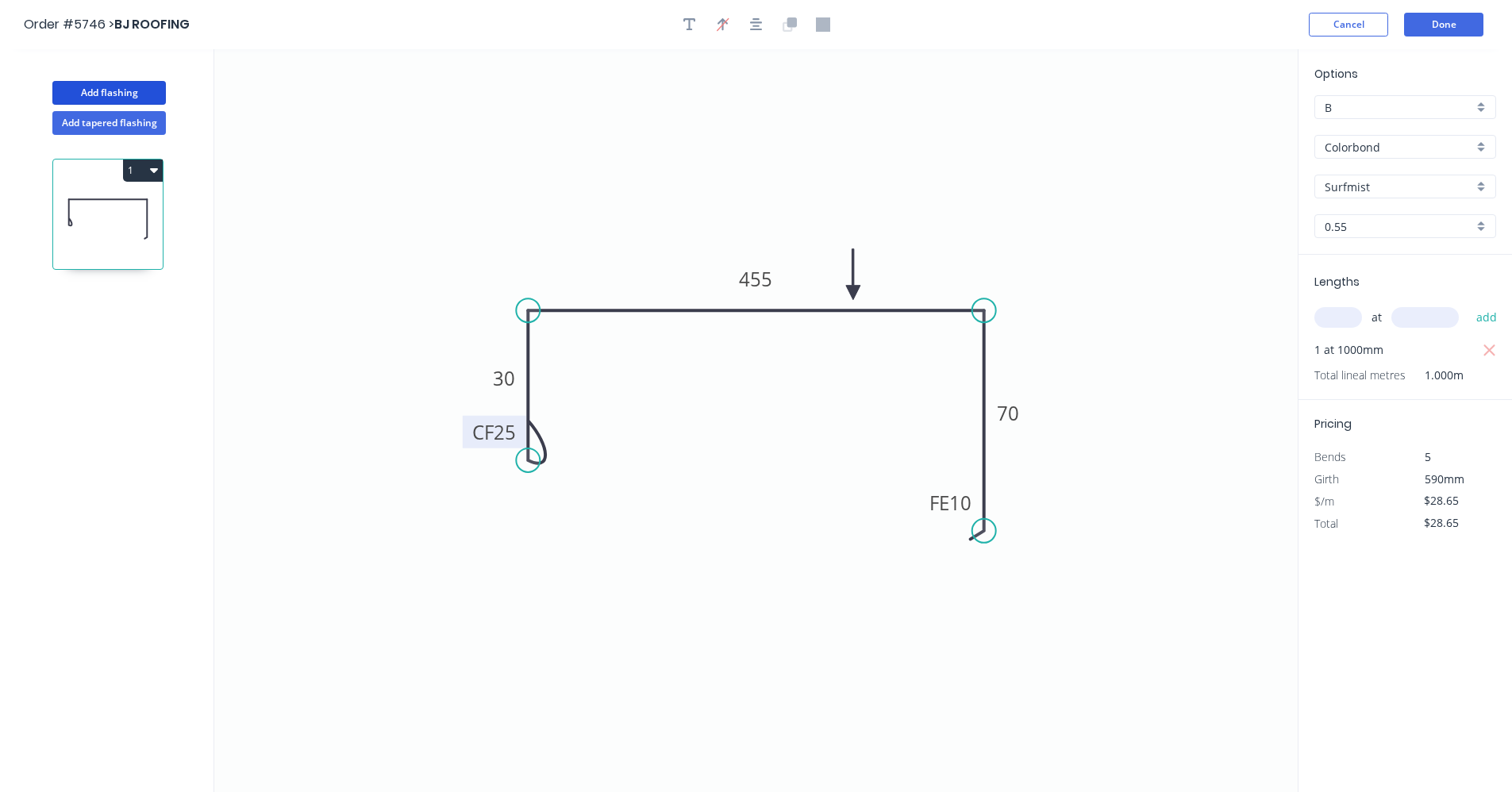
type input "$0.00"
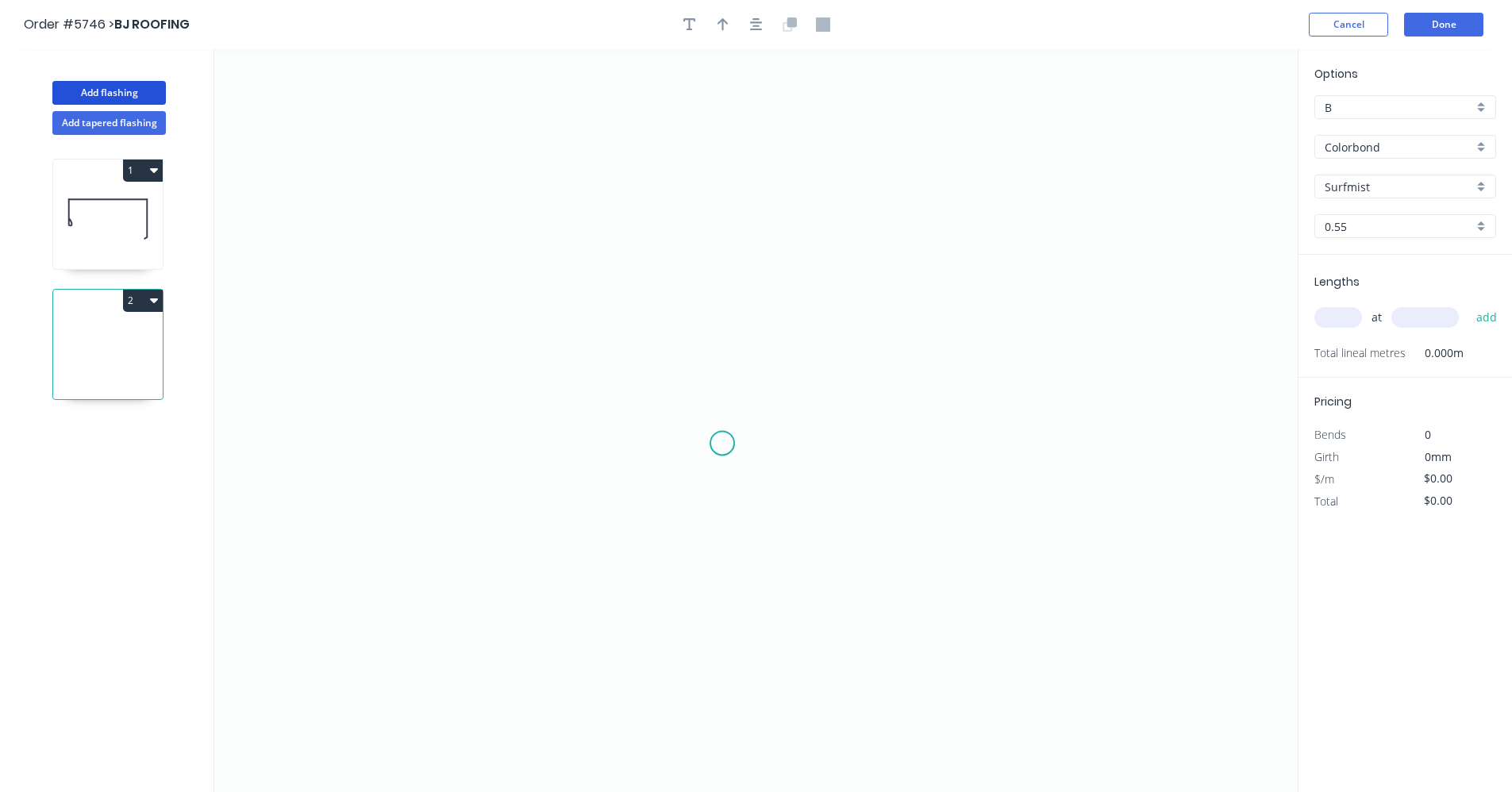
click at [719, 445] on icon "0" at bounding box center [756, 420] width 1083 height 742
click at [652, 445] on icon "0" at bounding box center [756, 420] width 1083 height 742
click at [649, 296] on icon "0 ?" at bounding box center [756, 420] width 1083 height 742
click at [1012, 288] on icon "0 ? ?" at bounding box center [756, 420] width 1083 height 742
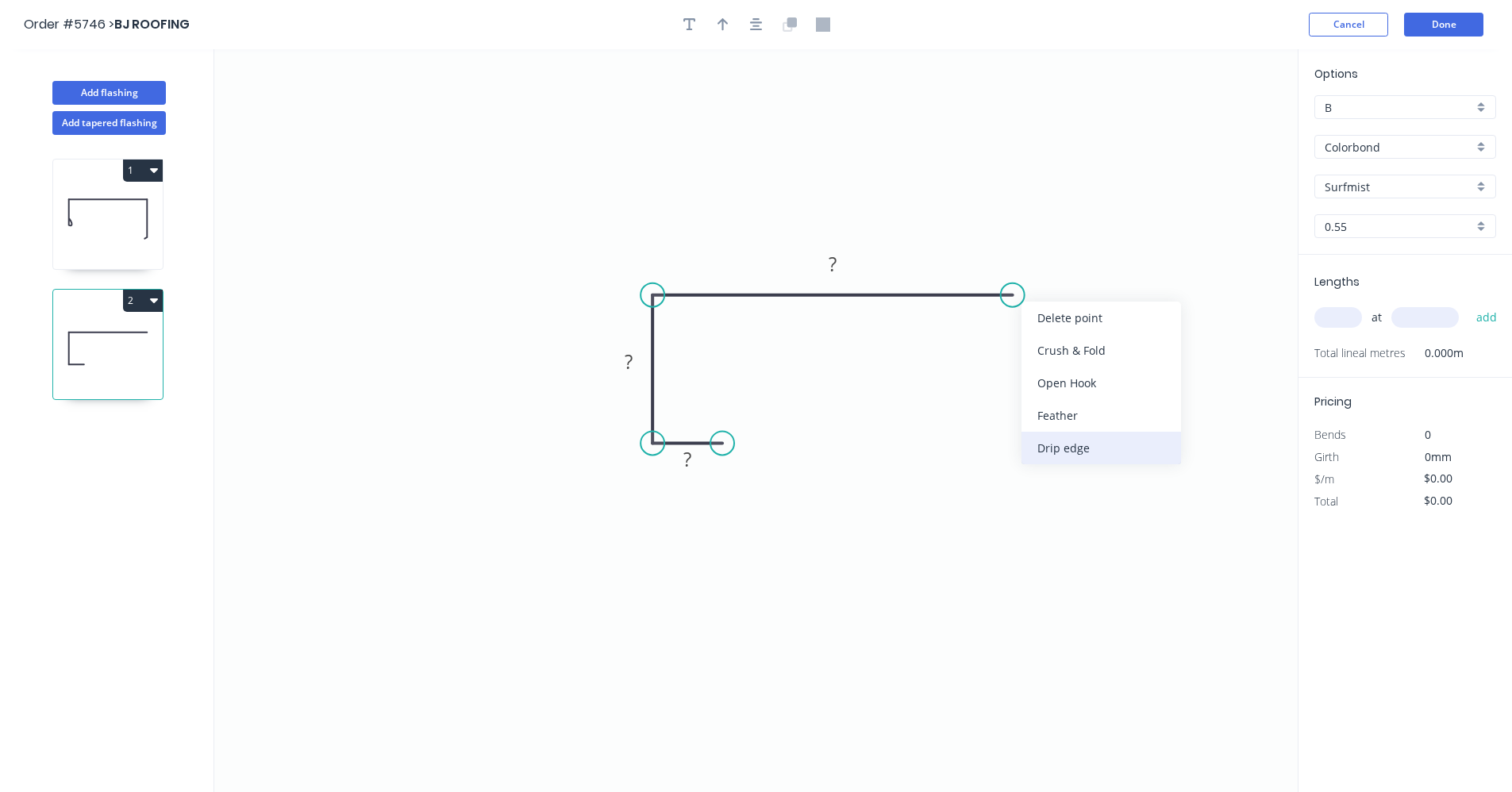
click at [1078, 445] on div "Drip edge" at bounding box center [1101, 448] width 159 height 33
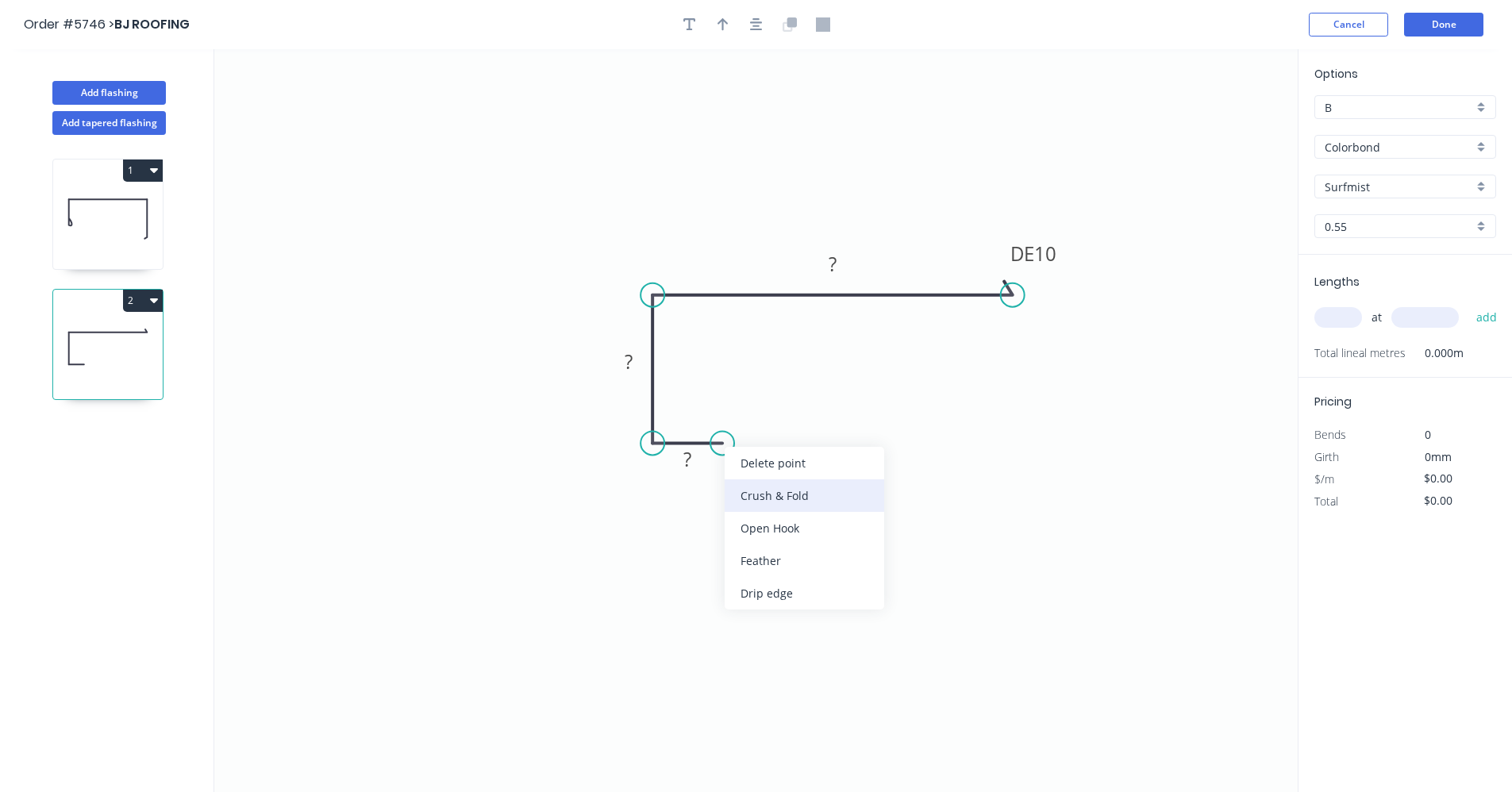
click at [789, 495] on div "Crush & Fold" at bounding box center [804, 495] width 159 height 33
click at [721, 474] on tspan "10" at bounding box center [712, 469] width 22 height 26
type input "$15.85"
click at [1491, 182] on div "Surfmist" at bounding box center [1404, 186] width 182 height 24
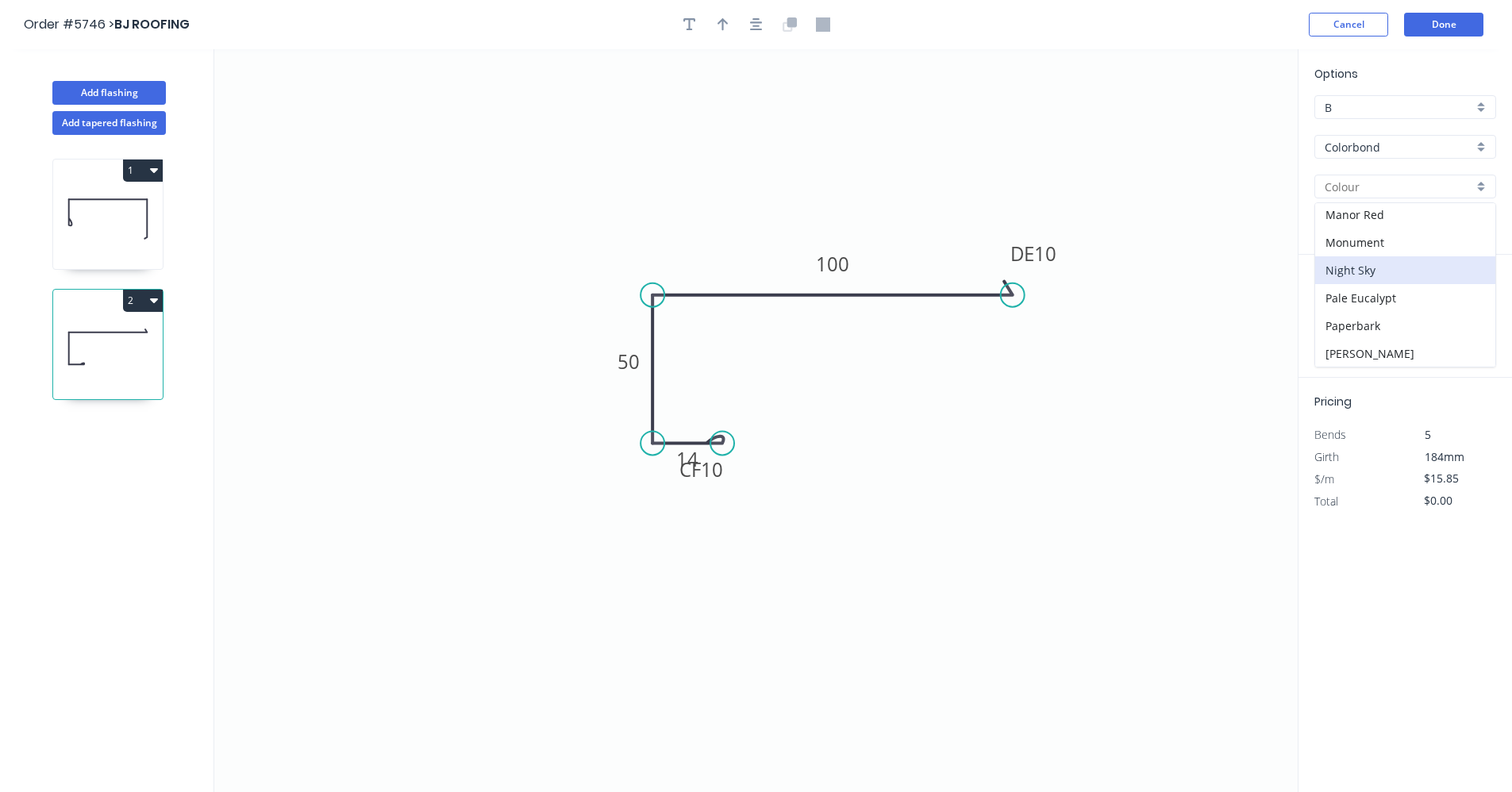
scroll to position [317, 0]
click at [1365, 238] on div "Monument" at bounding box center [1404, 233] width 180 height 28
type input "Monument"
click at [1344, 312] on input "text" at bounding box center [1338, 317] width 48 height 21
type input "2"
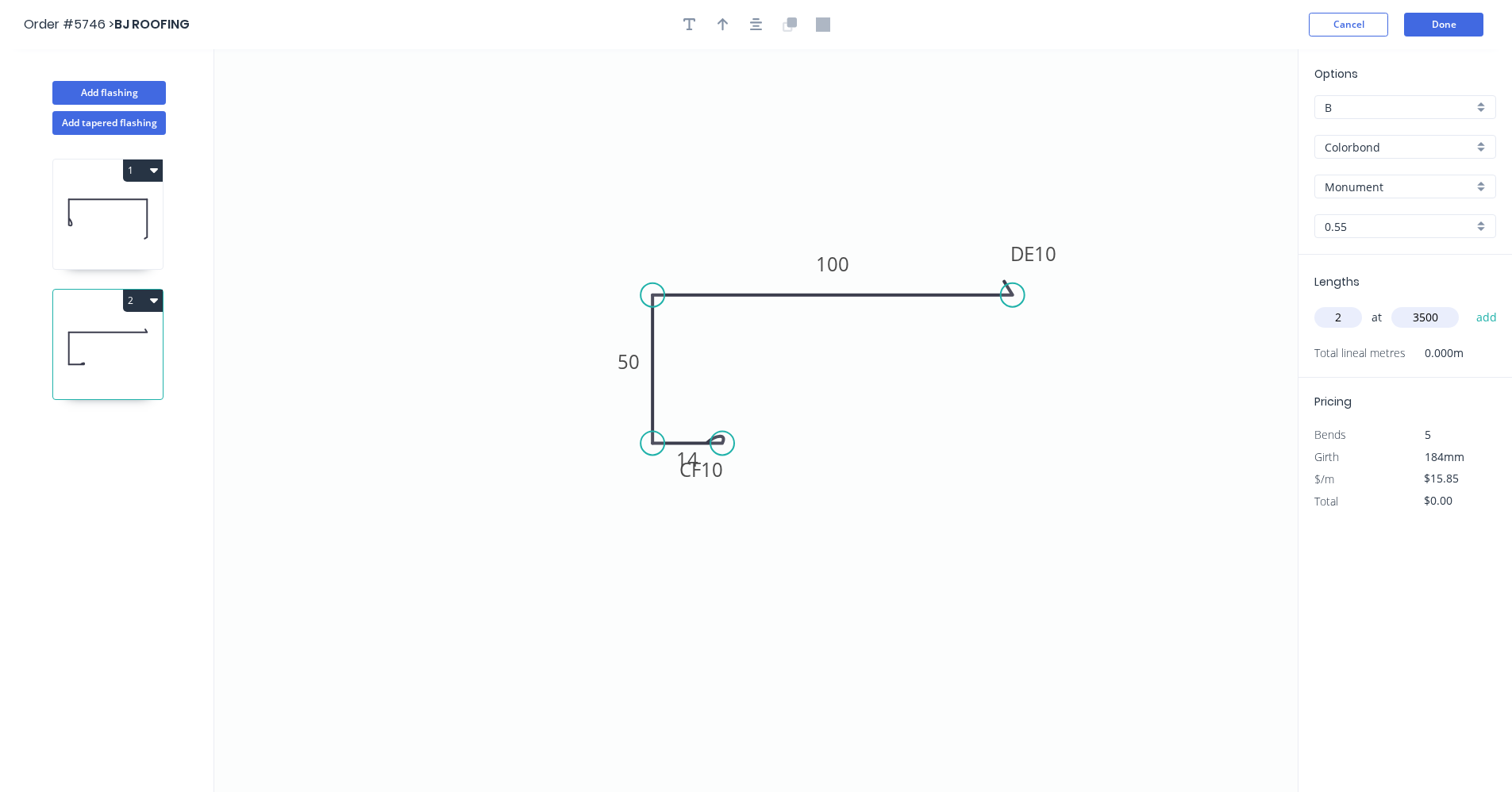
type input "3500"
click at [1468, 303] on button "add" at bounding box center [1486, 316] width 37 height 27
type input "$110.95"
type input "1"
type input "2500"
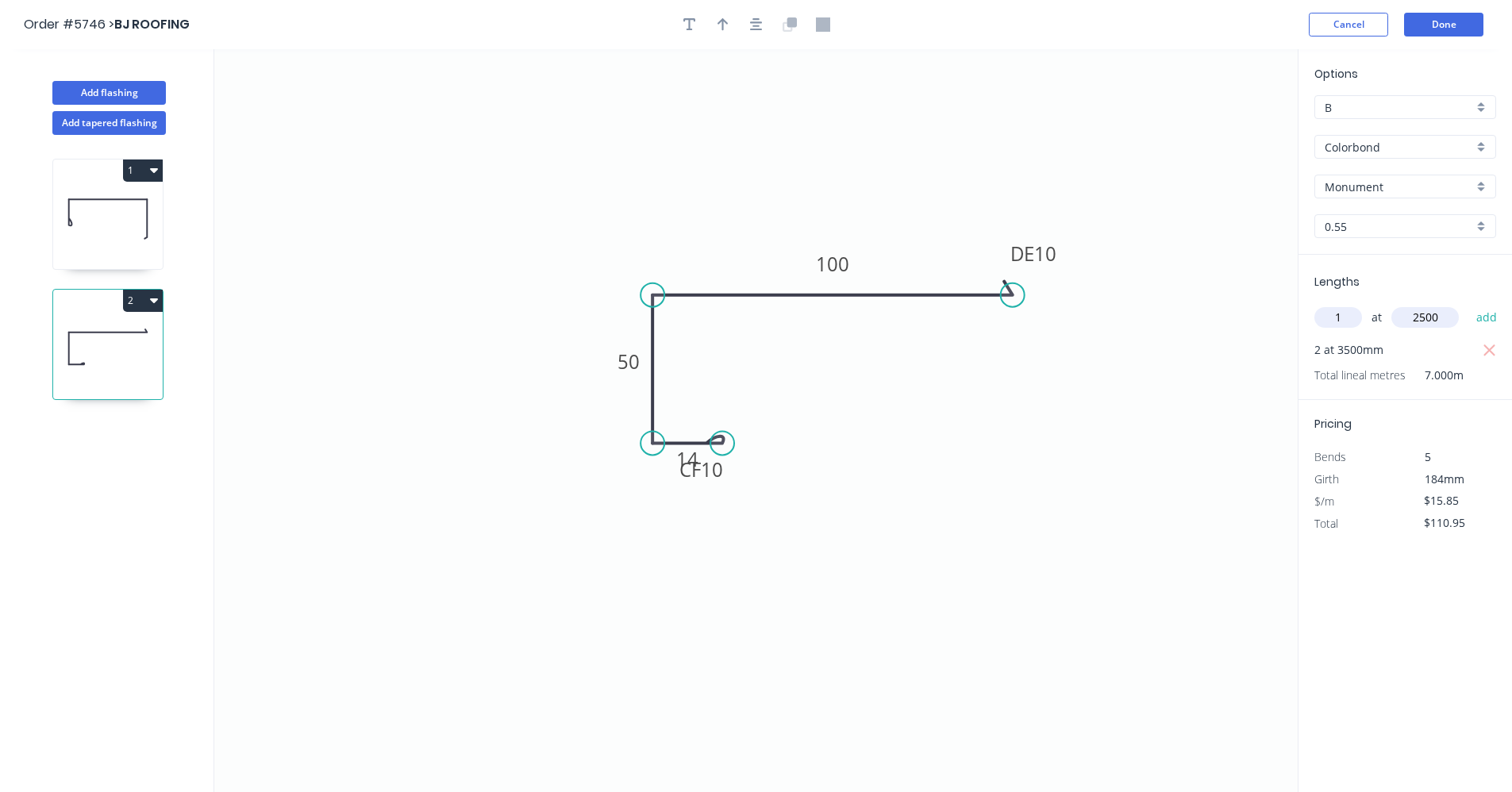
click at [1468, 303] on button "add" at bounding box center [1486, 316] width 37 height 27
type input "$150.58"
type input "1"
type input "4800"
click at [1468, 303] on button "add" at bounding box center [1486, 316] width 37 height 27
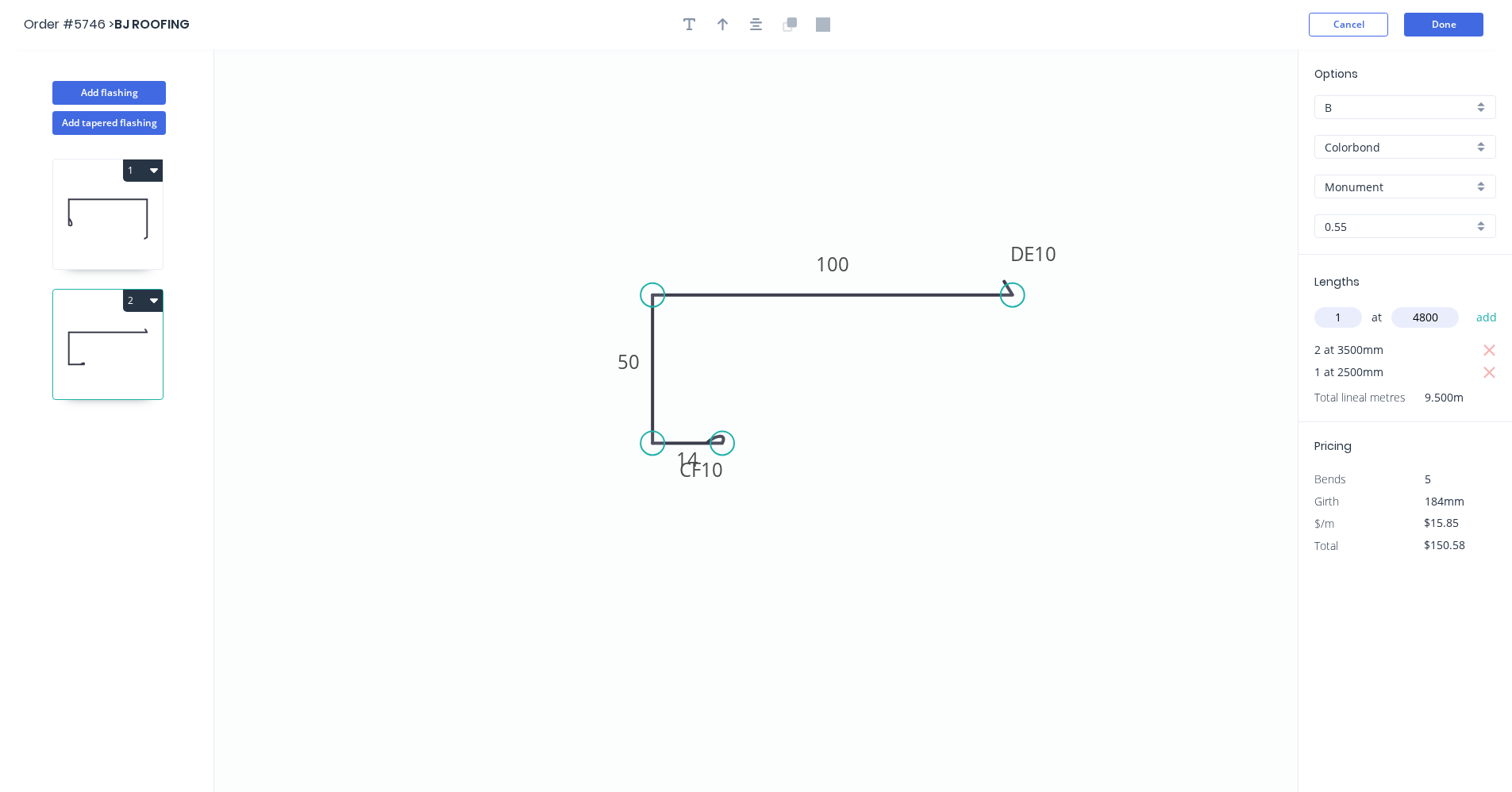
type input "$226.66"
click at [1454, 20] on button "Done" at bounding box center [1444, 25] width 80 height 24
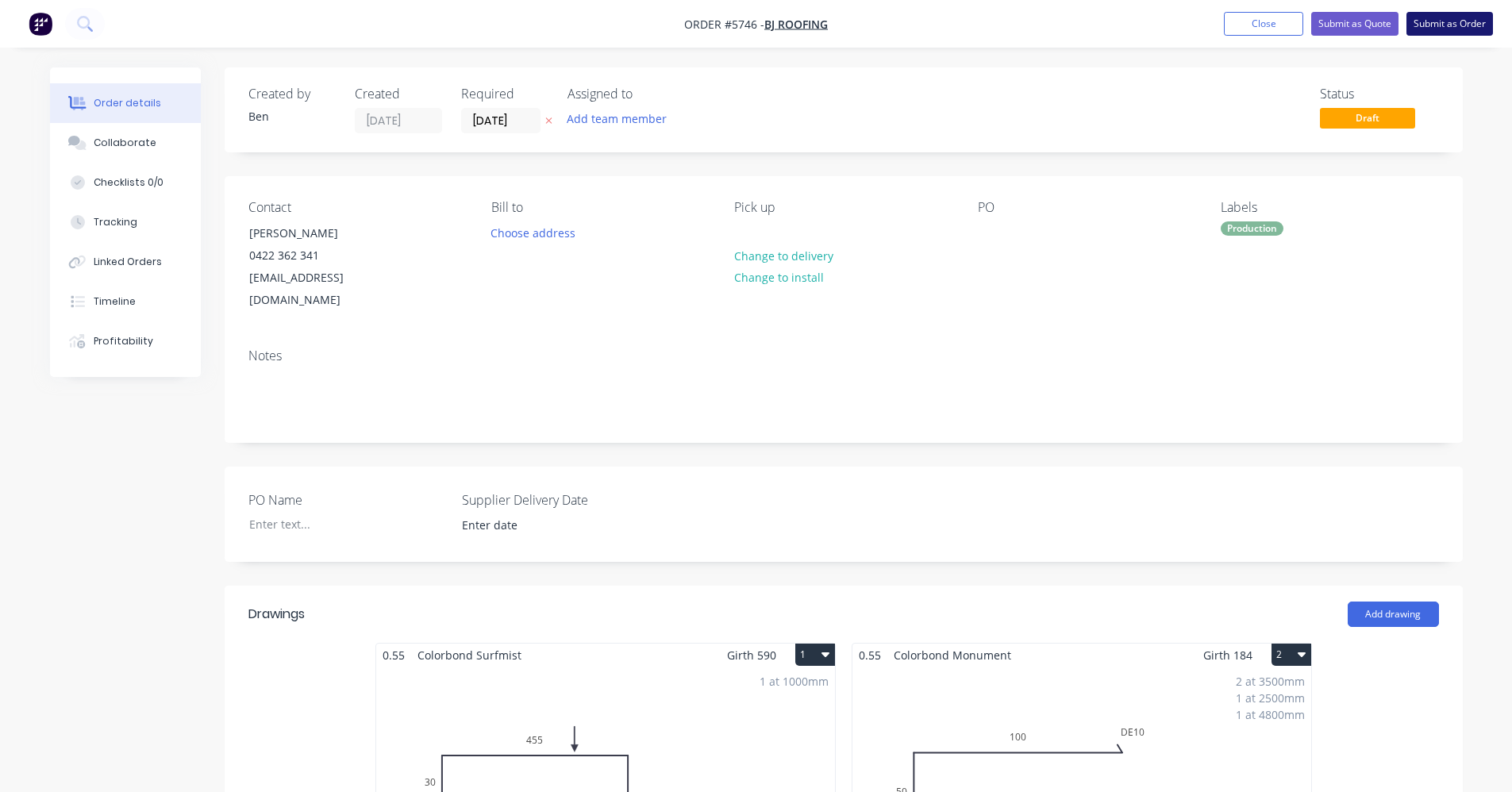
click at [1447, 22] on button "Submit as Order" at bounding box center [1449, 24] width 87 height 24
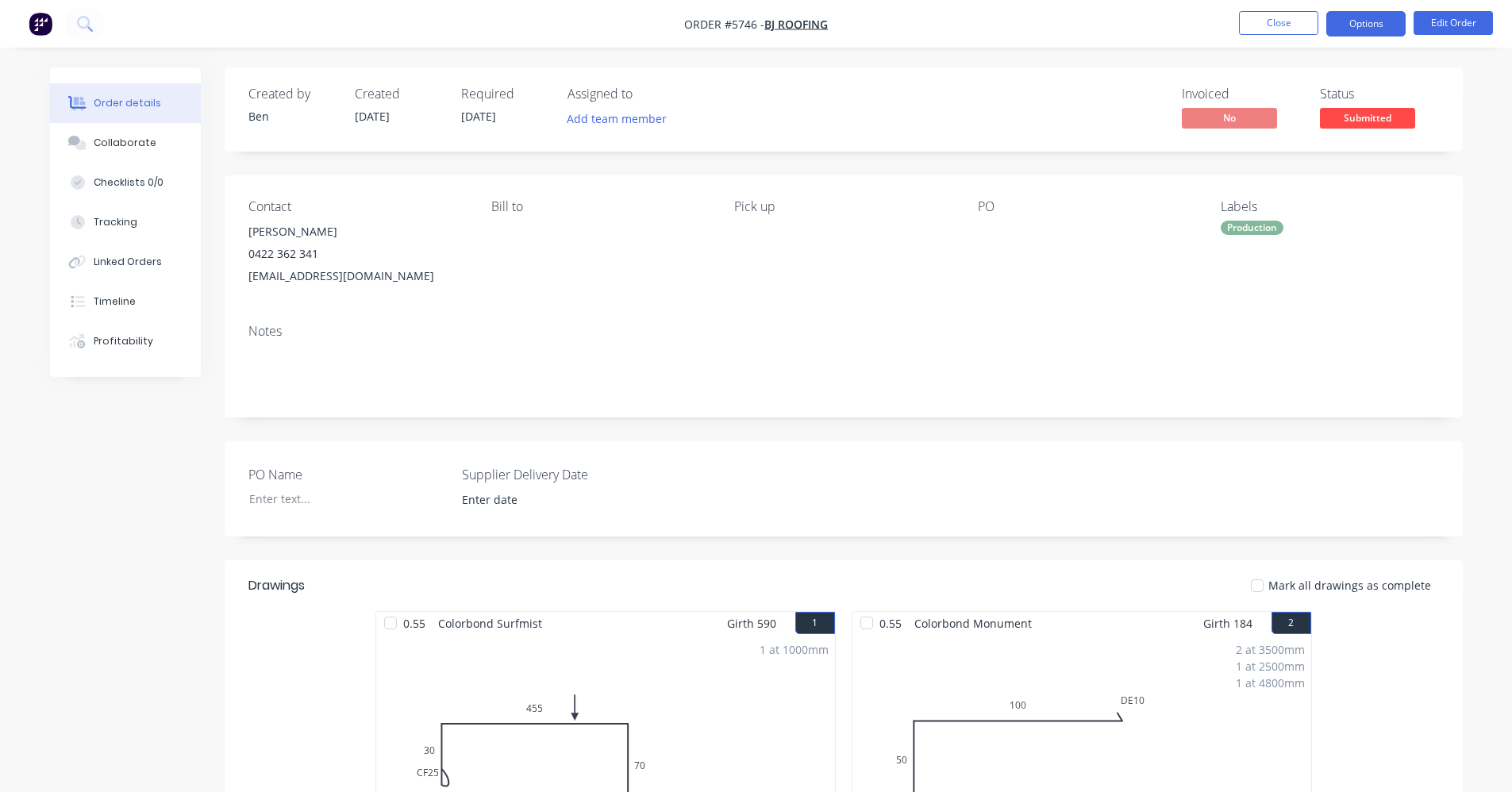
click at [1377, 29] on button "Options" at bounding box center [1366, 24] width 80 height 26
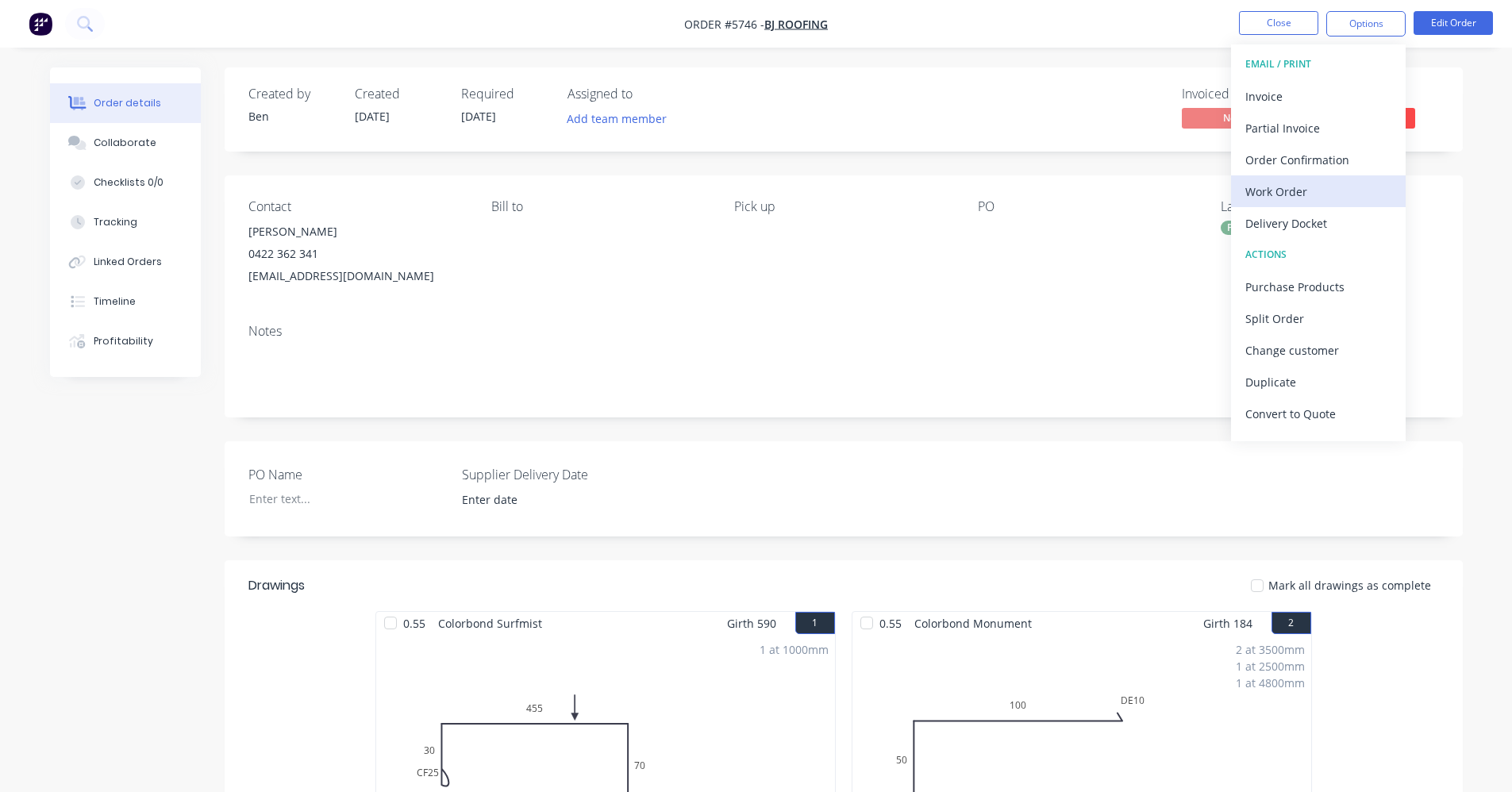
click at [1302, 198] on div "Work Order" at bounding box center [1318, 191] width 146 height 23
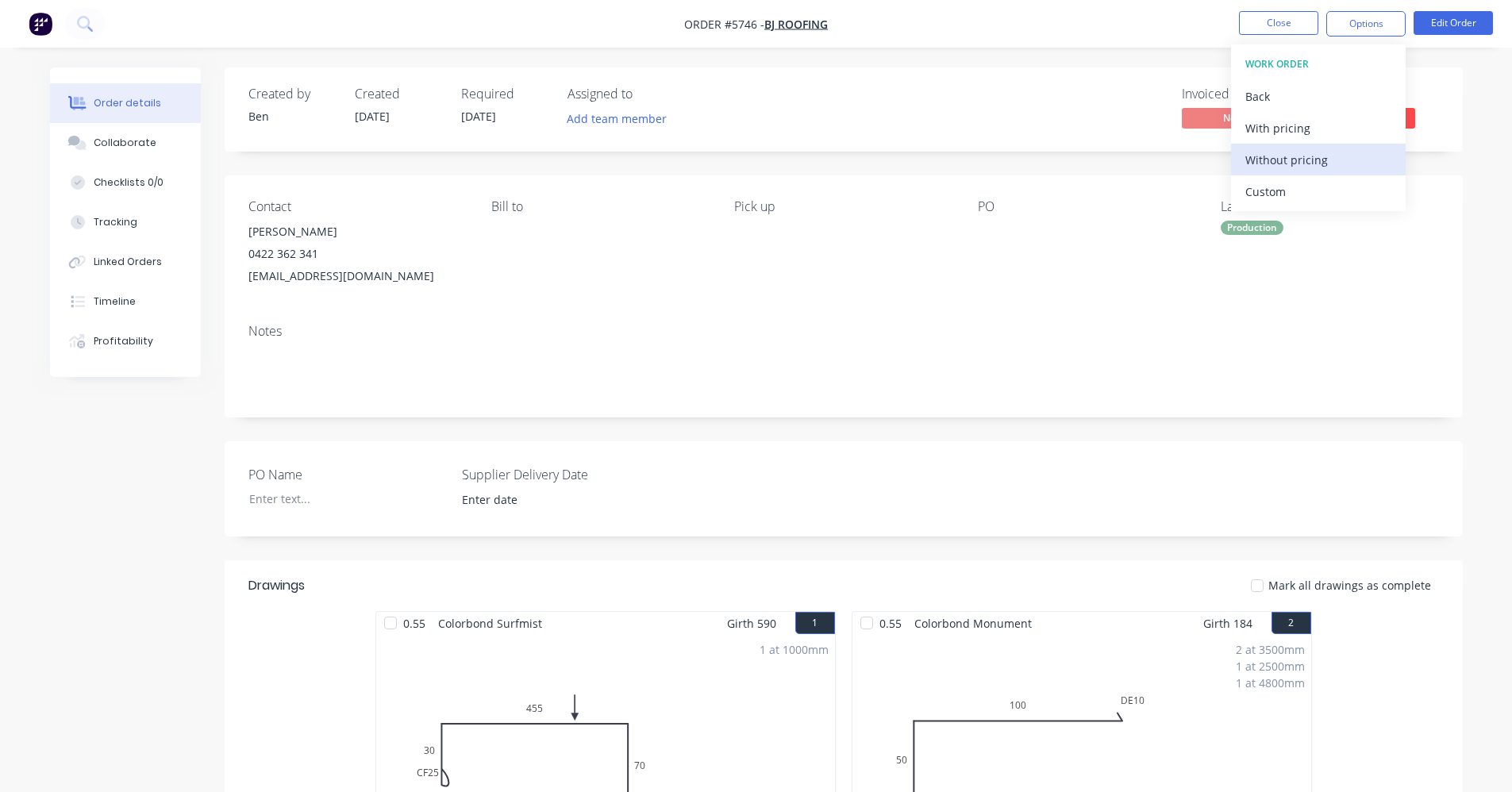
click at [1291, 165] on div "Without pricing" at bounding box center [1318, 159] width 146 height 23
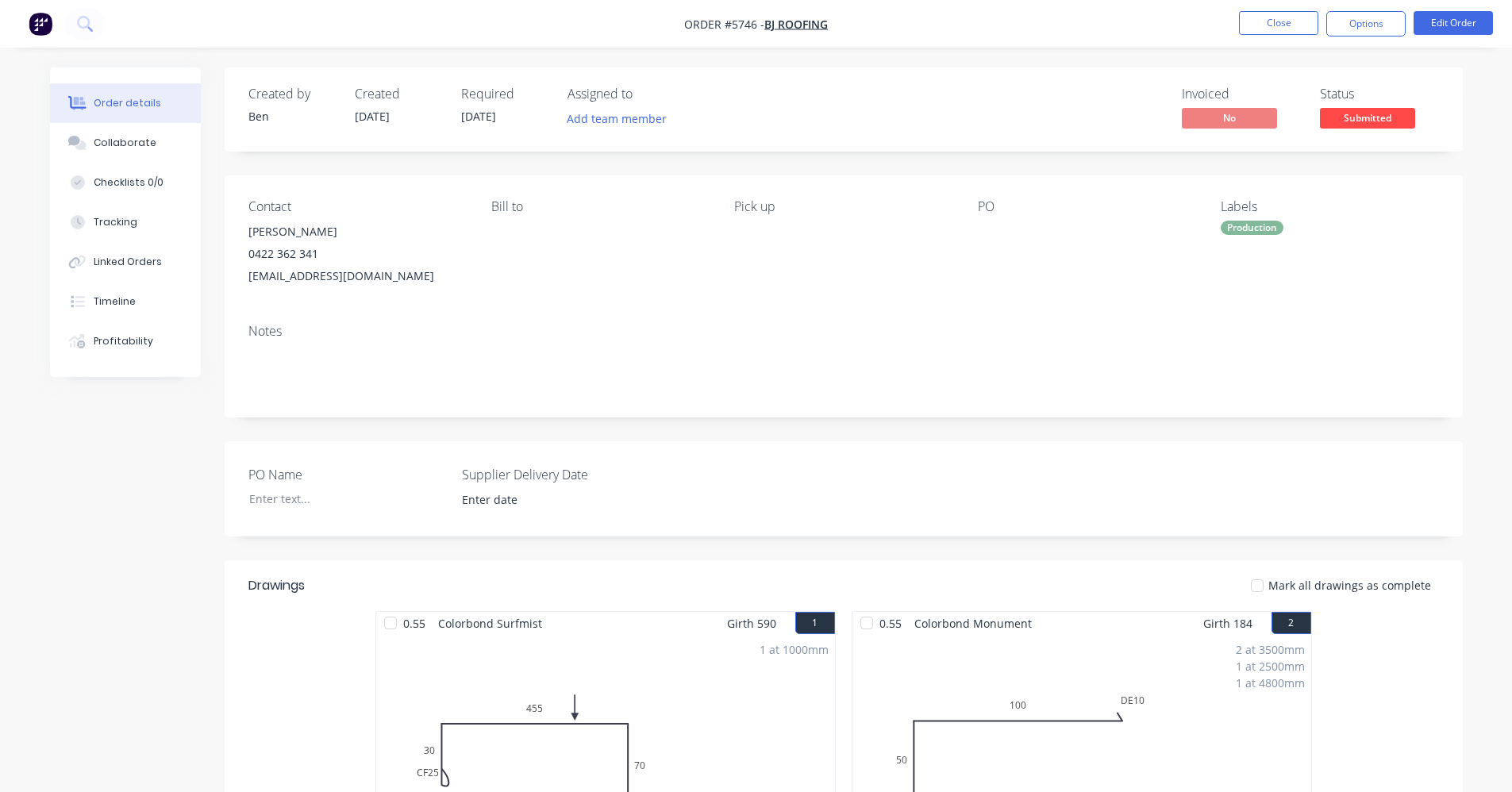
click at [840, 294] on div "Contact [PERSON_NAME] 0422 362 341 [EMAIL_ADDRESS][DOMAIN_NAME] [PERSON_NAME] t…" at bounding box center [844, 243] width 1238 height 135
click at [1373, 115] on span "Submitted" at bounding box center [1368, 117] width 96 height 20
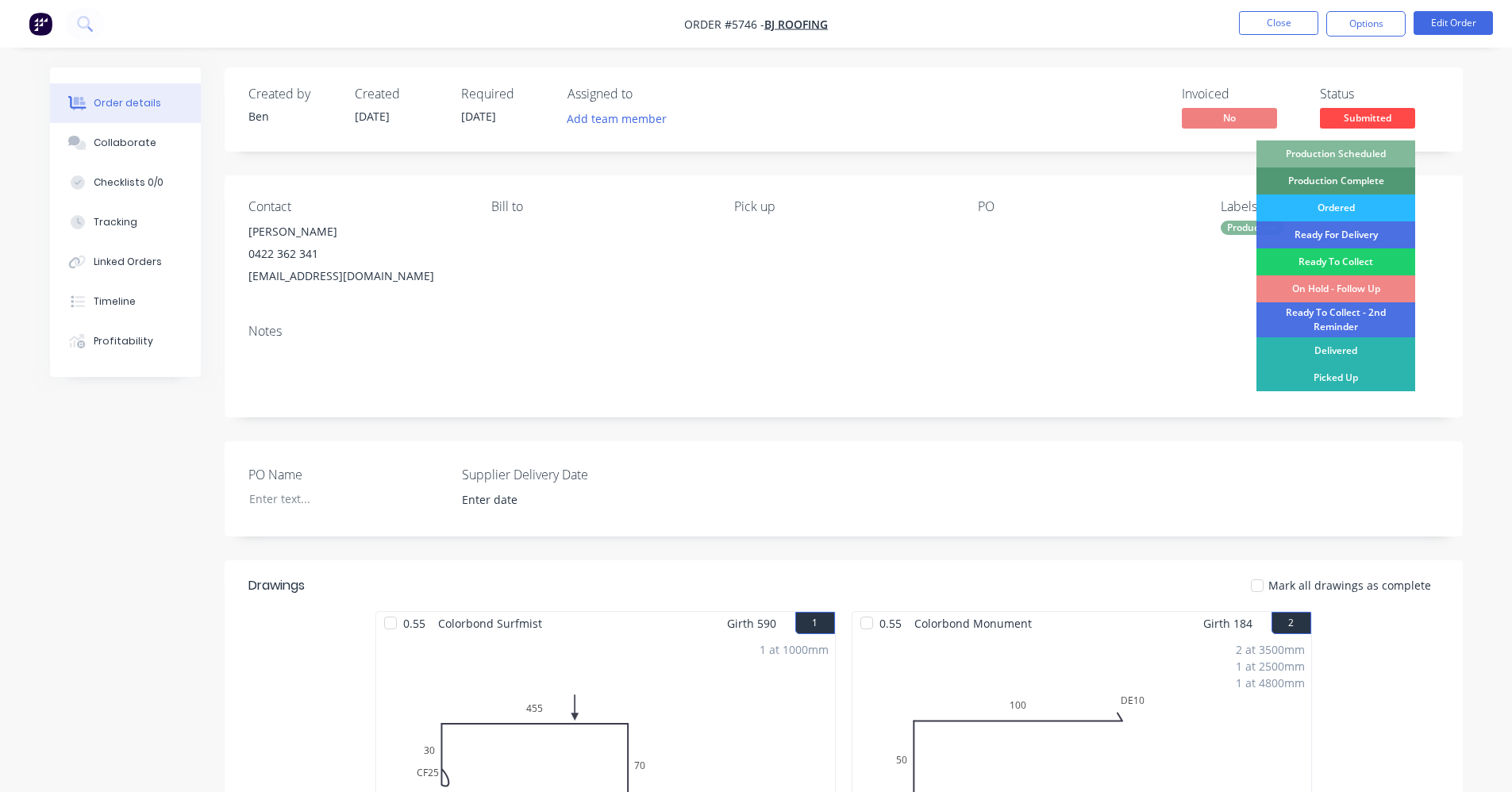
click at [1354, 151] on div "Production Scheduled" at bounding box center [1335, 153] width 158 height 27
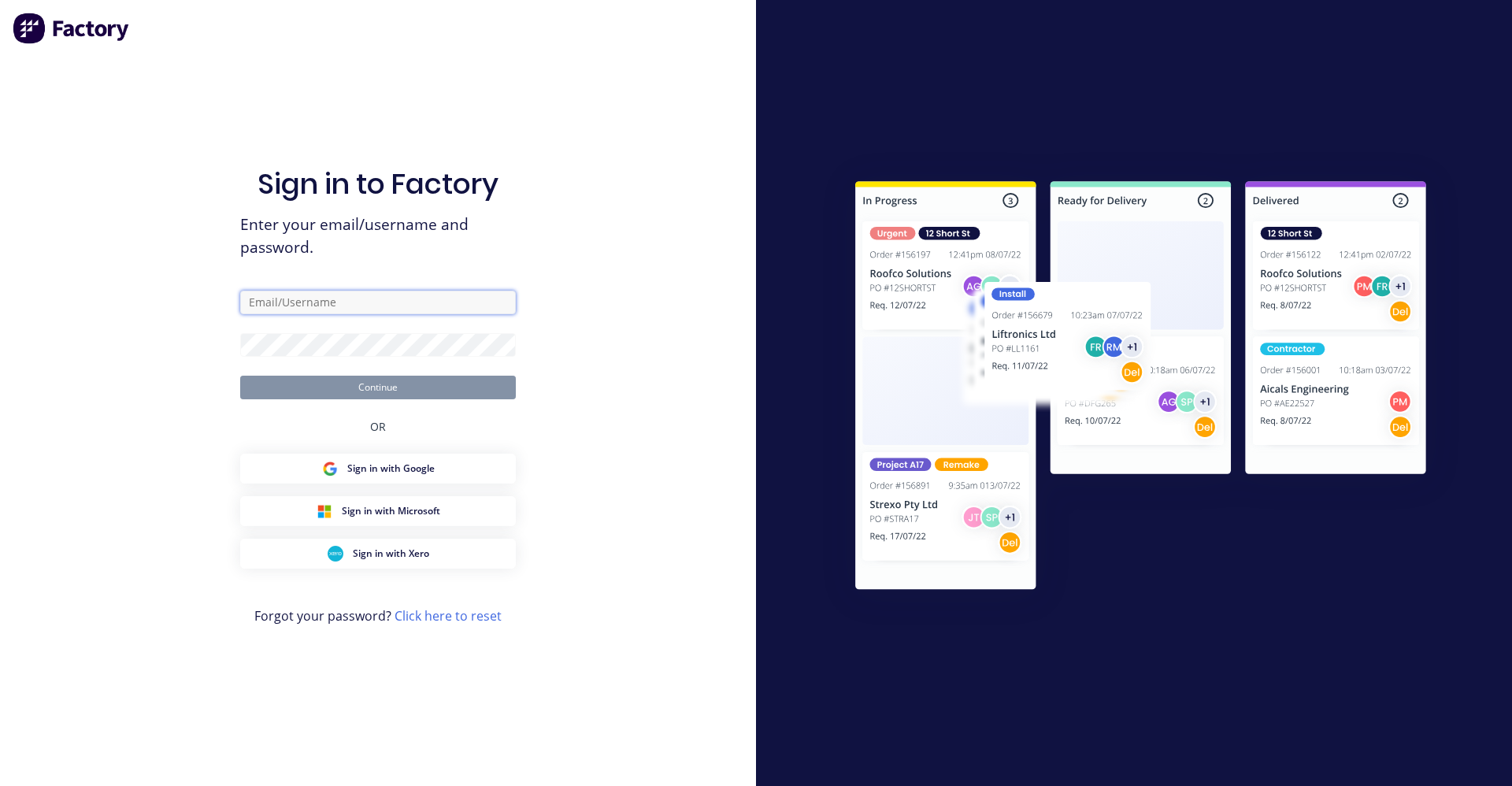
type input "[EMAIL_ADDRESS][DOMAIN_NAME]"
click at [290, 387] on button "Continue" at bounding box center [377, 387] width 276 height 24
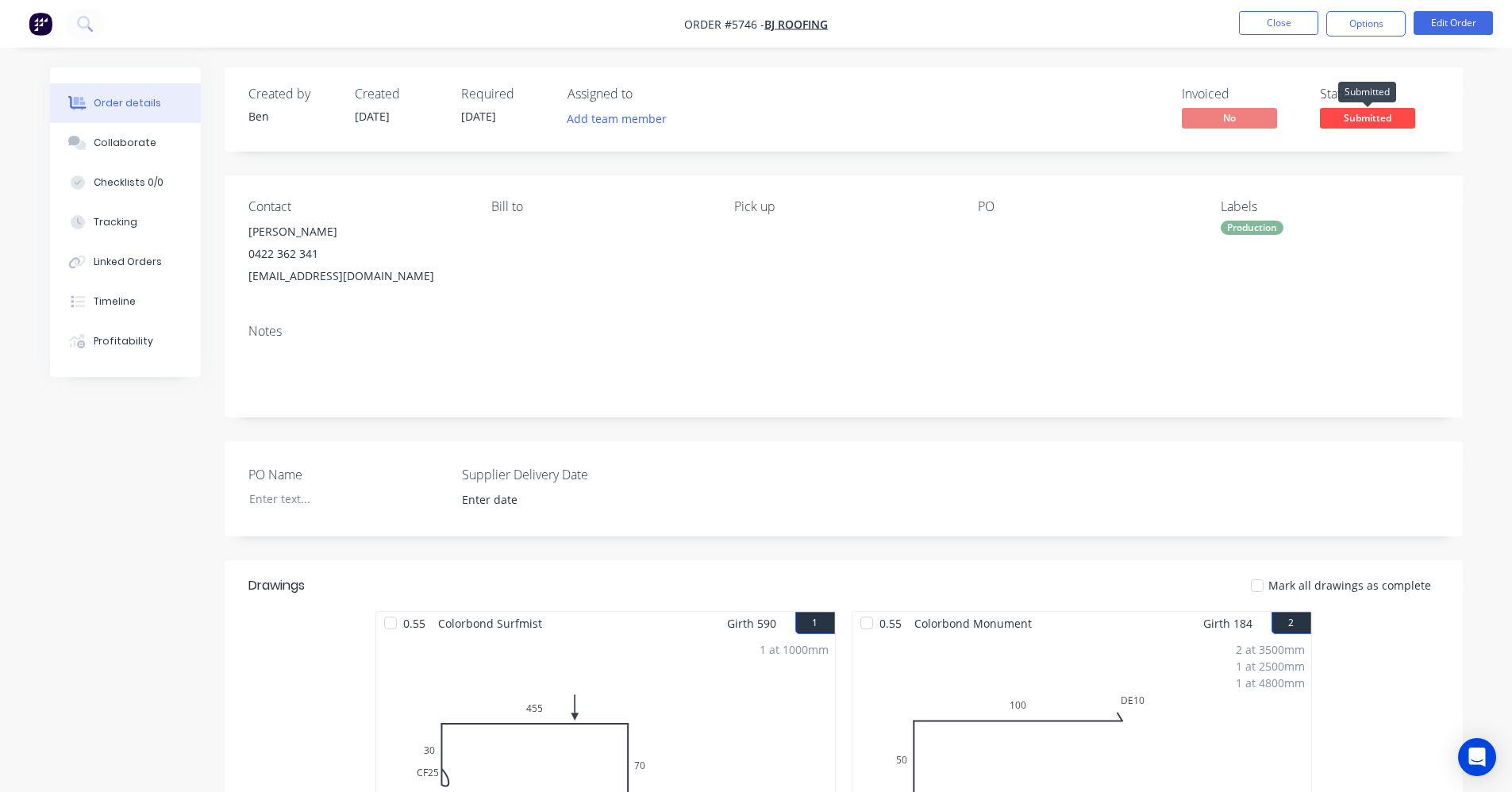
click at [1373, 118] on span "Submitted" at bounding box center [1368, 117] width 96 height 20
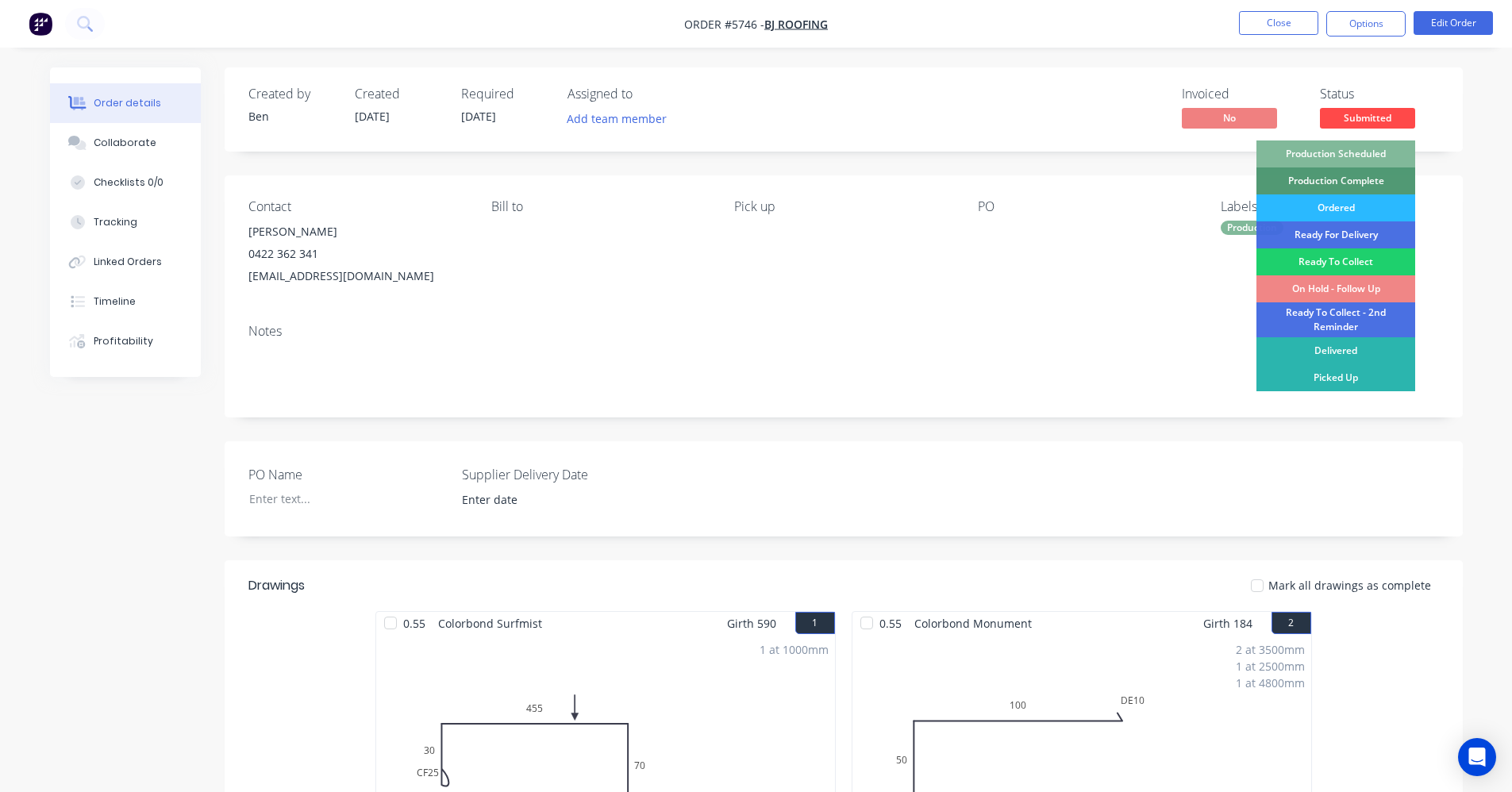
click at [1346, 147] on div "Production Scheduled" at bounding box center [1335, 153] width 158 height 27
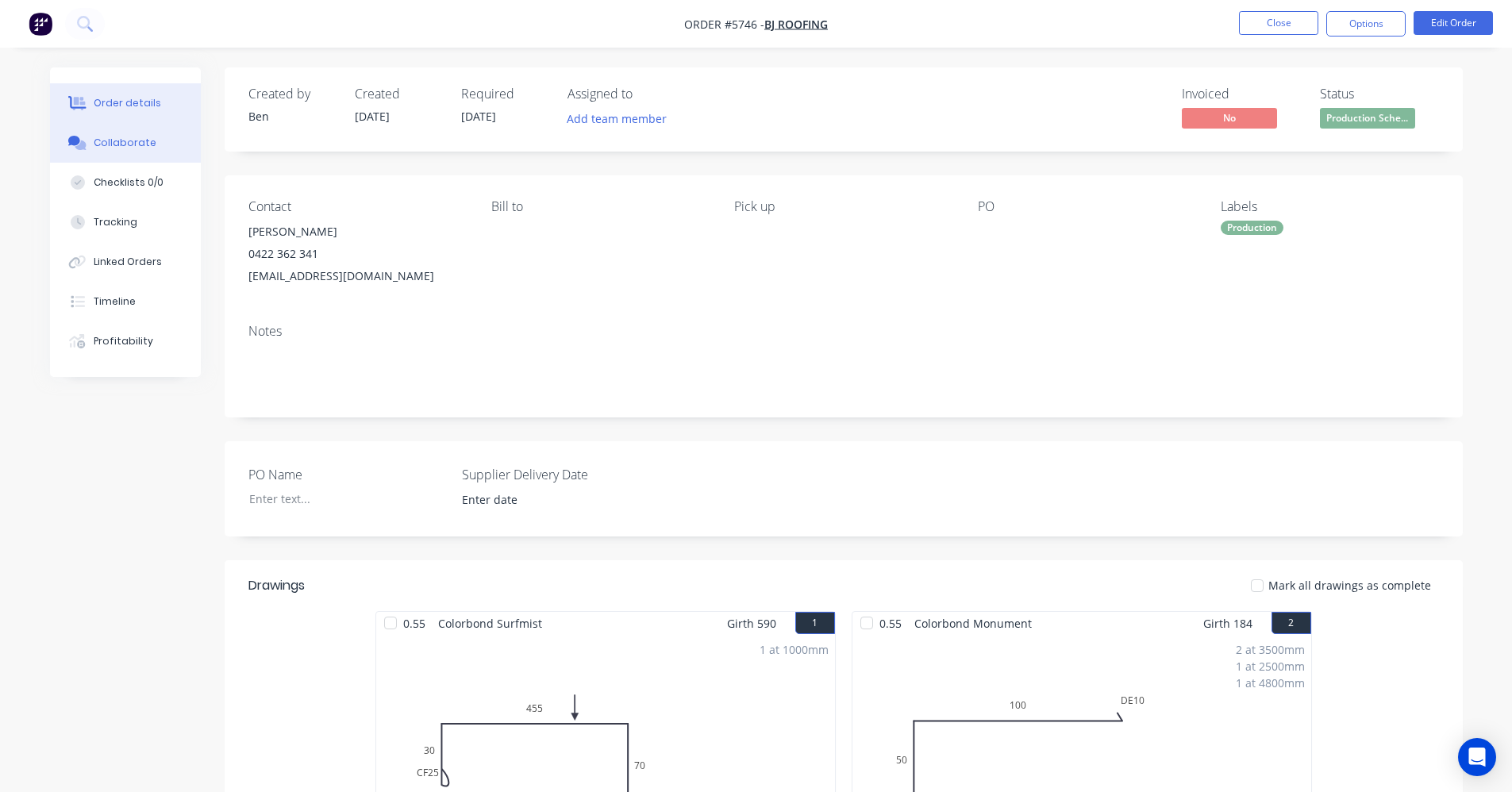
click at [126, 147] on div "Collaborate" at bounding box center [124, 142] width 63 height 14
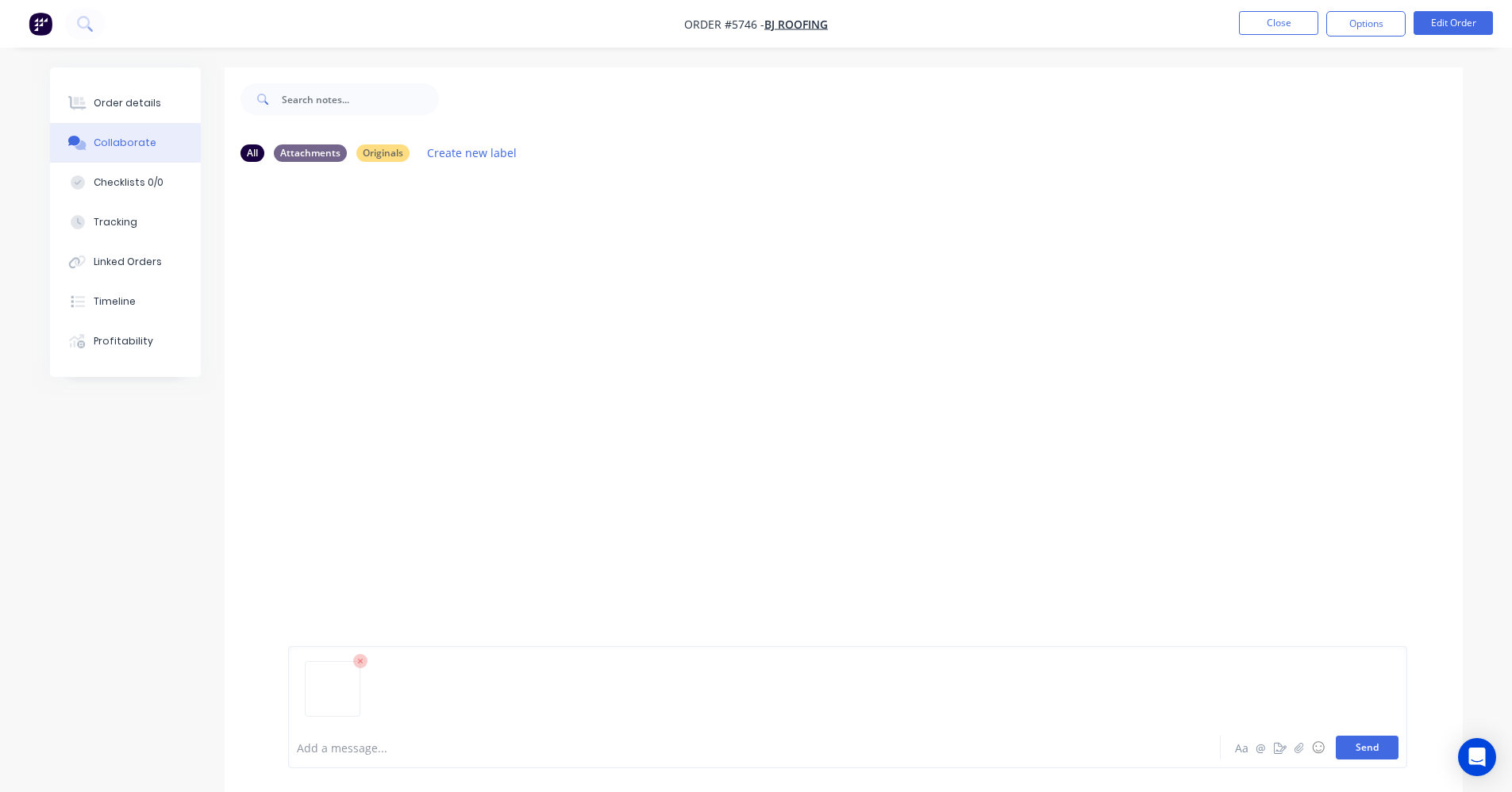
click at [1362, 746] on button "Send" at bounding box center [1367, 747] width 63 height 24
click at [1281, 24] on button "Close" at bounding box center [1279, 23] width 80 height 24
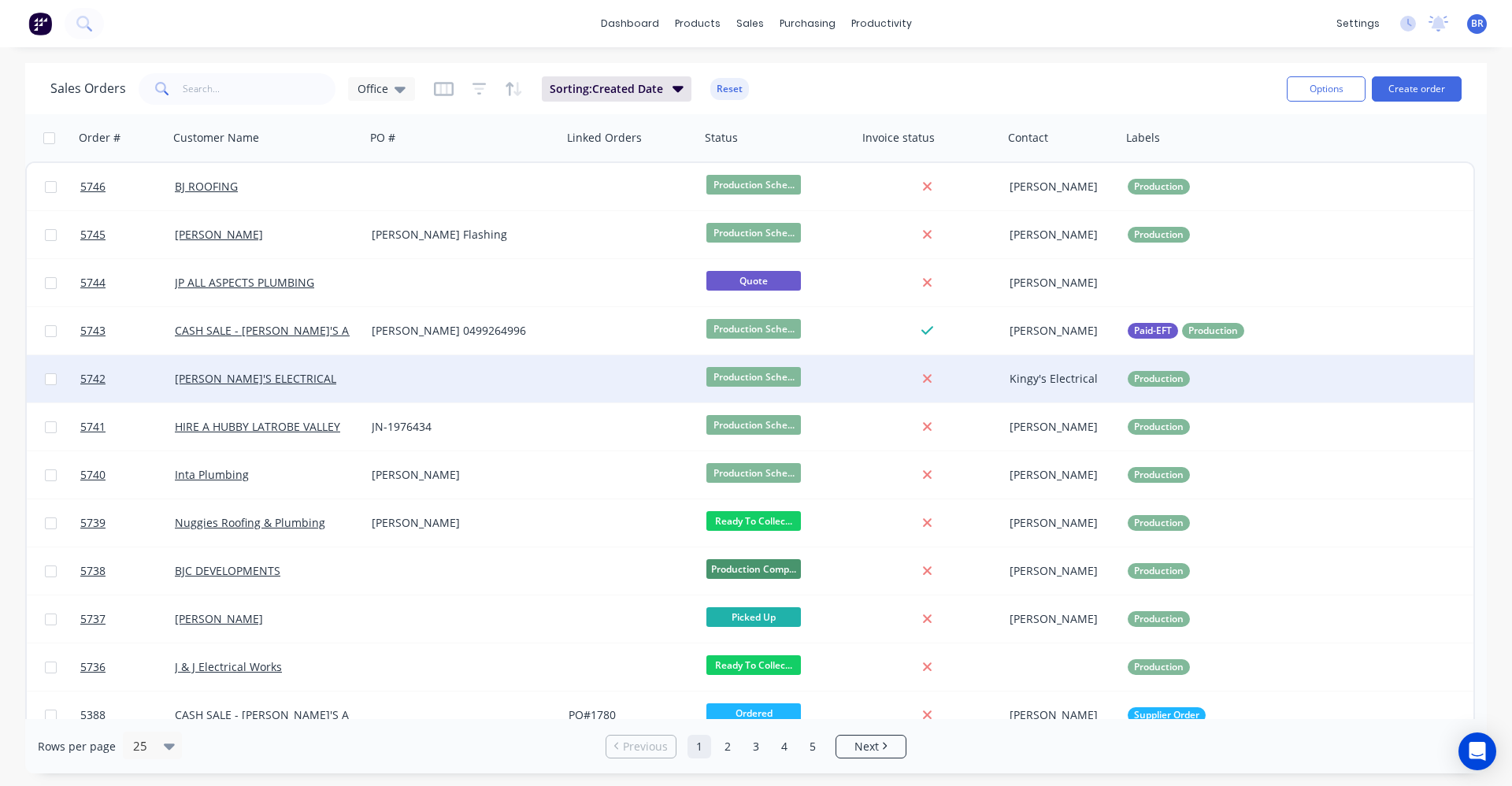
click at [392, 372] on div at bounding box center [463, 379] width 197 height 47
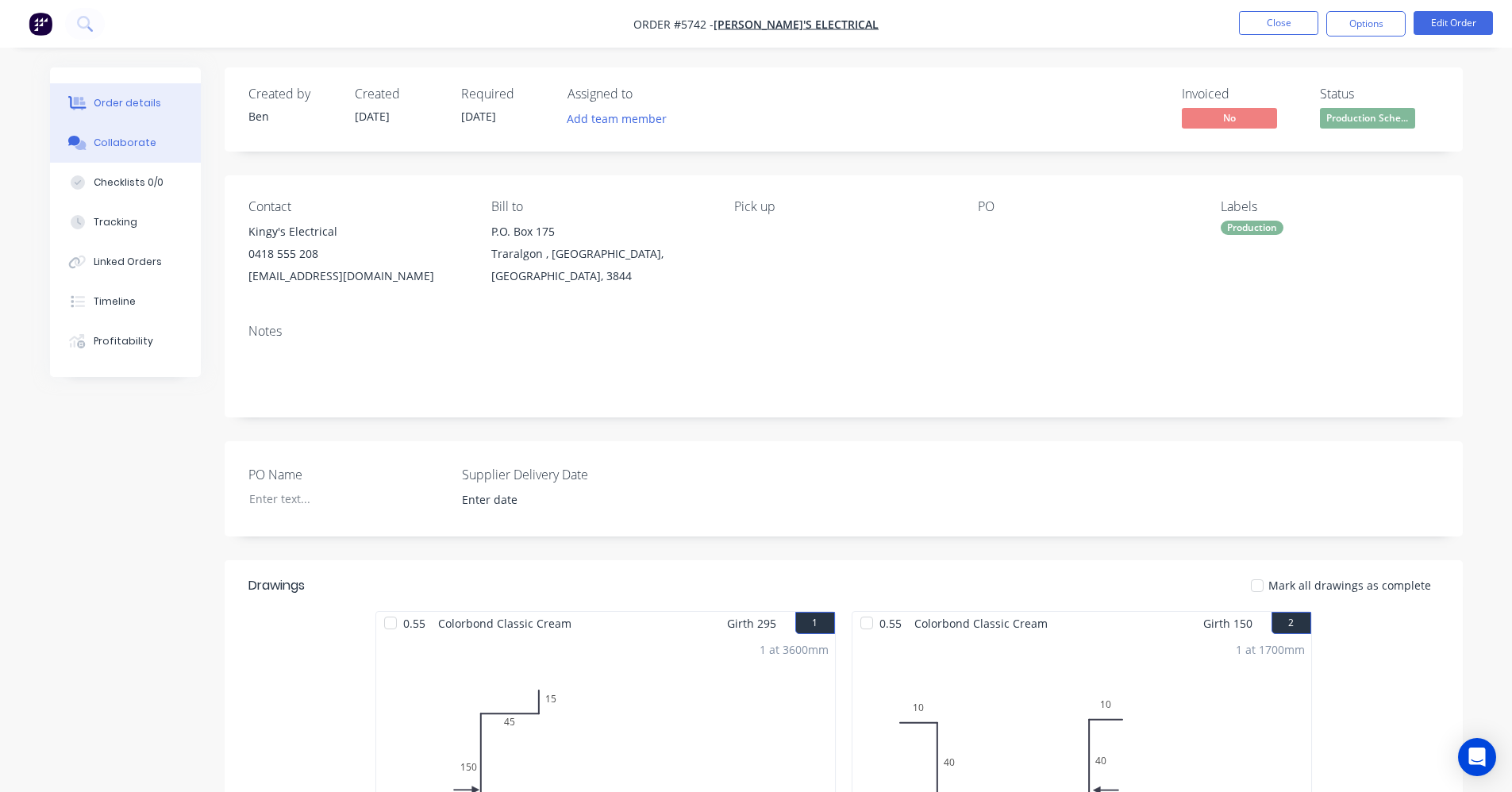
click at [140, 137] on div "Collaborate" at bounding box center [124, 142] width 63 height 14
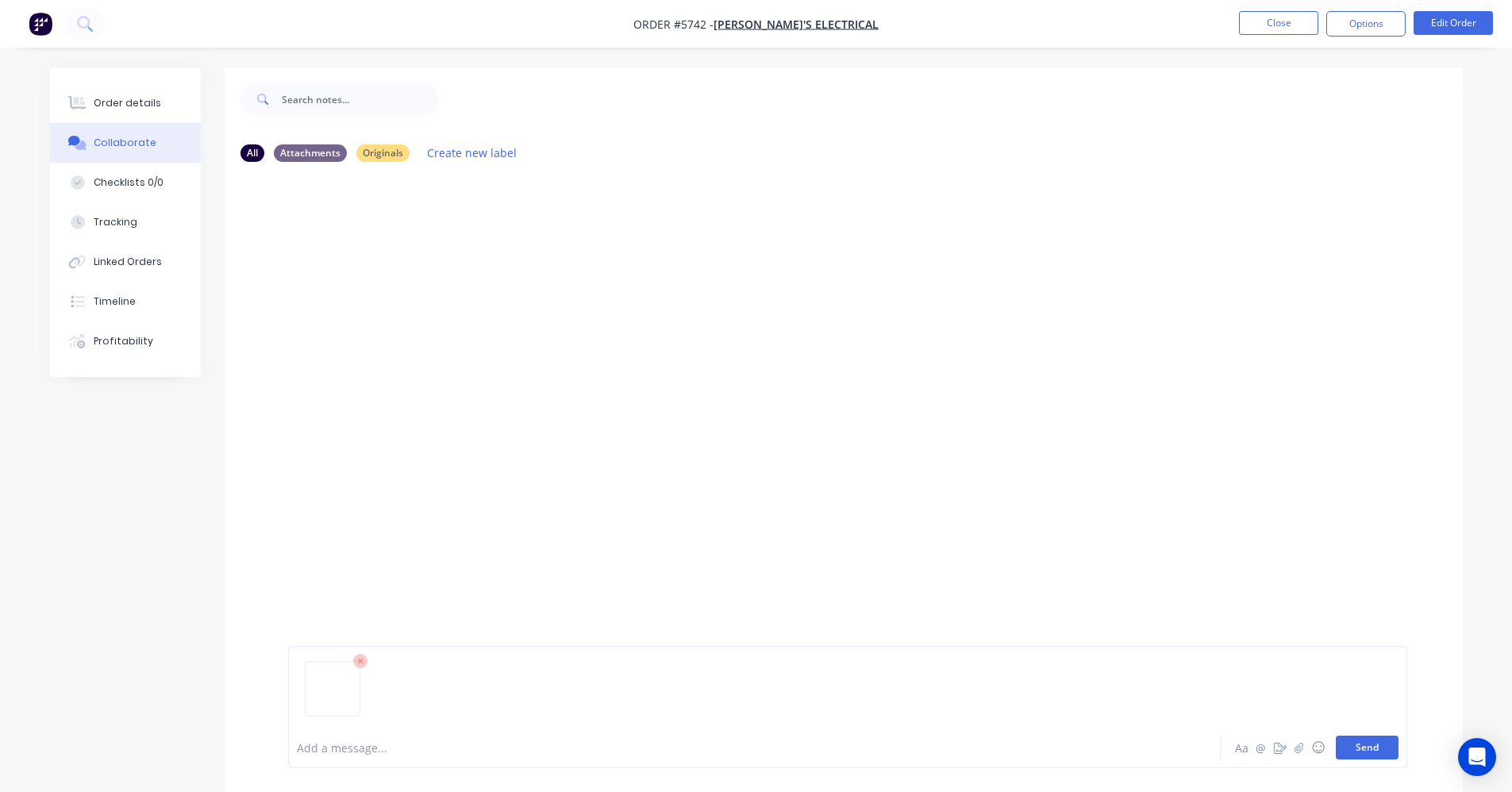
click at [1376, 746] on button "Send" at bounding box center [1367, 747] width 63 height 24
click at [1281, 15] on button "Close" at bounding box center [1279, 23] width 80 height 24
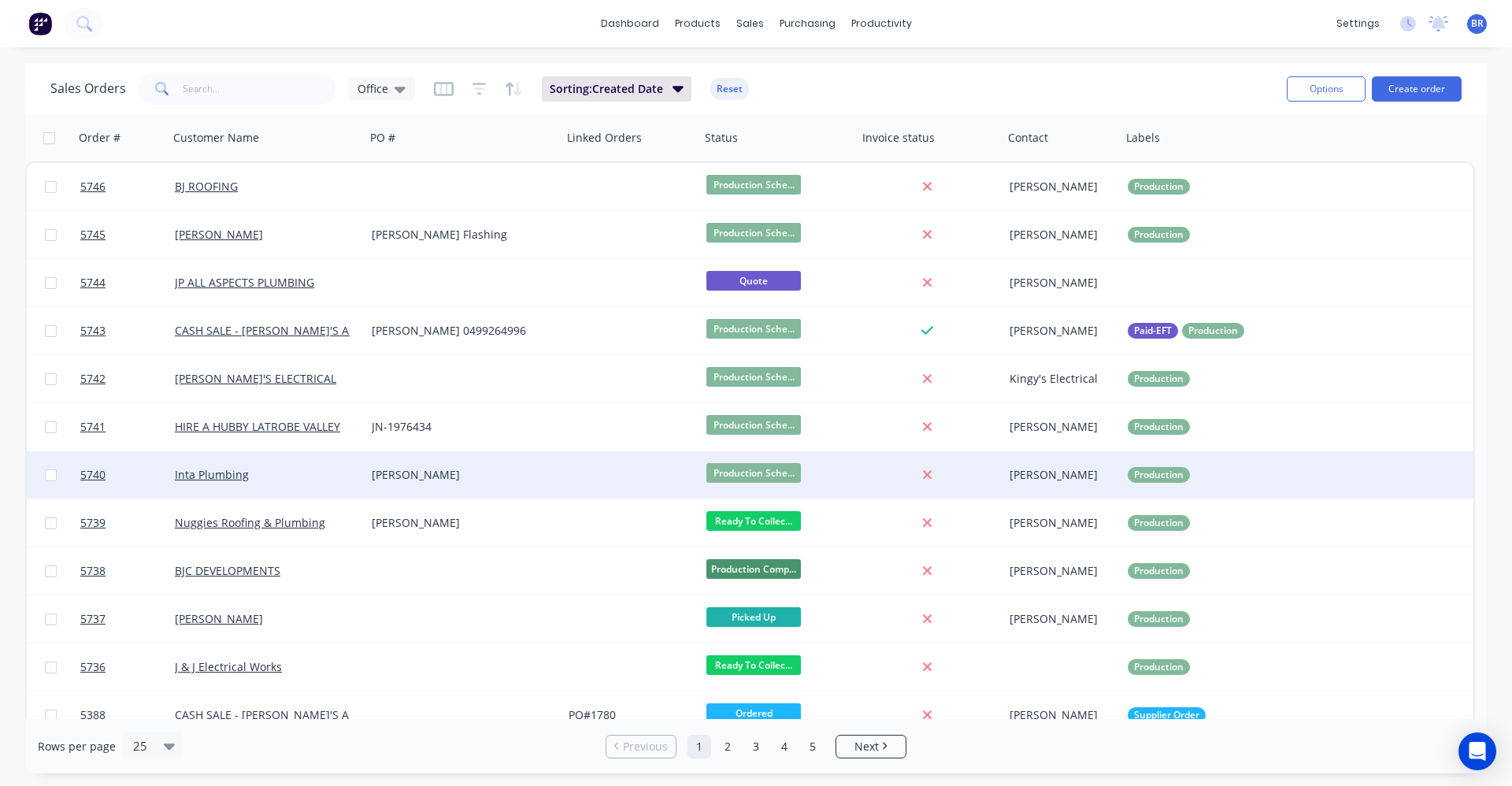
click at [456, 477] on div "[PERSON_NAME]" at bounding box center [458, 475] width 175 height 16
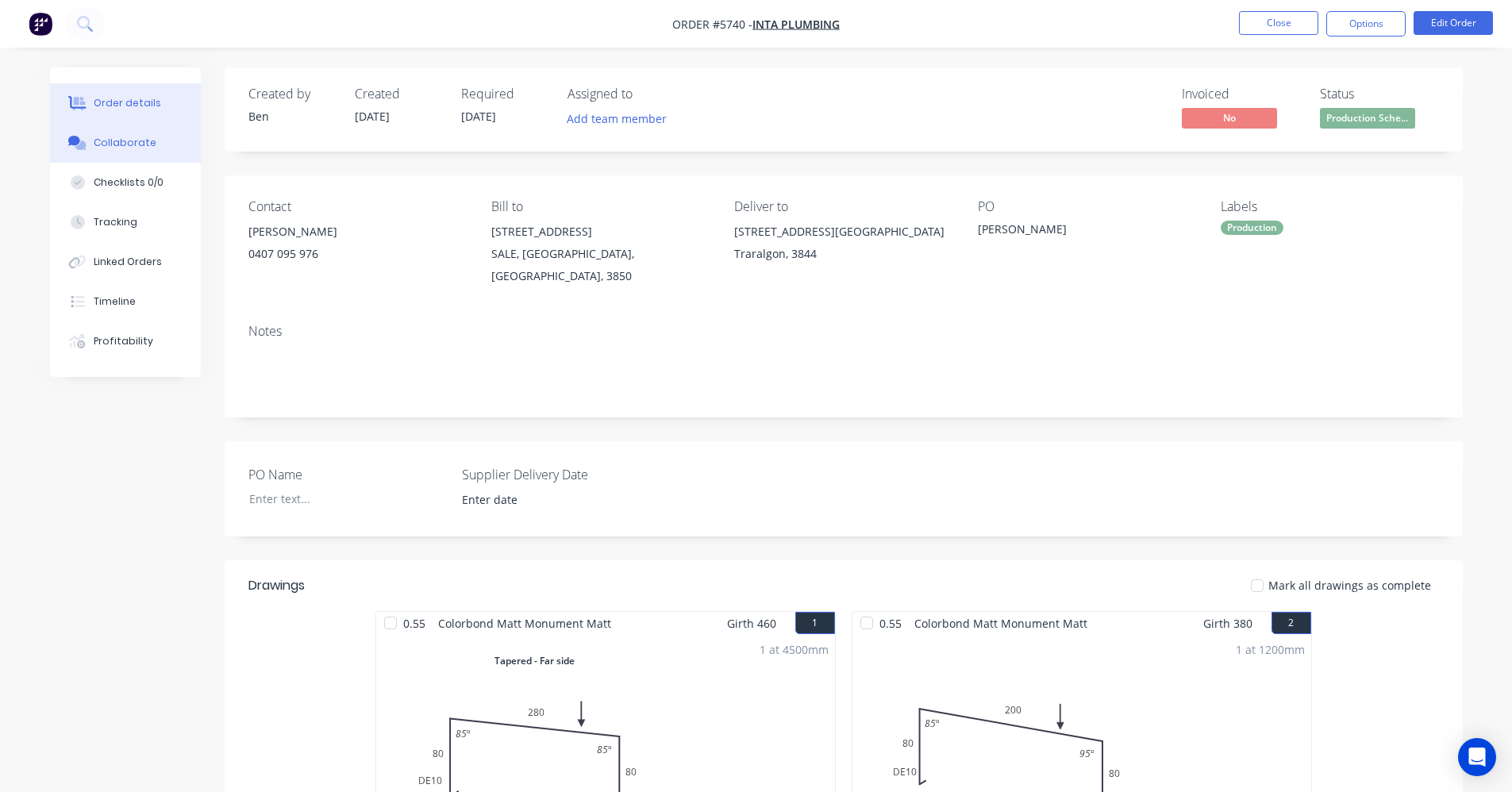
click at [136, 151] on button "Collaborate" at bounding box center [125, 143] width 151 height 40
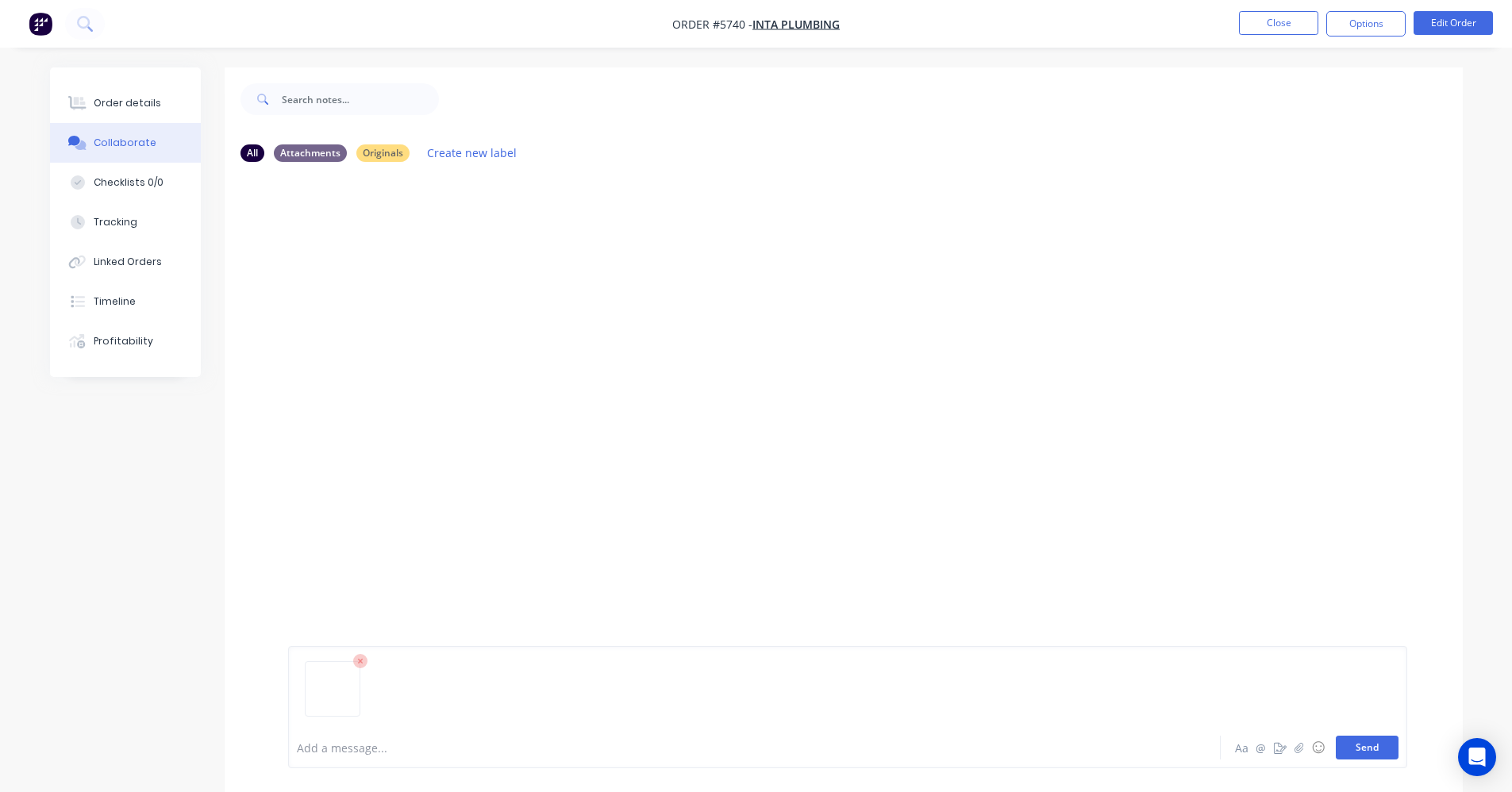
click at [1373, 738] on button "Send" at bounding box center [1367, 747] width 63 height 24
click at [1271, 19] on button "Close" at bounding box center [1279, 23] width 80 height 24
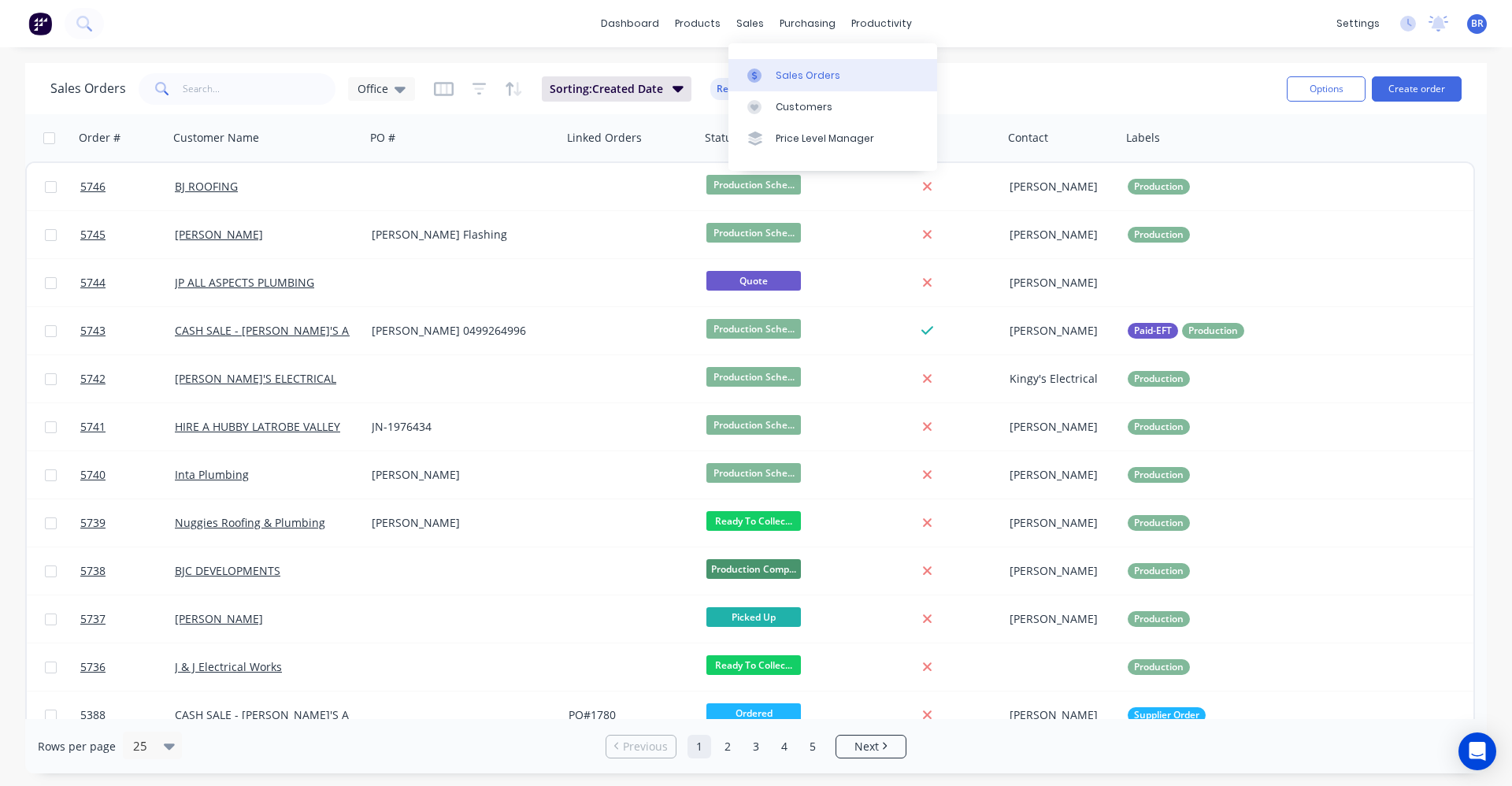
click at [780, 68] on div "Sales Orders" at bounding box center [807, 75] width 64 height 14
click at [1416, 91] on button "Create order" at bounding box center [1416, 89] width 90 height 26
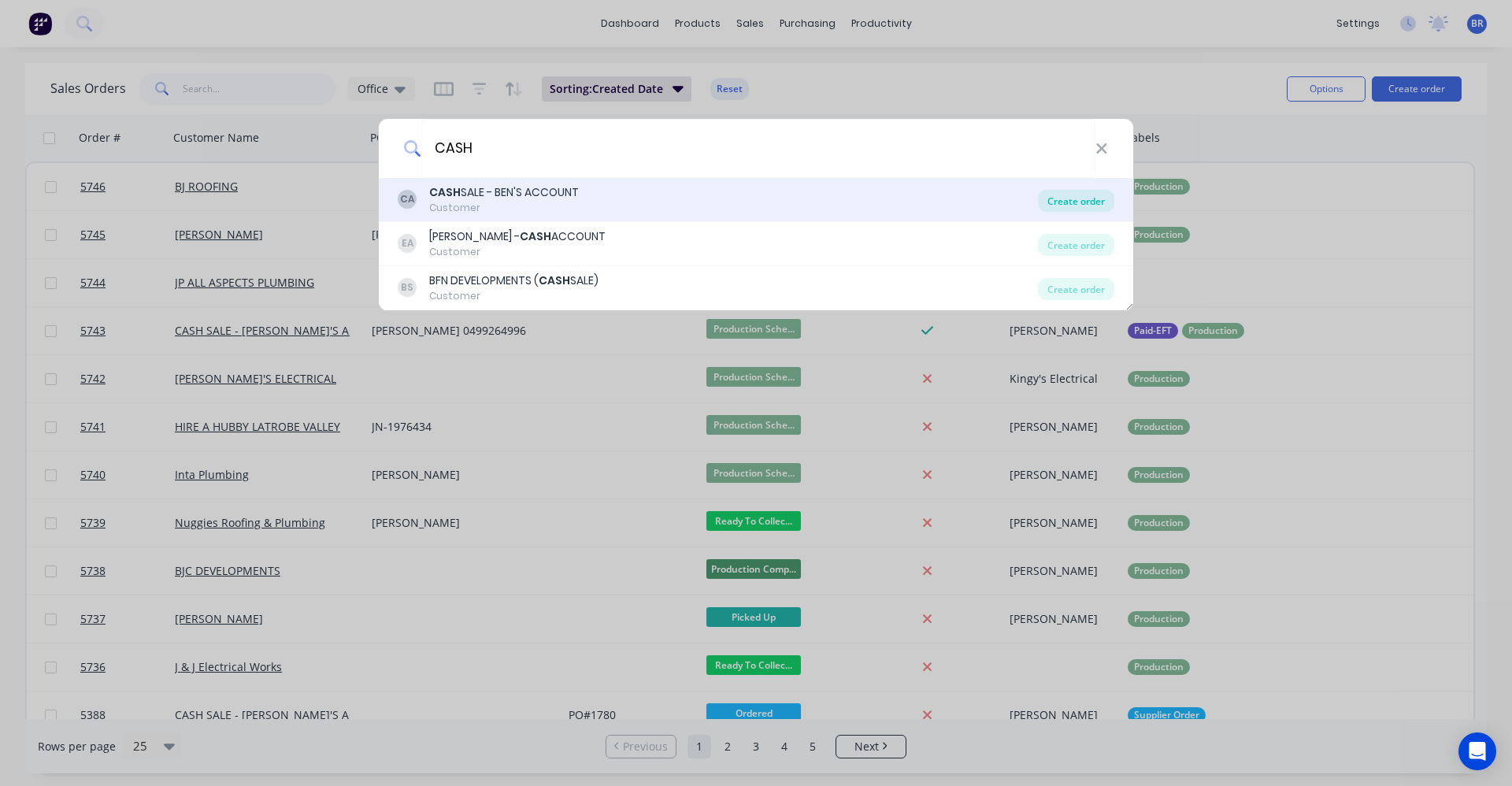
type input "CASH"
click at [1063, 206] on div "Create order" at bounding box center [1075, 200] width 76 height 22
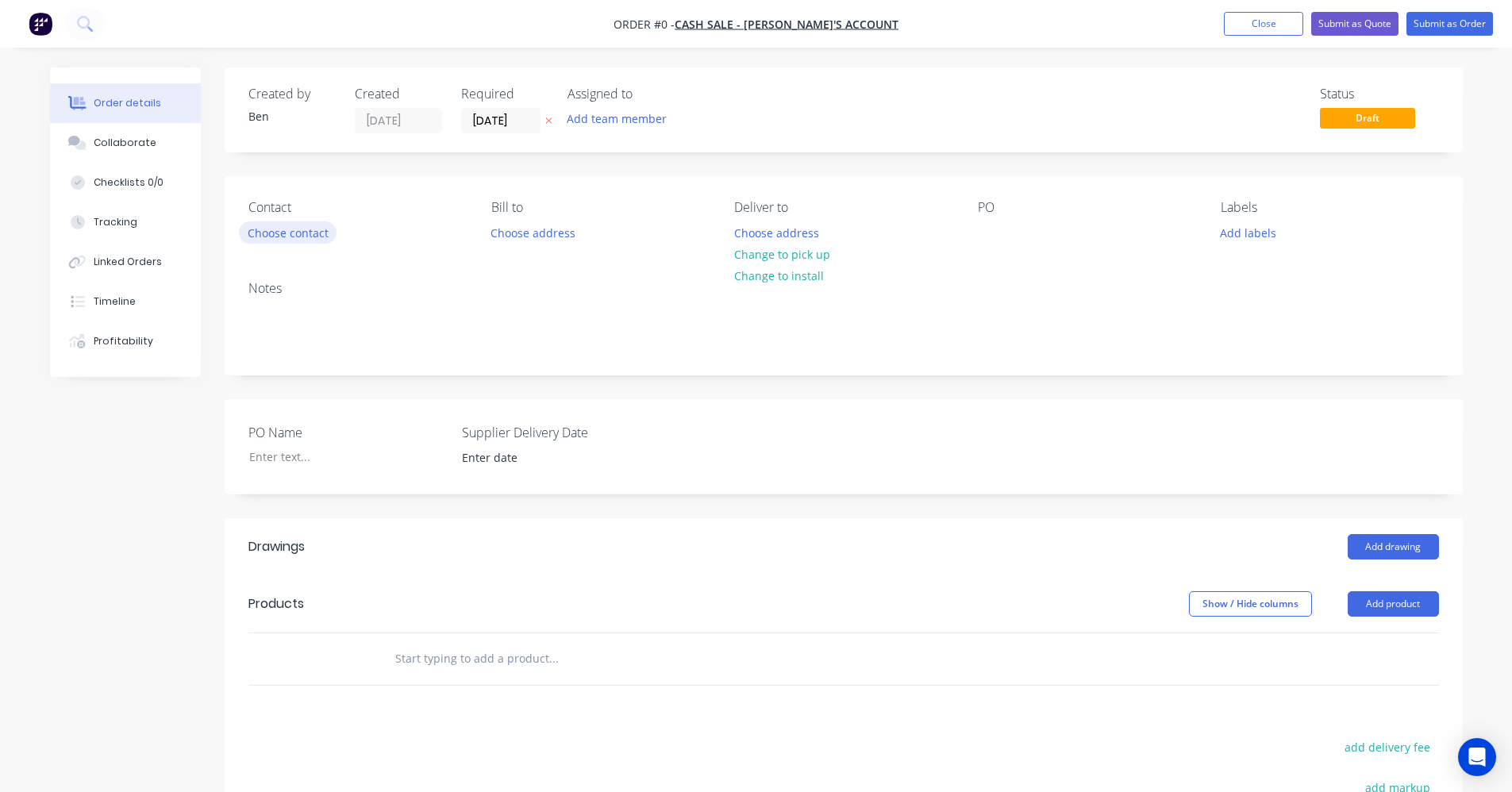
click at [294, 229] on button "Choose contact" at bounding box center [288, 232] width 98 height 22
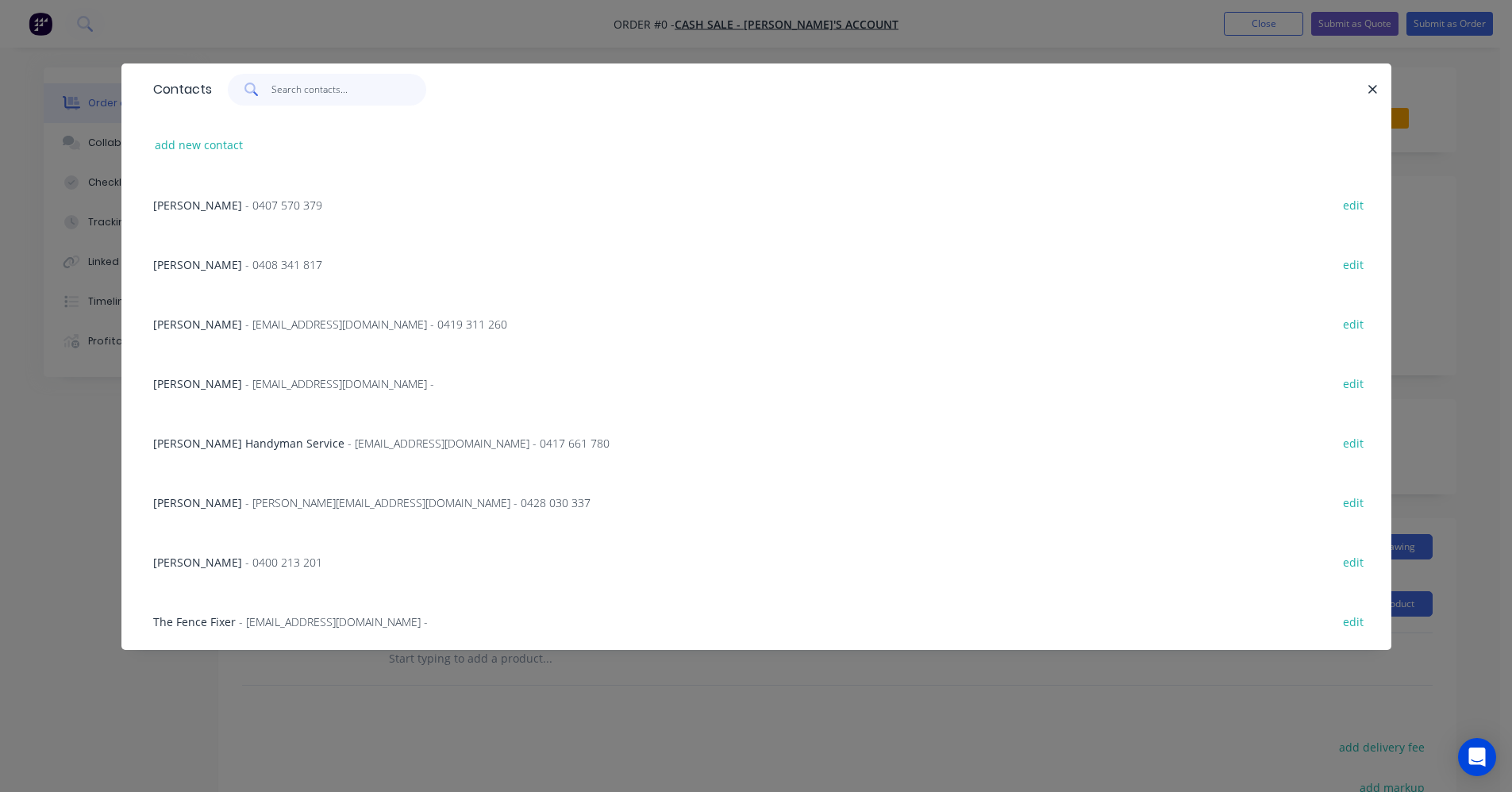
click at [300, 90] on input "text" at bounding box center [348, 90] width 154 height 32
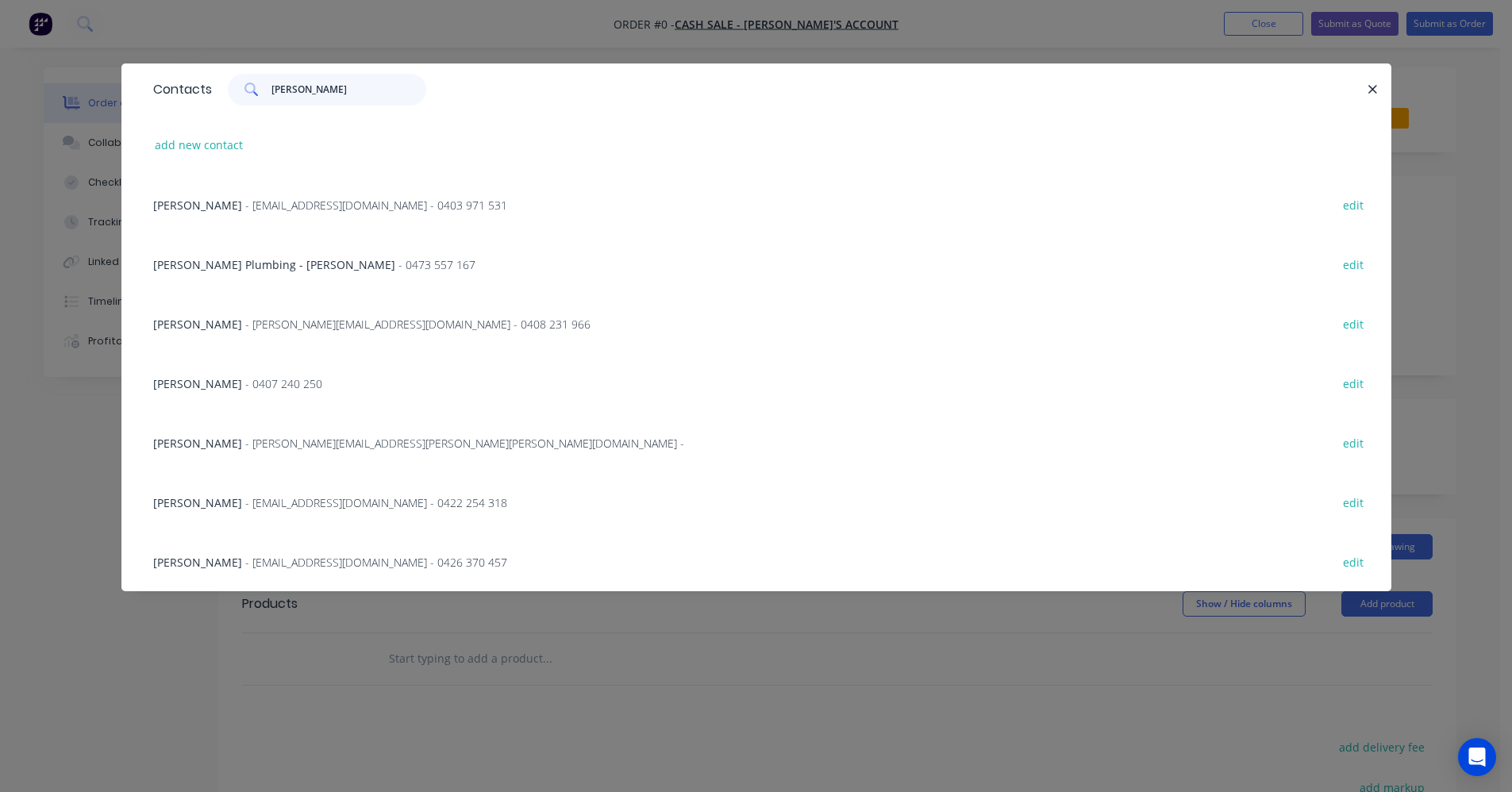
type input "[PERSON_NAME]"
click at [274, 201] on span "- [EMAIL_ADDRESS][DOMAIN_NAME] - 0403 971 531" at bounding box center [375, 205] width 262 height 15
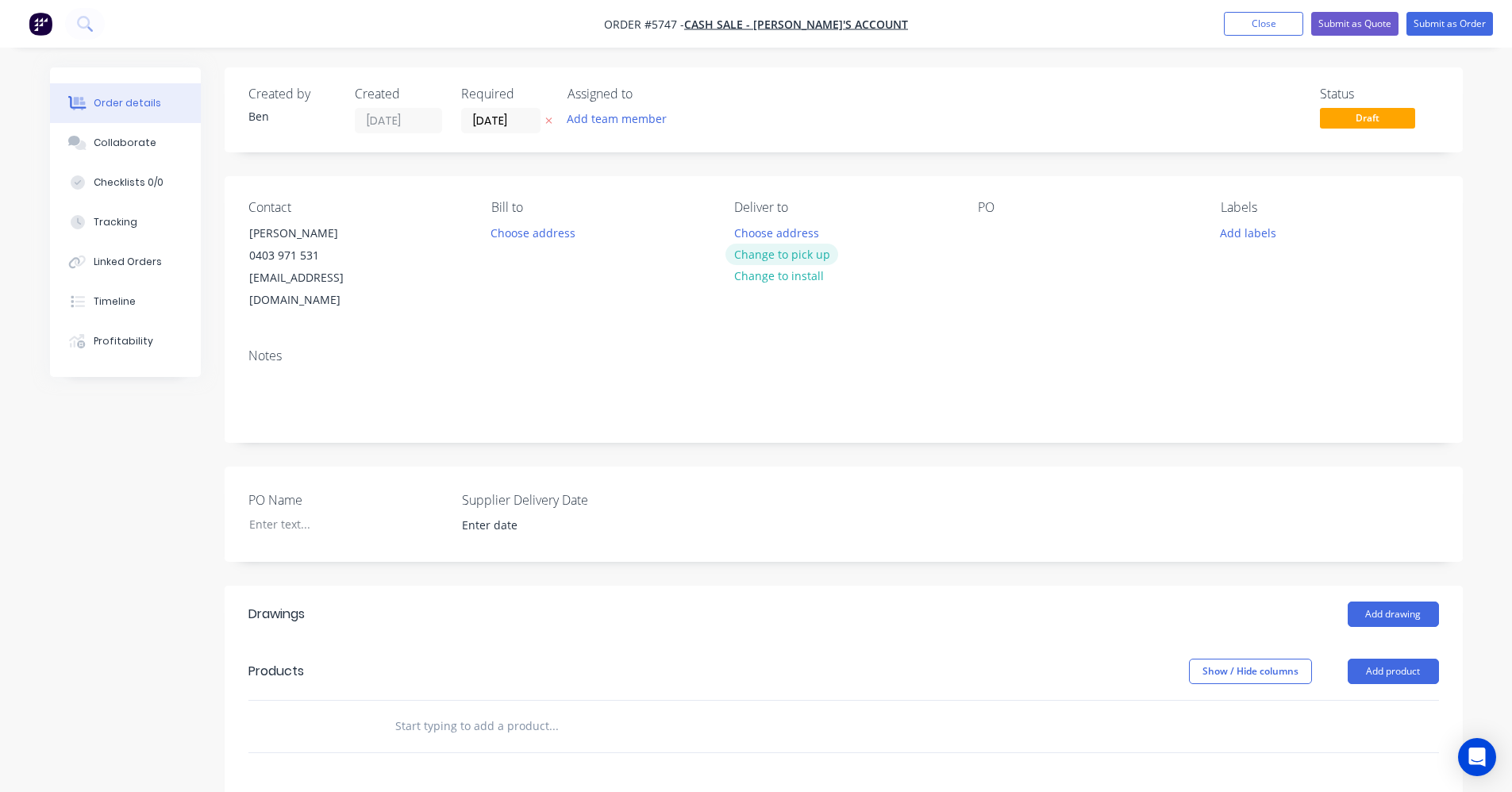
click at [777, 253] on button "Change to pick up" at bounding box center [781, 255] width 112 height 22
click at [997, 237] on div at bounding box center [990, 232] width 26 height 23
click at [1404, 601] on button "Add drawing" at bounding box center [1394, 614] width 92 height 26
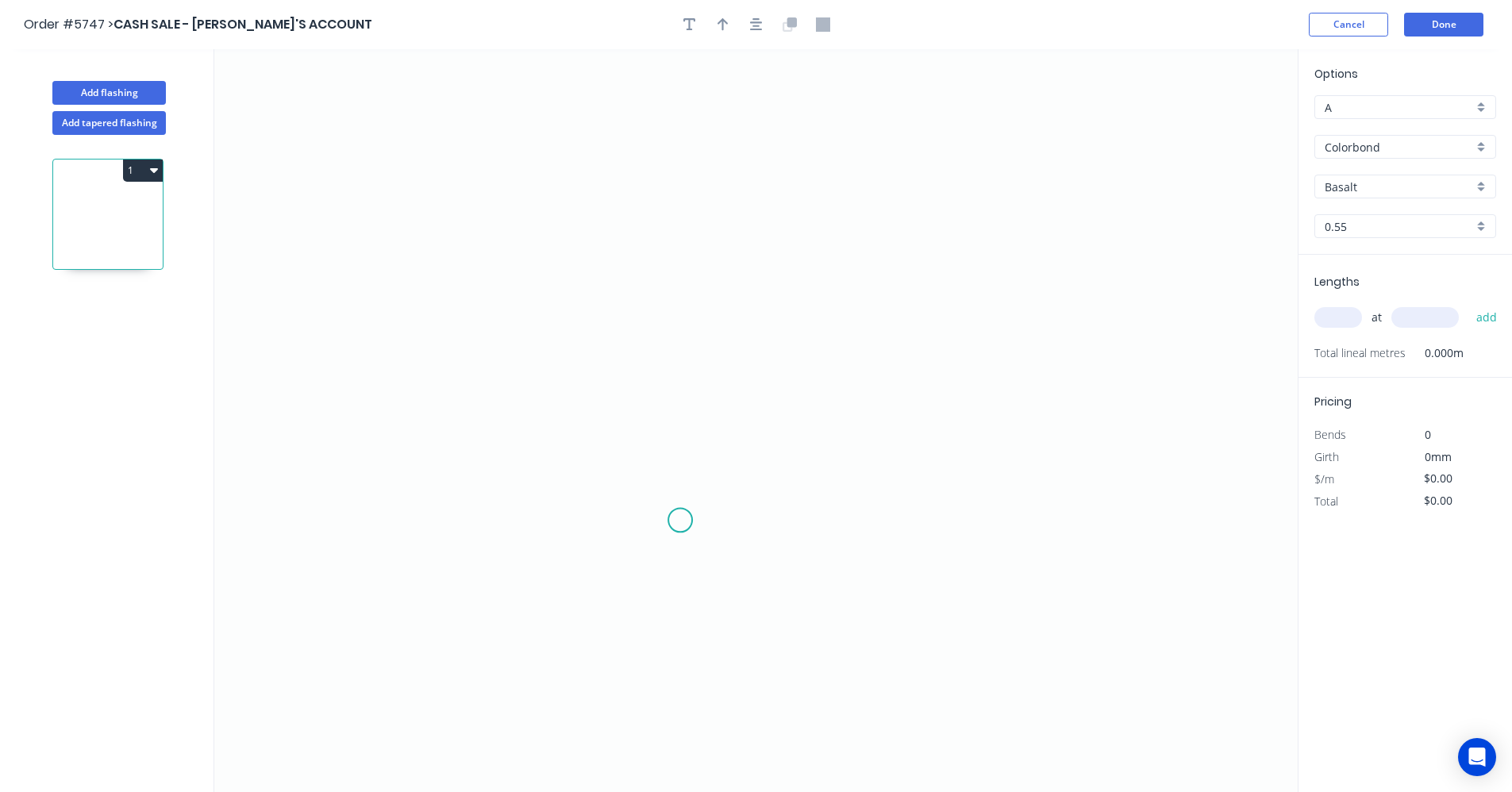
click at [681, 520] on icon "0" at bounding box center [756, 420] width 1083 height 742
click at [677, 397] on icon "0" at bounding box center [756, 420] width 1083 height 742
click at [795, 195] on icon "0 ?" at bounding box center [756, 420] width 1083 height 742
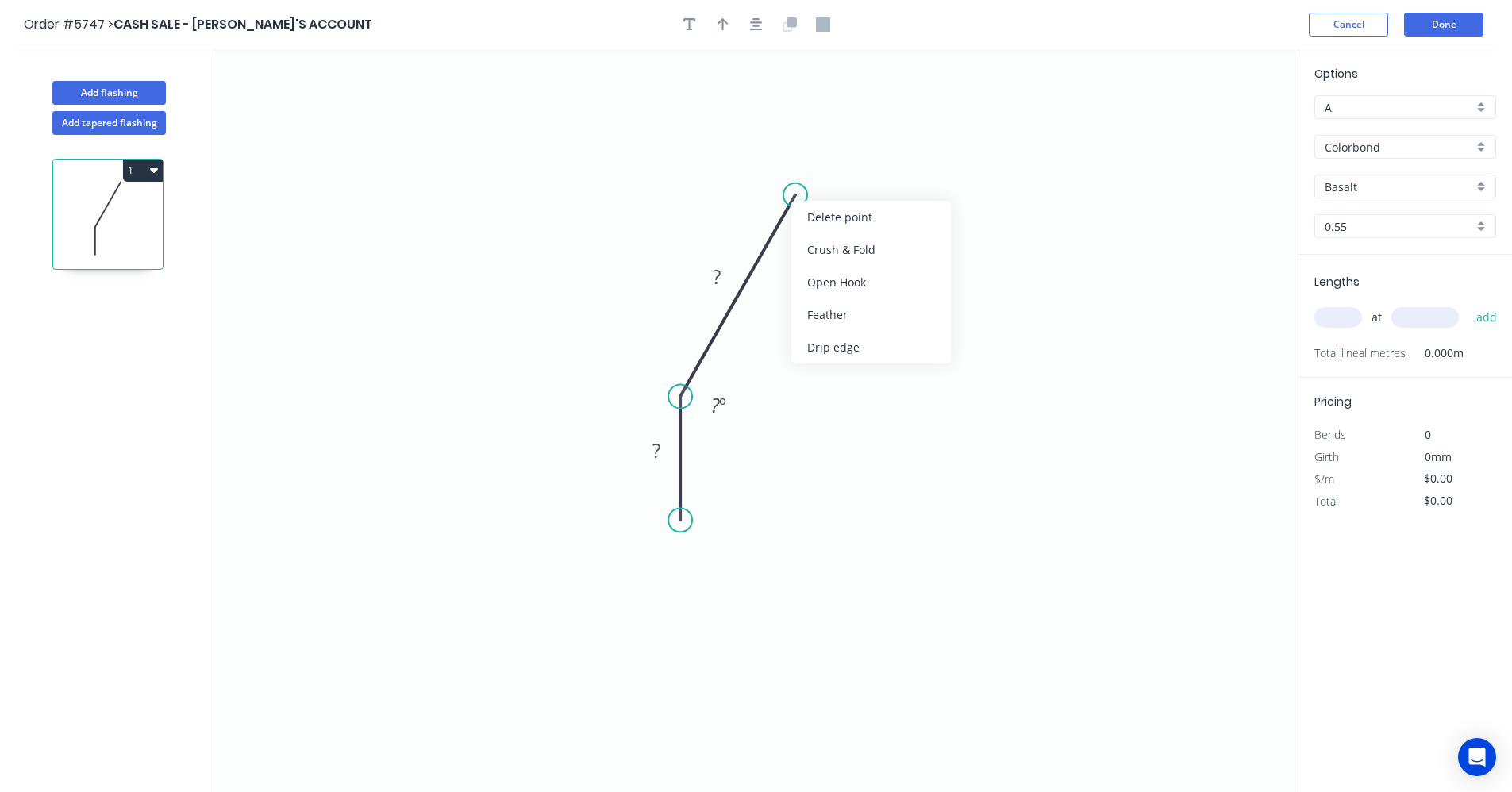
click at [849, 252] on div "Crush & Fold" at bounding box center [871, 249] width 159 height 33
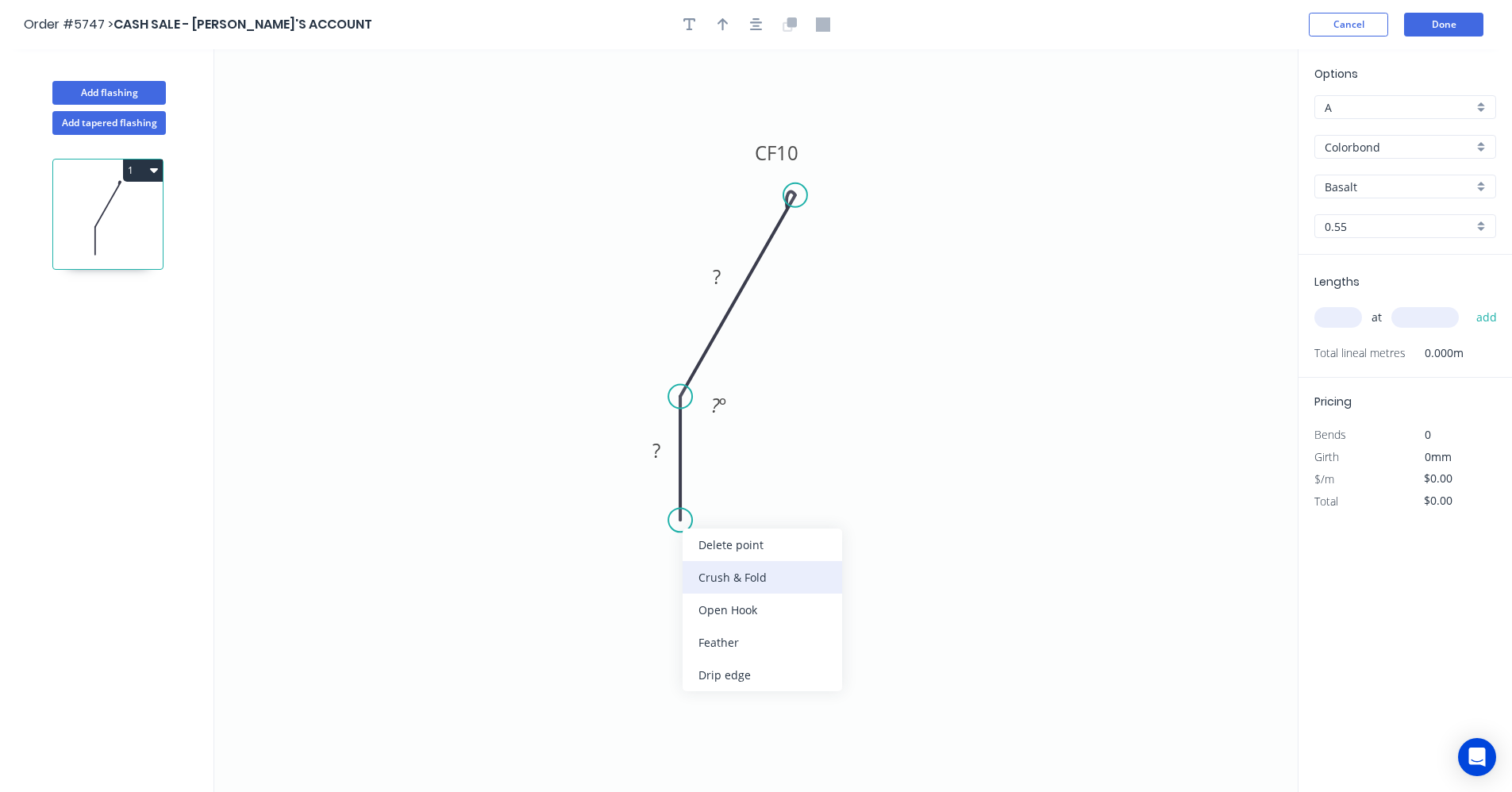
click at [731, 574] on div "Crush & Fold" at bounding box center [762, 577] width 159 height 33
click at [727, 577] on div "Flip bend" at bounding box center [761, 577] width 159 height 33
click at [656, 451] on tspan "?" at bounding box center [656, 450] width 8 height 26
type input "$17.61"
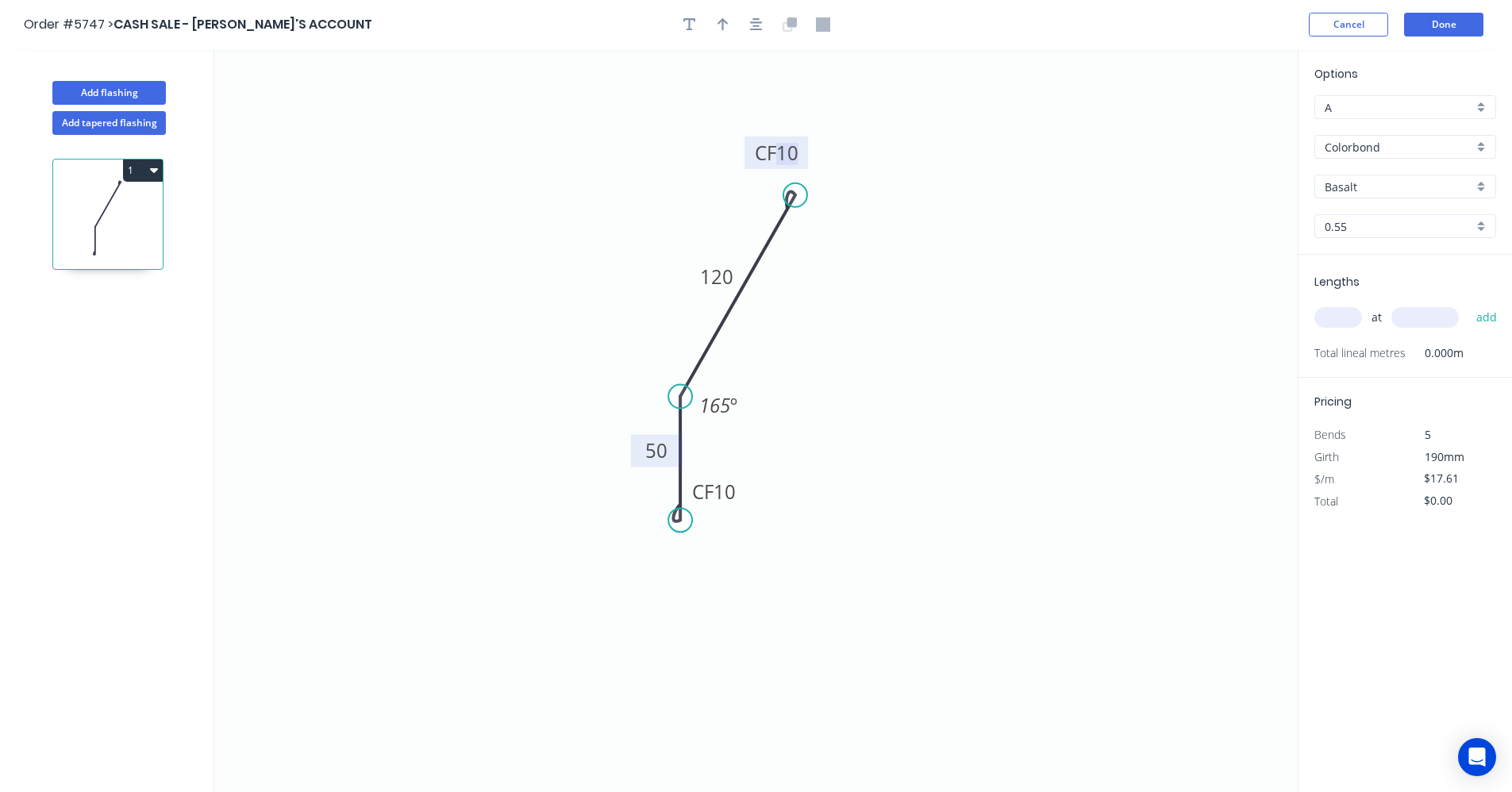
click at [1488, 148] on div "Colorbond" at bounding box center [1404, 147] width 182 height 24
click at [1371, 266] on div "Zincalume" at bounding box center [1404, 261] width 180 height 28
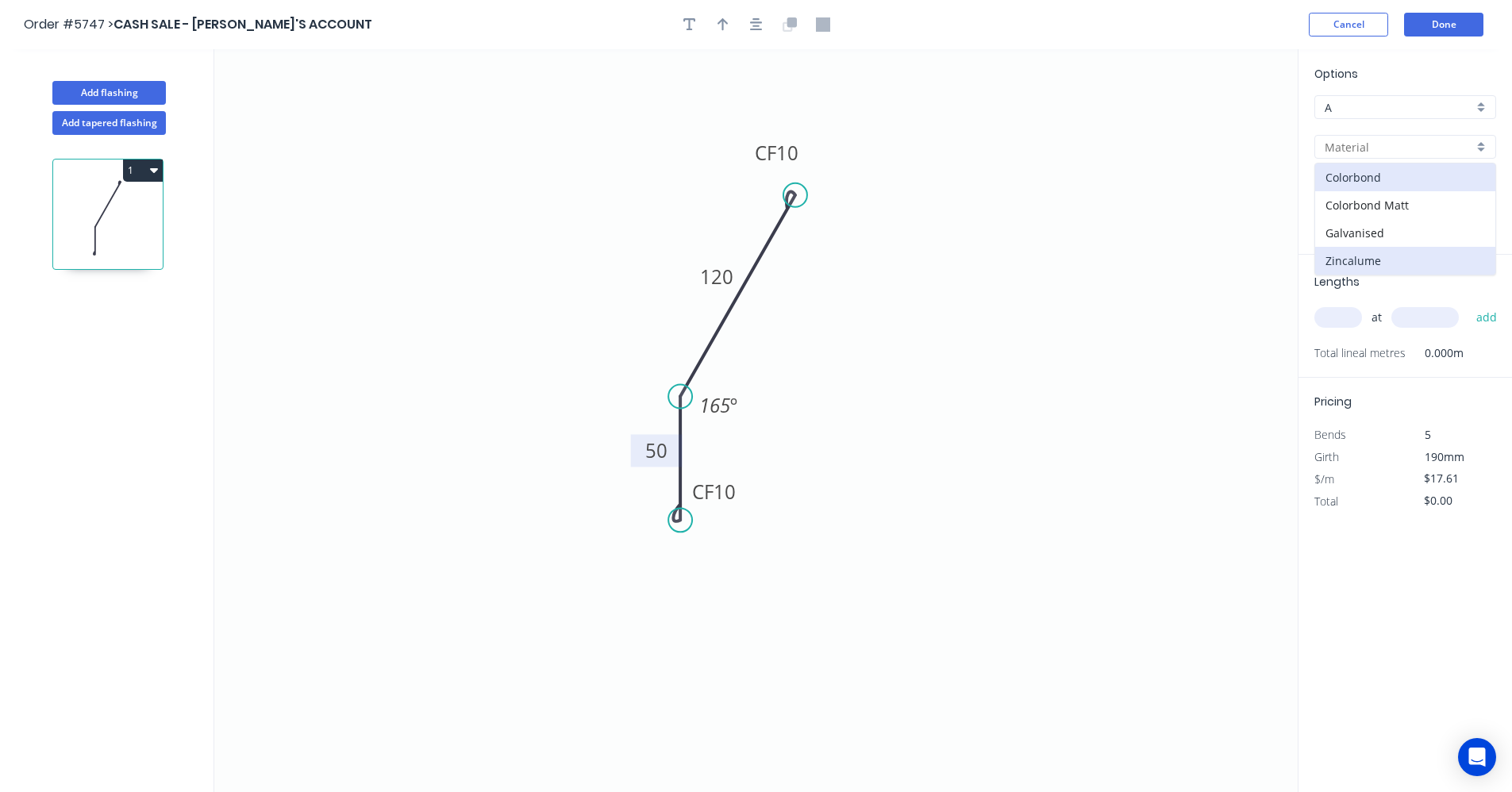
type input "Zincalume"
type input "$15.94"
click at [1341, 319] on input "text" at bounding box center [1338, 317] width 48 height 21
type input "4"
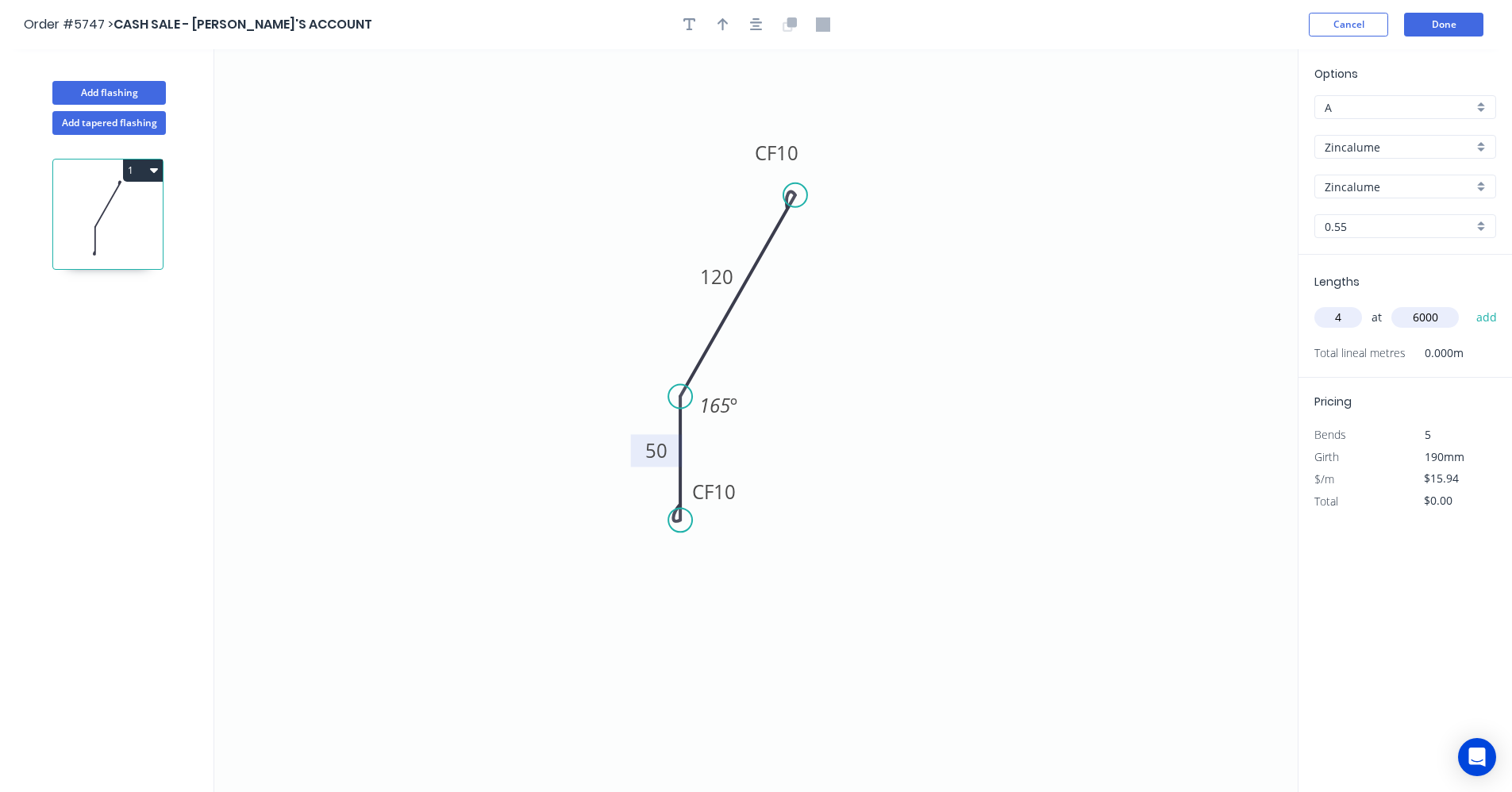
type input "6000"
click at [1468, 303] on button "add" at bounding box center [1486, 316] width 37 height 27
type input "$382.56"
click at [108, 88] on button "Add flashing" at bounding box center [109, 93] width 113 height 24
type input "$0.00"
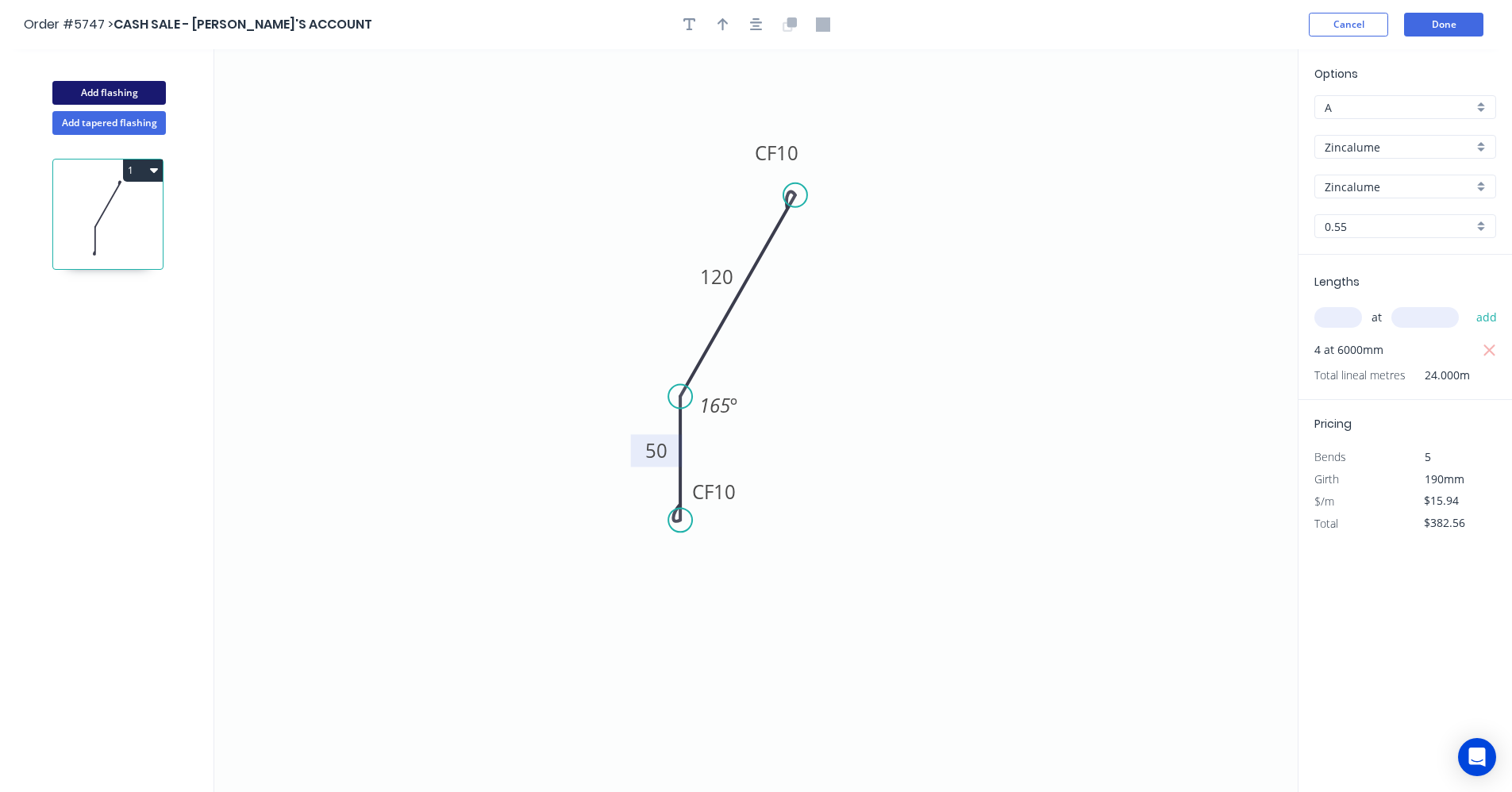
type input "$0.00"
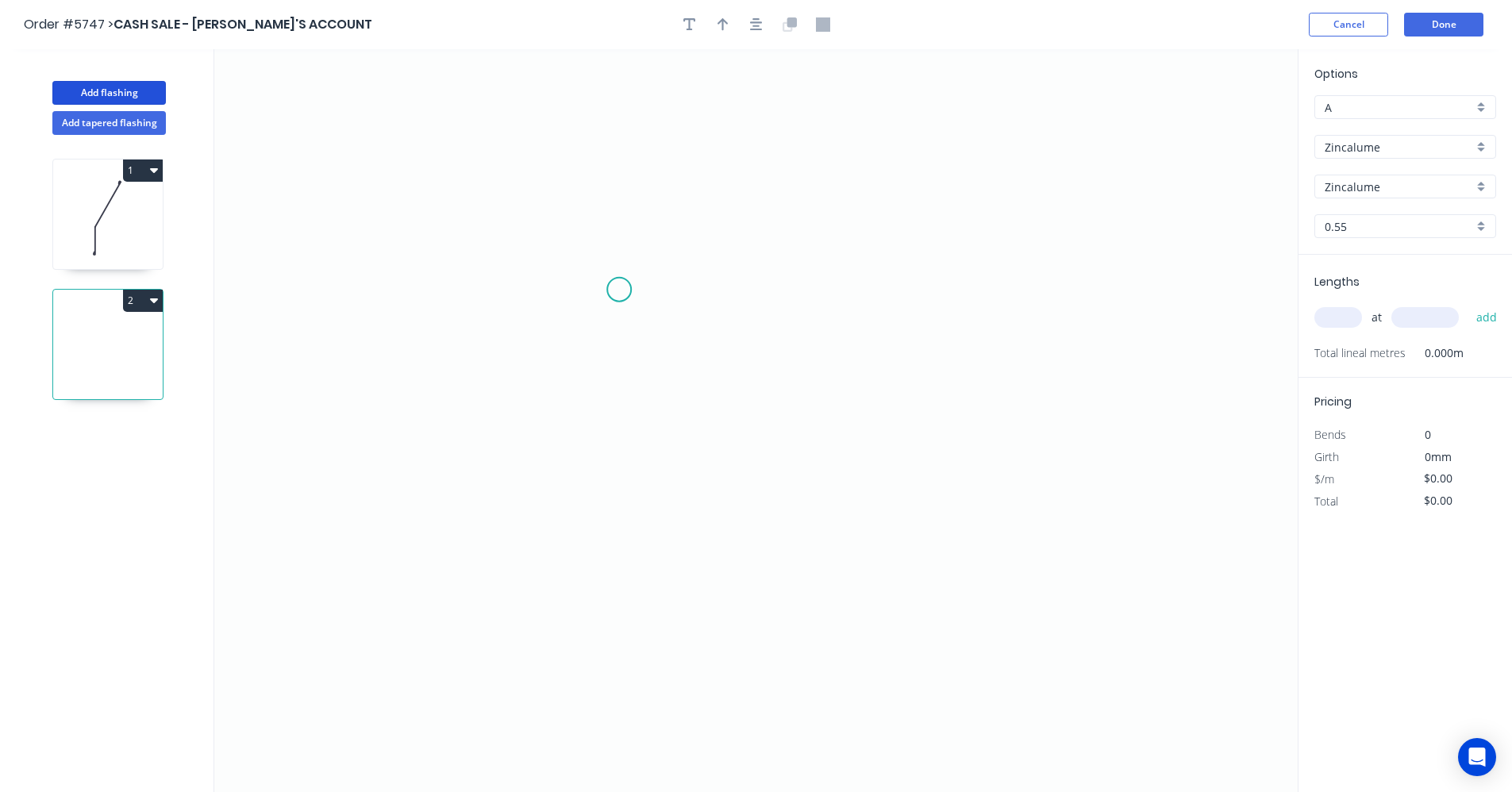
click at [618, 292] on icon "0" at bounding box center [756, 420] width 1083 height 742
click at [621, 358] on icon "0" at bounding box center [756, 420] width 1083 height 742
click at [981, 354] on icon "0 ?" at bounding box center [756, 420] width 1083 height 742
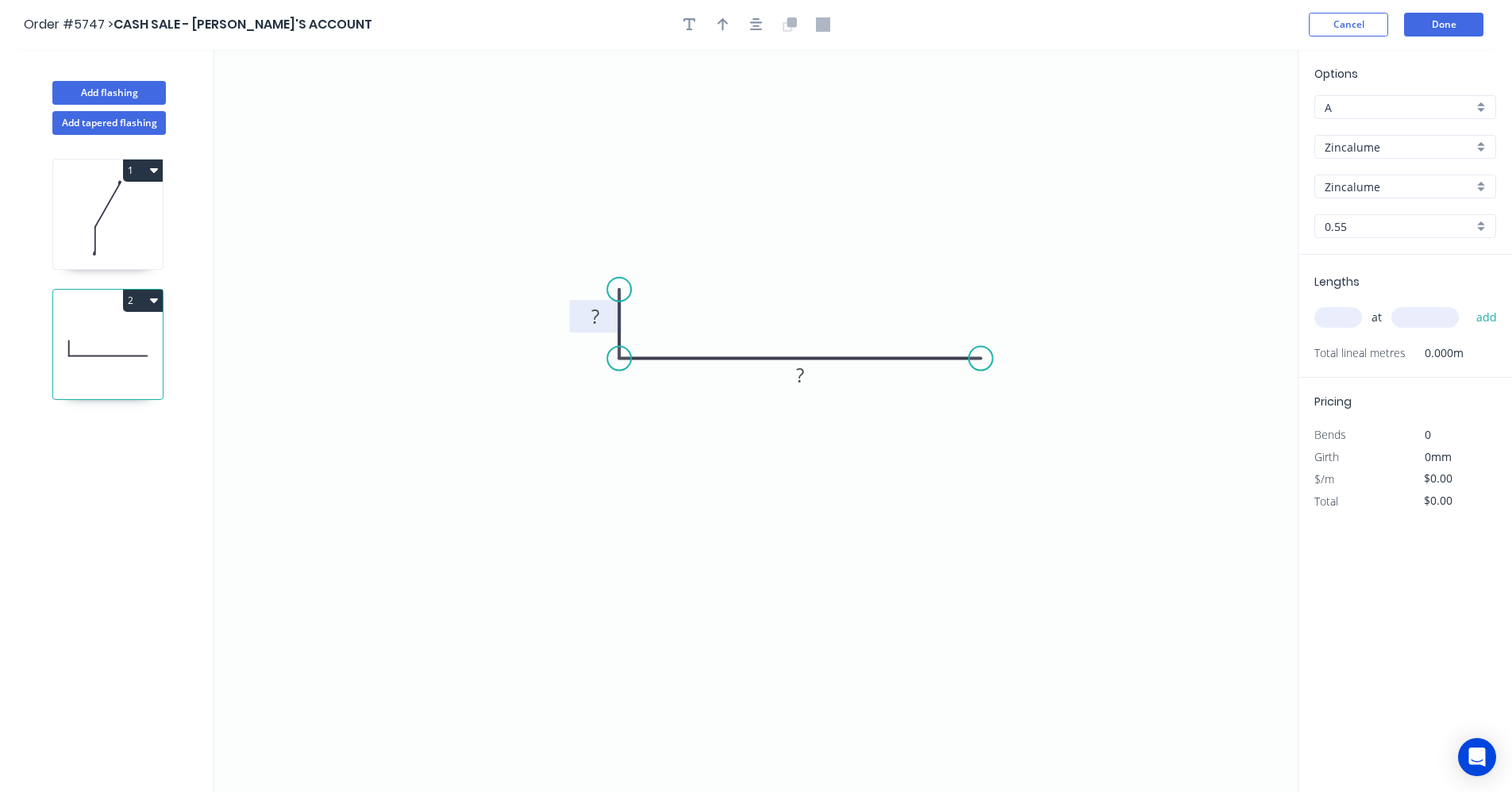
click at [597, 319] on tspan "?" at bounding box center [595, 316] width 8 height 26
click at [683, 342] on div "Crush & Fold" at bounding box center [705, 339] width 159 height 33
click at [667, 304] on tspan "10" at bounding box center [663, 302] width 22 height 26
drag, startPoint x: 614, startPoint y: 291, endPoint x: 617, endPoint y: 319, distance: 28.2
click at [617, 319] on circle at bounding box center [619, 319] width 24 height 24
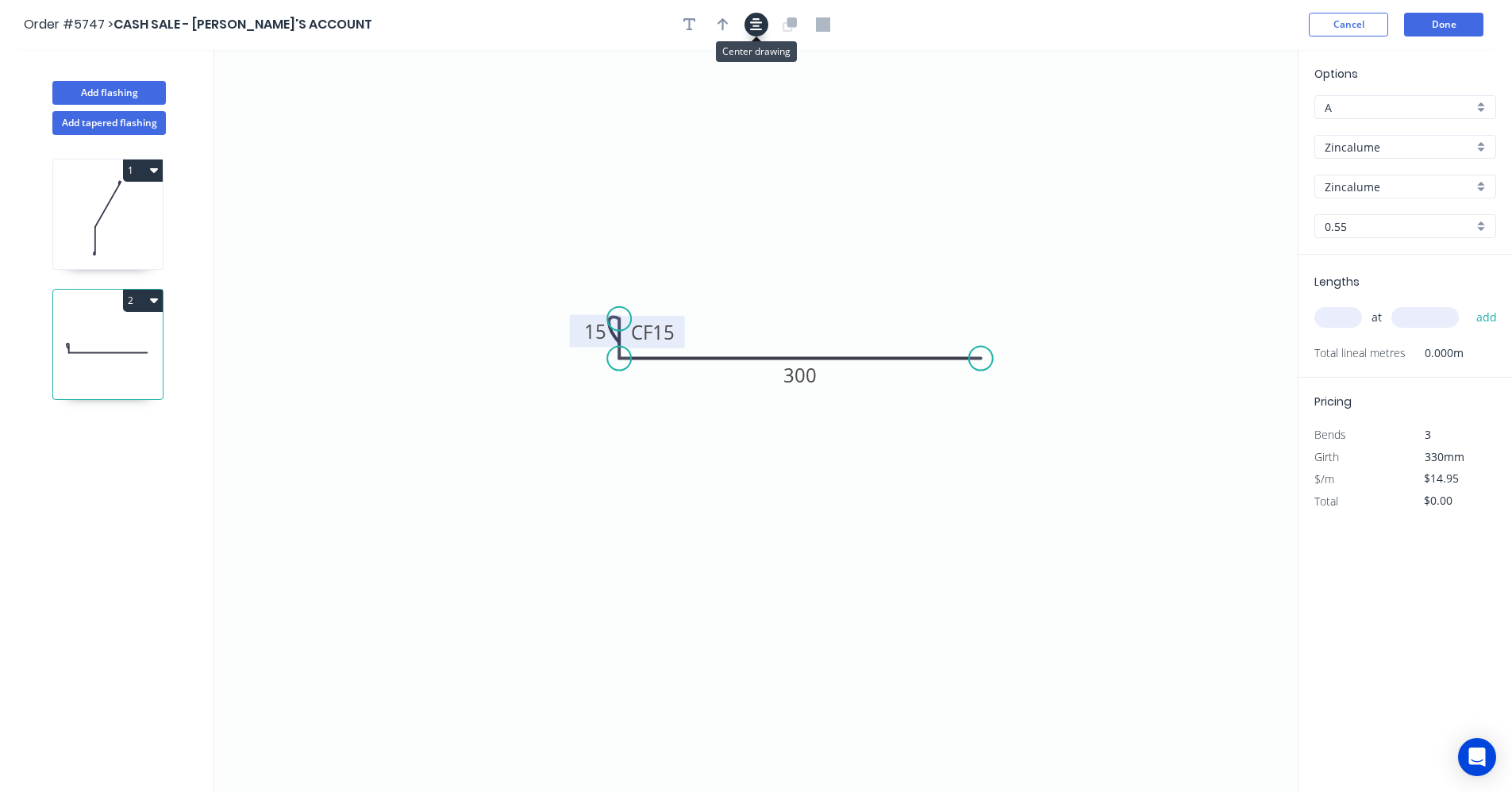
click at [756, 28] on icon "button" at bounding box center [756, 25] width 13 height 14
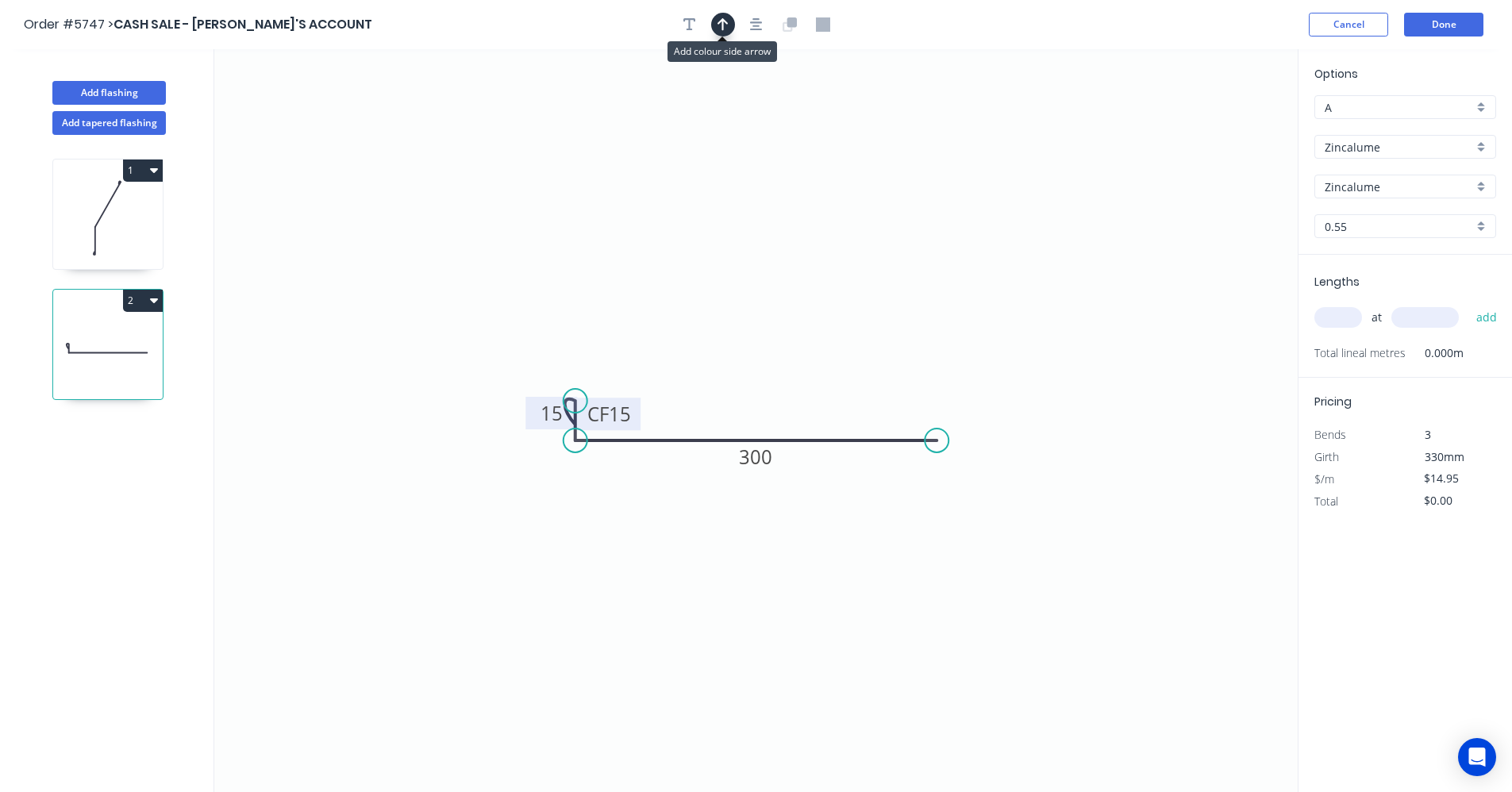
click at [730, 28] on button "button" at bounding box center [723, 25] width 24 height 24
click at [1217, 127] on icon at bounding box center [1217, 109] width 14 height 51
click at [1217, 127] on icon at bounding box center [1231, 115] width 46 height 46
click at [1217, 127] on icon at bounding box center [1235, 128] width 51 height 14
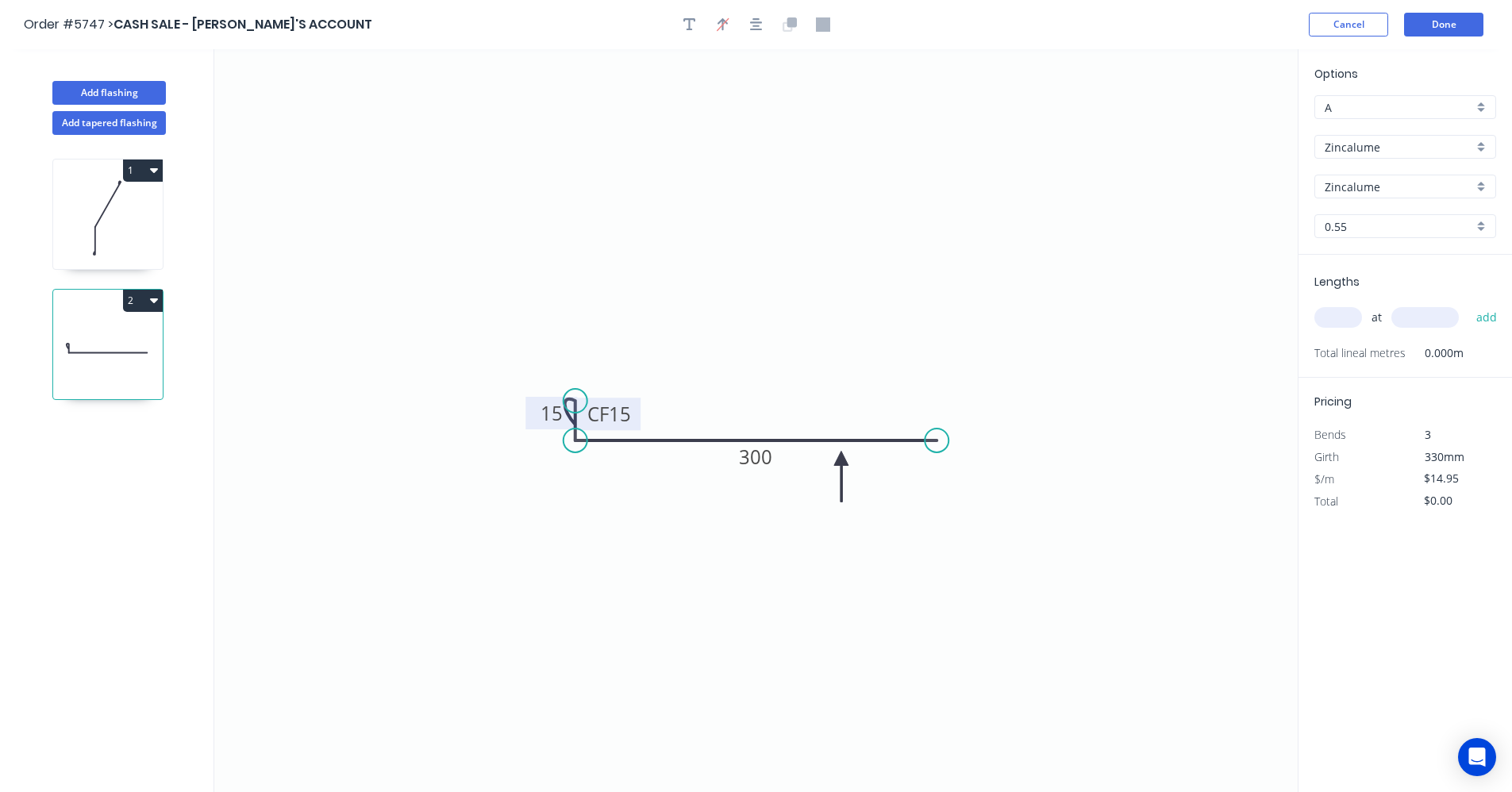
drag, startPoint x: 1217, startPoint y: 127, endPoint x: 720, endPoint y: 474, distance: 606.2
click at [840, 459] on icon at bounding box center [841, 476] width 14 height 51
click at [104, 233] on icon at bounding box center [108, 218] width 109 height 101
type input "$15.94"
type input "$382.56"
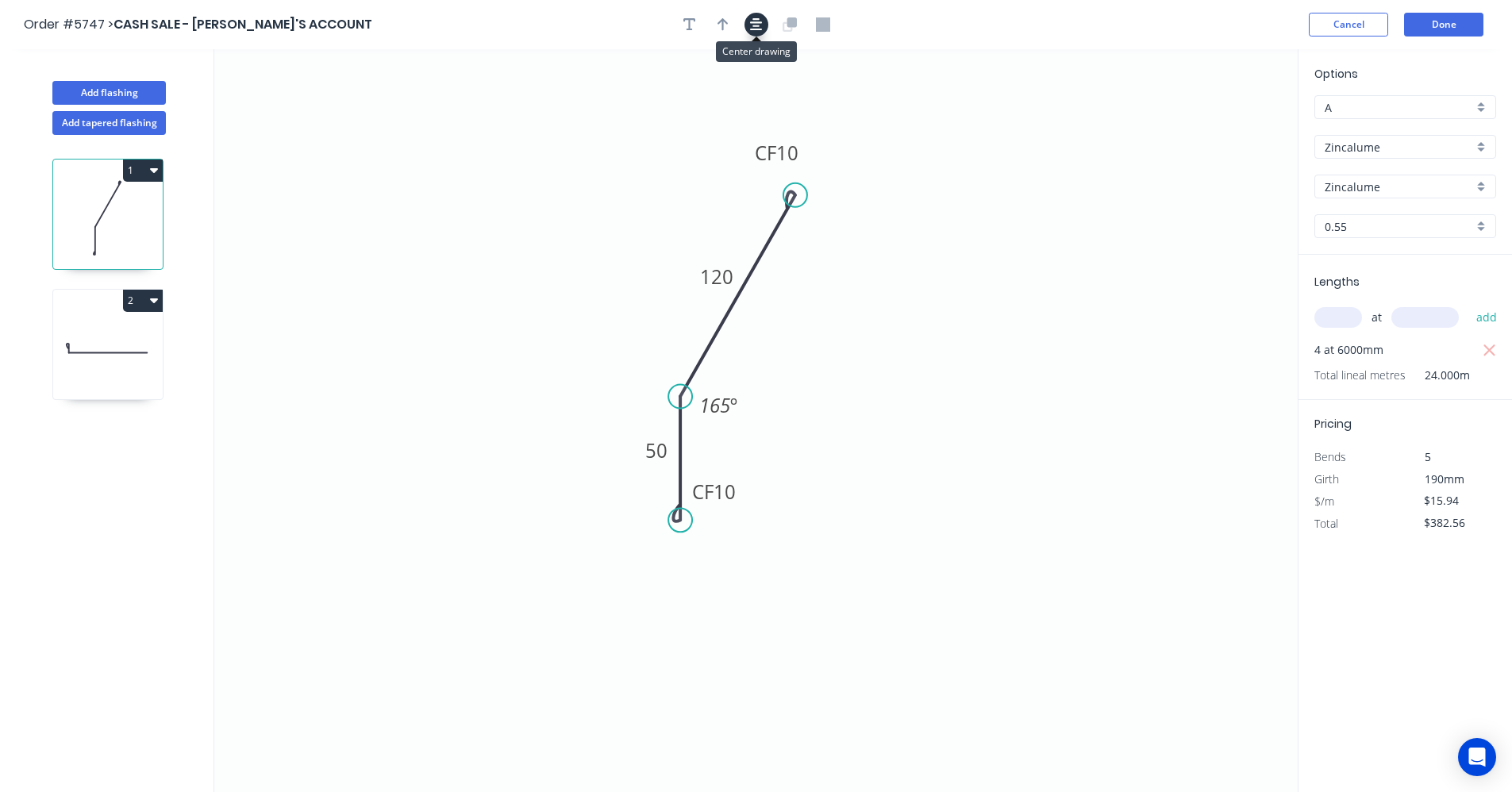
click at [748, 28] on button "button" at bounding box center [756, 25] width 24 height 24
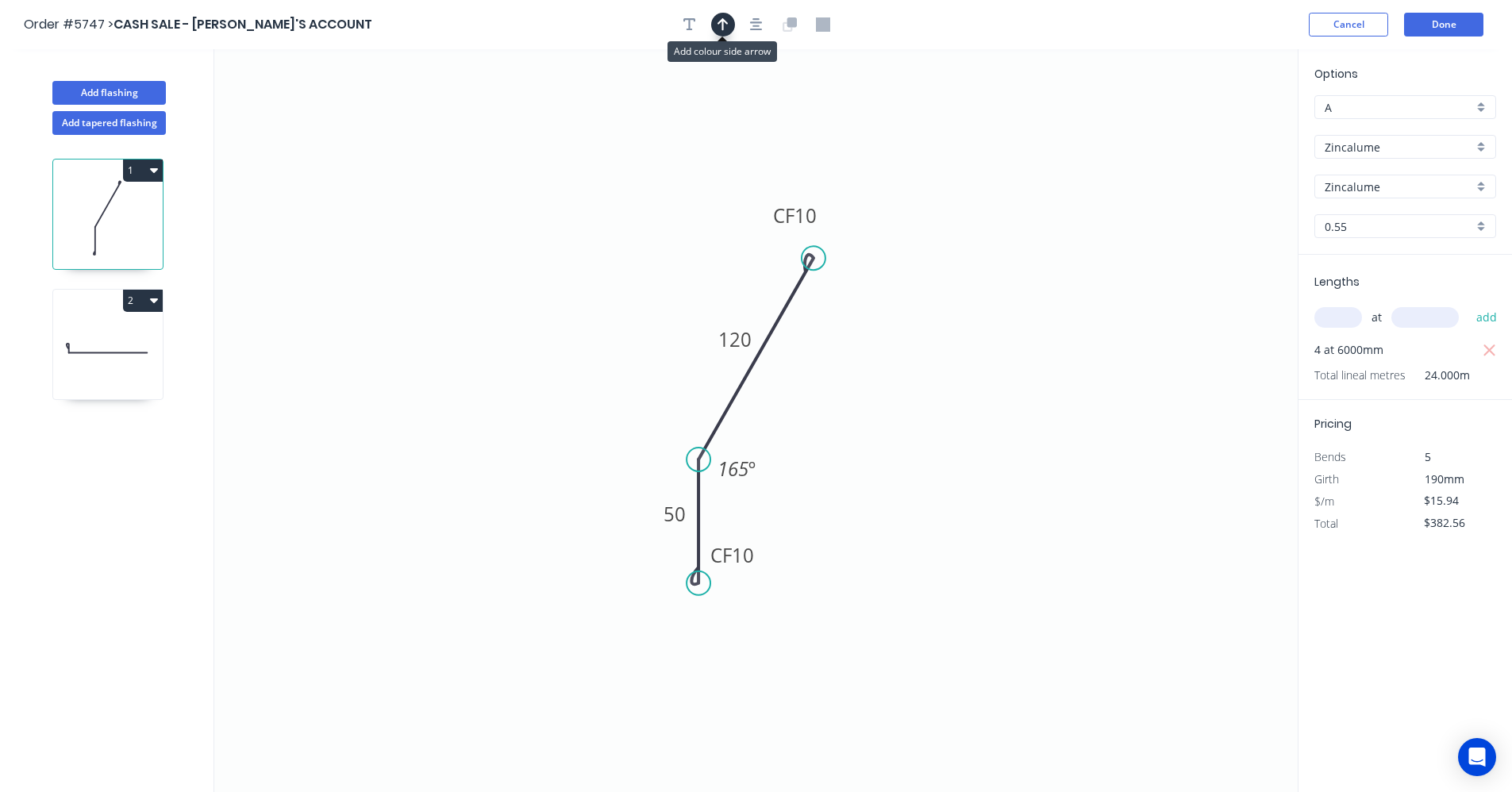
click at [724, 23] on icon "button" at bounding box center [723, 25] width 11 height 14
click at [1215, 127] on icon at bounding box center [1217, 109] width 14 height 51
click at [1215, 127] on icon at bounding box center [1231, 115] width 46 height 46
click at [1215, 127] on icon at bounding box center [1235, 128] width 51 height 14
drag, startPoint x: 1215, startPoint y: 127, endPoint x: 808, endPoint y: 392, distance: 485.7
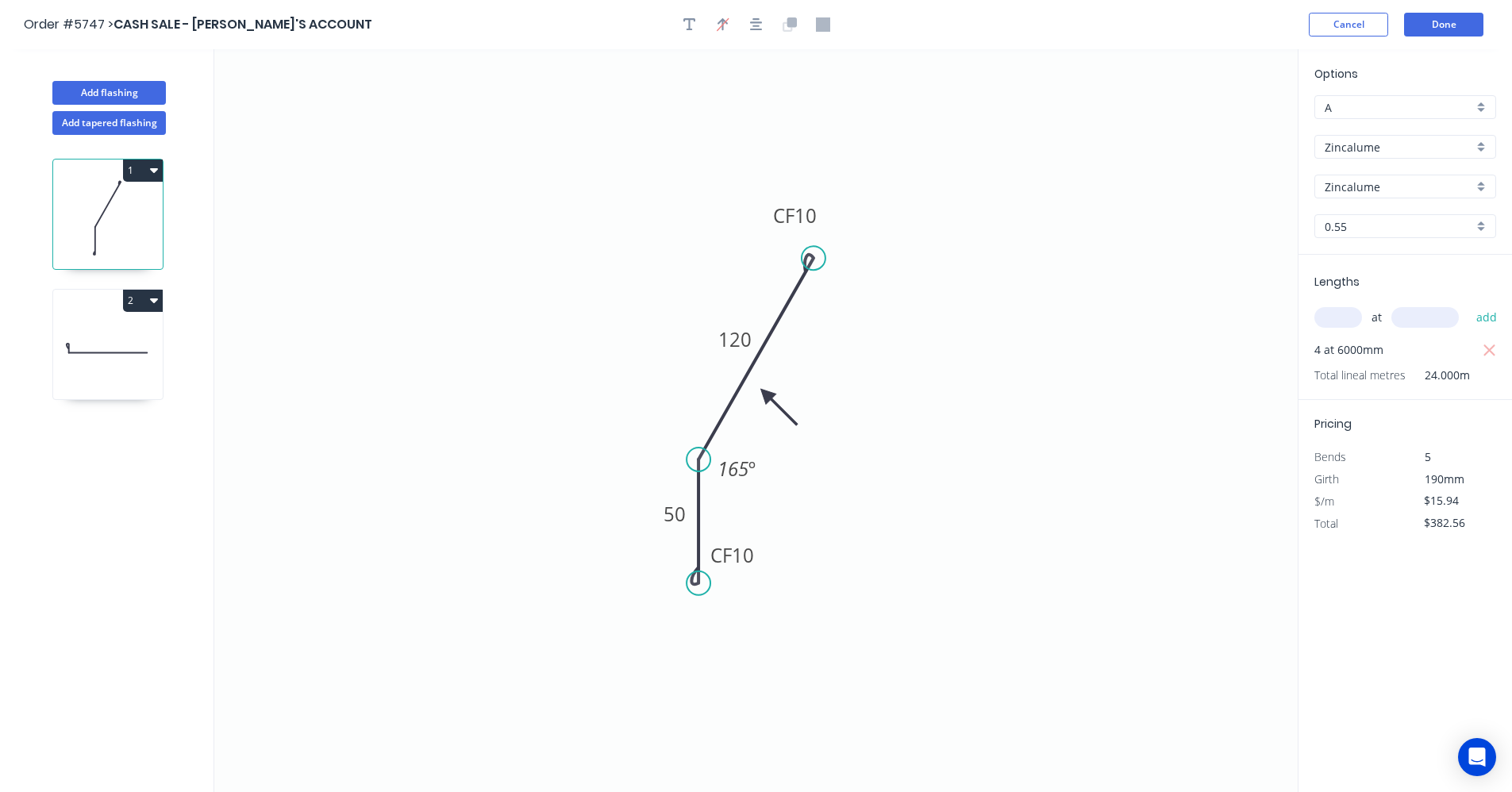
click at [765, 394] on icon at bounding box center [778, 407] width 46 height 46
click at [1335, 320] on input "text" at bounding box center [1338, 317] width 48 height 21
type input "4"
type input "6"
click at [118, 352] on icon at bounding box center [108, 352] width 79 height 0
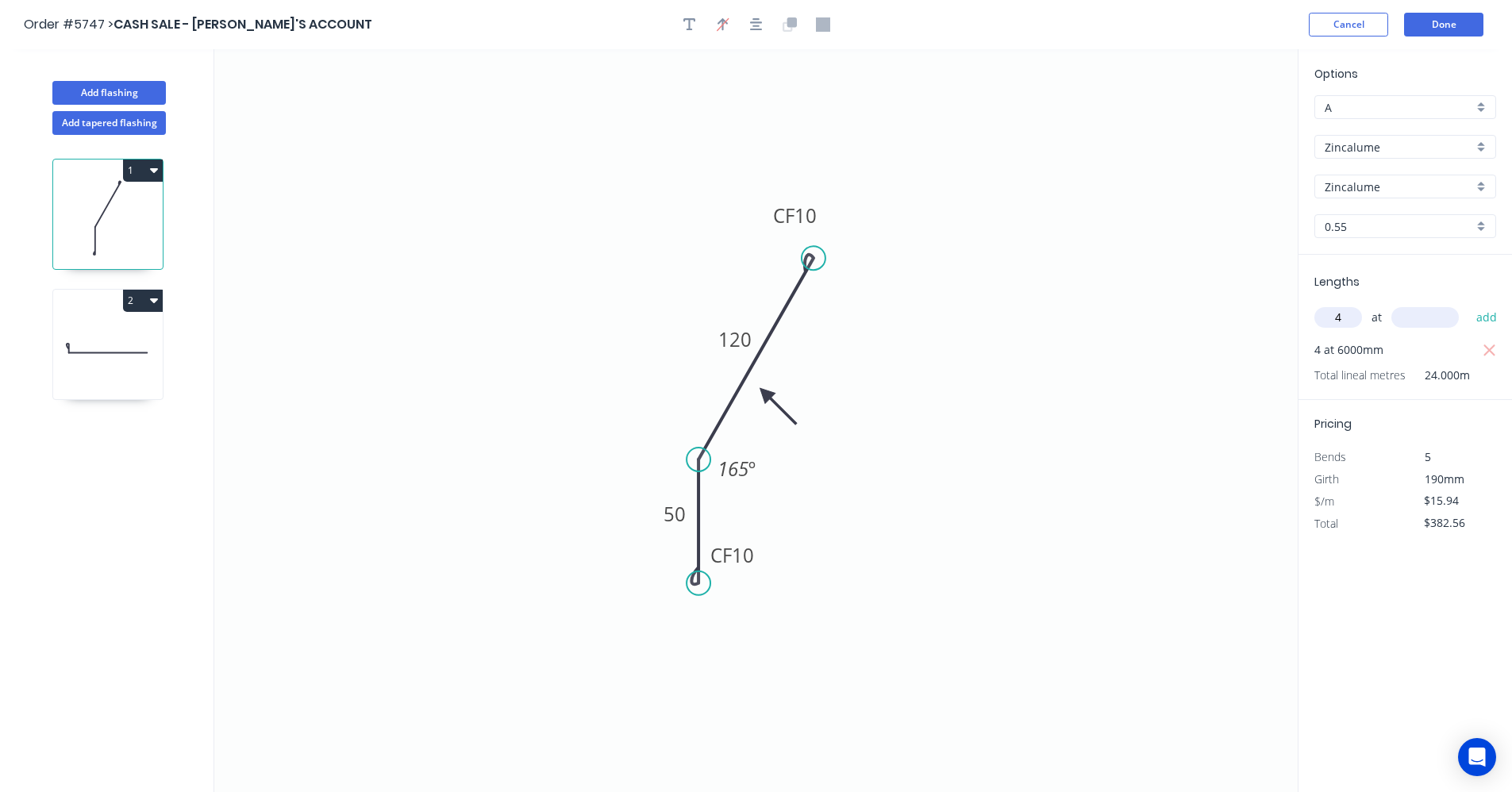
type input "$14.95"
type input "$0.00"
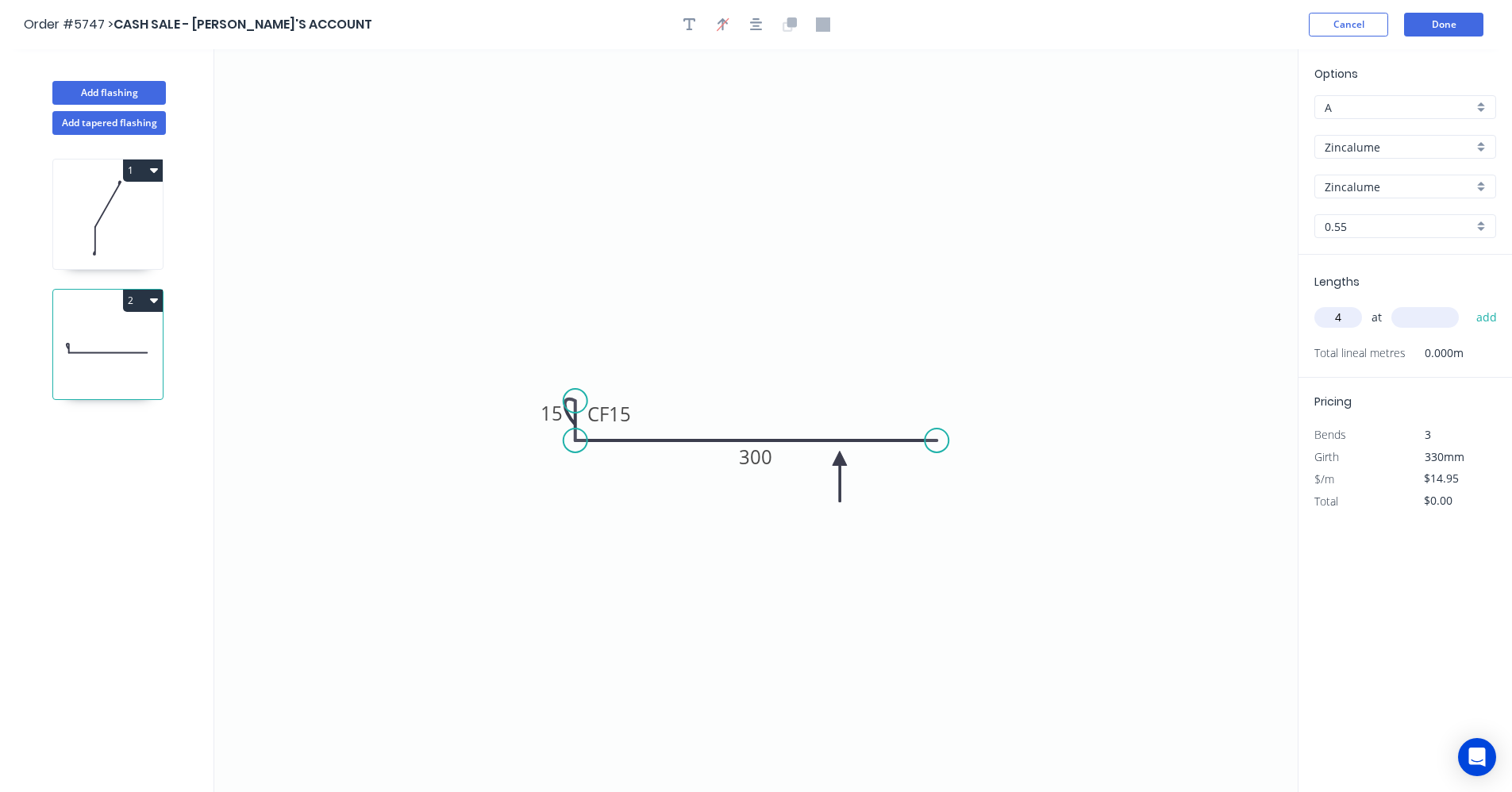
click at [1412, 312] on input "text" at bounding box center [1425, 317] width 68 height 21
type input "6000"
click at [1468, 303] on button "add" at bounding box center [1486, 316] width 37 height 27
type input "$358.80"
click at [1458, 24] on button "Done" at bounding box center [1444, 25] width 80 height 24
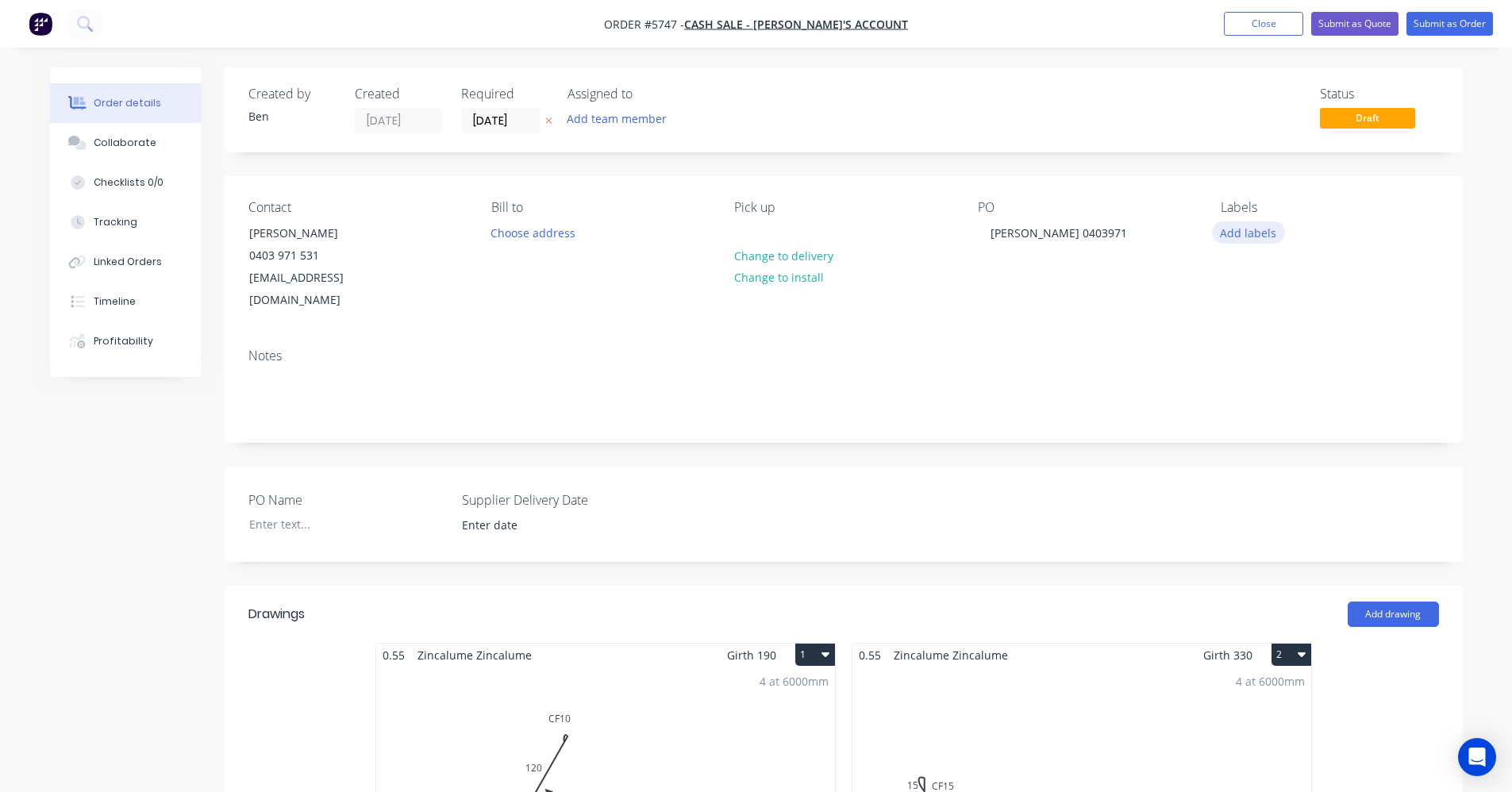
click at [1243, 230] on button "Add labels" at bounding box center [1248, 232] width 73 height 22
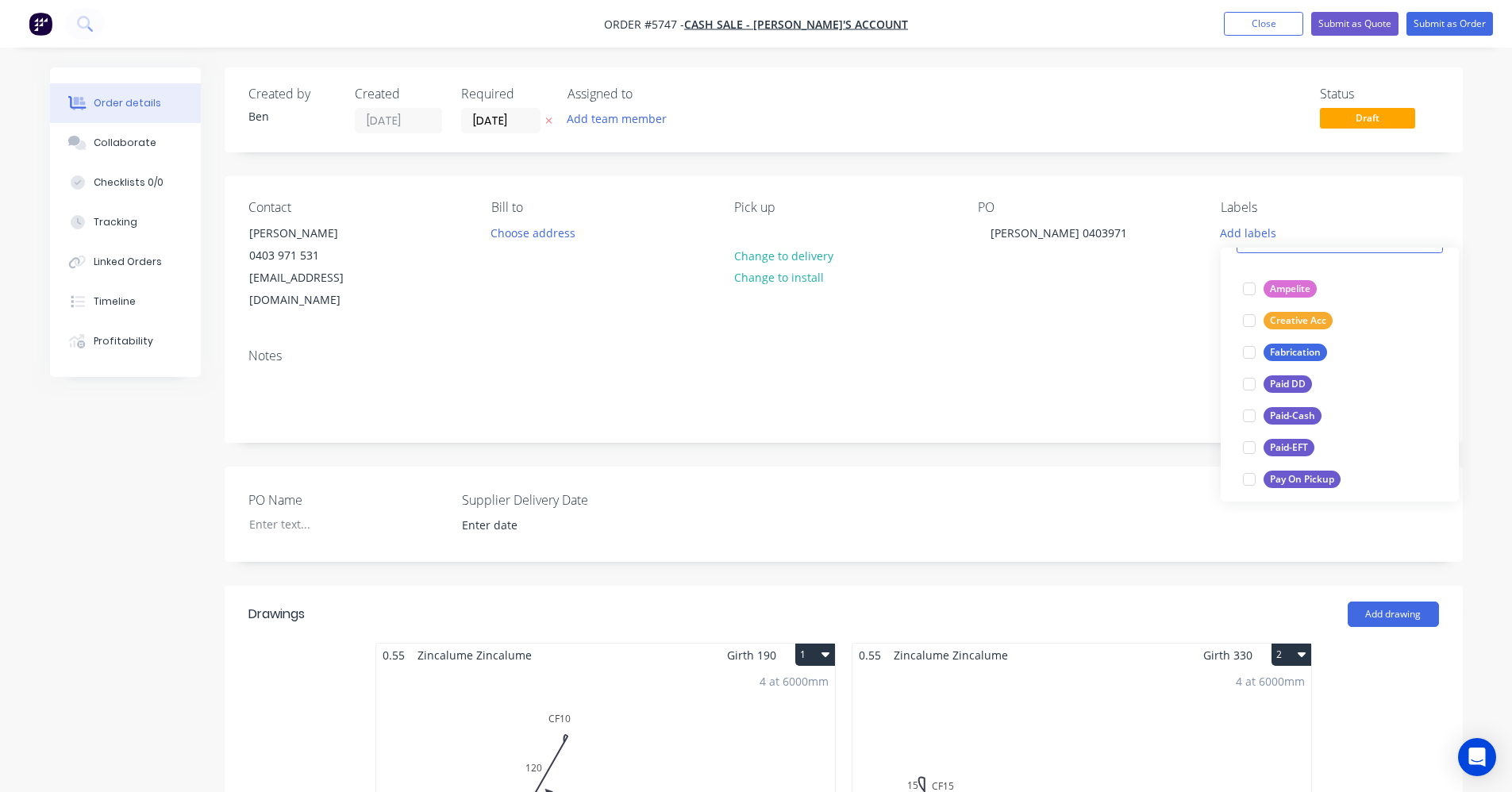
scroll to position [238, 0]
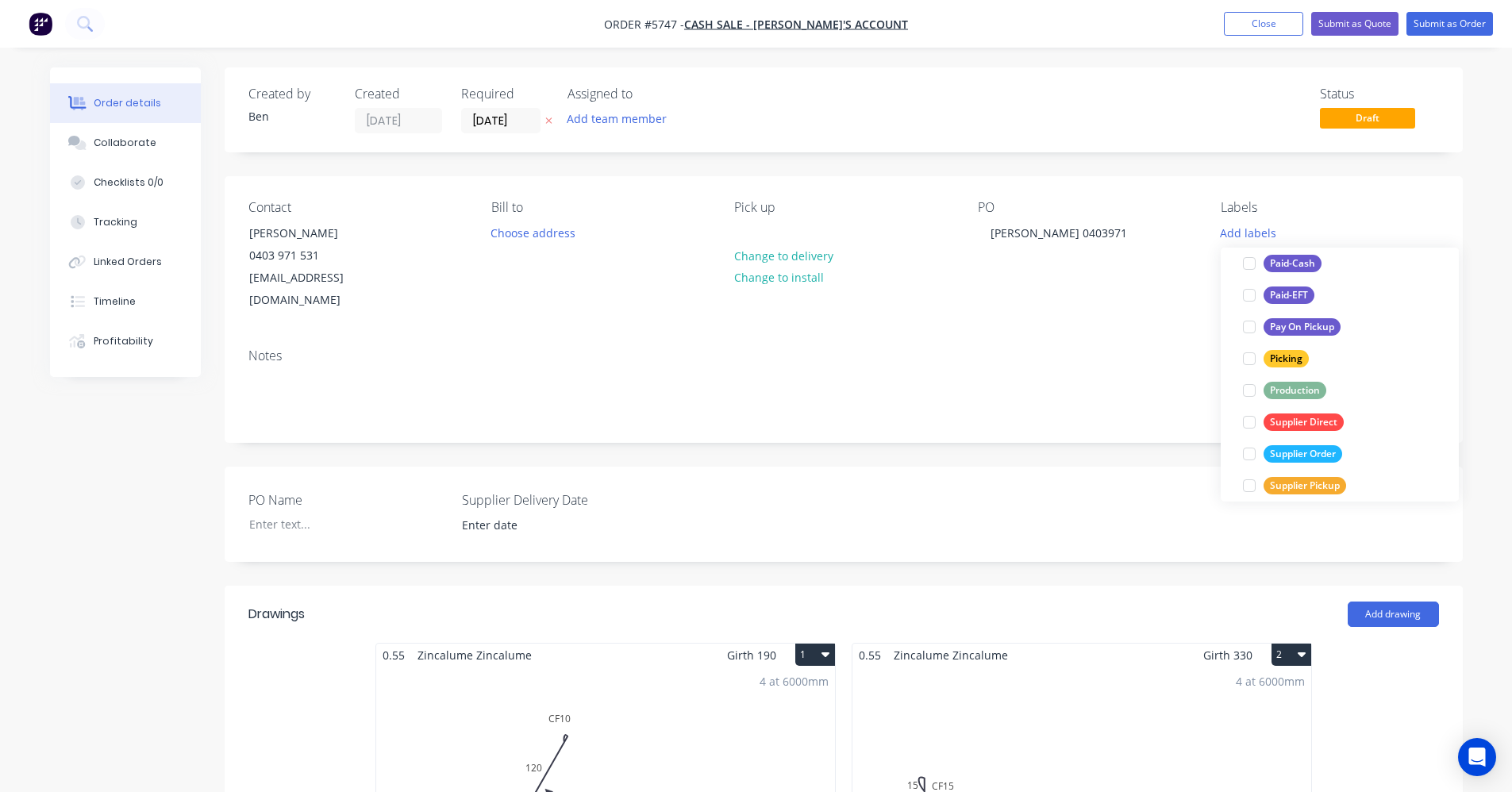
click at [1296, 394] on div "Production" at bounding box center [1294, 391] width 63 height 18
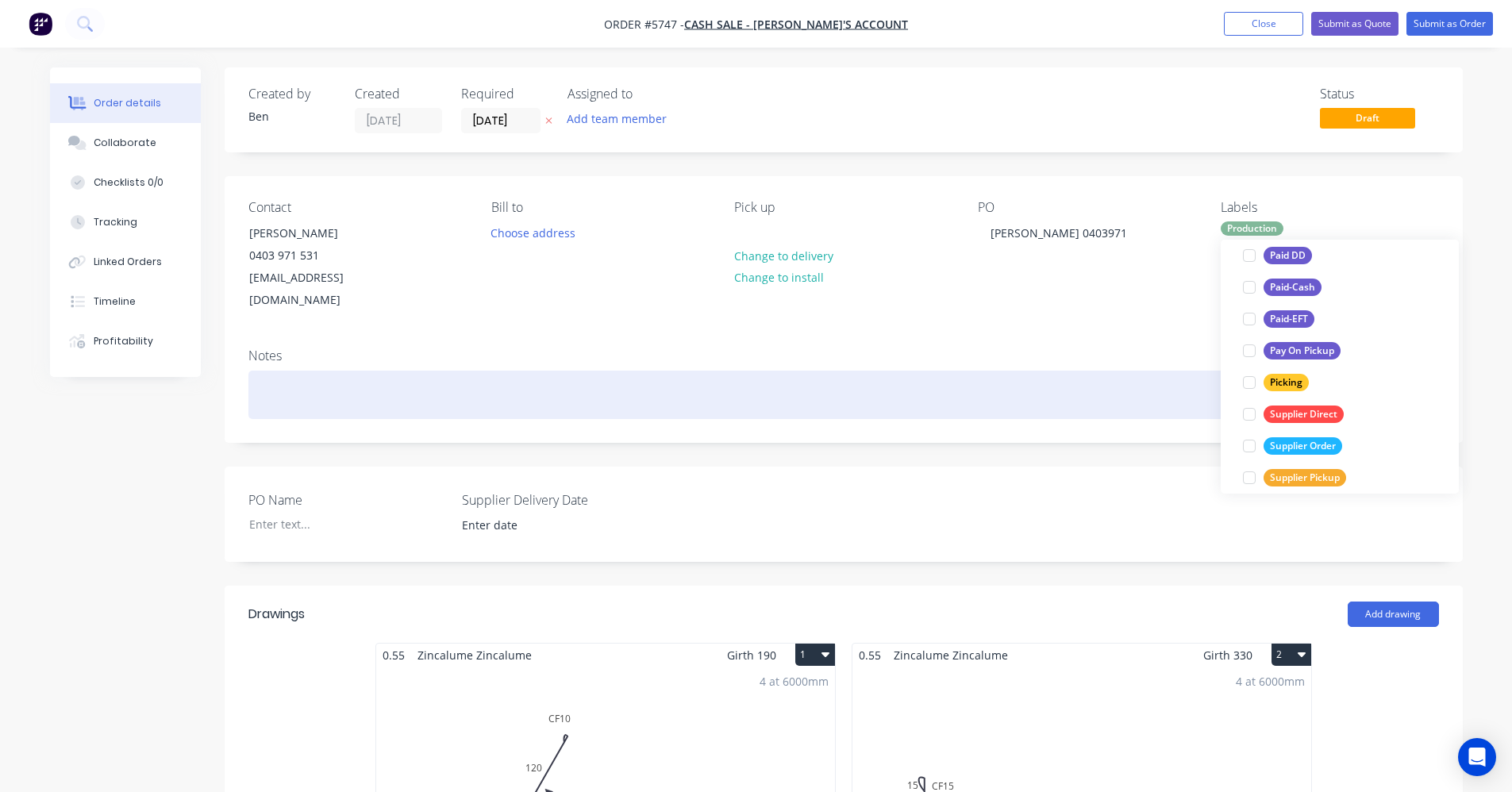
scroll to position [0, 0]
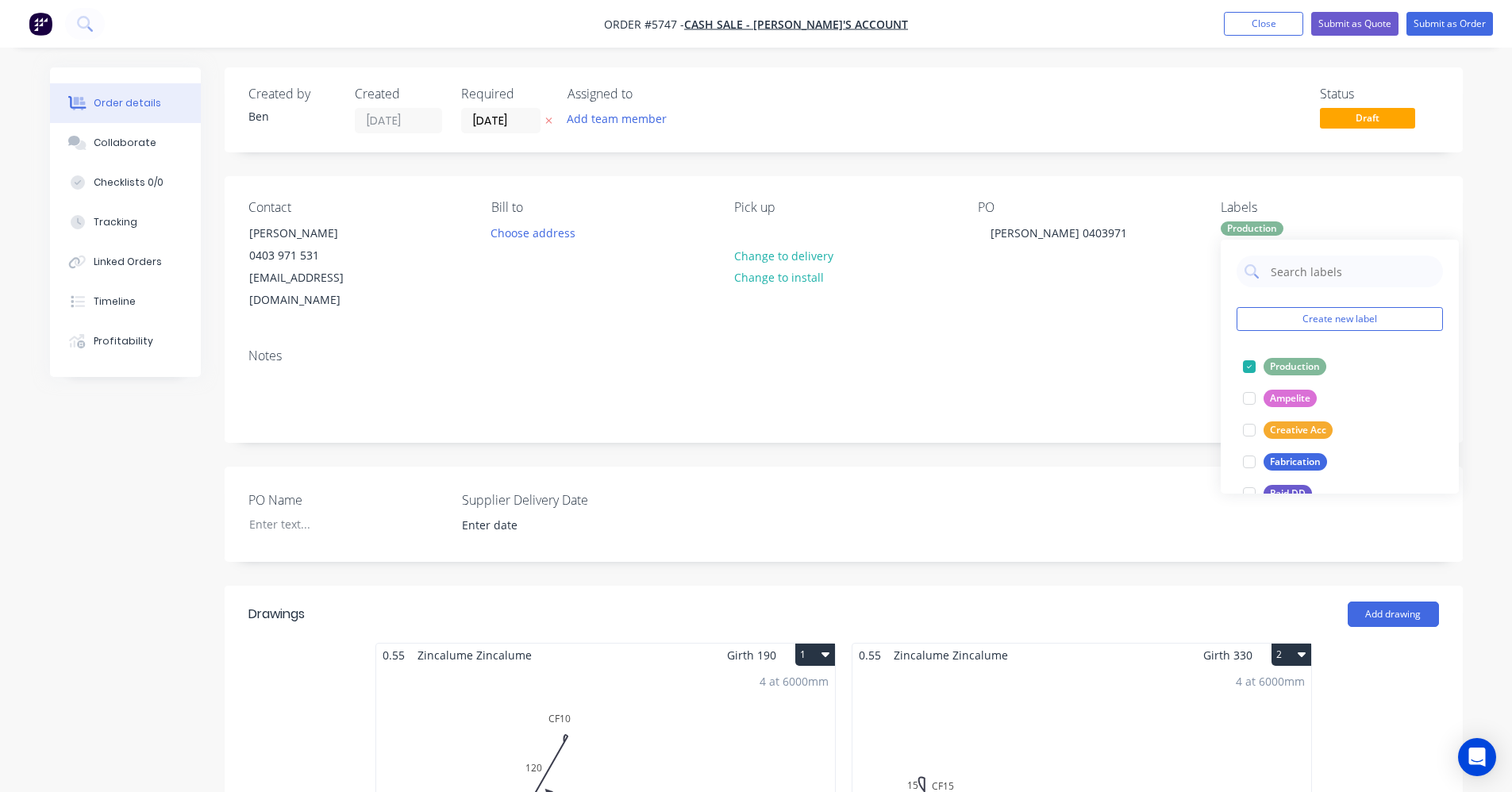
click at [1056, 342] on div "Notes" at bounding box center [844, 388] width 1238 height 106
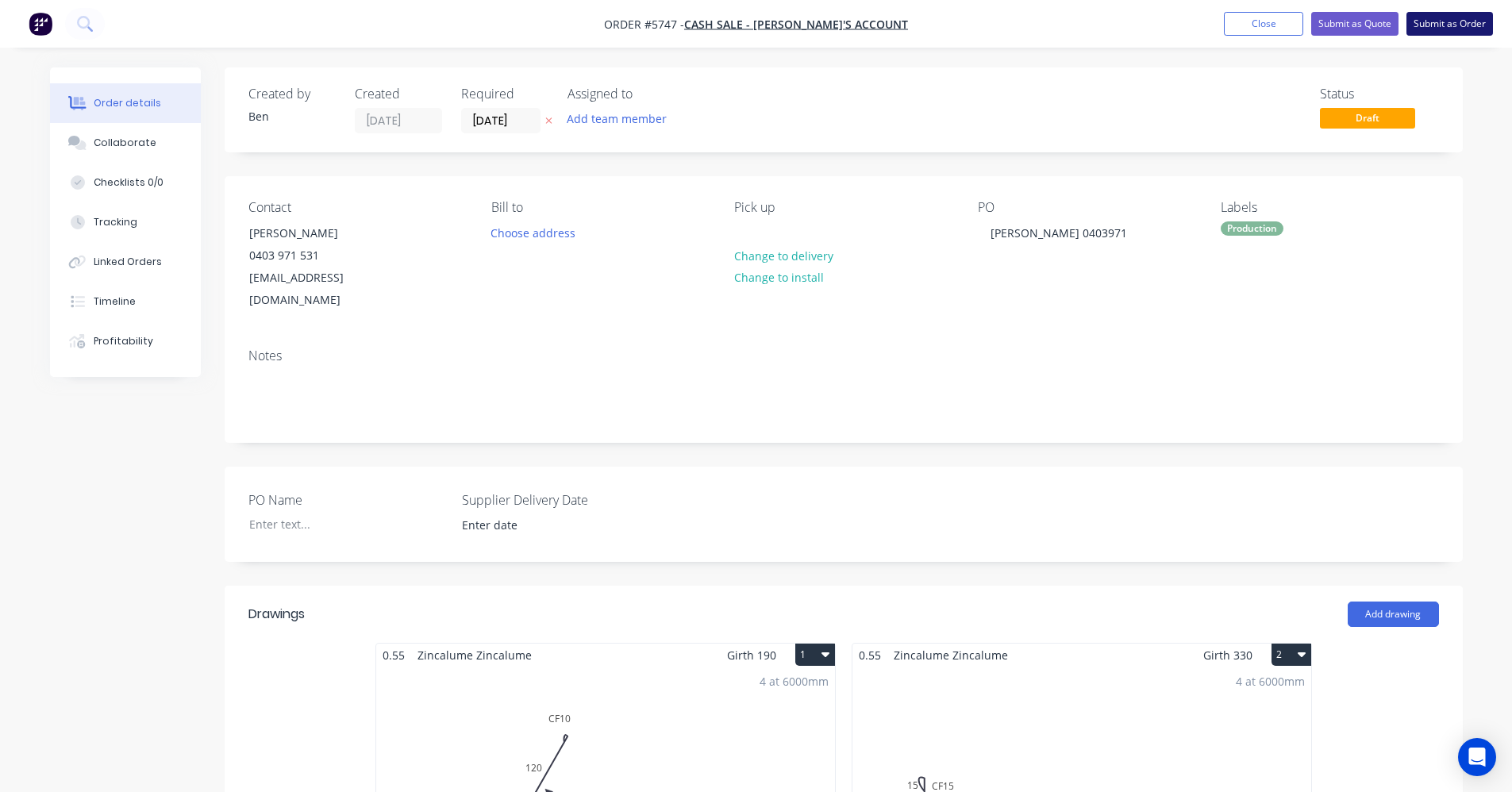
click at [1461, 23] on button "Submit as Order" at bounding box center [1449, 24] width 87 height 24
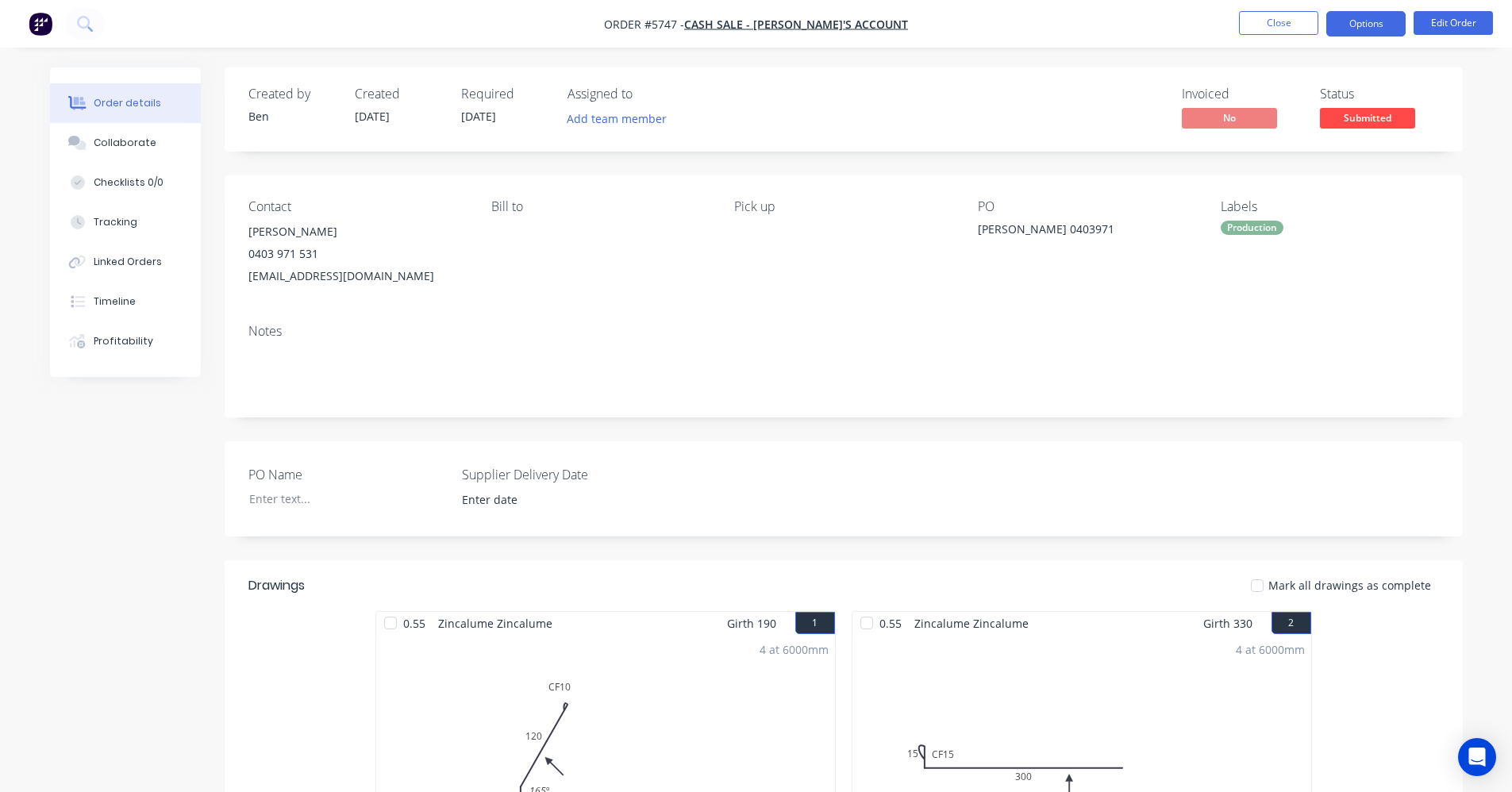
click at [1370, 22] on button "Options" at bounding box center [1366, 24] width 80 height 26
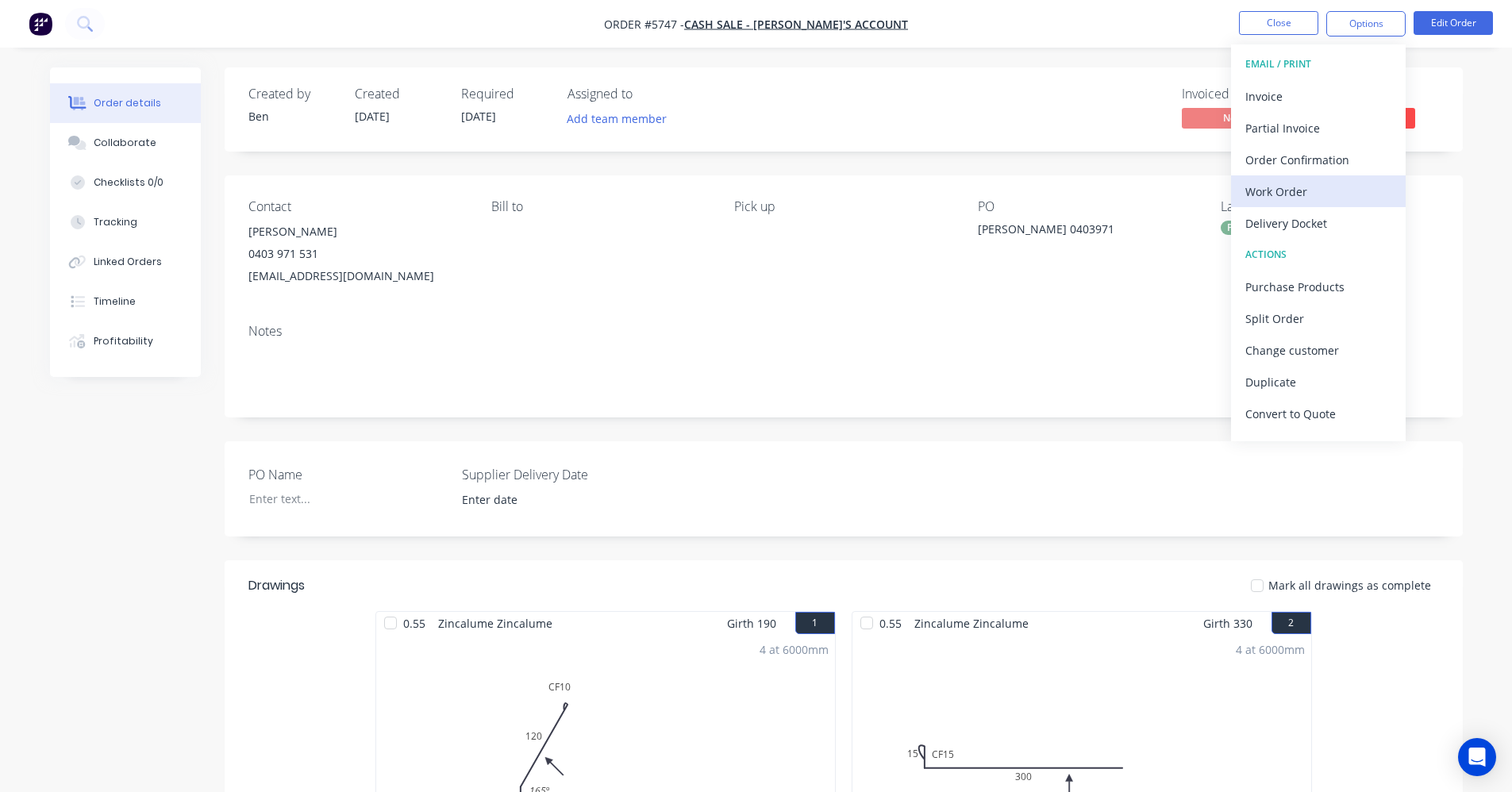
click at [1303, 200] on div "Work Order" at bounding box center [1318, 191] width 146 height 23
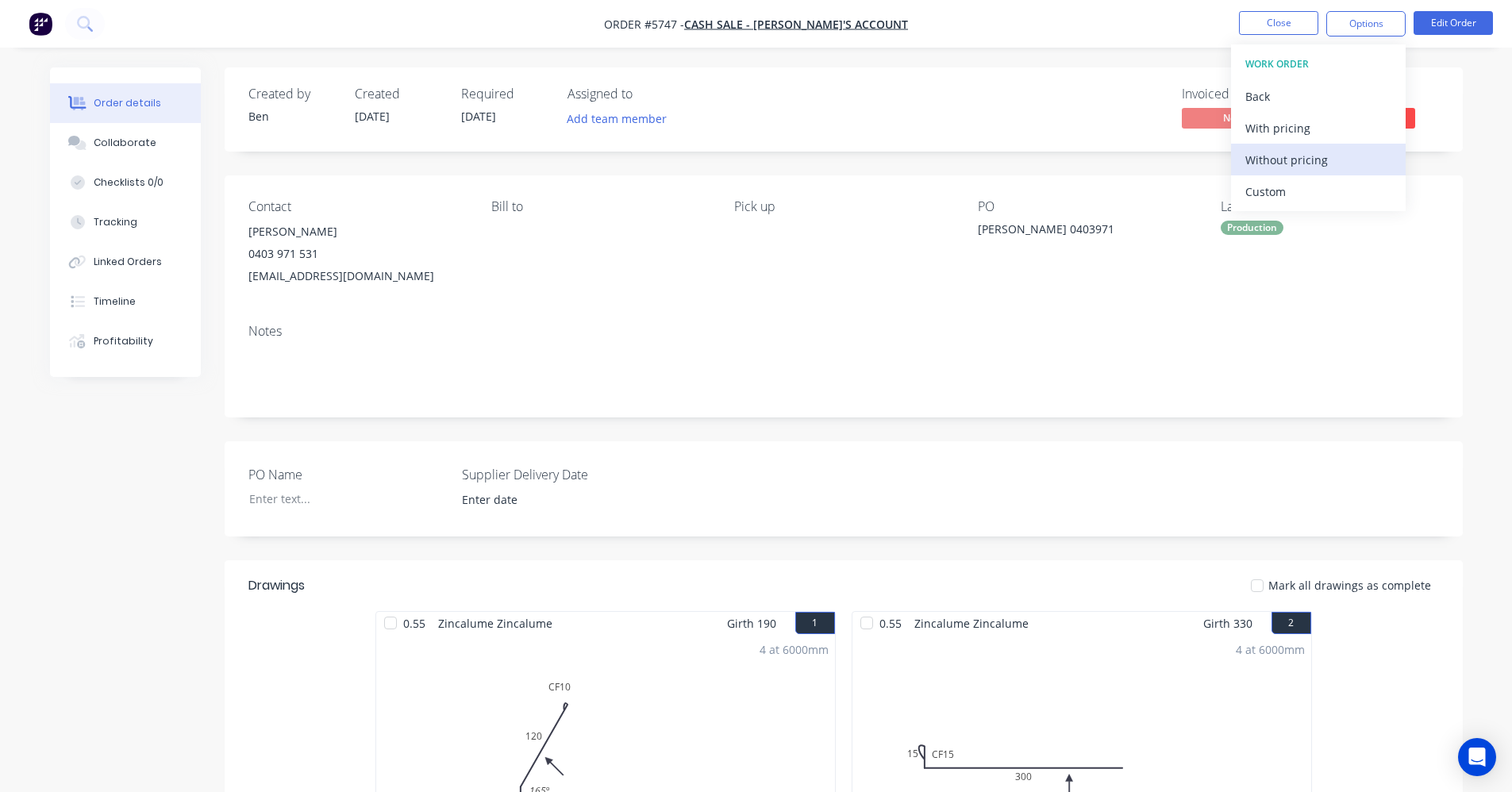
click at [1293, 158] on div "Without pricing" at bounding box center [1318, 159] width 146 height 23
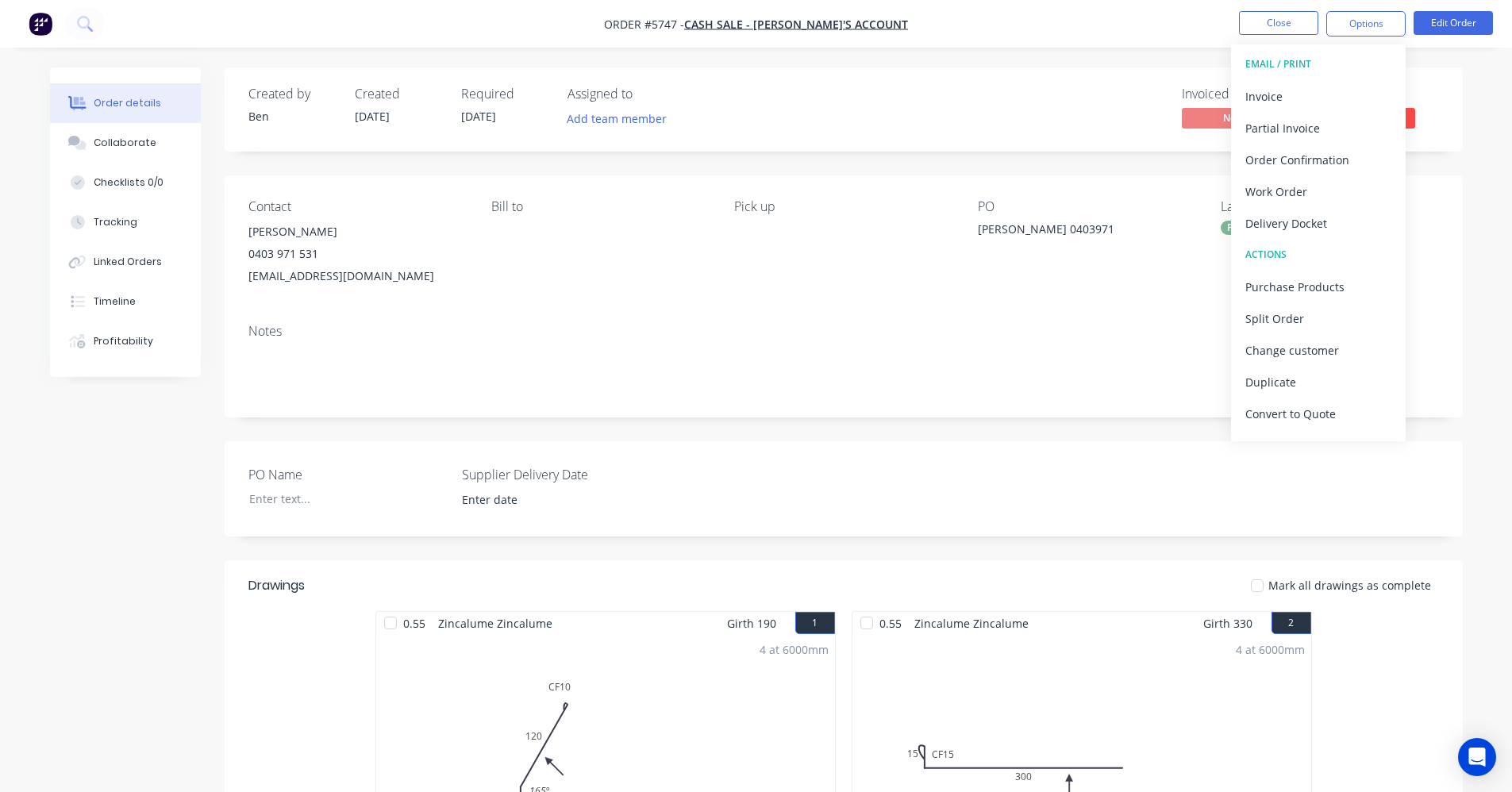
click at [890, 102] on div "Invoiced No Status Submitted" at bounding box center [1083, 109] width 713 height 46
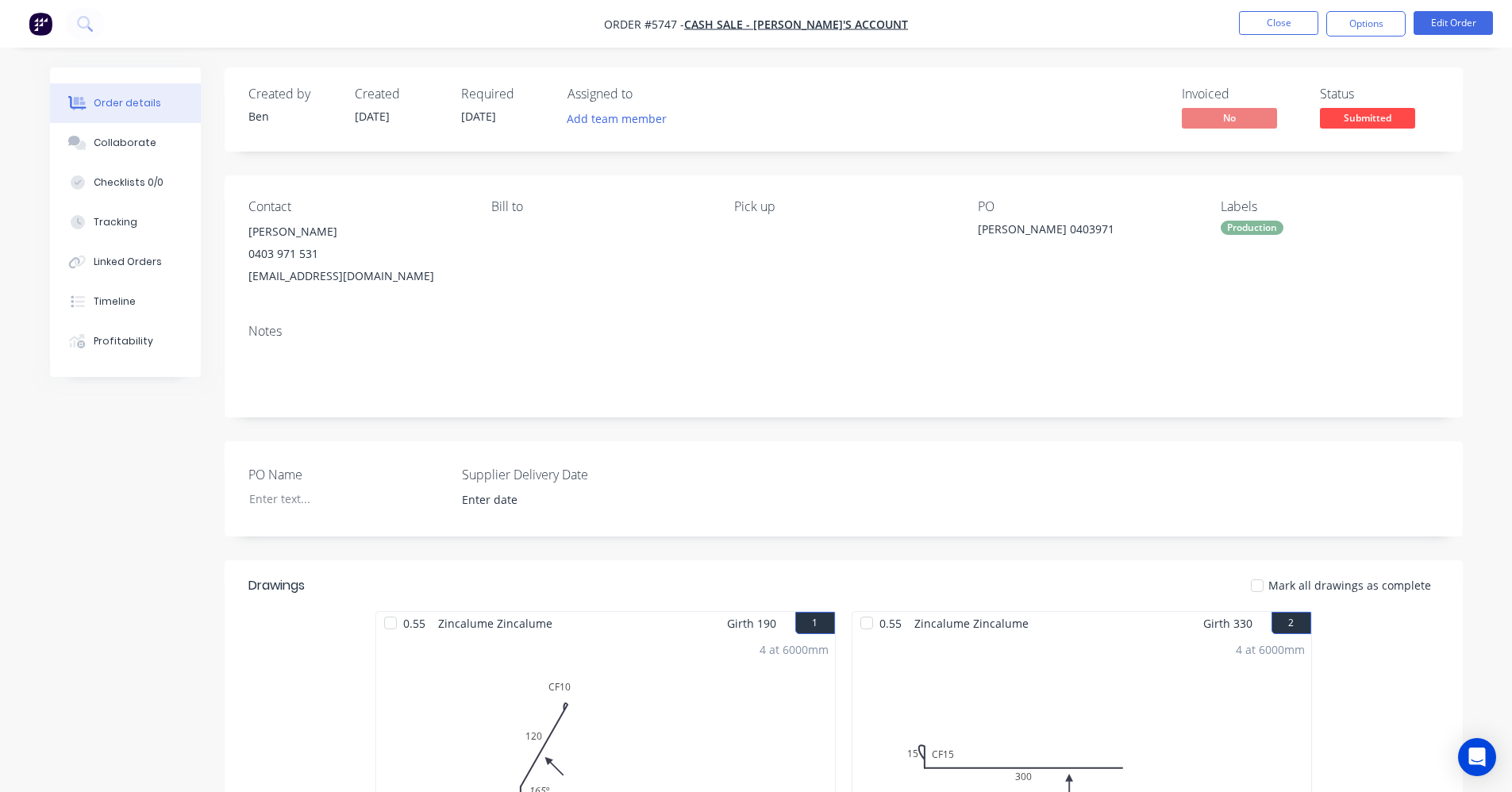
click at [1130, 326] on div "Notes" at bounding box center [844, 330] width 1190 height 15
click at [1372, 115] on span "Submitted" at bounding box center [1368, 117] width 96 height 20
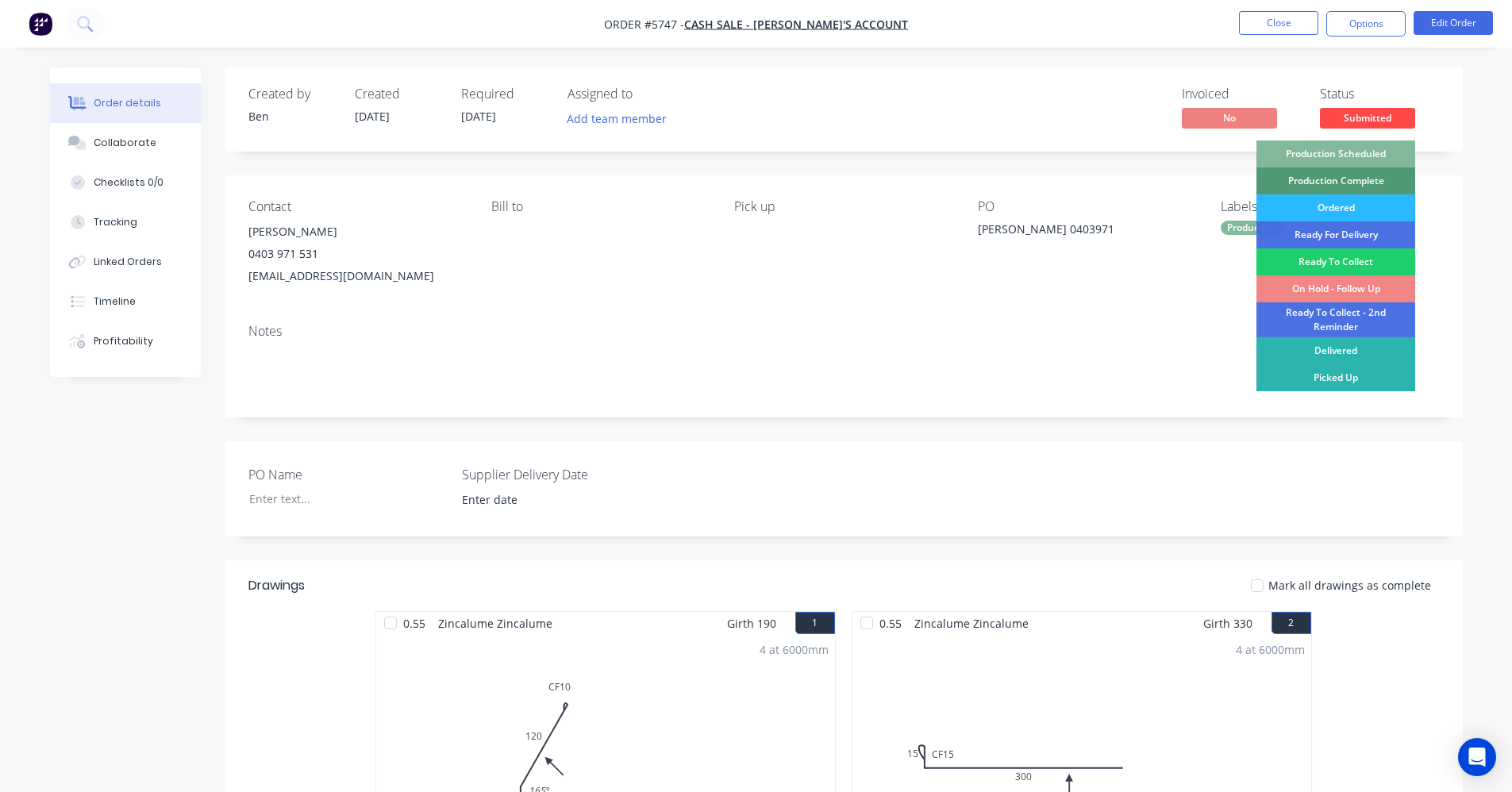
click at [1346, 152] on div "Production Scheduled" at bounding box center [1335, 153] width 158 height 27
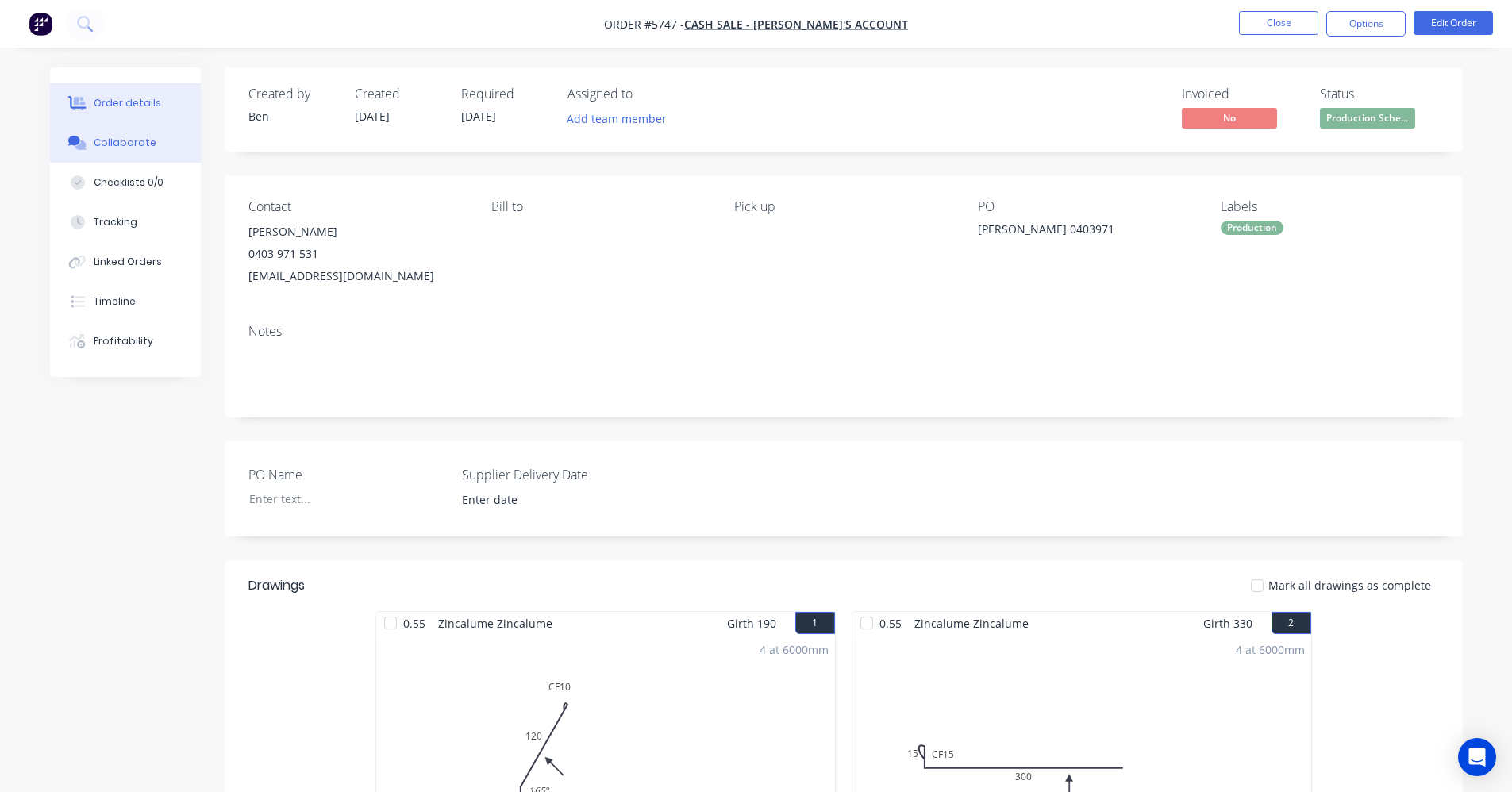
click at [117, 146] on div "Collaborate" at bounding box center [124, 142] width 63 height 14
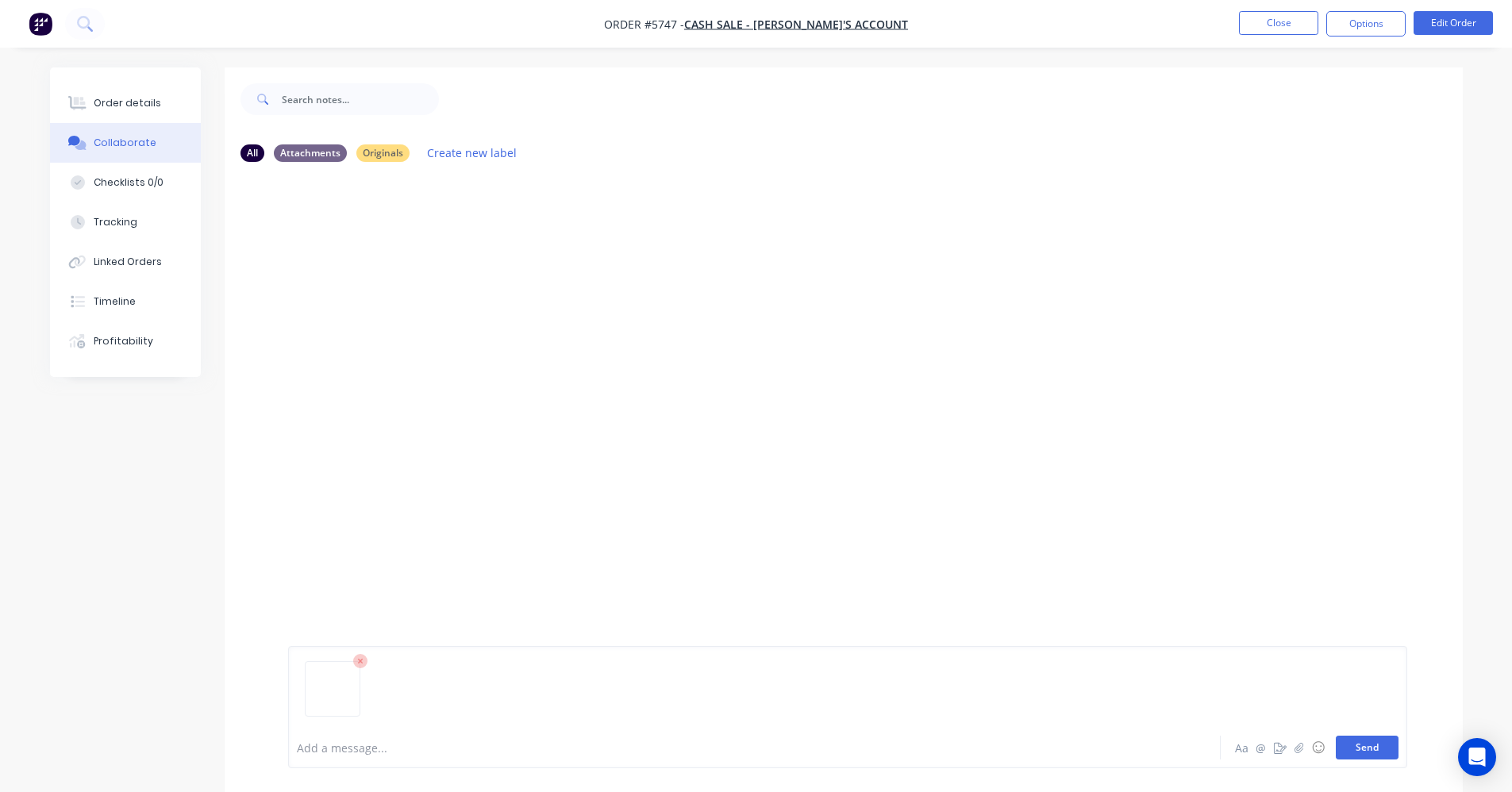
click at [1362, 750] on button "Send" at bounding box center [1367, 747] width 63 height 24
click at [1262, 26] on button "Close" at bounding box center [1279, 23] width 80 height 24
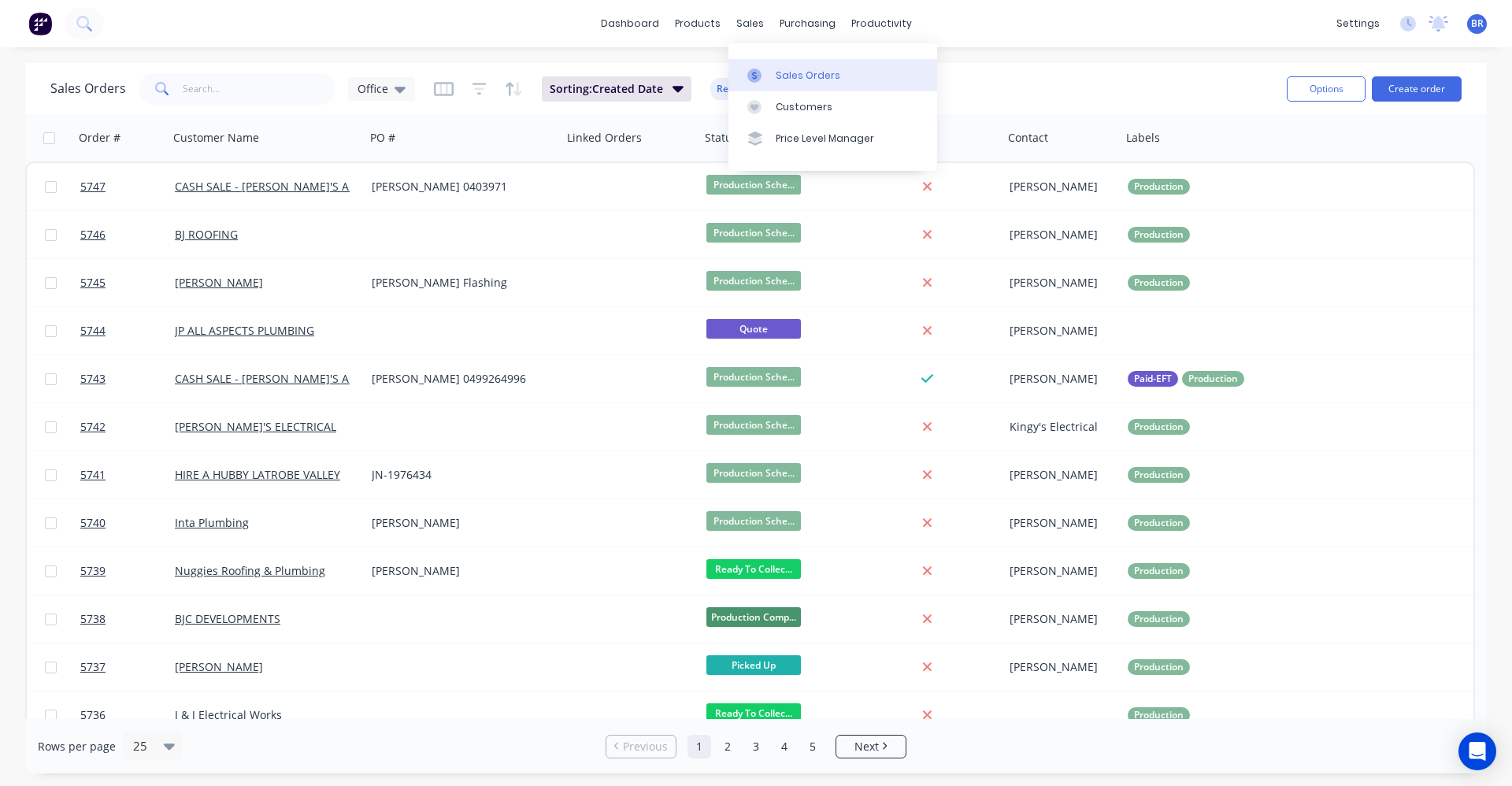
drag, startPoint x: 813, startPoint y: 76, endPoint x: 895, endPoint y: 85, distance: 82.5
click at [814, 76] on div "Sales Orders" at bounding box center [807, 75] width 64 height 14
click at [1422, 93] on button "Create order" at bounding box center [1416, 89] width 90 height 26
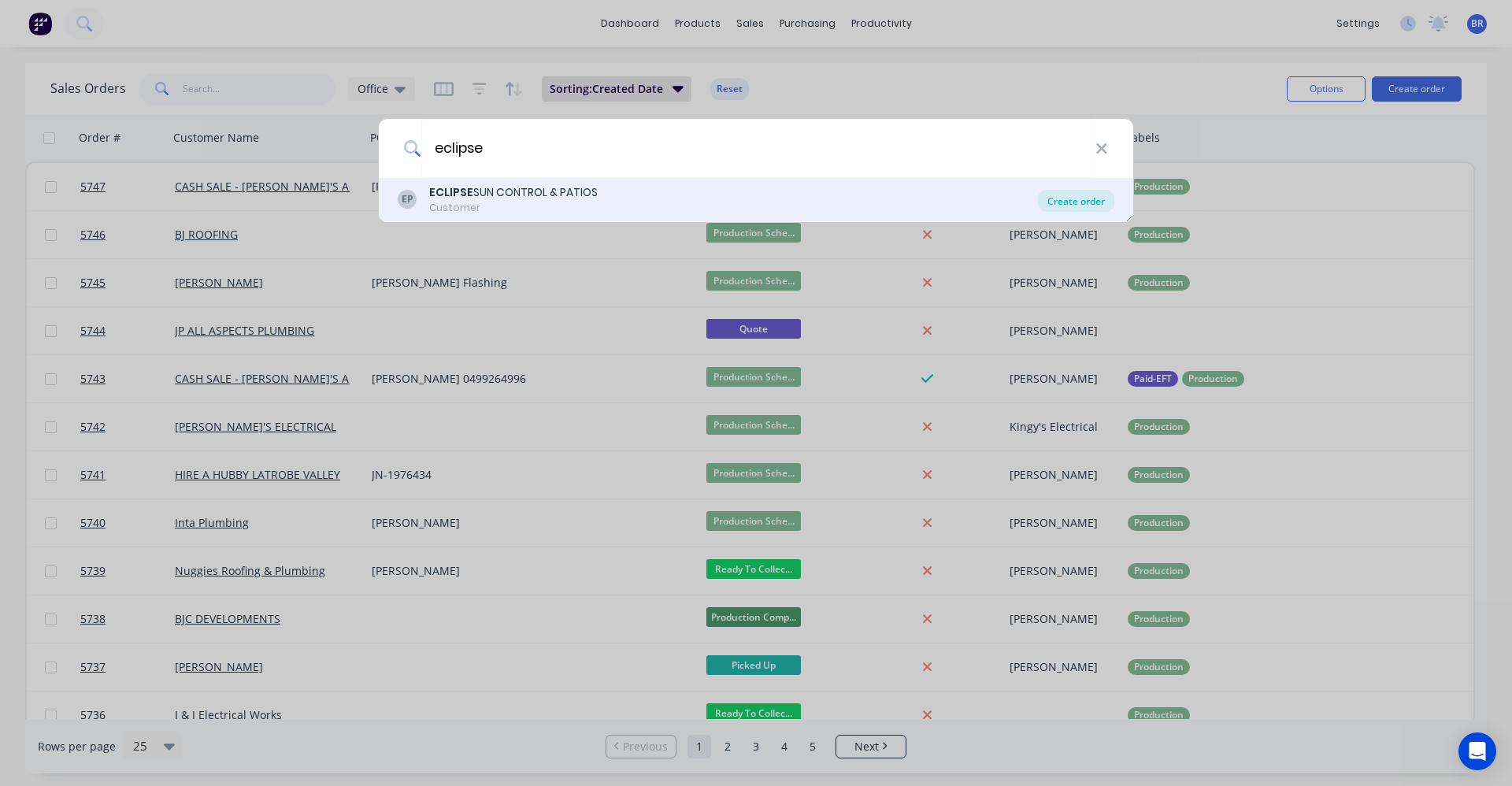
type input "eclipse"
click at [1081, 204] on div "Create order" at bounding box center [1075, 200] width 76 height 22
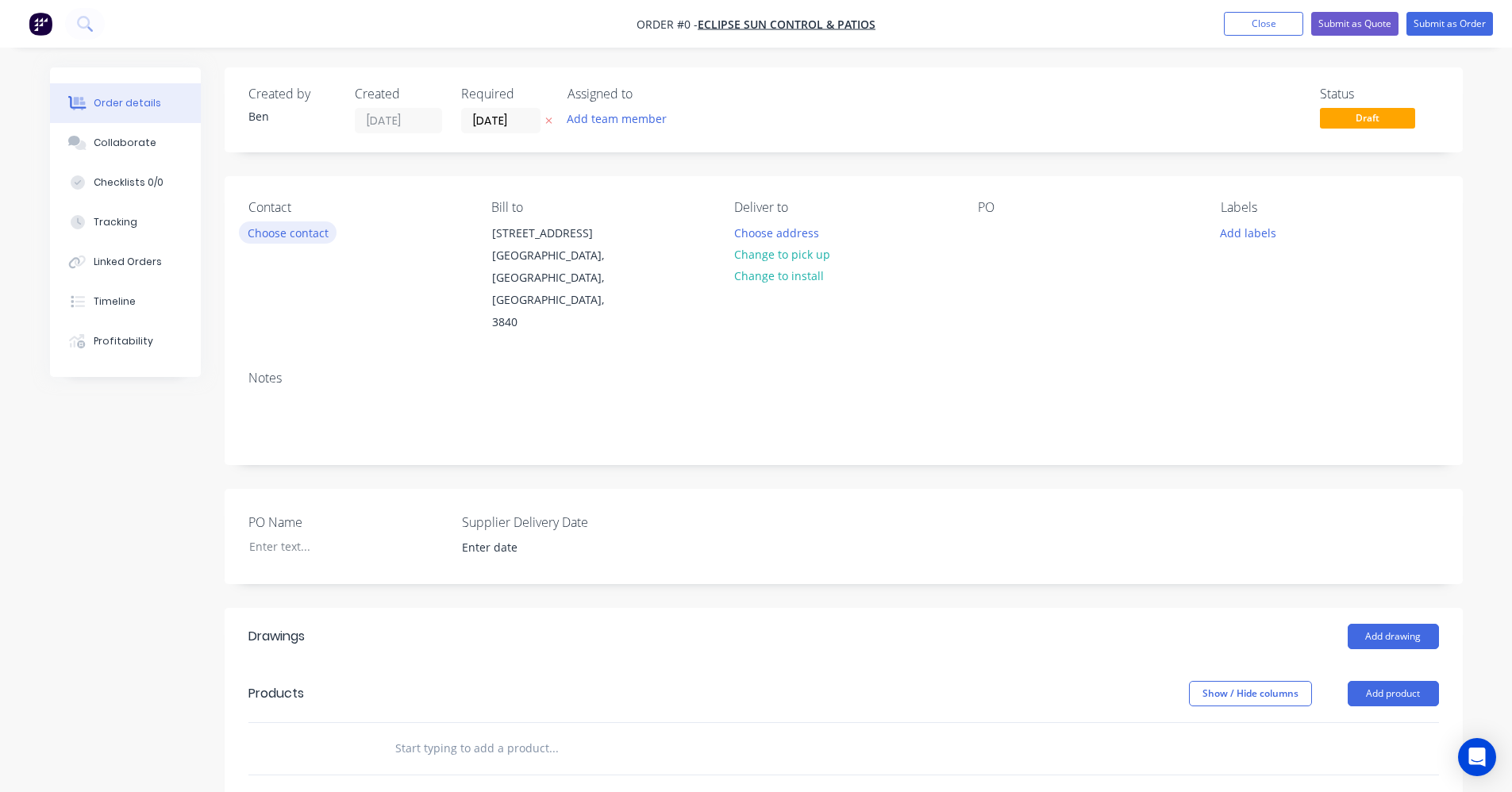
click at [292, 237] on button "Choose contact" at bounding box center [288, 232] width 98 height 22
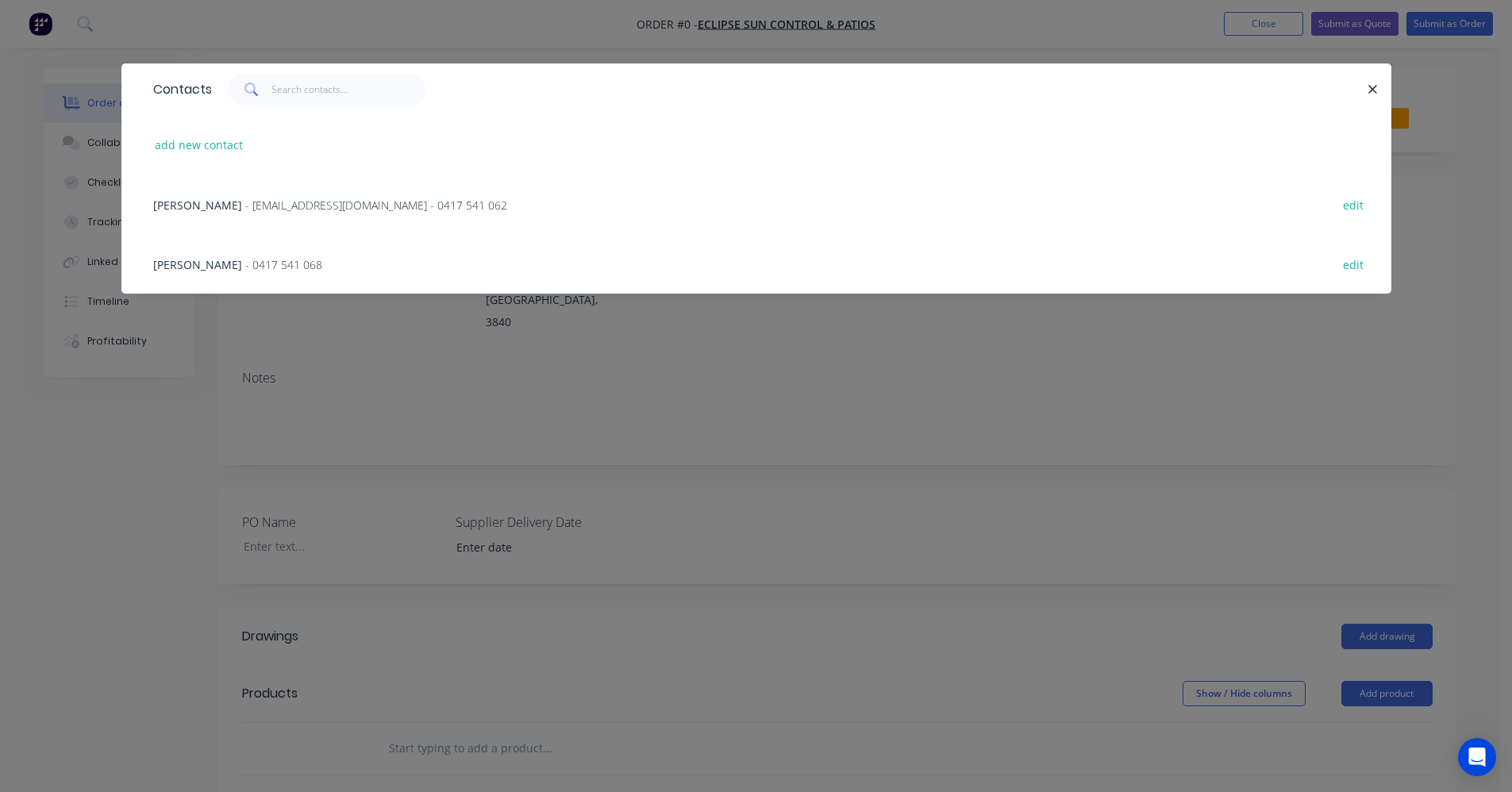
click at [299, 209] on span "- [EMAIL_ADDRESS][DOMAIN_NAME] - 0417 541 062" at bounding box center [375, 205] width 262 height 15
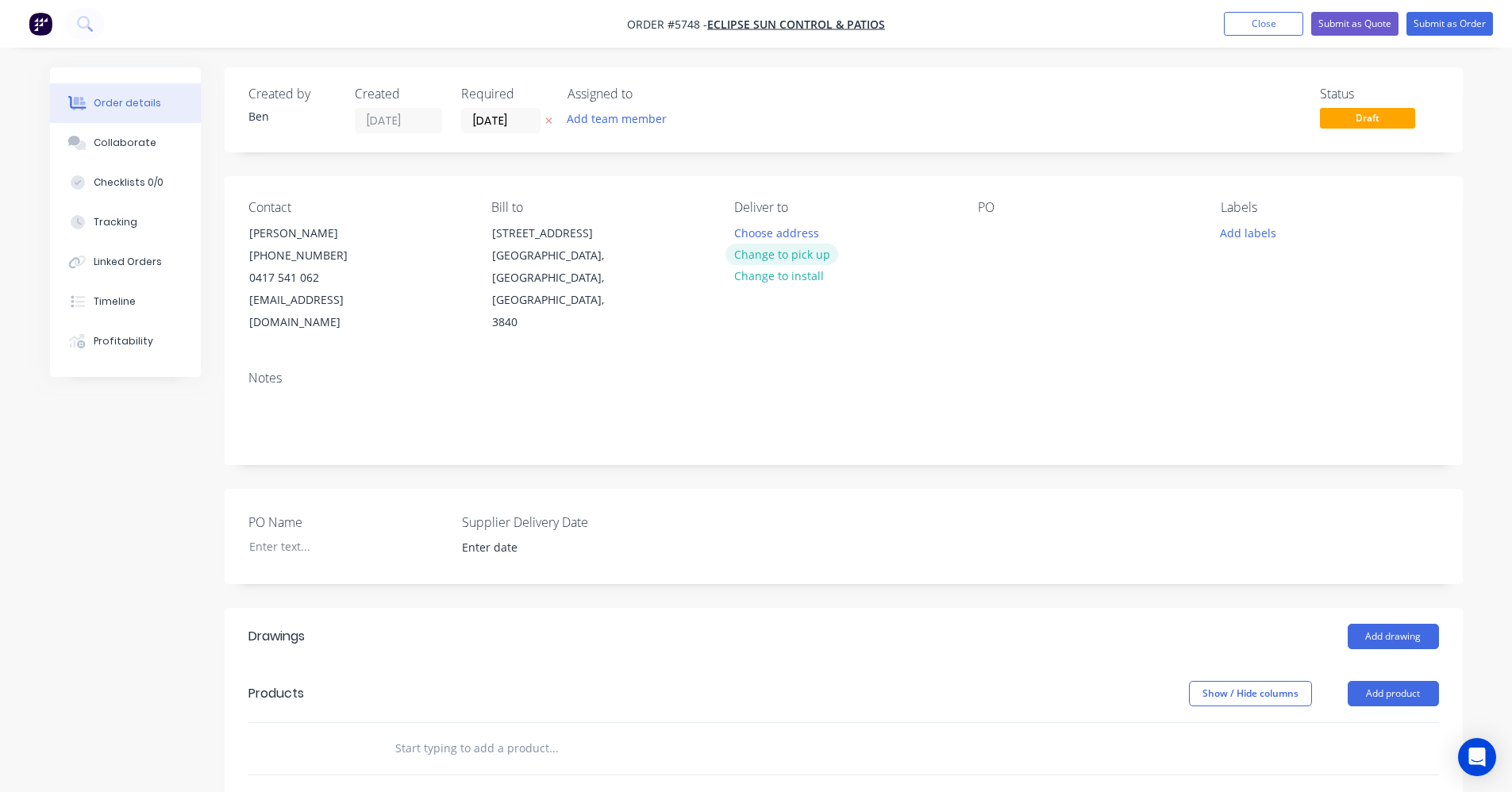
click at [775, 256] on button "Change to pick up" at bounding box center [781, 255] width 112 height 22
click at [989, 240] on div at bounding box center [990, 232] width 26 height 23
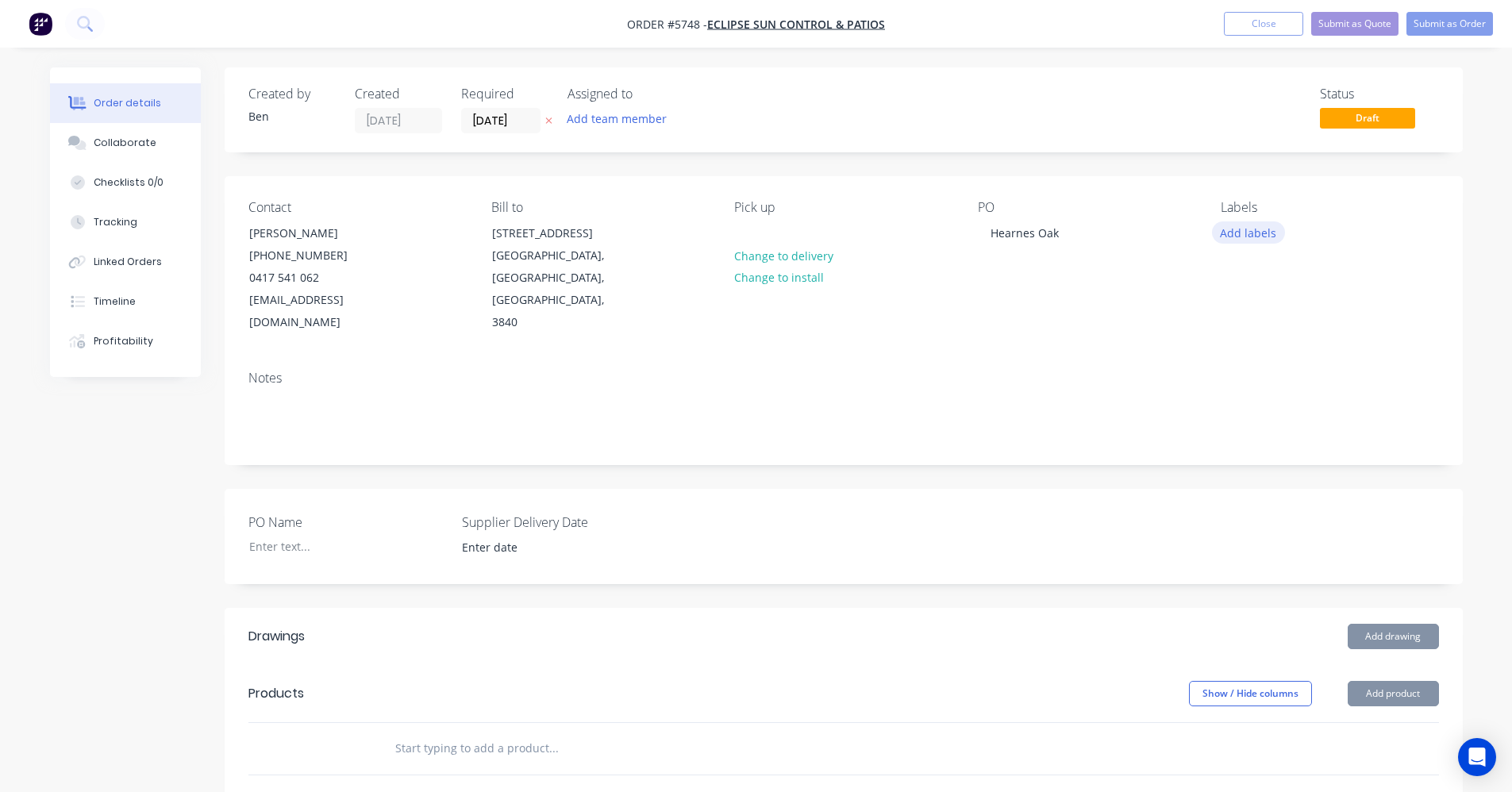
drag, startPoint x: 1267, startPoint y: 233, endPoint x: 1259, endPoint y: 247, distance: 16.1
click at [1267, 233] on button "Add labels" at bounding box center [1248, 232] width 73 height 22
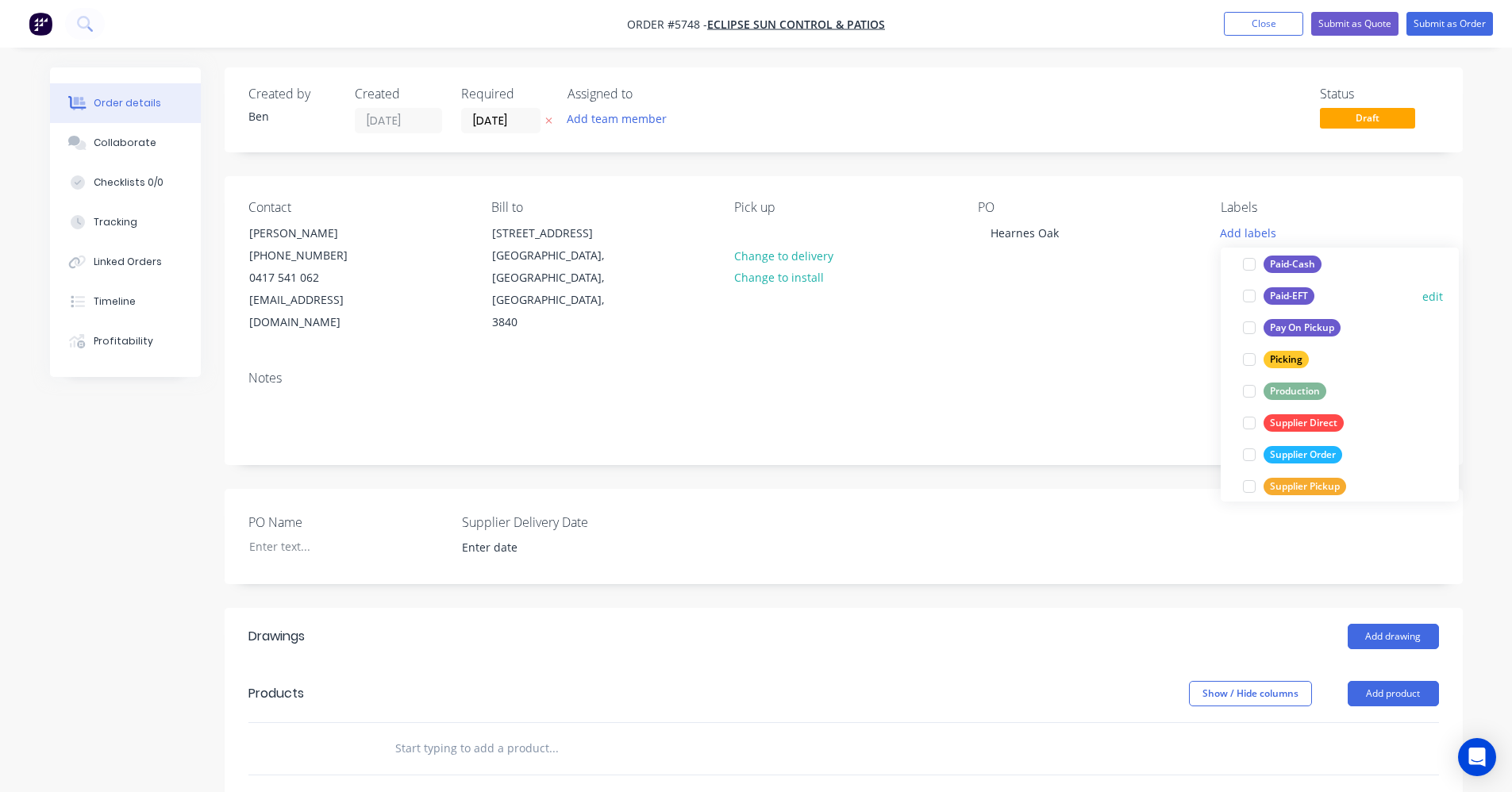
scroll to position [238, 0]
drag, startPoint x: 1290, startPoint y: 390, endPoint x: 1093, endPoint y: 392, distance: 197.0
click at [1288, 390] on div "Production" at bounding box center [1294, 391] width 63 height 18
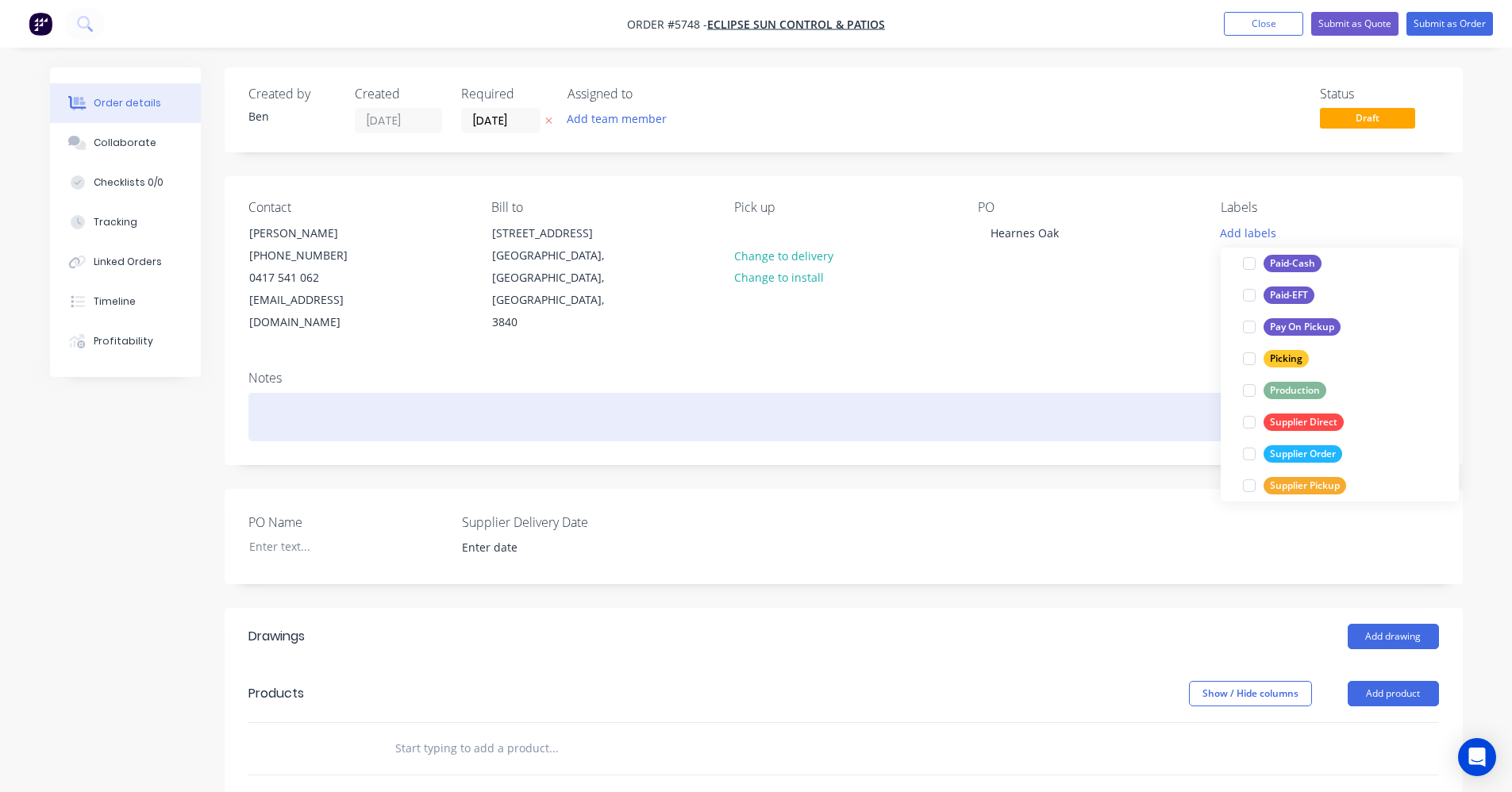
scroll to position [0, 0]
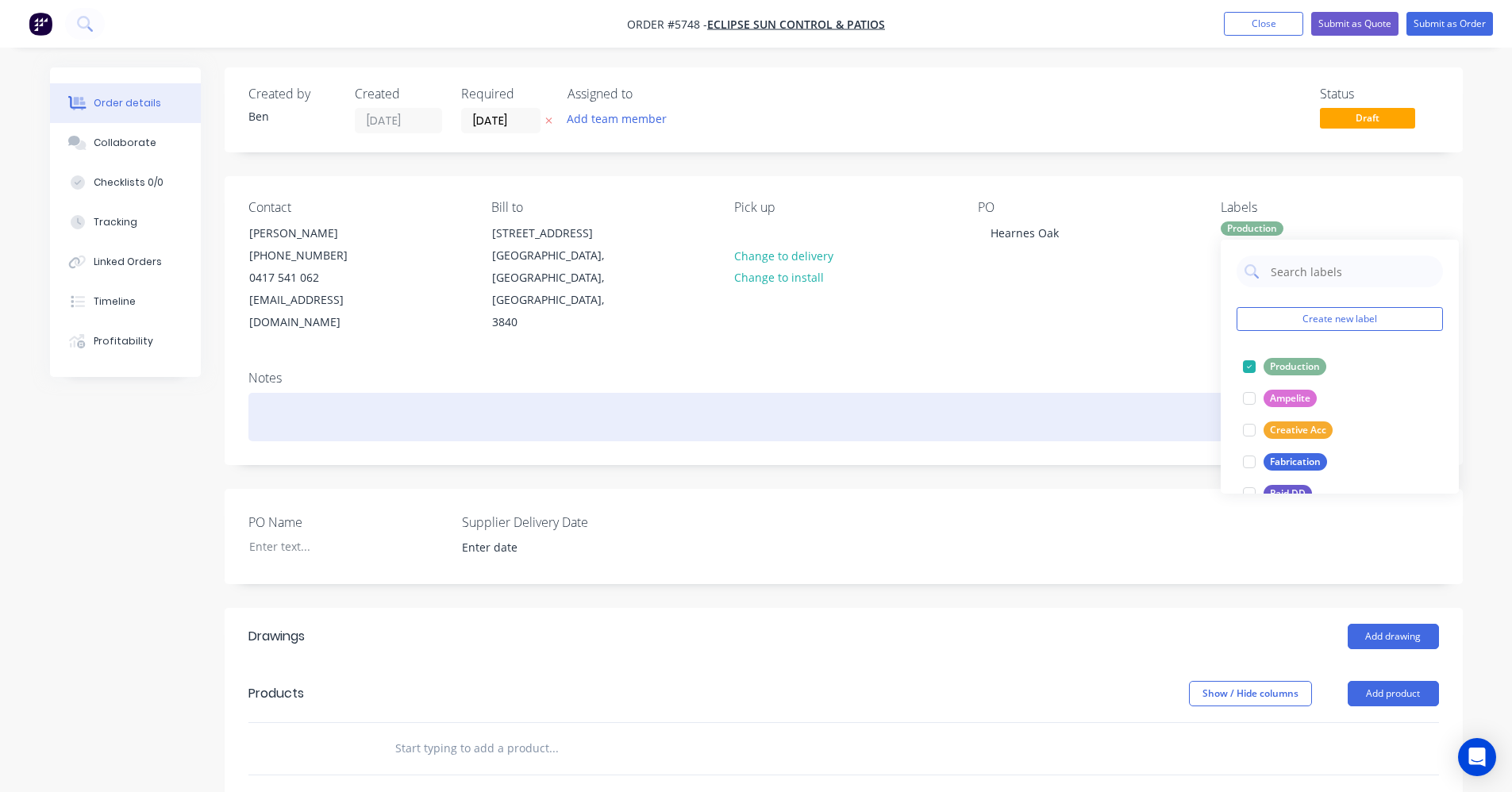
drag, startPoint x: 787, startPoint y: 398, endPoint x: 686, endPoint y: 273, distance: 160.7
click at [787, 397] on div at bounding box center [844, 417] width 1190 height 49
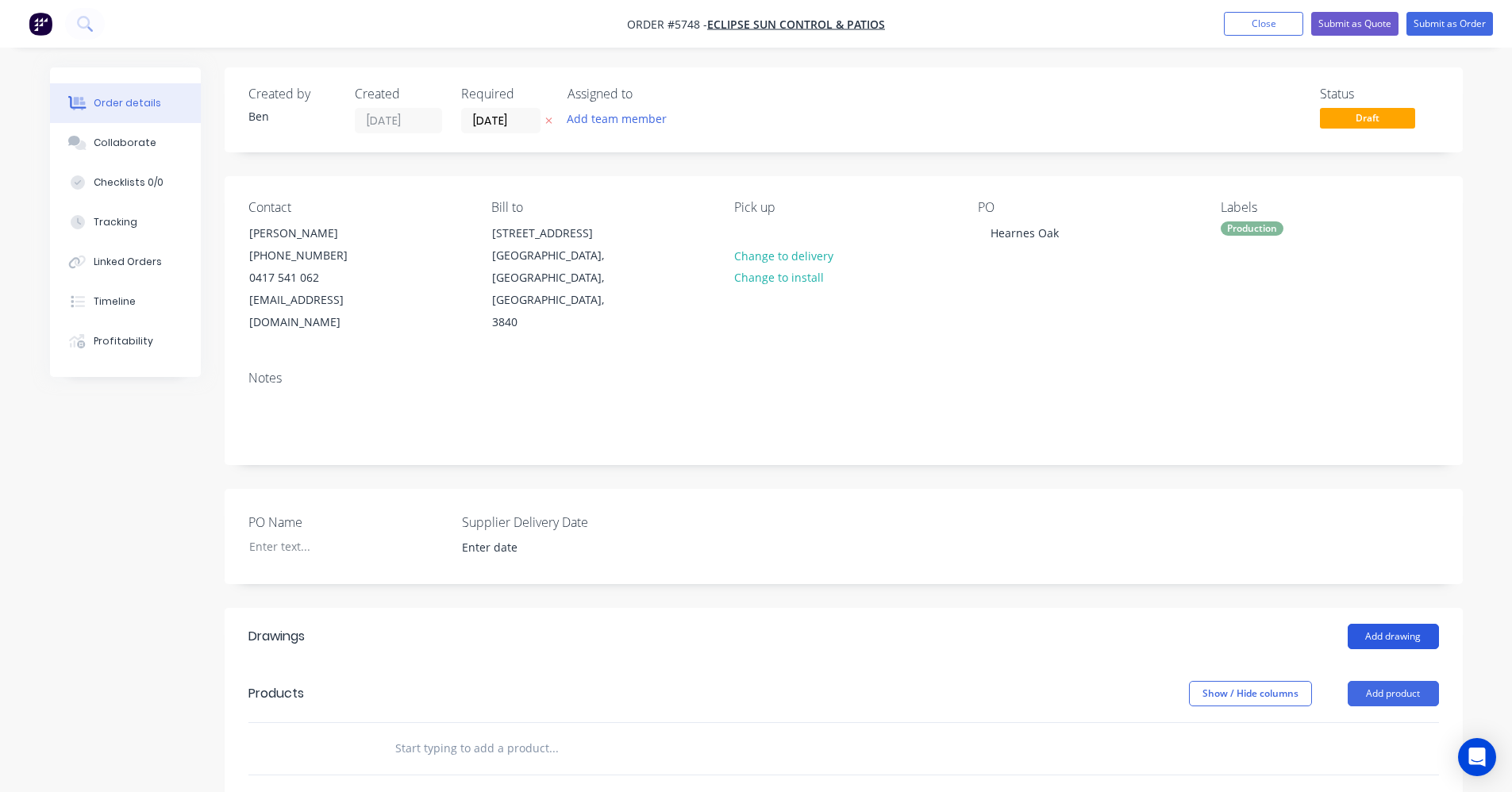
click at [1416, 624] on button "Add drawing" at bounding box center [1394, 637] width 92 height 26
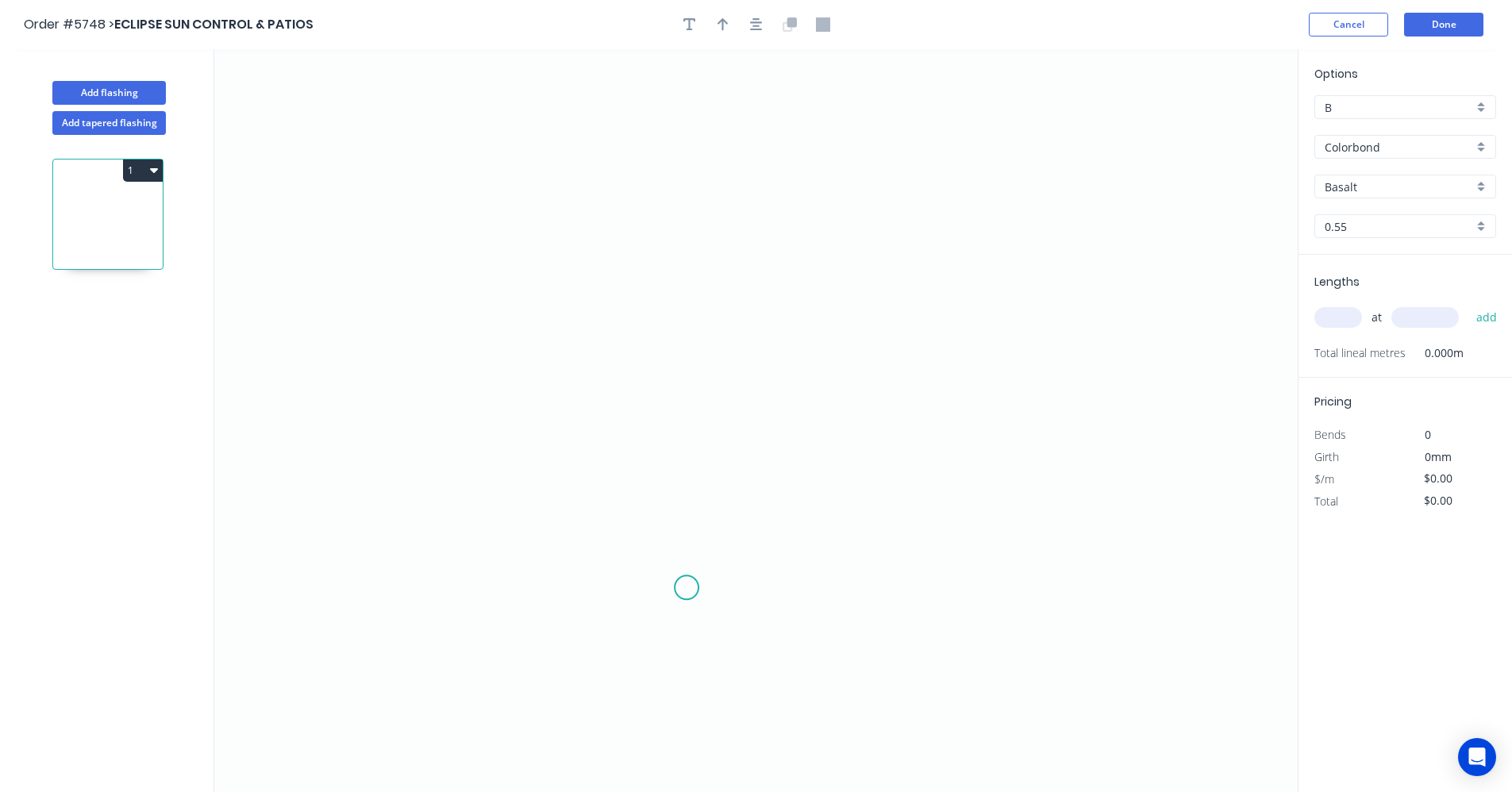
click at [687, 587] on icon "0" at bounding box center [756, 420] width 1083 height 742
click at [691, 297] on icon "0" at bounding box center [756, 420] width 1083 height 742
click at [768, 295] on icon "0 ?" at bounding box center [756, 420] width 1083 height 742
click at [765, 188] on icon "0 ? ?" at bounding box center [756, 420] width 1083 height 742
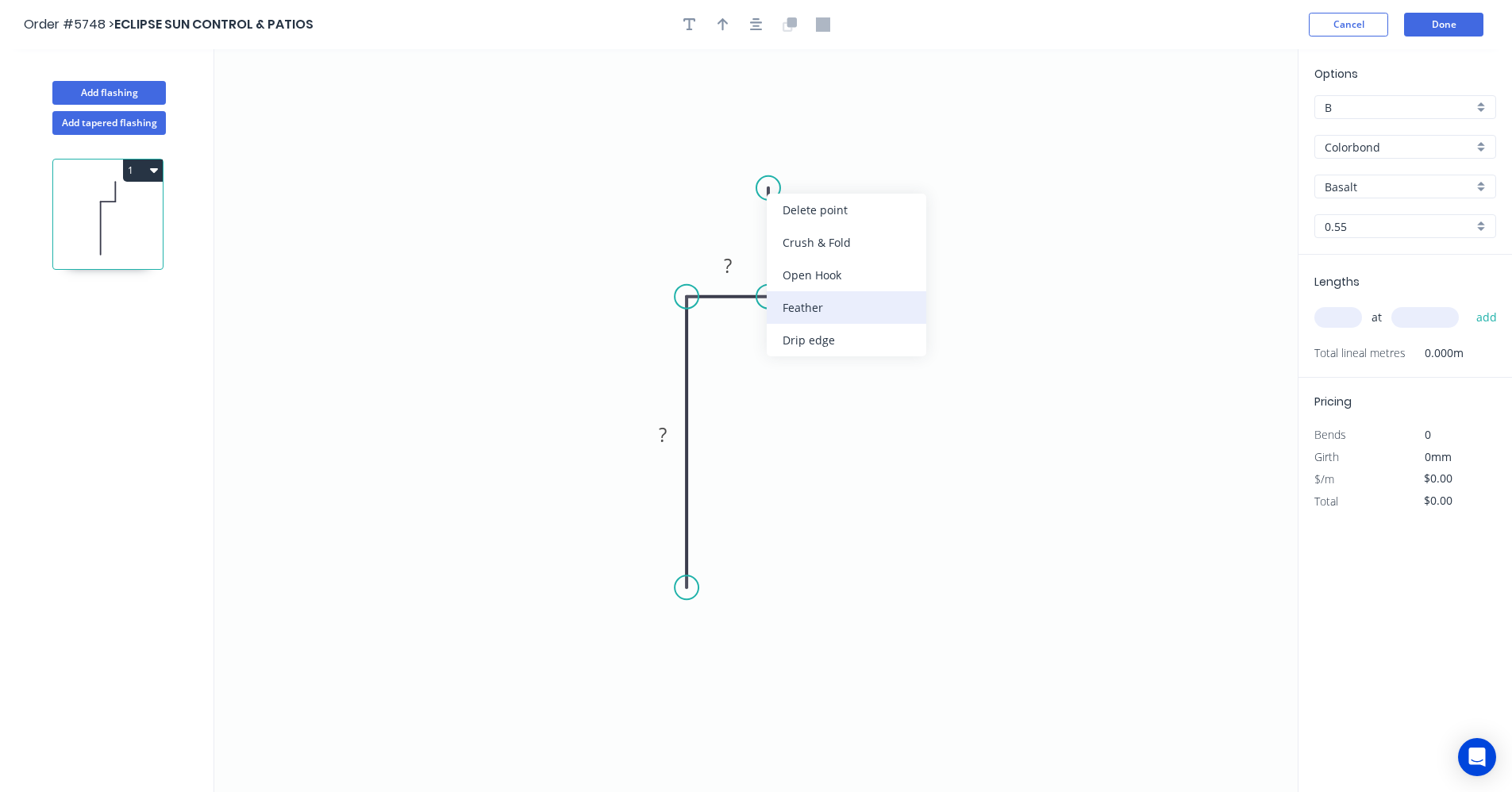
click at [803, 313] on div "Feather" at bounding box center [846, 307] width 159 height 33
click at [799, 248] on div "Flip bend" at bounding box center [849, 245] width 159 height 33
click at [663, 436] on tspan "?" at bounding box center [663, 434] width 8 height 26
type input "$15.27"
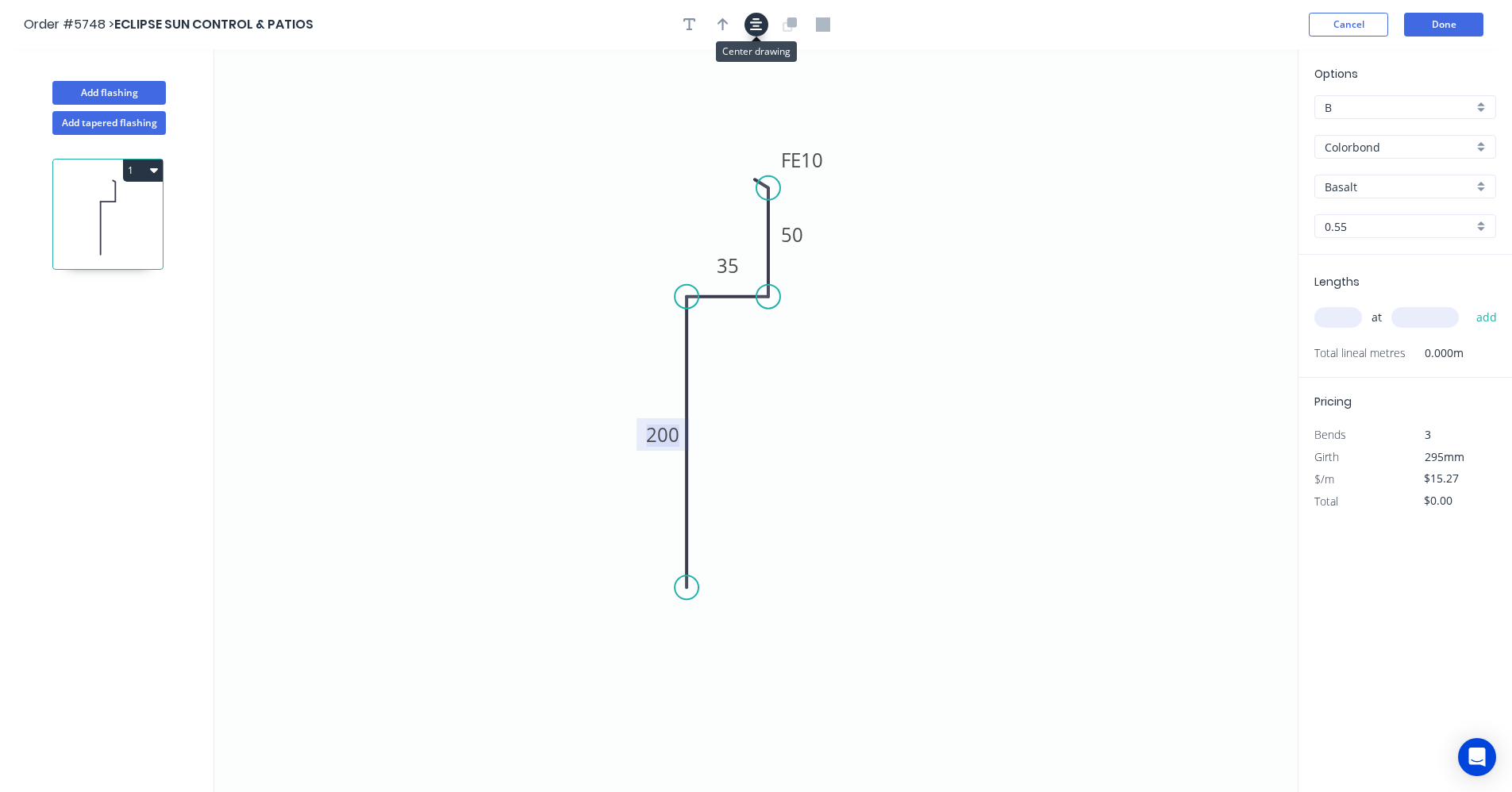
click at [762, 27] on button "button" at bounding box center [756, 25] width 24 height 24
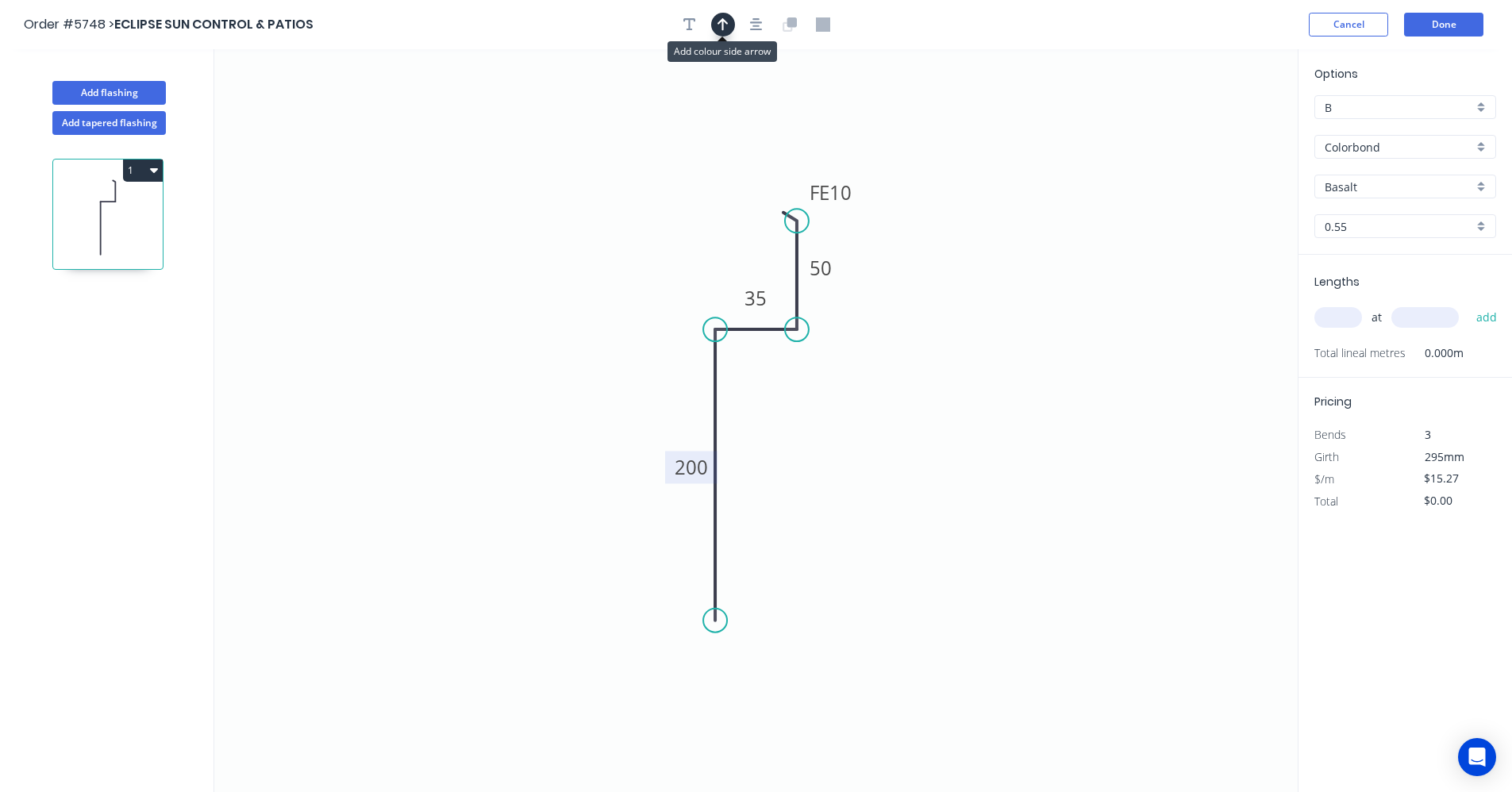
click at [725, 26] on icon "button" at bounding box center [723, 25] width 11 height 14
drag, startPoint x: 1218, startPoint y: 123, endPoint x: 584, endPoint y: 454, distance: 715.2
click at [582, 456] on icon at bounding box center [577, 440] width 14 height 51
click at [584, 454] on icon at bounding box center [582, 437] width 14 height 51
click at [584, 454] on icon at bounding box center [596, 442] width 46 height 46
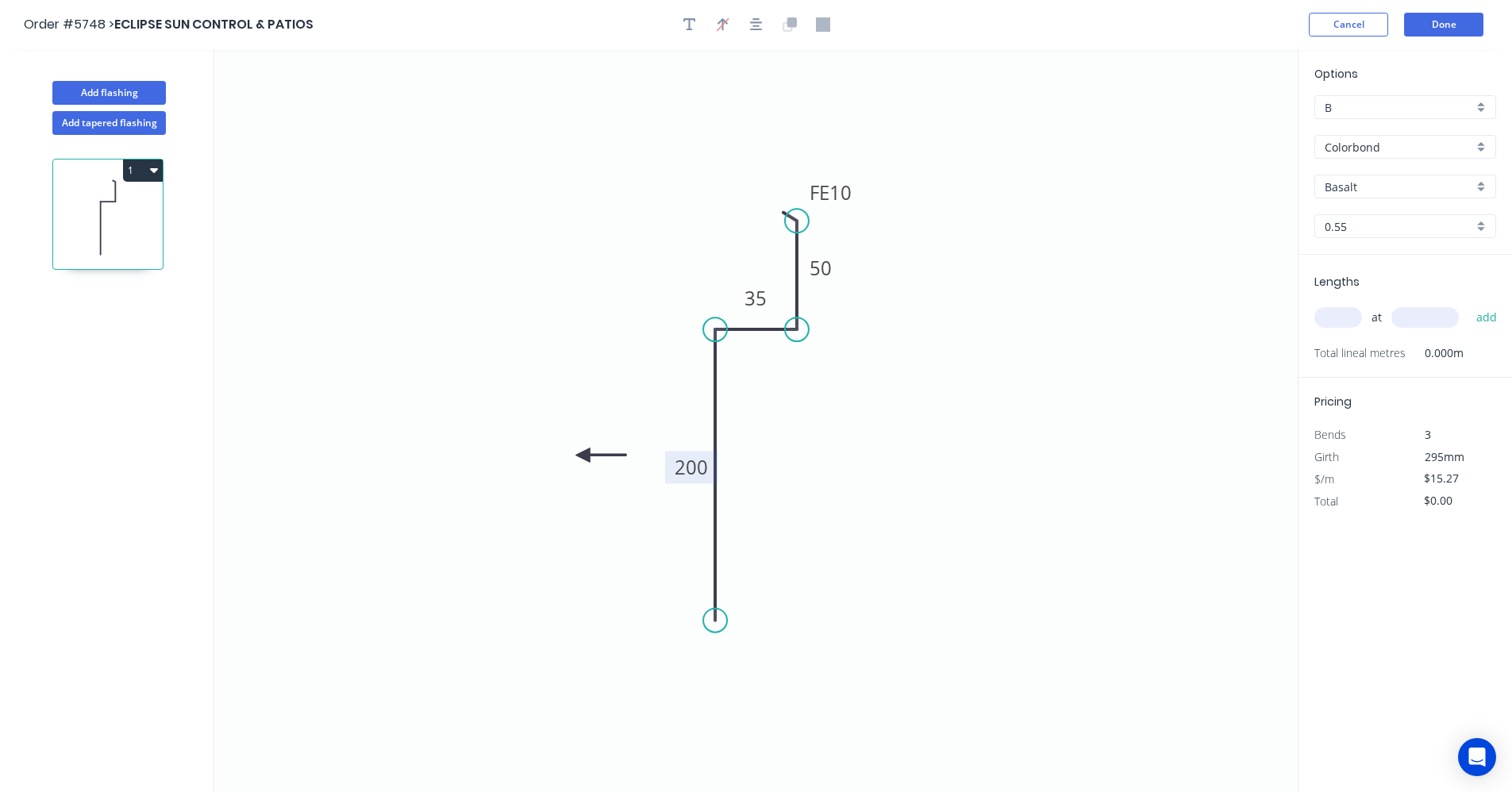
click at [582, 454] on icon at bounding box center [600, 455] width 51 height 14
click at [582, 454] on icon at bounding box center [596, 468] width 46 height 46
click at [582, 454] on icon at bounding box center [582, 473] width 14 height 51
click at [582, 454] on icon at bounding box center [569, 468] width 46 height 46
drag, startPoint x: 582, startPoint y: 454, endPoint x: 687, endPoint y: 401, distance: 117.6
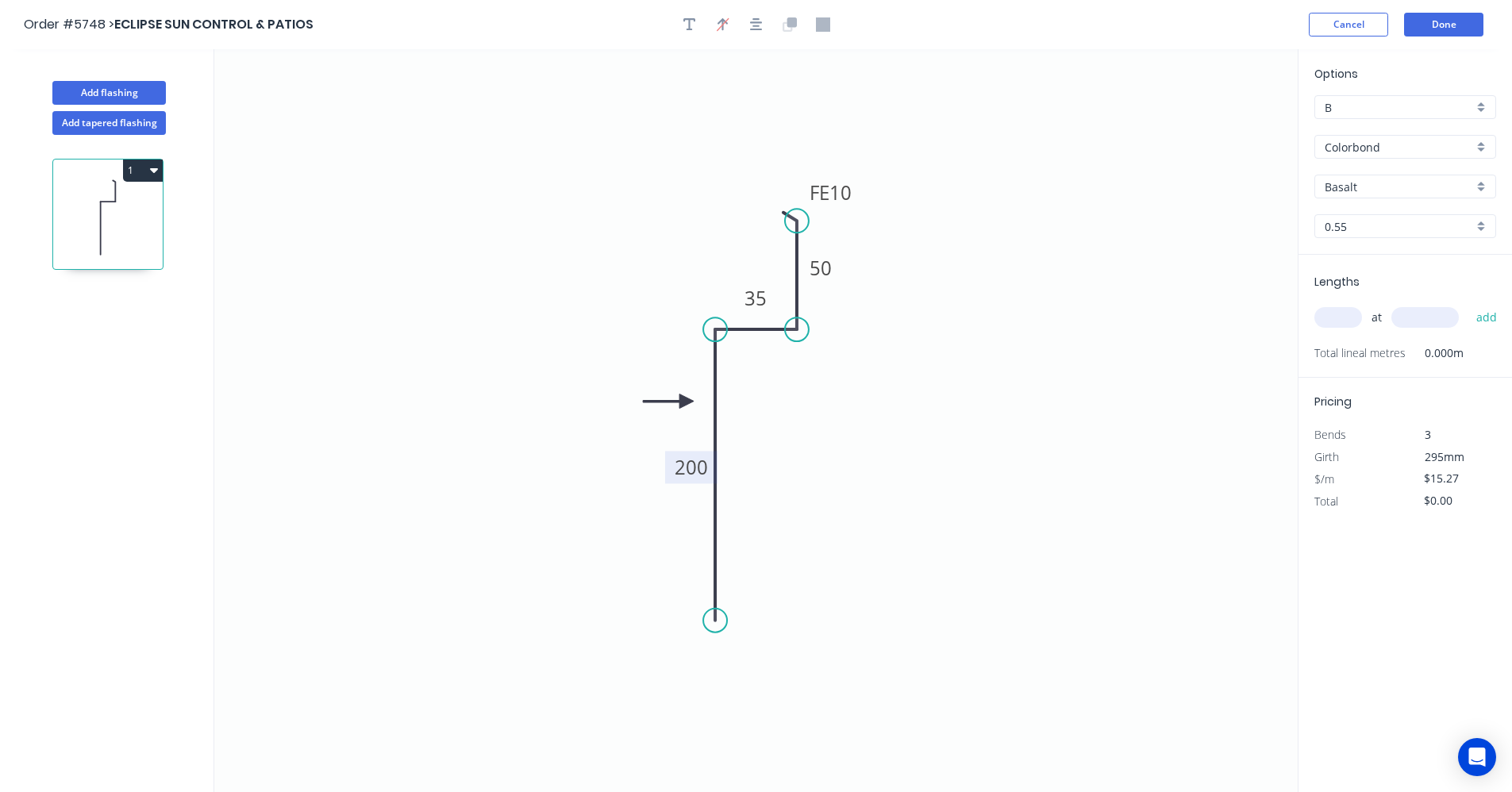
click at [687, 401] on icon at bounding box center [668, 401] width 51 height 14
click at [1483, 184] on div "Basalt" at bounding box center [1404, 186] width 182 height 24
click at [1354, 315] on div "Surfmist" at bounding box center [1404, 320] width 180 height 28
type input "Surfmist"
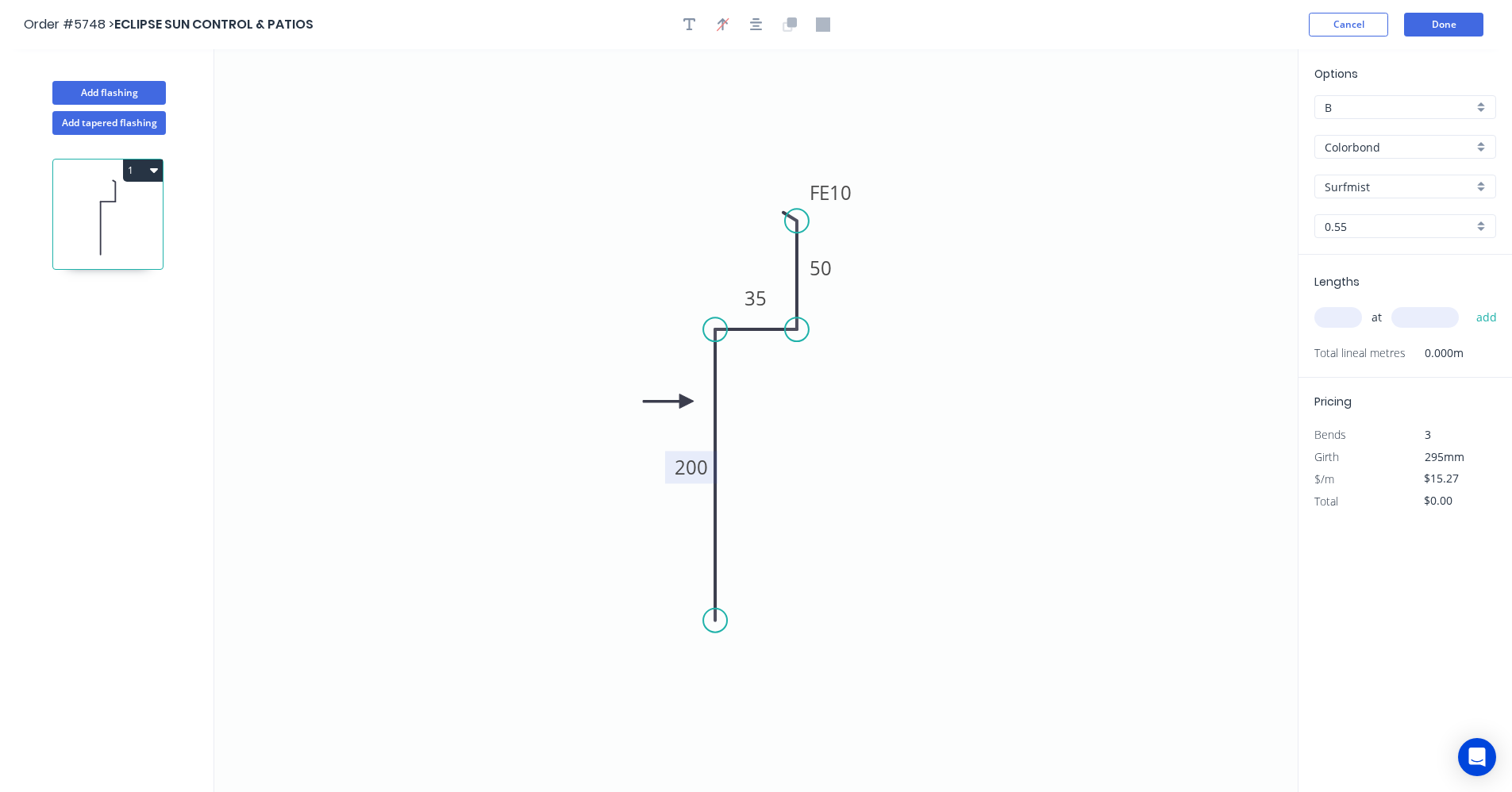
click at [1345, 312] on input "text" at bounding box center [1338, 317] width 48 height 21
type input "1"
type input "3100"
click at [1468, 303] on button "add" at bounding box center [1486, 316] width 37 height 27
click at [155, 166] on button "1" at bounding box center [143, 170] width 40 height 22
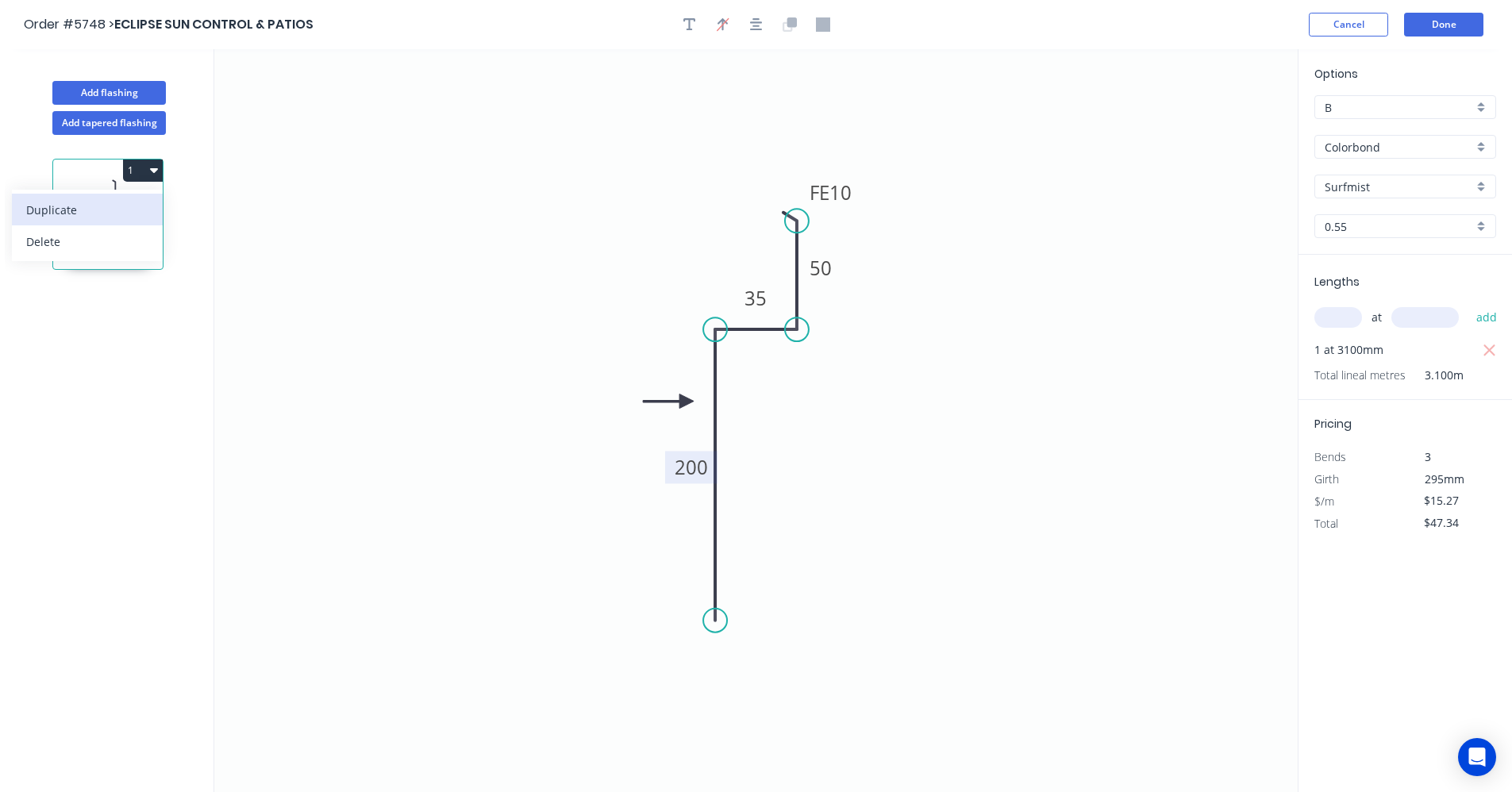
click at [105, 208] on div "Duplicate" at bounding box center [87, 209] width 122 height 23
type input "$0.00"
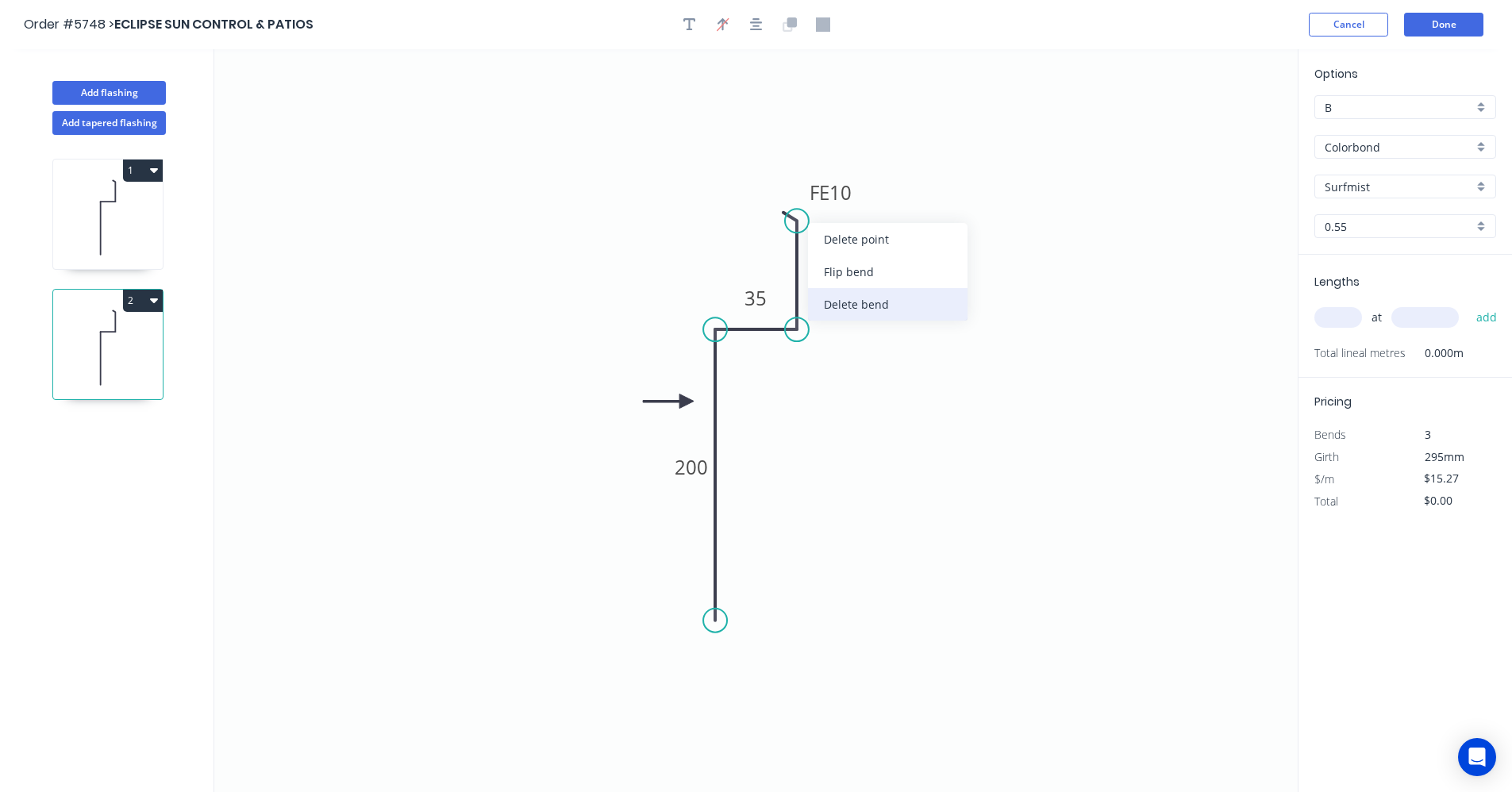
click at [871, 304] on div "Delete bend" at bounding box center [888, 303] width 159 height 33
type input "$13.38"
click at [769, 297] on rect at bounding box center [756, 298] width 32 height 22
drag, startPoint x: 801, startPoint y: 224, endPoint x: 798, endPoint y: 252, distance: 28.2
click at [800, 249] on circle at bounding box center [797, 247] width 24 height 24
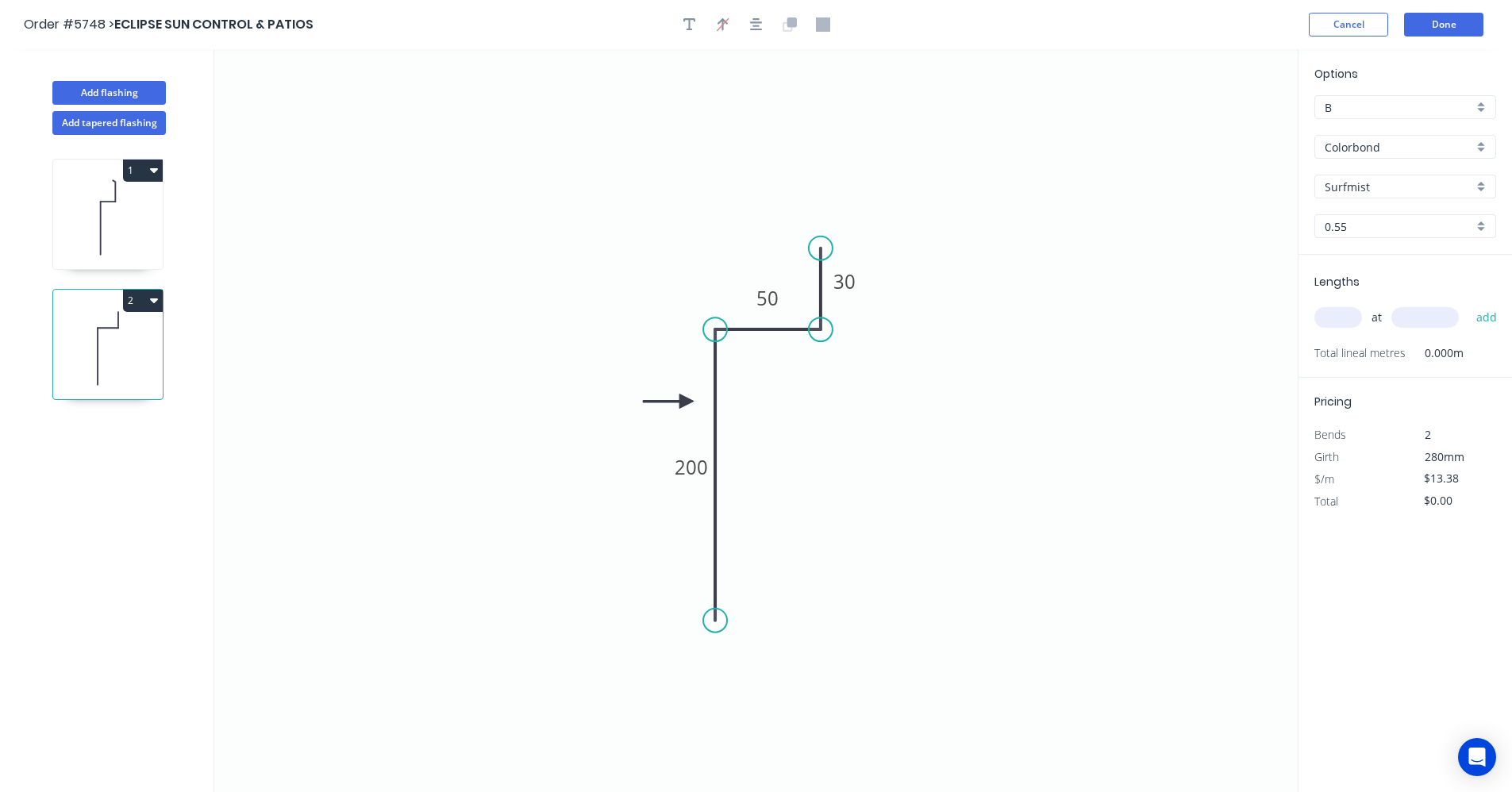
drag, startPoint x: 797, startPoint y: 312, endPoint x: 822, endPoint y: 312, distance: 25.0
click at [822, 312] on icon "0 200 50 30" at bounding box center [756, 420] width 1083 height 742
click at [1340, 326] on input "text" at bounding box center [1338, 317] width 48 height 21
type input "1"
type input "3100"
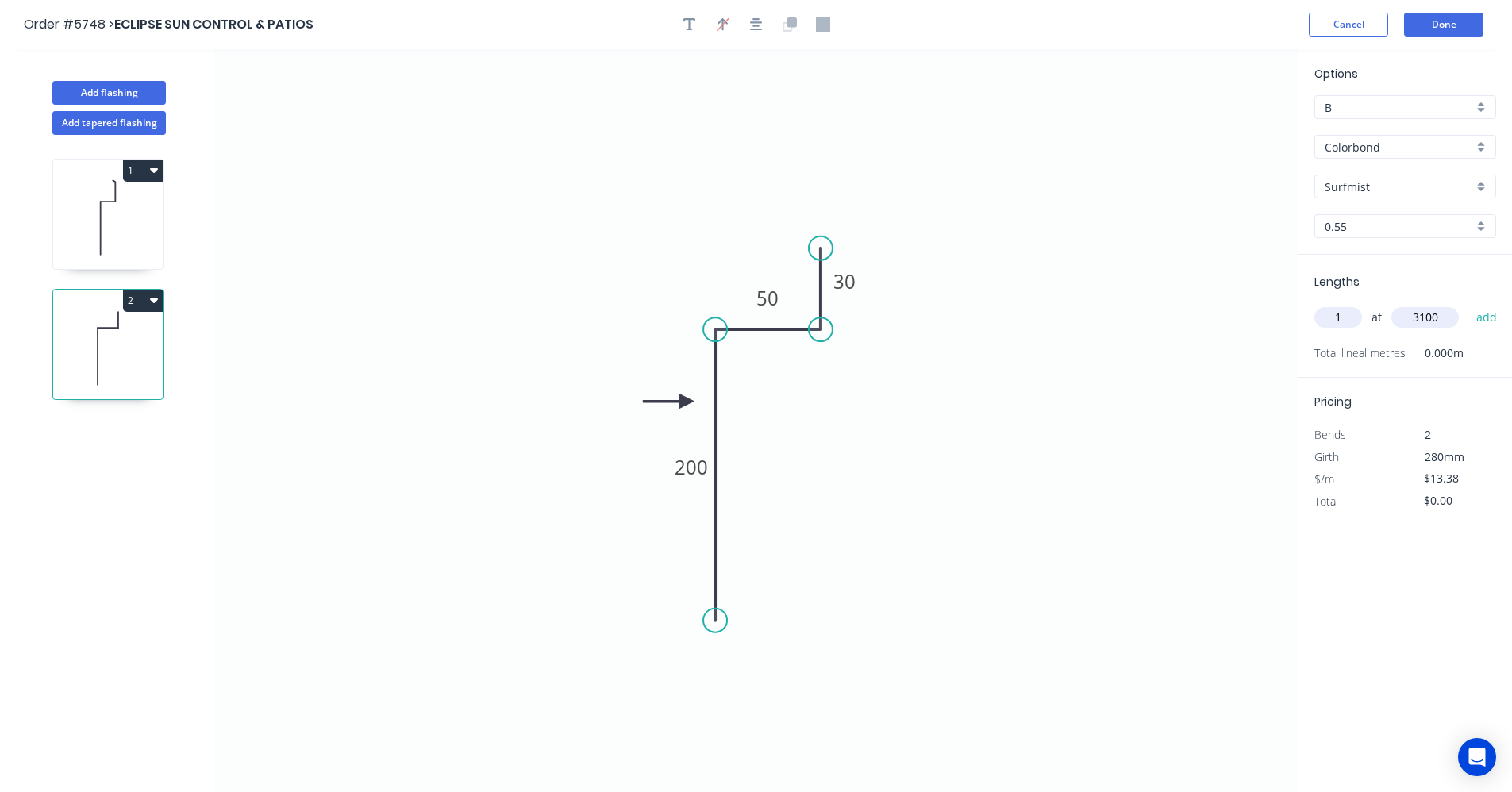
click at [1468, 303] on button "add" at bounding box center [1486, 316] width 37 height 27
type input "$41.48"
click at [116, 94] on button "Add flashing" at bounding box center [109, 93] width 113 height 24
type input "$0.00"
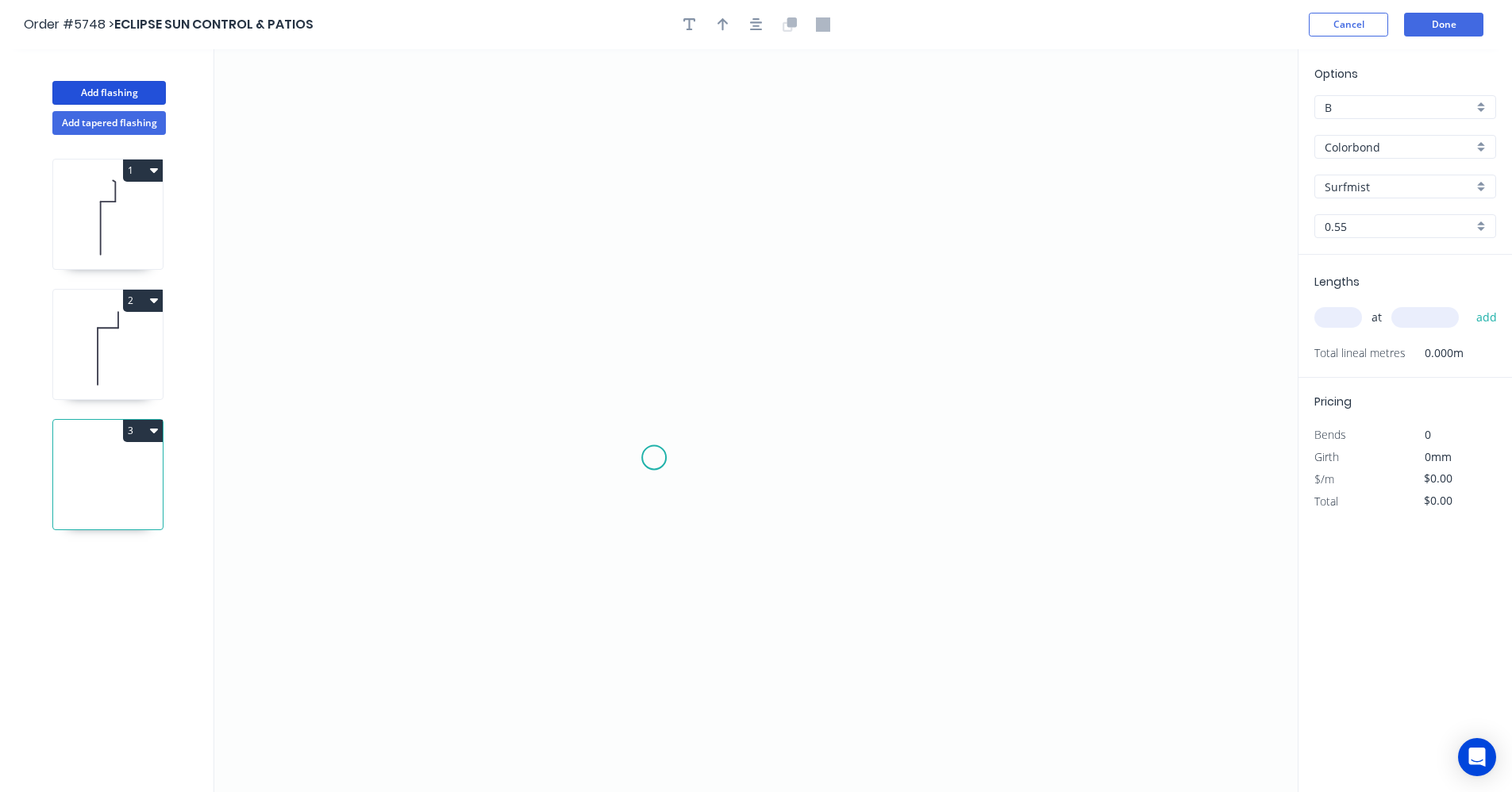
click at [652, 452] on icon "0" at bounding box center [756, 420] width 1083 height 742
click at [655, 307] on icon "0" at bounding box center [756, 420] width 1083 height 742
drag, startPoint x: 898, startPoint y: 315, endPoint x: 902, endPoint y: 323, distance: 8.9
click at [898, 316] on icon "0 ?" at bounding box center [756, 420] width 1083 height 742
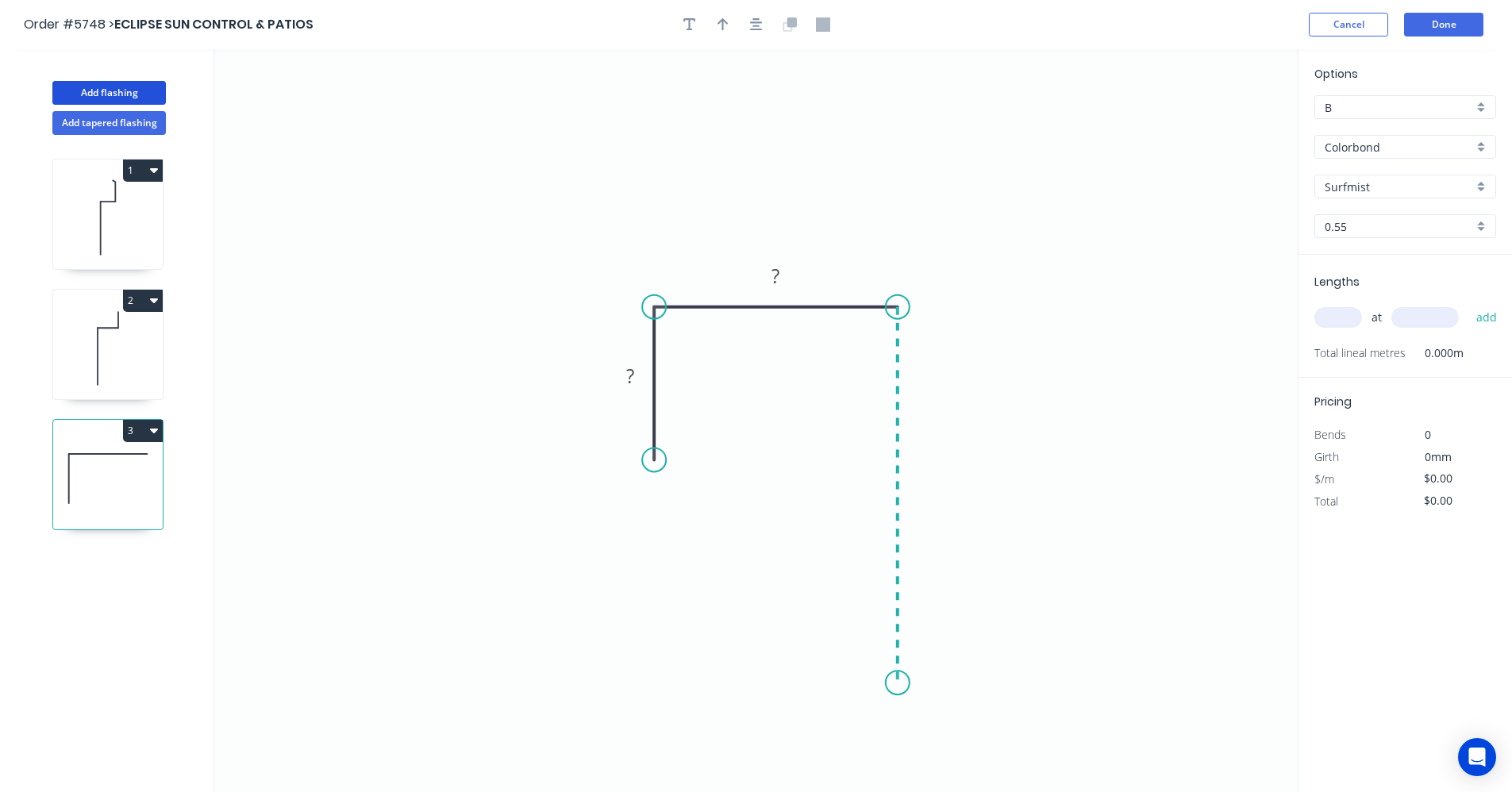
click at [899, 684] on icon "0 ? ?" at bounding box center [756, 420] width 1083 height 742
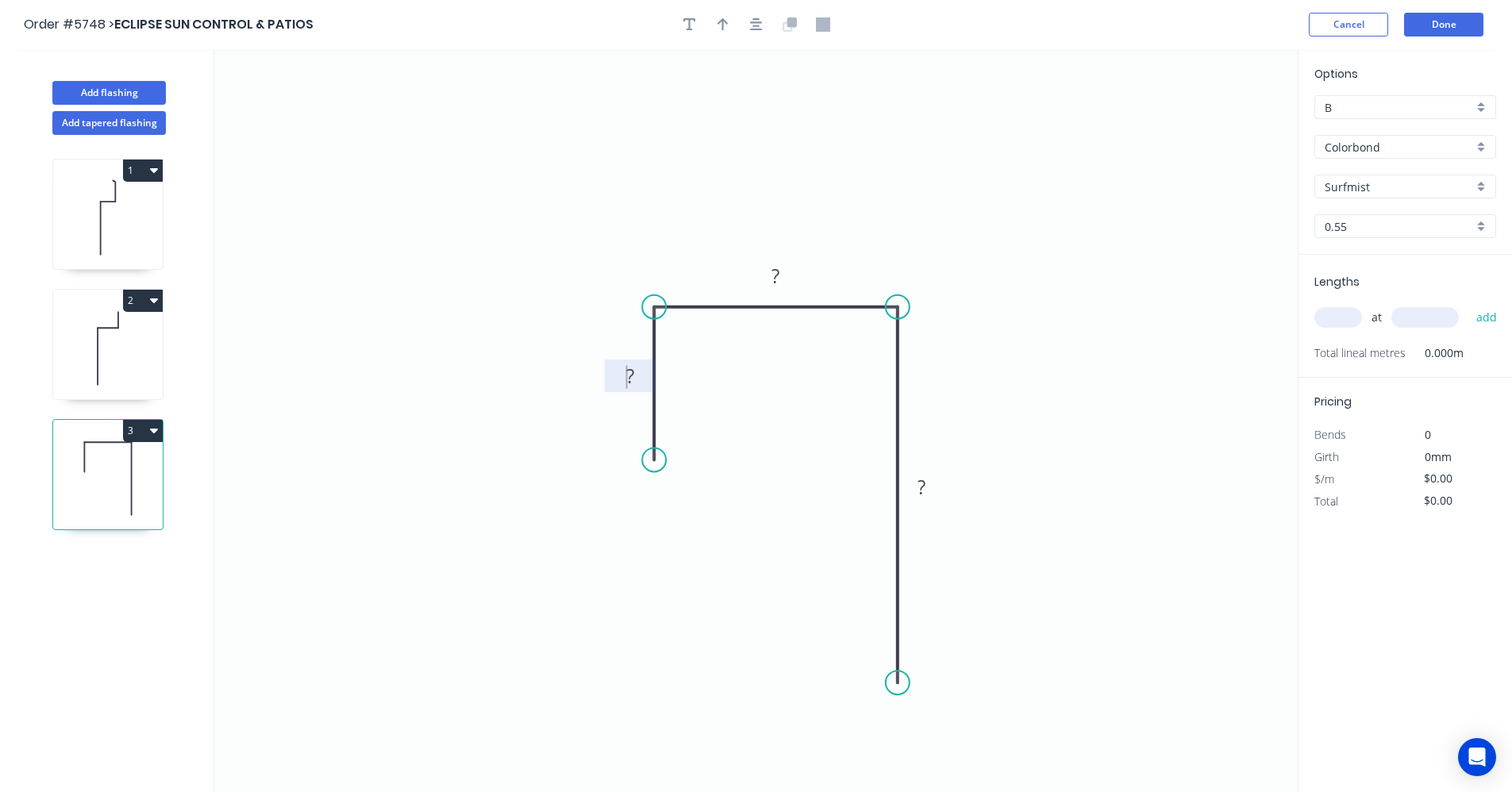
click at [622, 375] on rect at bounding box center [630, 377] width 32 height 22
click at [762, 26] on button "button" at bounding box center [756, 25] width 24 height 24
type input "$11.78"
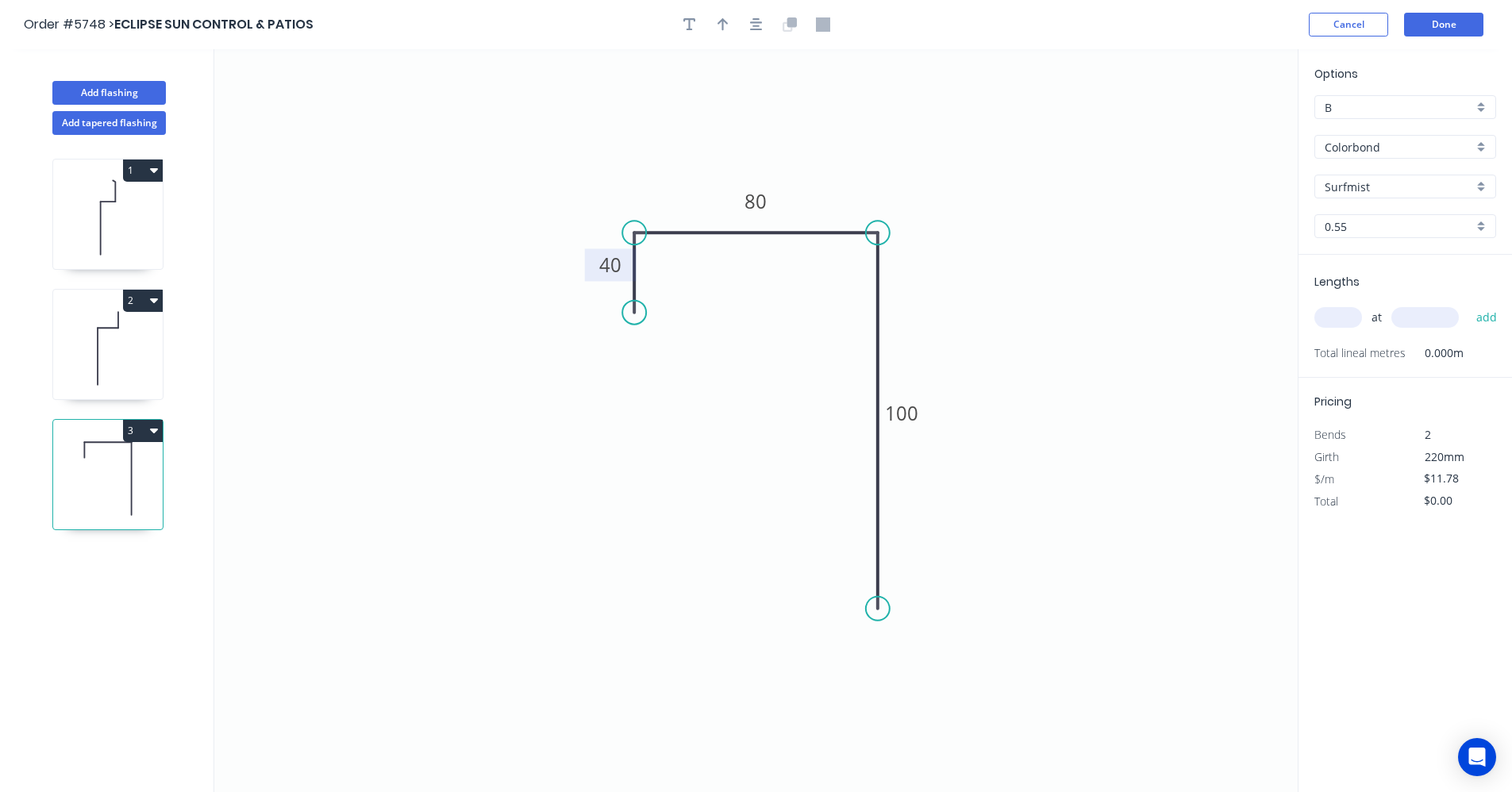
drag, startPoint x: 644, startPoint y: 391, endPoint x: 633, endPoint y: 312, distance: 79.8
click at [633, 312] on circle at bounding box center [634, 312] width 24 height 24
drag, startPoint x: 884, startPoint y: 610, endPoint x: 881, endPoint y: 521, distance: 89.1
click at [881, 521] on circle at bounding box center [878, 520] width 24 height 24
click at [755, 18] on icon "button" at bounding box center [756, 25] width 13 height 14
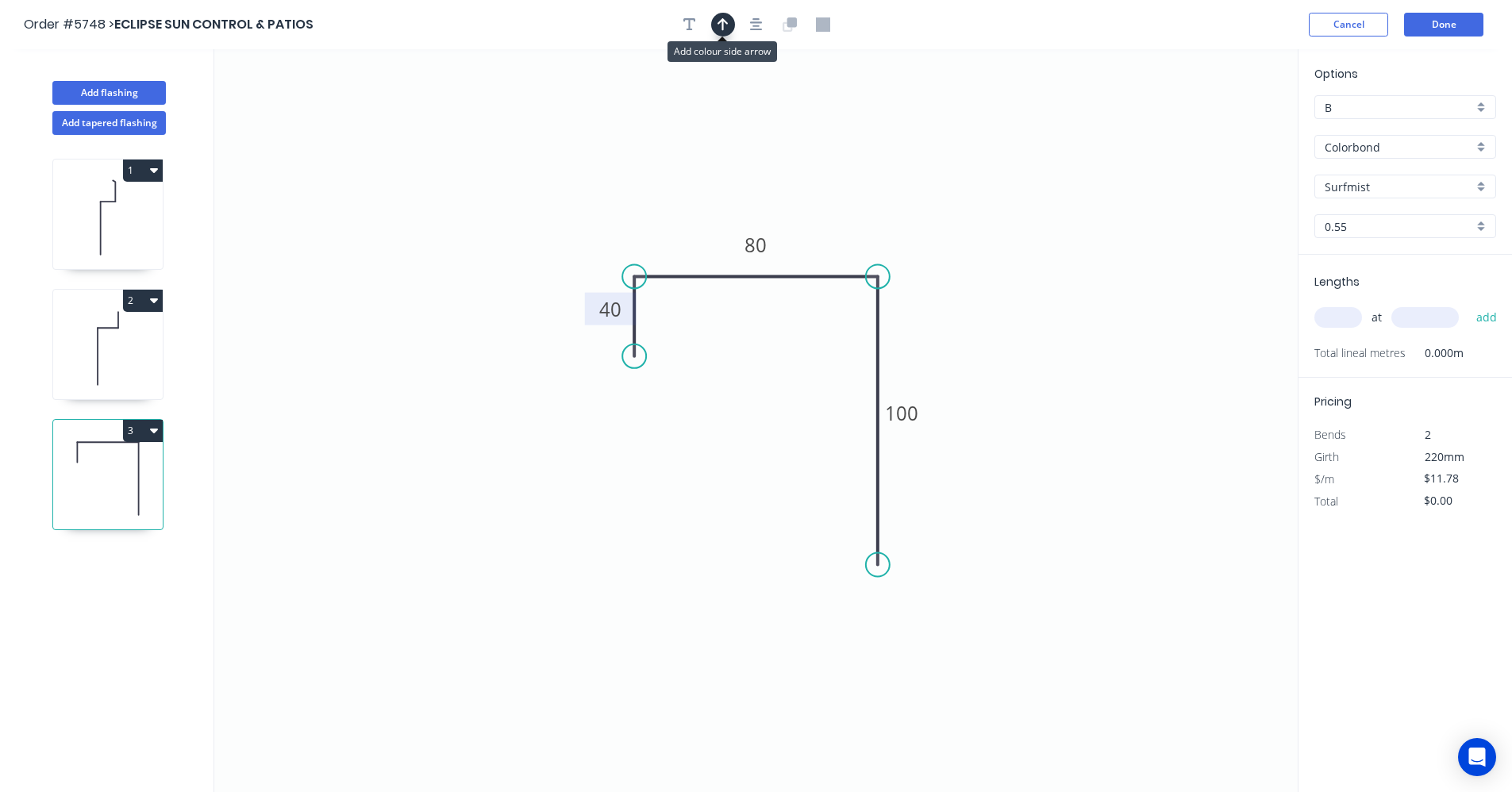
click at [730, 28] on button "button" at bounding box center [723, 25] width 24 height 24
drag, startPoint x: 1219, startPoint y: 122, endPoint x: 835, endPoint y: 254, distance: 406.1
click at [835, 254] on icon at bounding box center [836, 235] width 14 height 51
click at [1342, 315] on input "text" at bounding box center [1338, 317] width 48 height 21
type input "1"
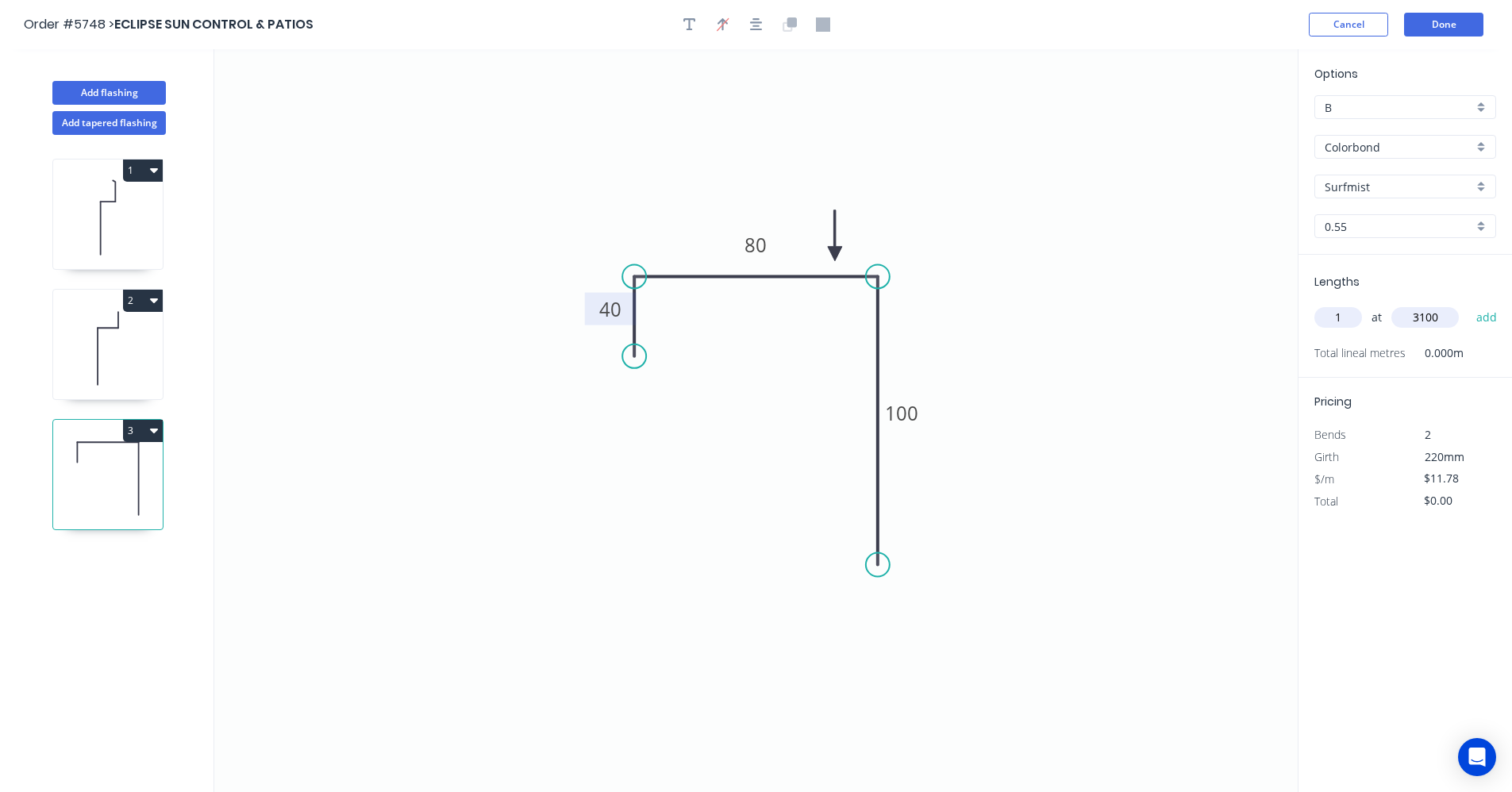
type input "3100"
click at [1468, 303] on button "add" at bounding box center [1486, 316] width 37 height 27
type input "$36.52"
click at [1448, 24] on button "Done" at bounding box center [1444, 25] width 80 height 24
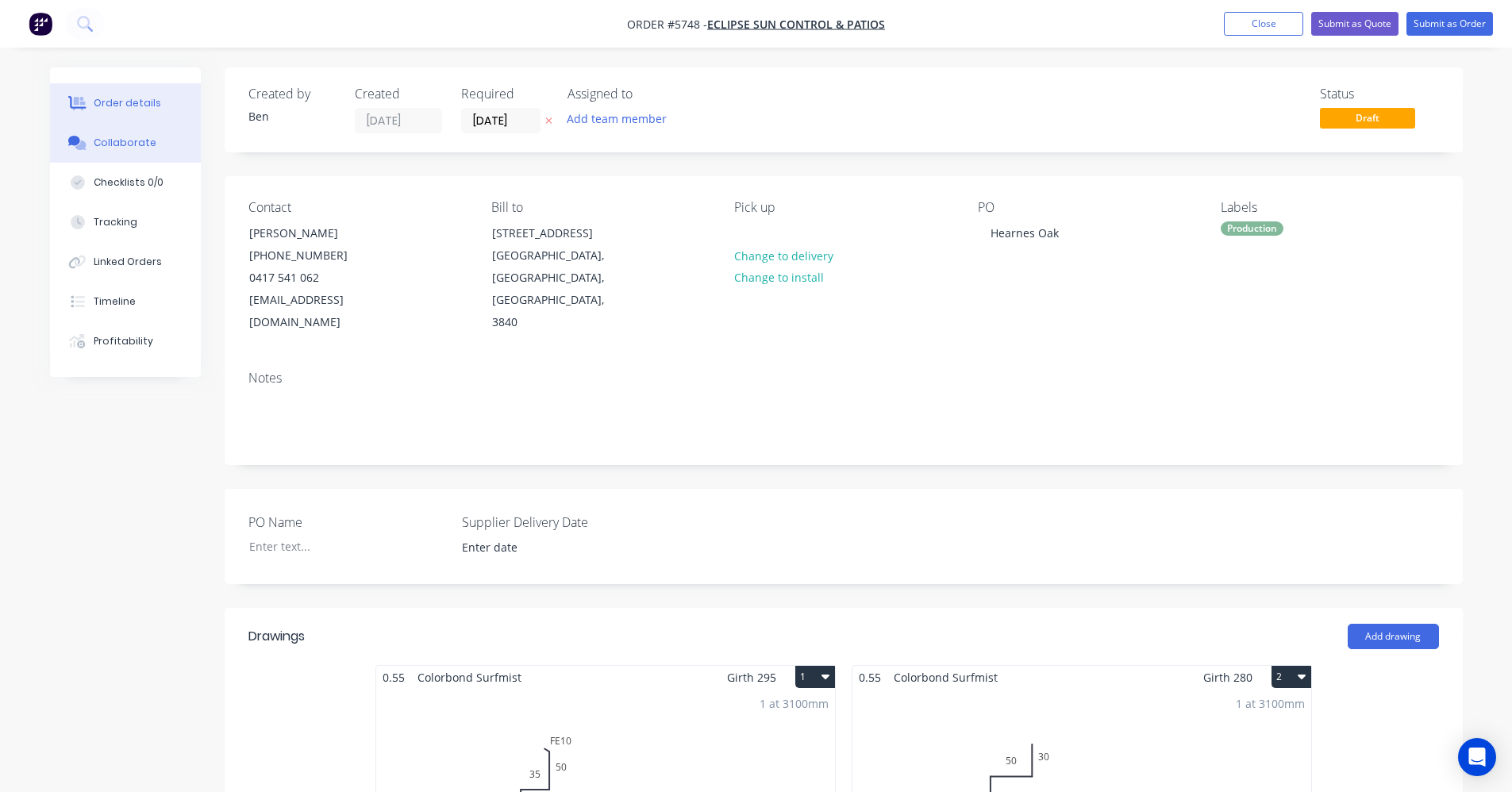
drag, startPoint x: 119, startPoint y: 145, endPoint x: 132, endPoint y: 150, distance: 13.9
click at [121, 146] on div "Collaborate" at bounding box center [124, 142] width 63 height 14
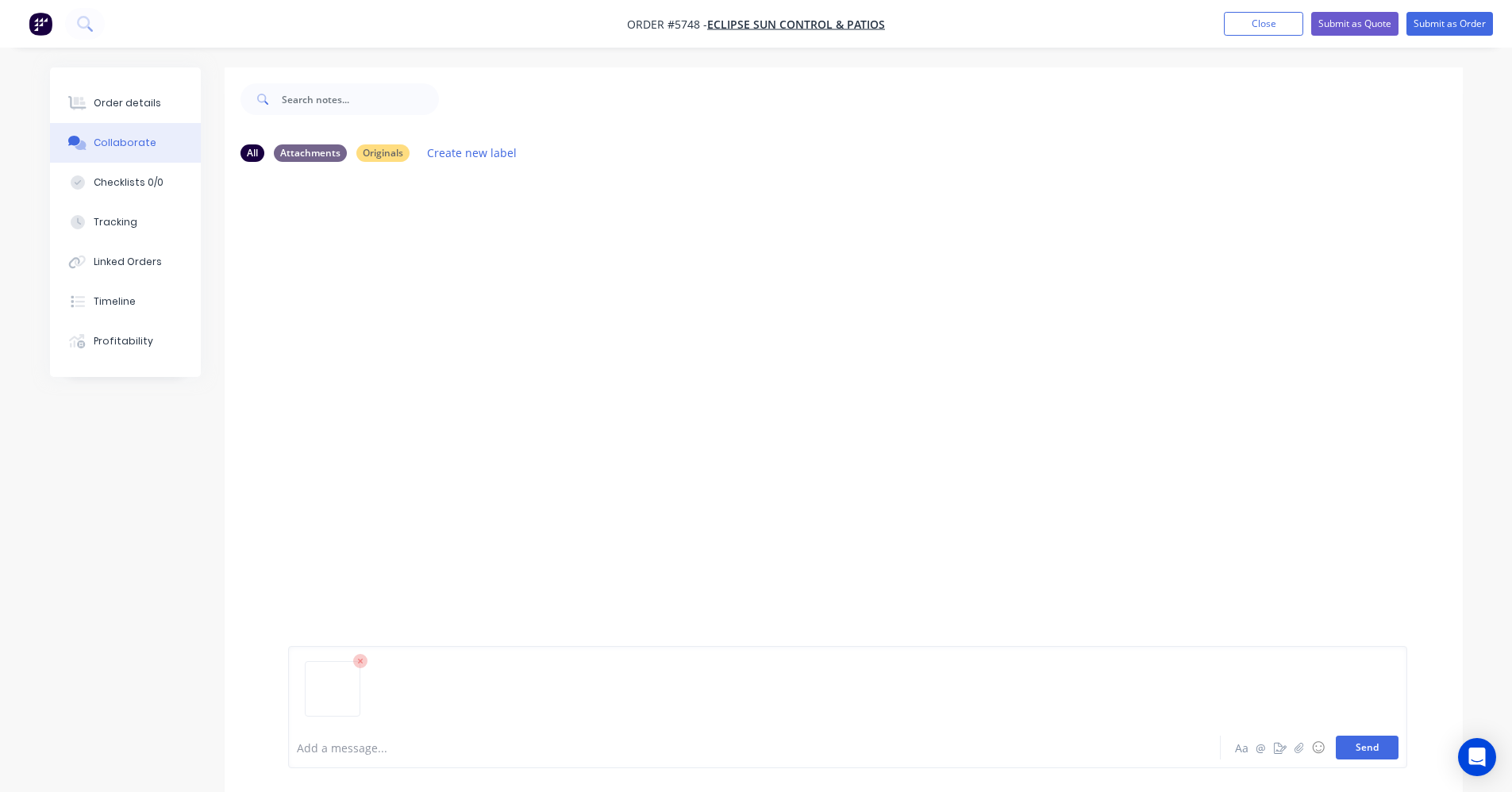
click at [1362, 744] on button "Send" at bounding box center [1367, 747] width 63 height 24
click at [119, 105] on div "Order details" at bounding box center [127, 102] width 68 height 14
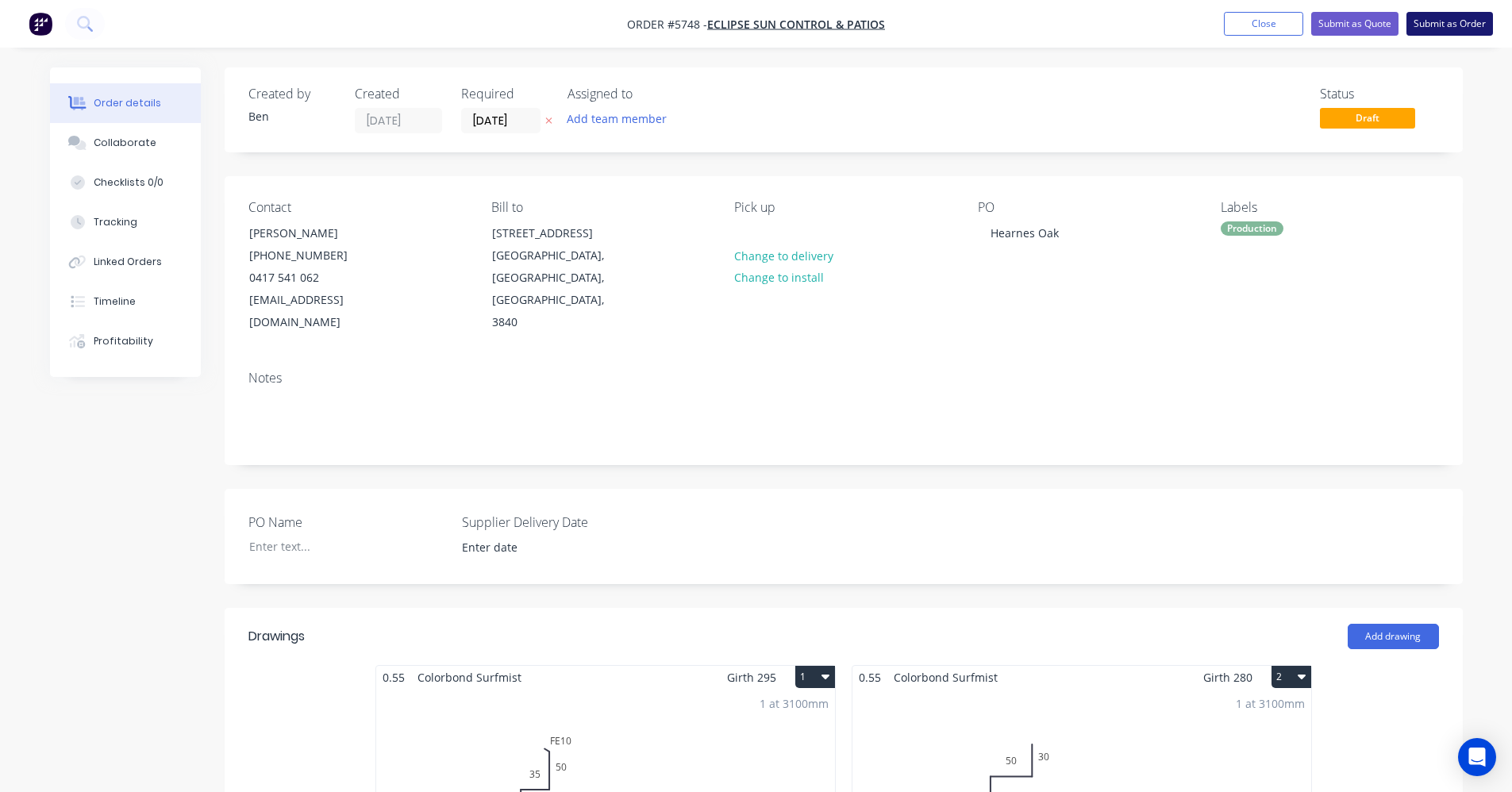
click at [1463, 18] on button "Submit as Order" at bounding box center [1449, 24] width 87 height 24
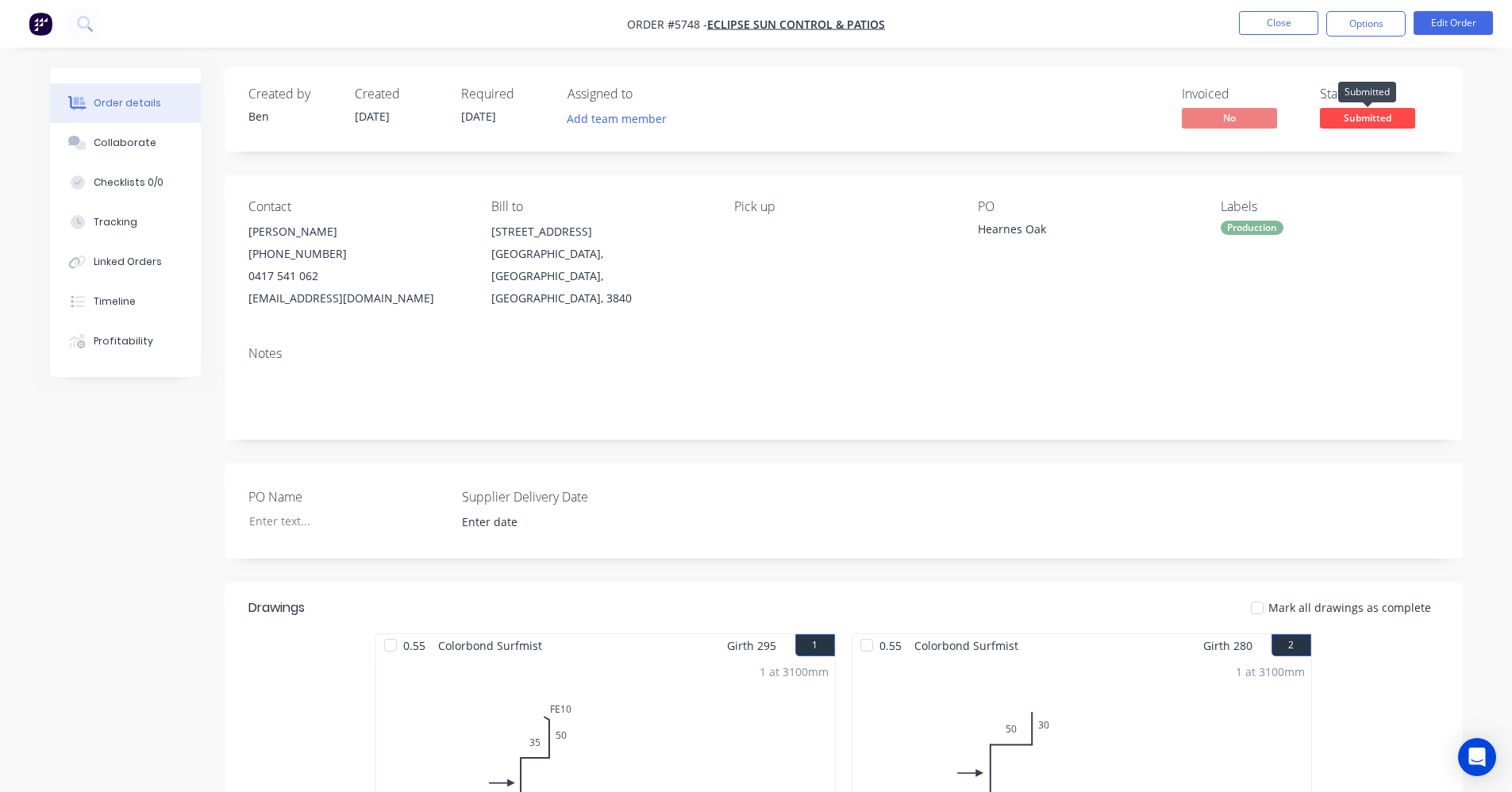
click at [1395, 118] on span "Submitted" at bounding box center [1368, 117] width 96 height 20
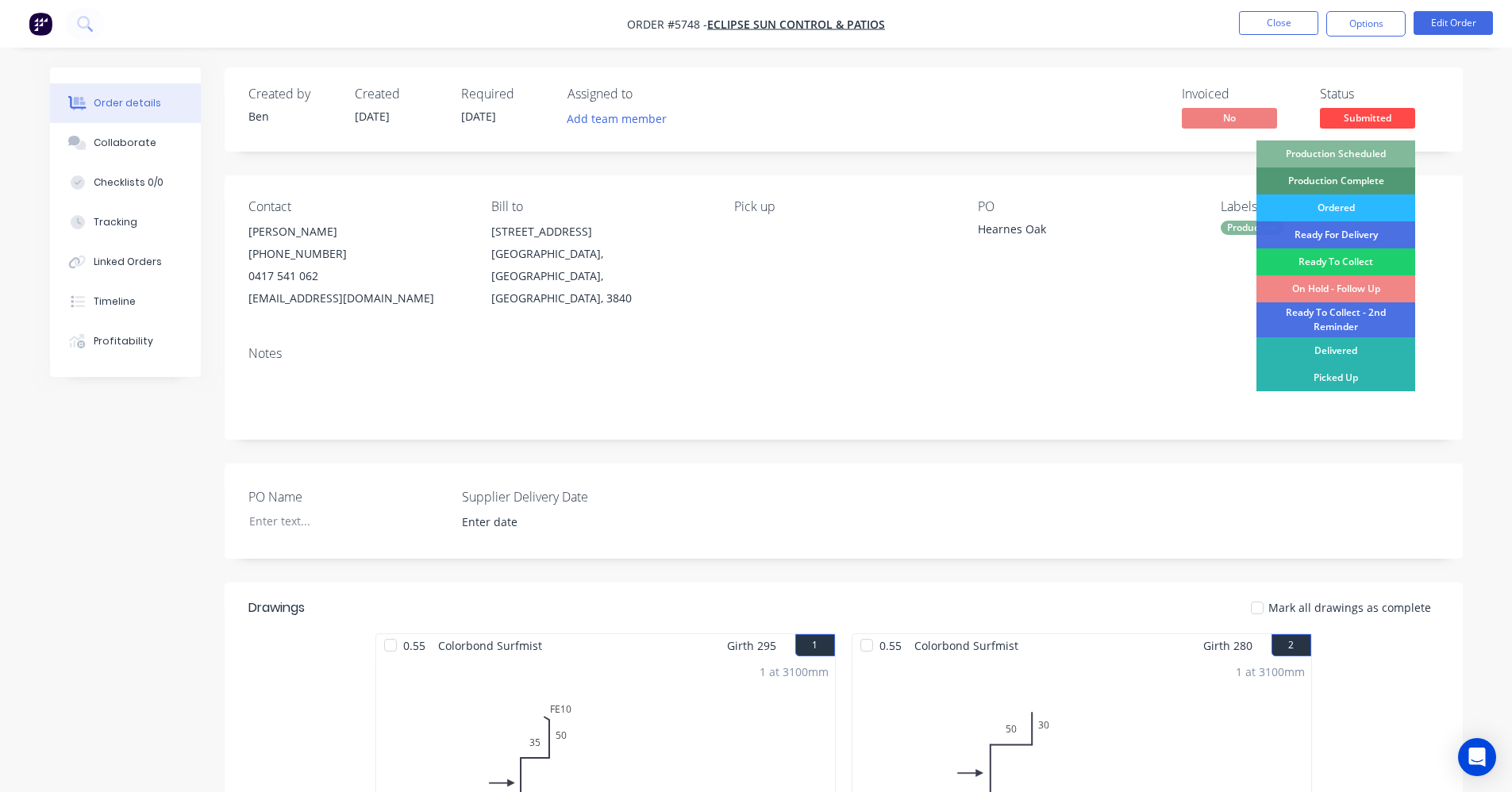
click at [1345, 155] on div "Production Scheduled" at bounding box center [1335, 153] width 158 height 27
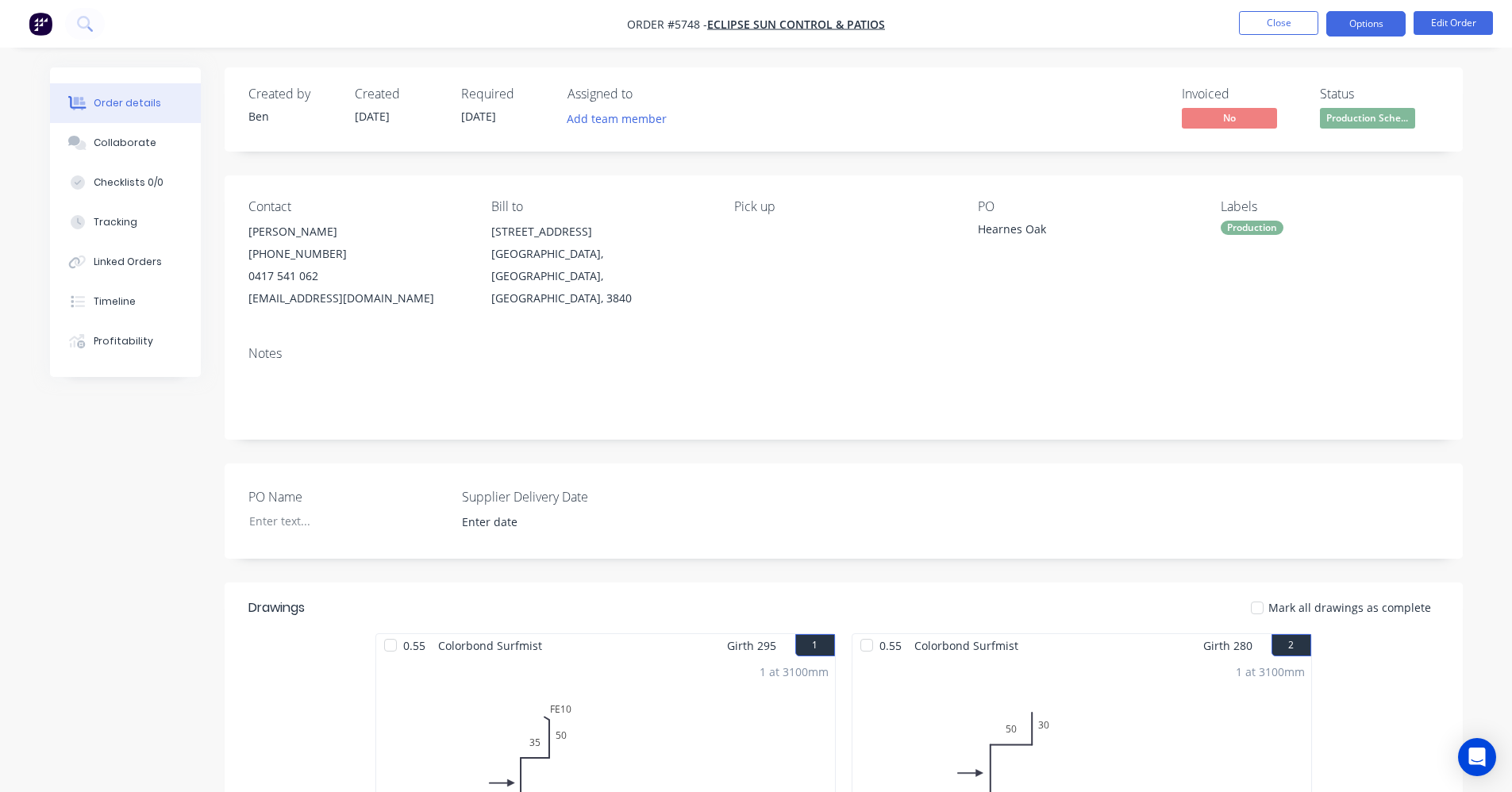
click at [1362, 22] on button "Options" at bounding box center [1366, 24] width 80 height 26
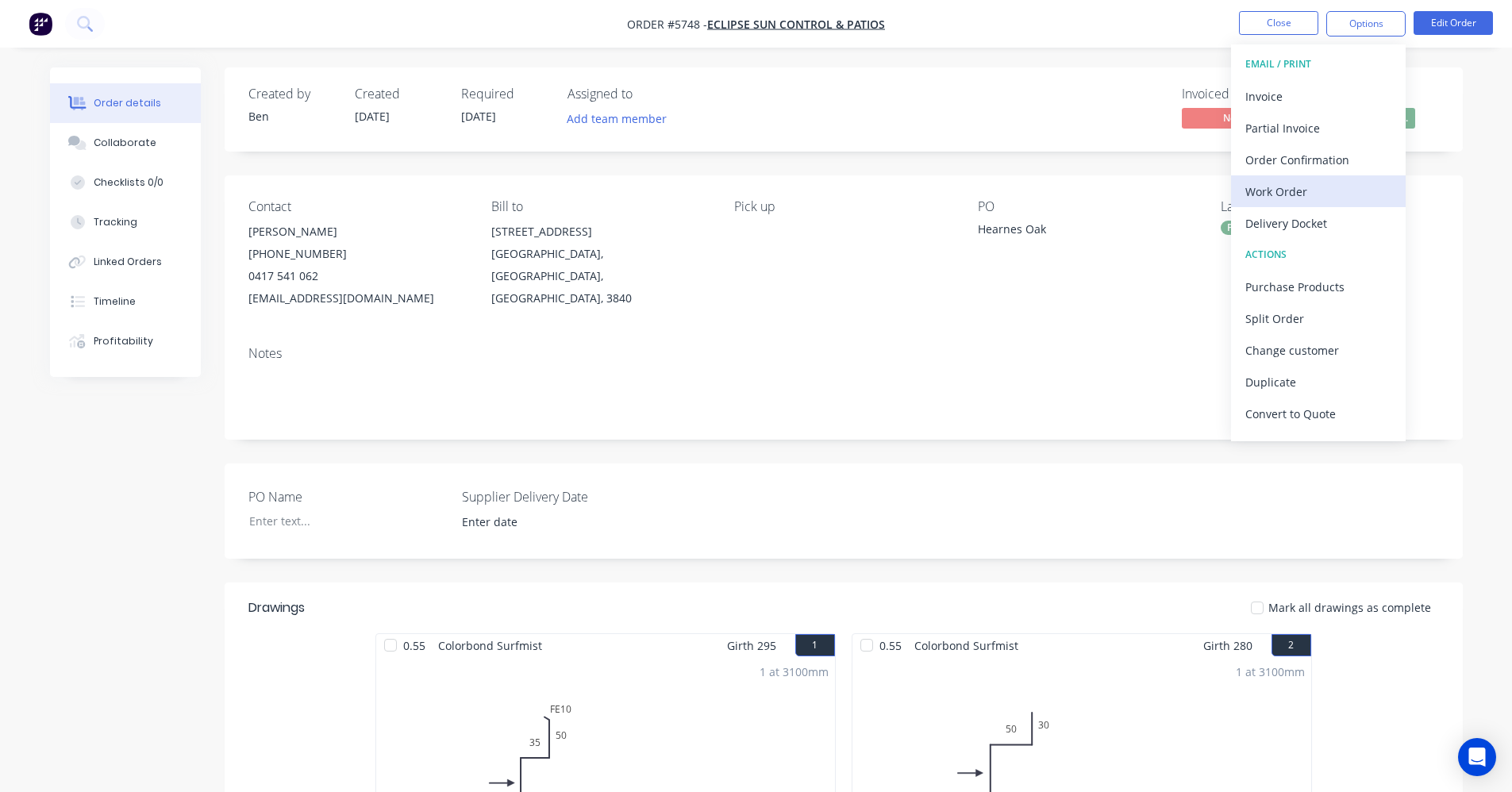
click at [1287, 196] on div "Work Order" at bounding box center [1318, 191] width 146 height 23
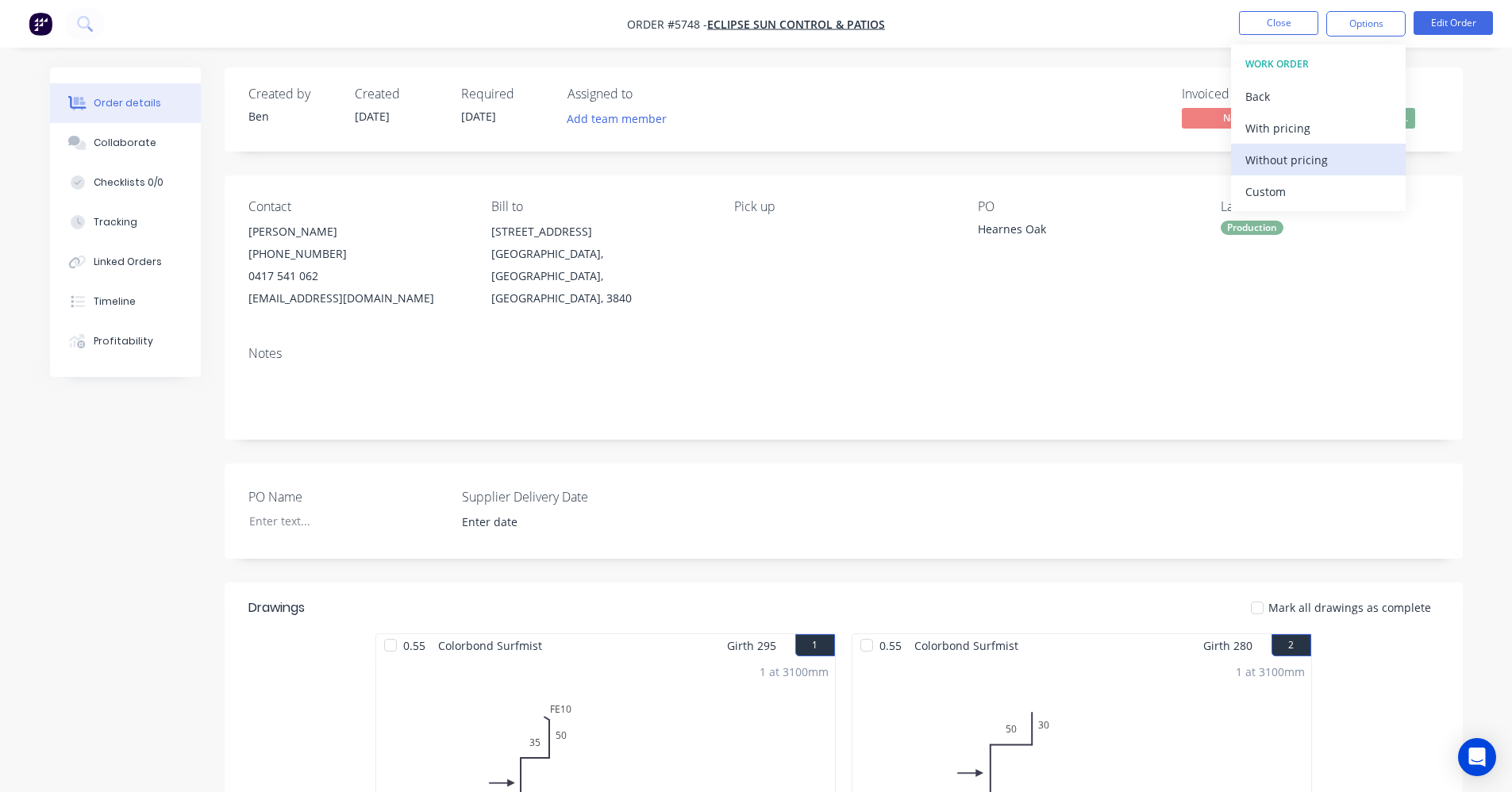
click at [1283, 159] on div "Without pricing" at bounding box center [1318, 159] width 146 height 23
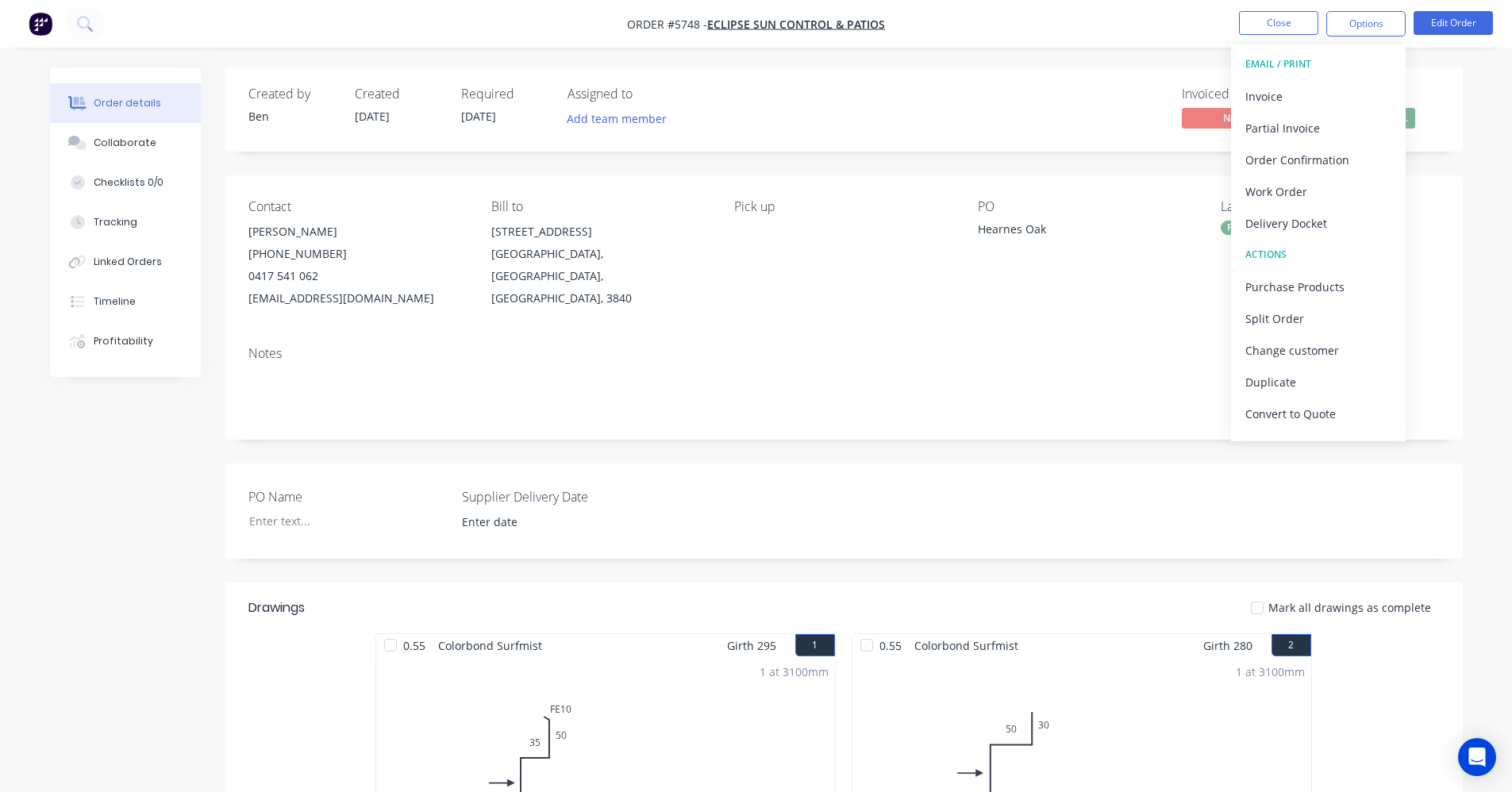
click at [845, 329] on div "Contact [PERSON_NAME] [PHONE_NUMBER] [EMAIL_ADDRESS][DOMAIN_NAME] Bill to [STRE…" at bounding box center [844, 254] width 1238 height 158
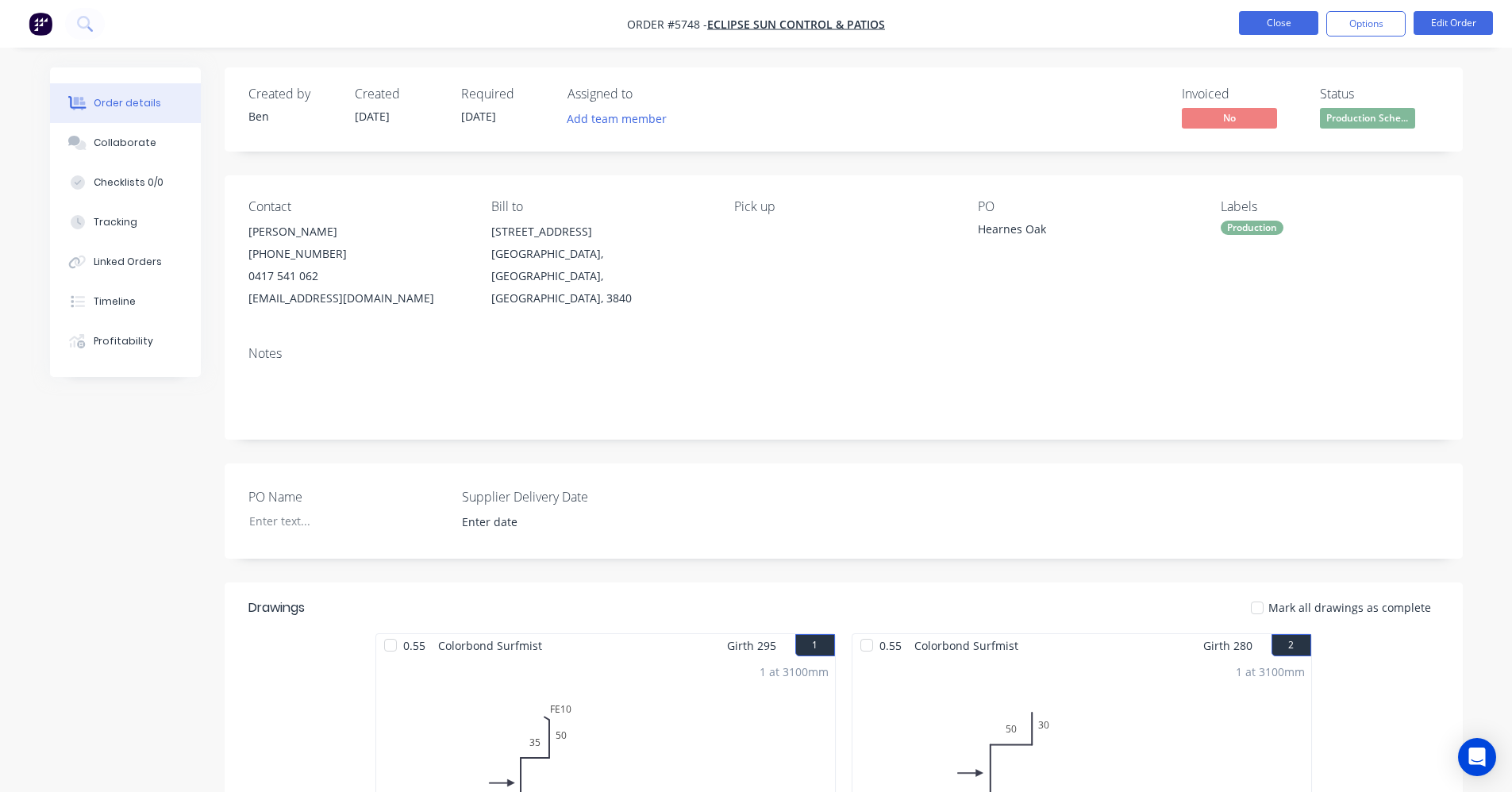
click at [1292, 26] on button "Close" at bounding box center [1279, 23] width 80 height 24
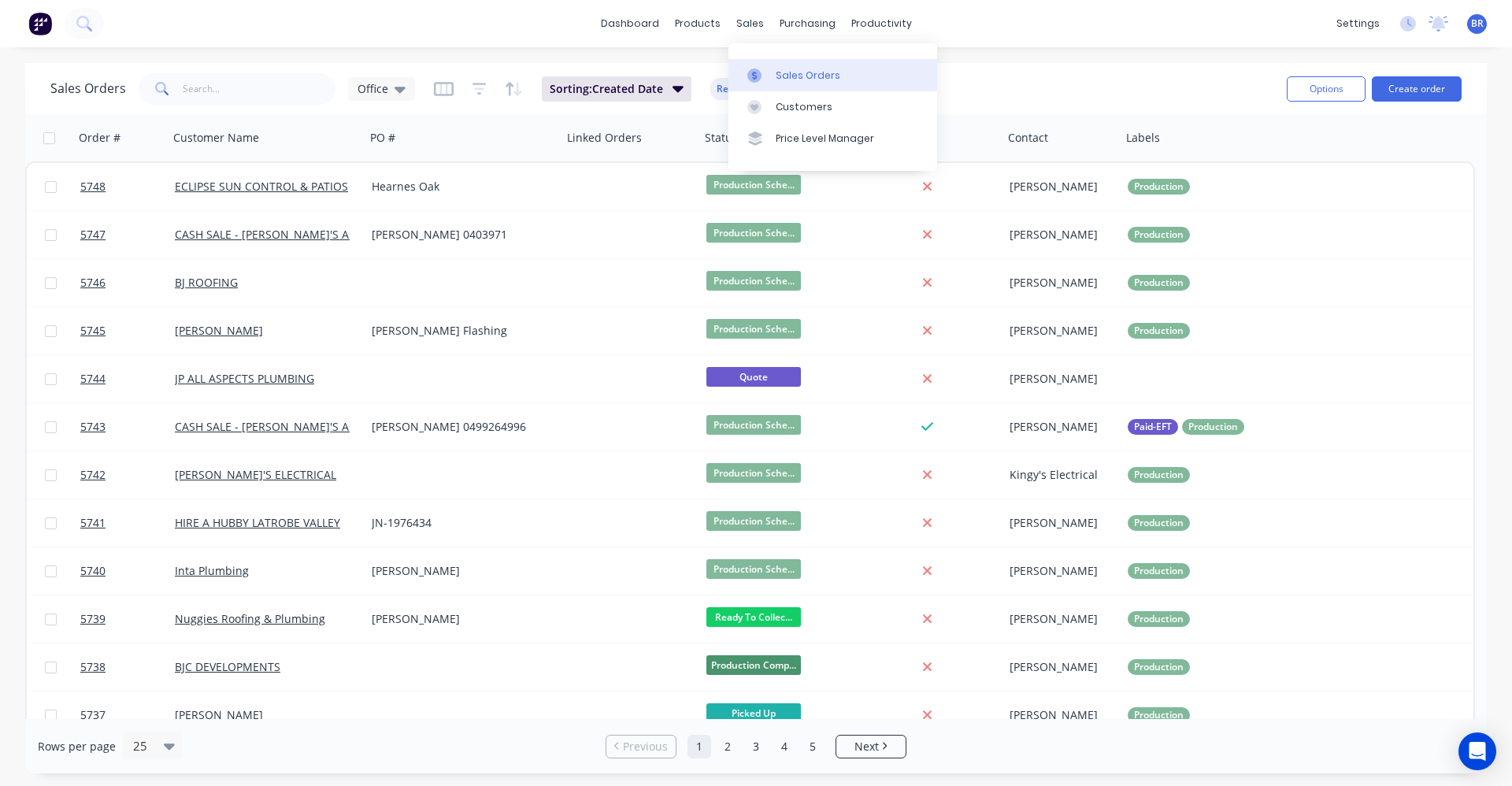
drag, startPoint x: 773, startPoint y: 68, endPoint x: 779, endPoint y: 83, distance: 16.2
click at [773, 68] on link "Sales Orders" at bounding box center [833, 75] width 208 height 32
click at [1409, 91] on button "Create order" at bounding box center [1416, 89] width 90 height 26
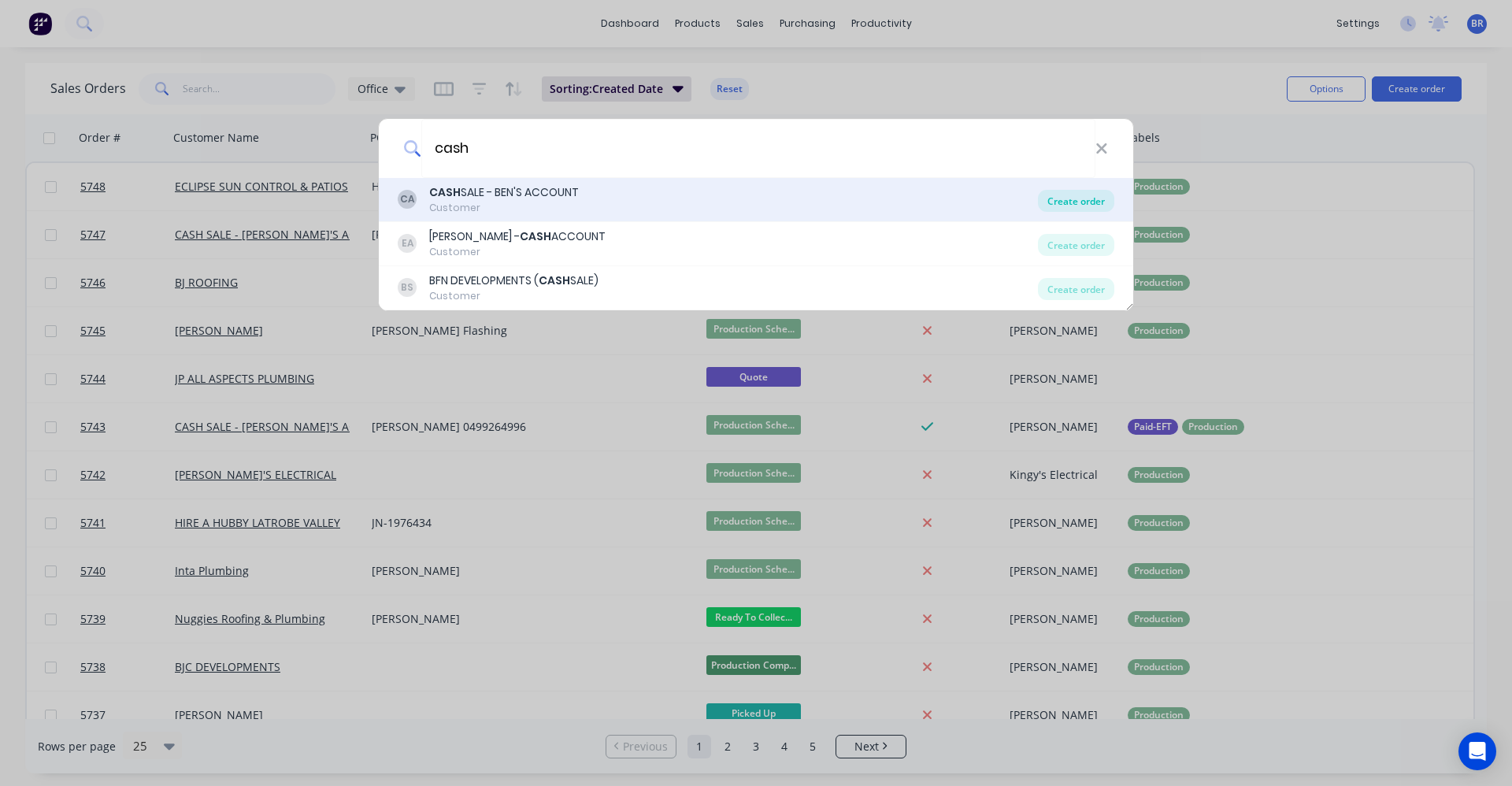
type input "cash"
click at [1078, 201] on div "Create order" at bounding box center [1075, 200] width 76 height 22
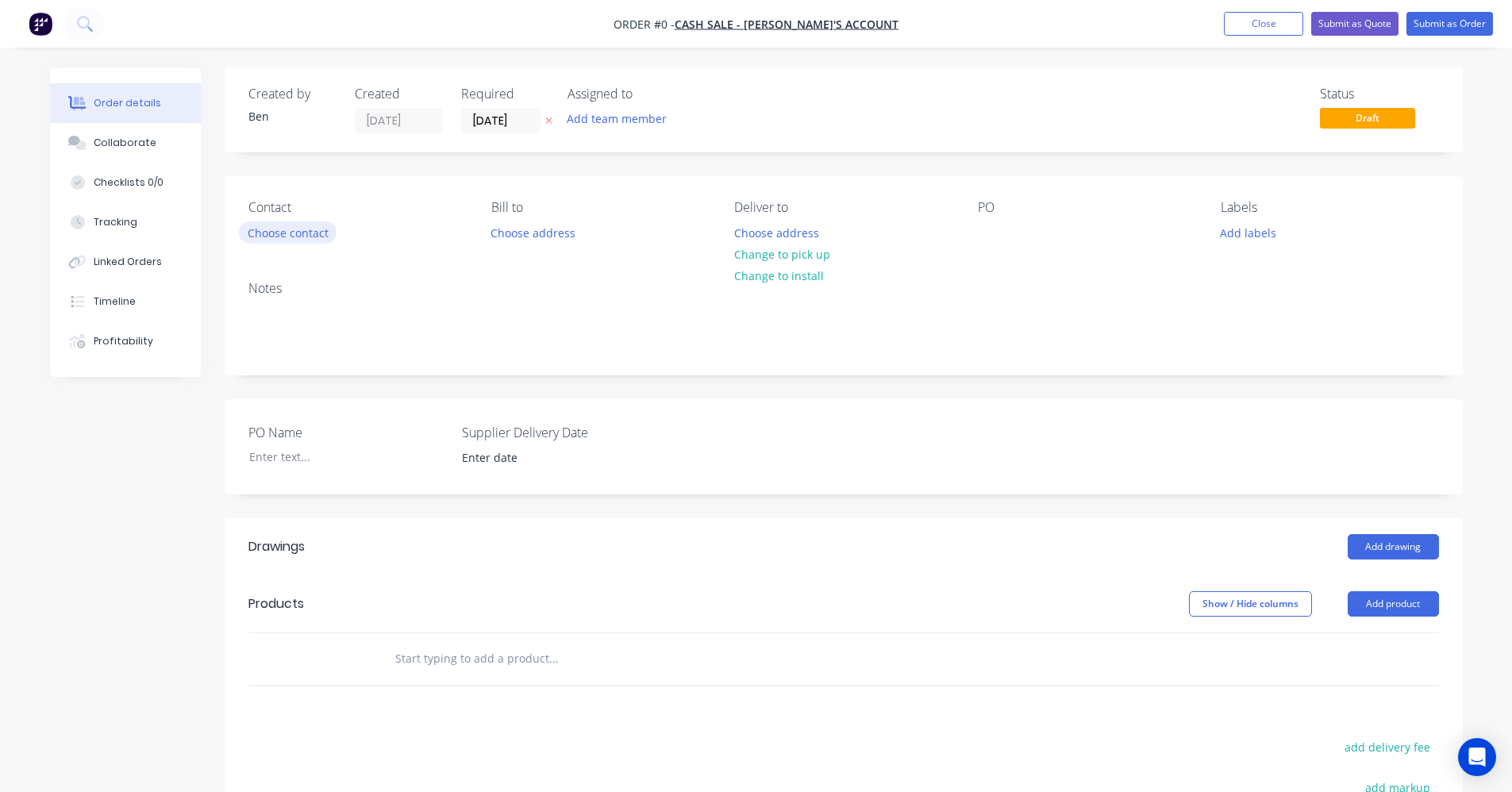
click at [296, 235] on button "Choose contact" at bounding box center [288, 232] width 98 height 22
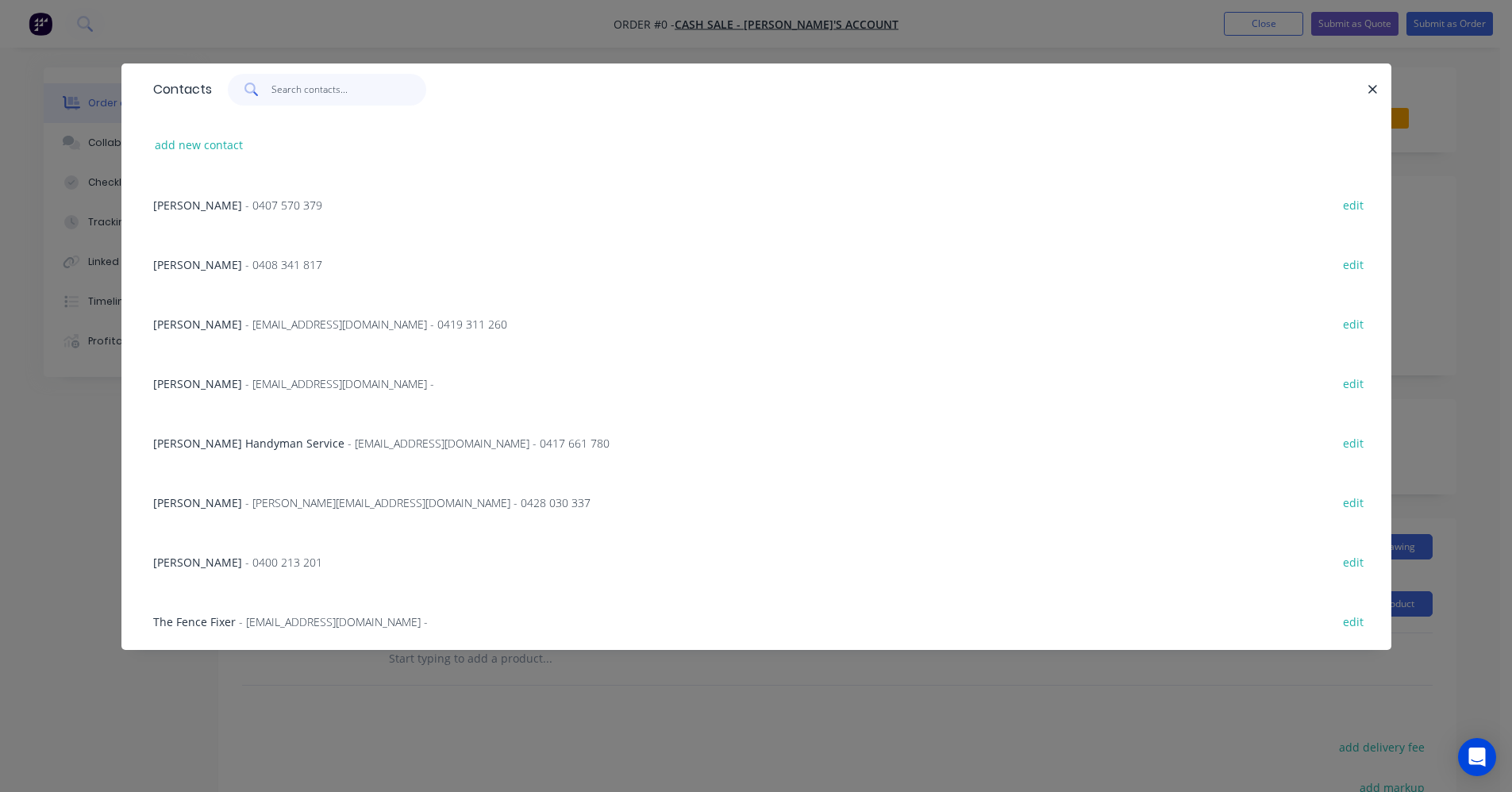
click at [296, 97] on input "text" at bounding box center [348, 90] width 154 height 32
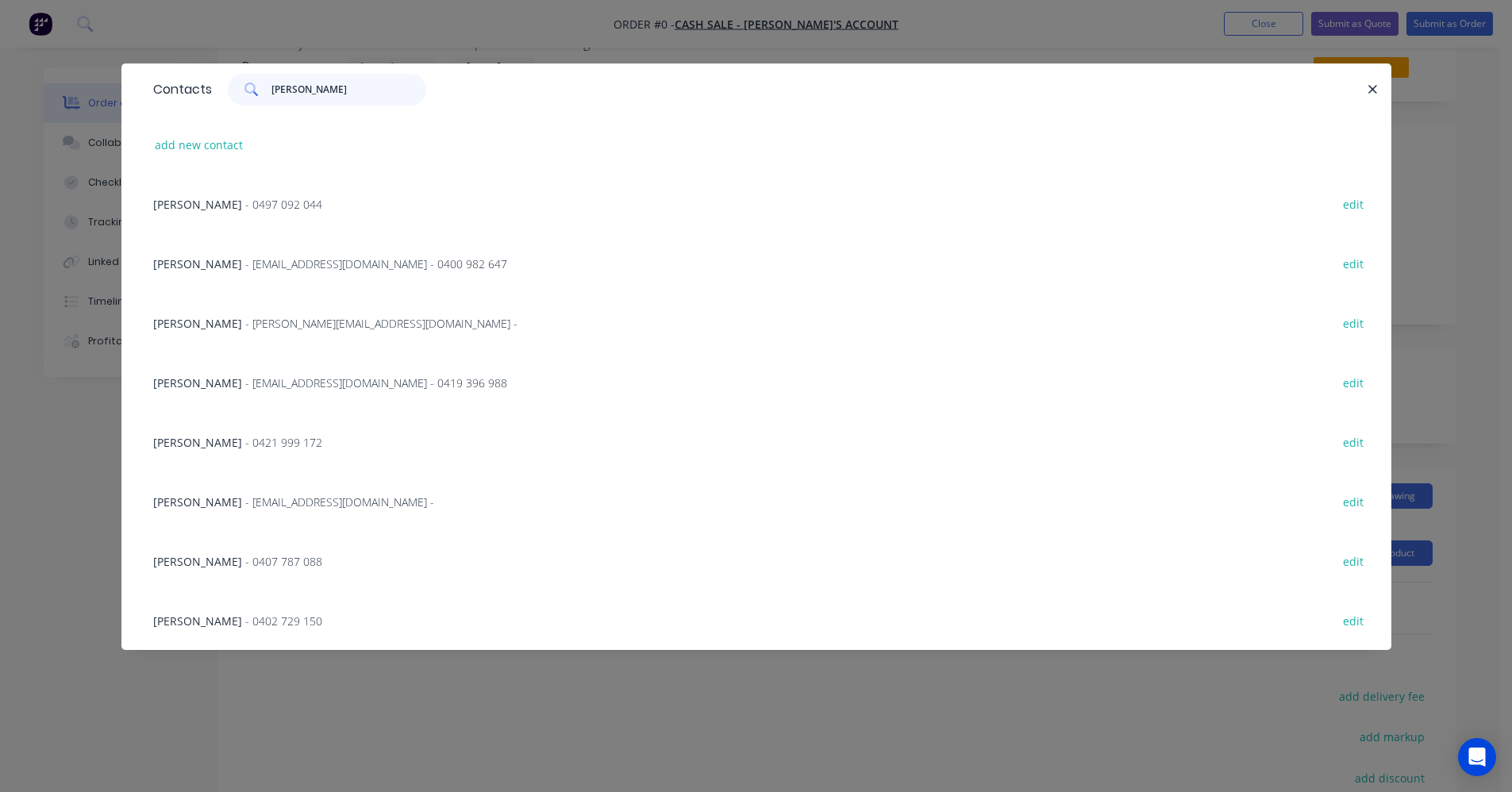
scroll to position [80, 0]
type input "[PERSON_NAME]"
